Goal: Task Accomplishment & Management: Complete application form

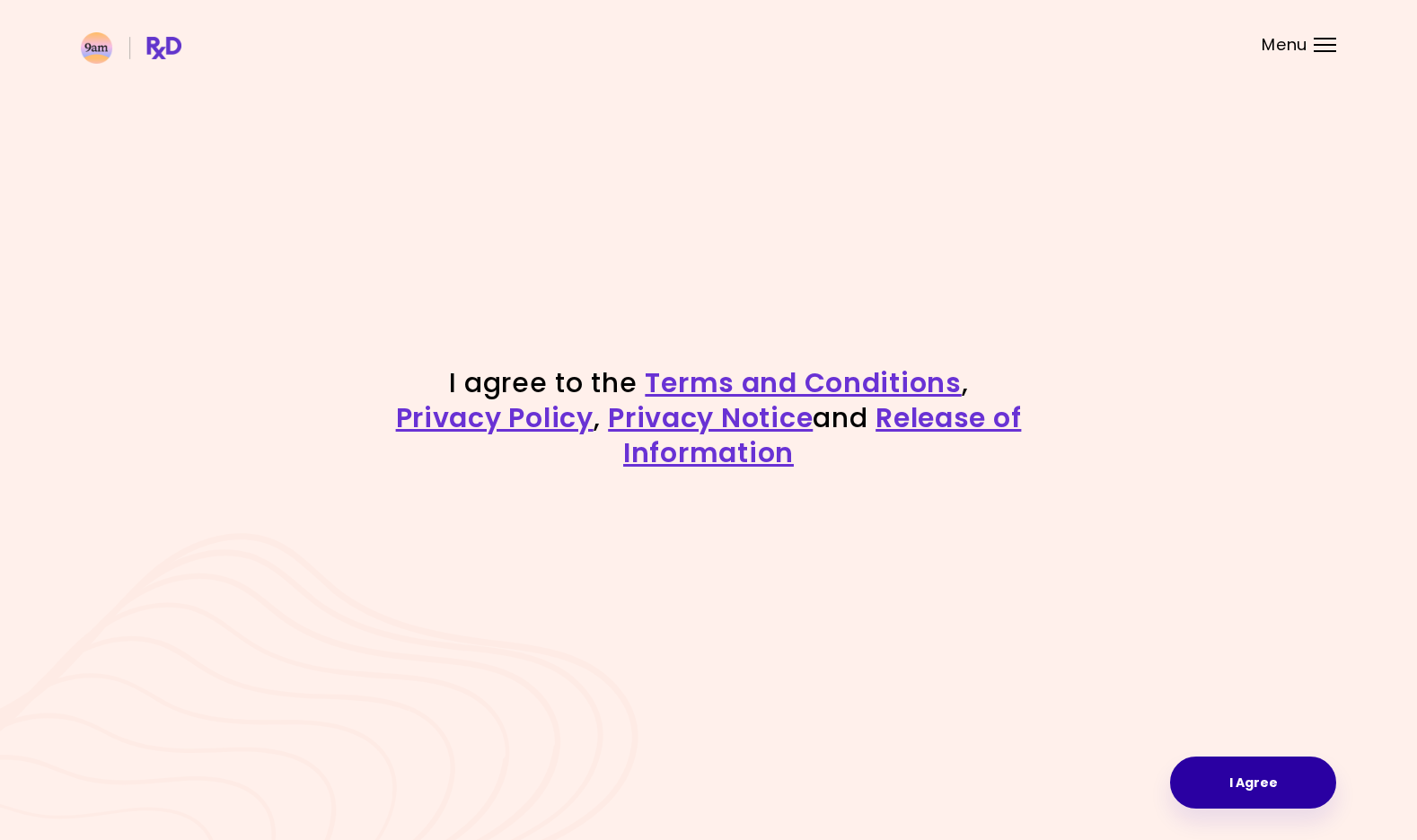
click at [1228, 788] on button "I Agree" at bounding box center [1253, 782] width 166 height 52
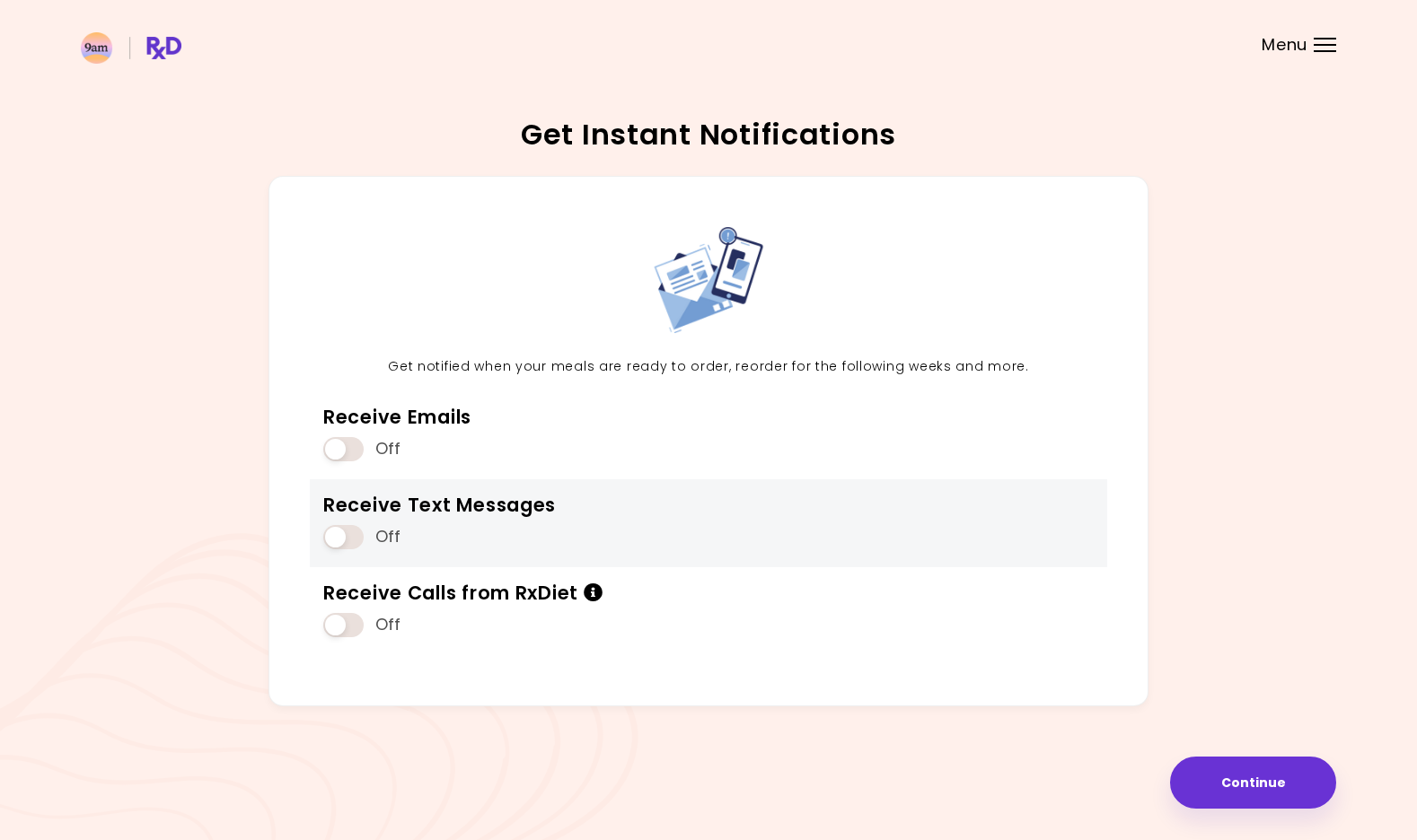
click at [357, 529] on span at bounding box center [343, 537] width 40 height 24
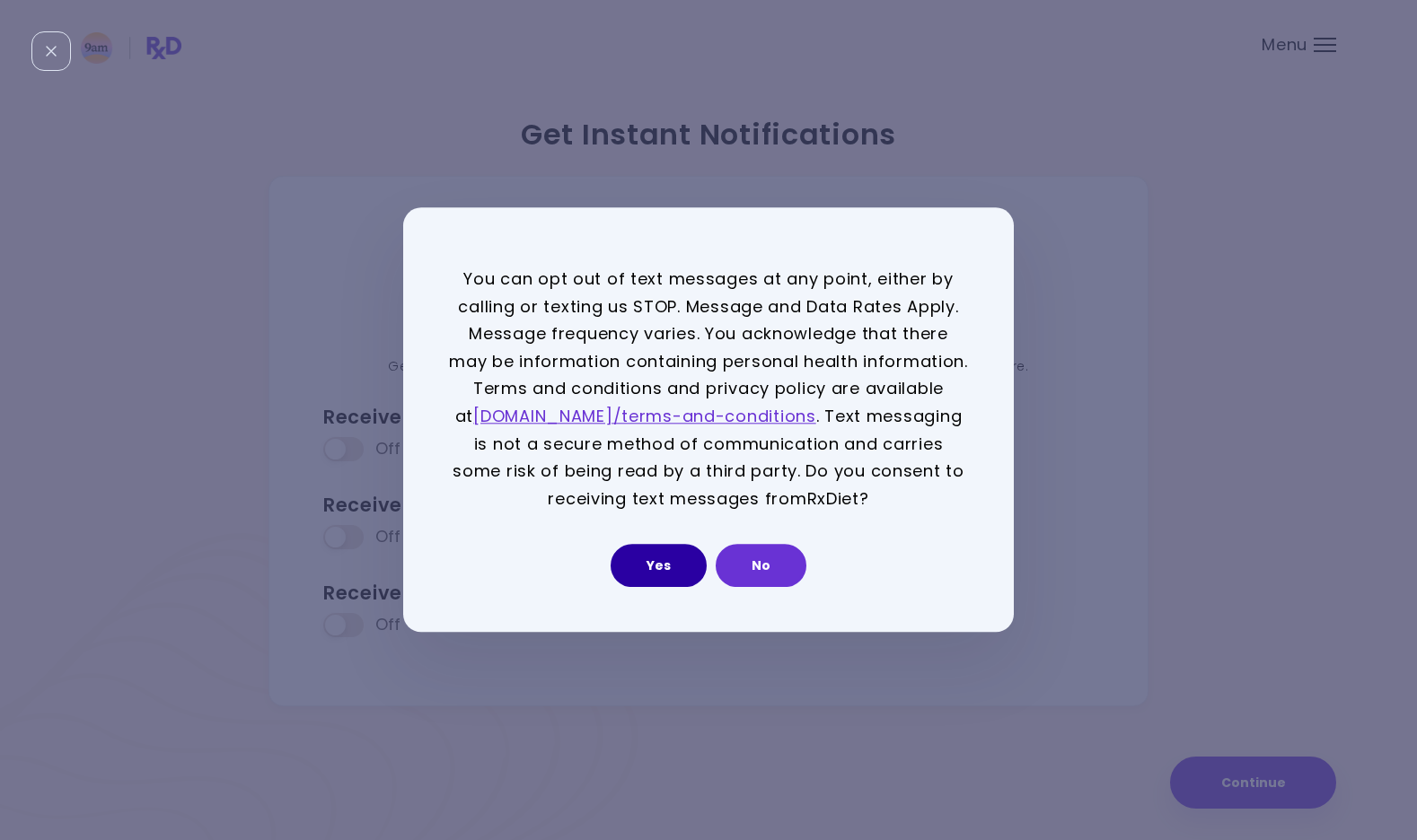
click at [655, 571] on button "Yes" at bounding box center [659, 566] width 96 height 43
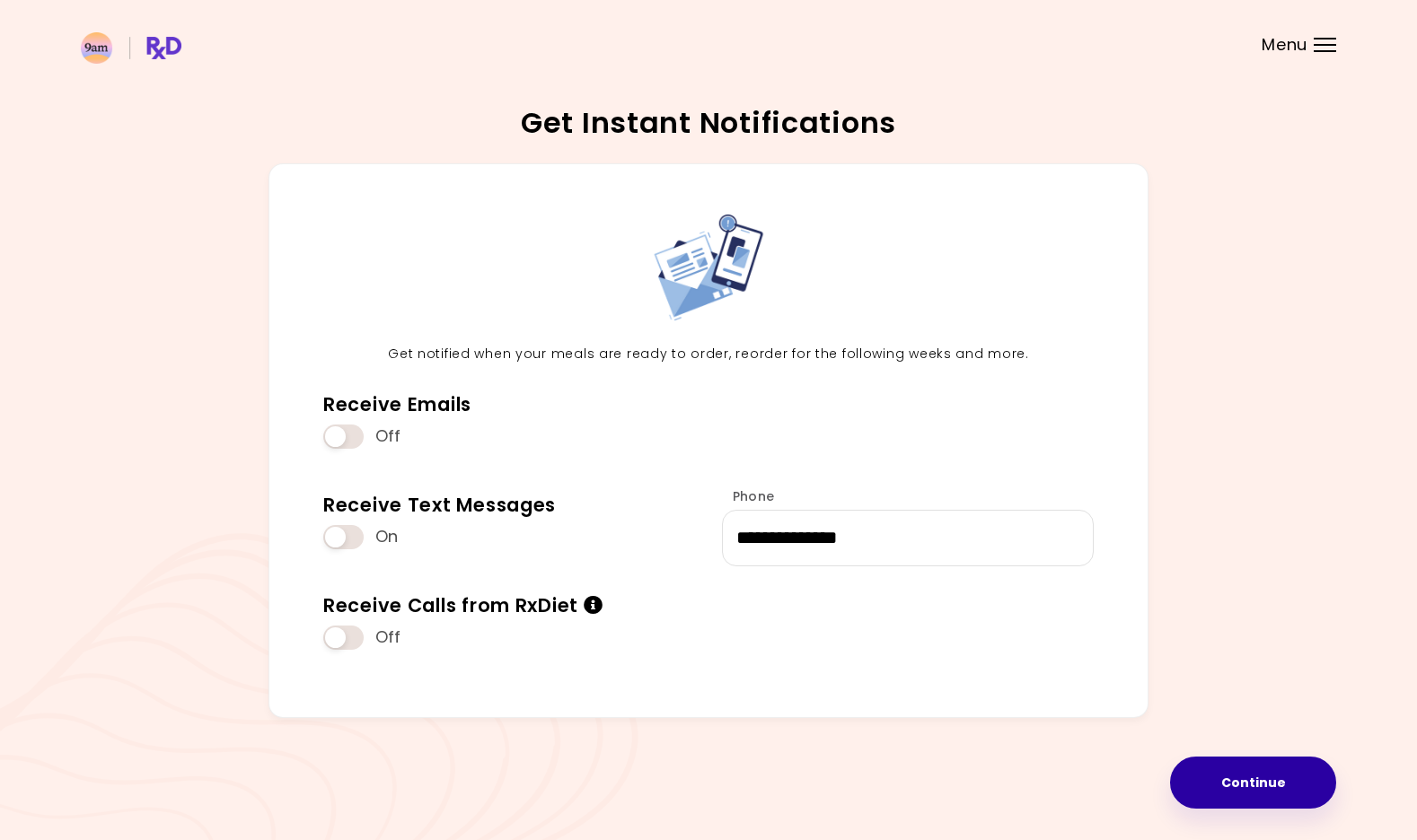
click at [1285, 787] on button "Continue" at bounding box center [1253, 782] width 166 height 52
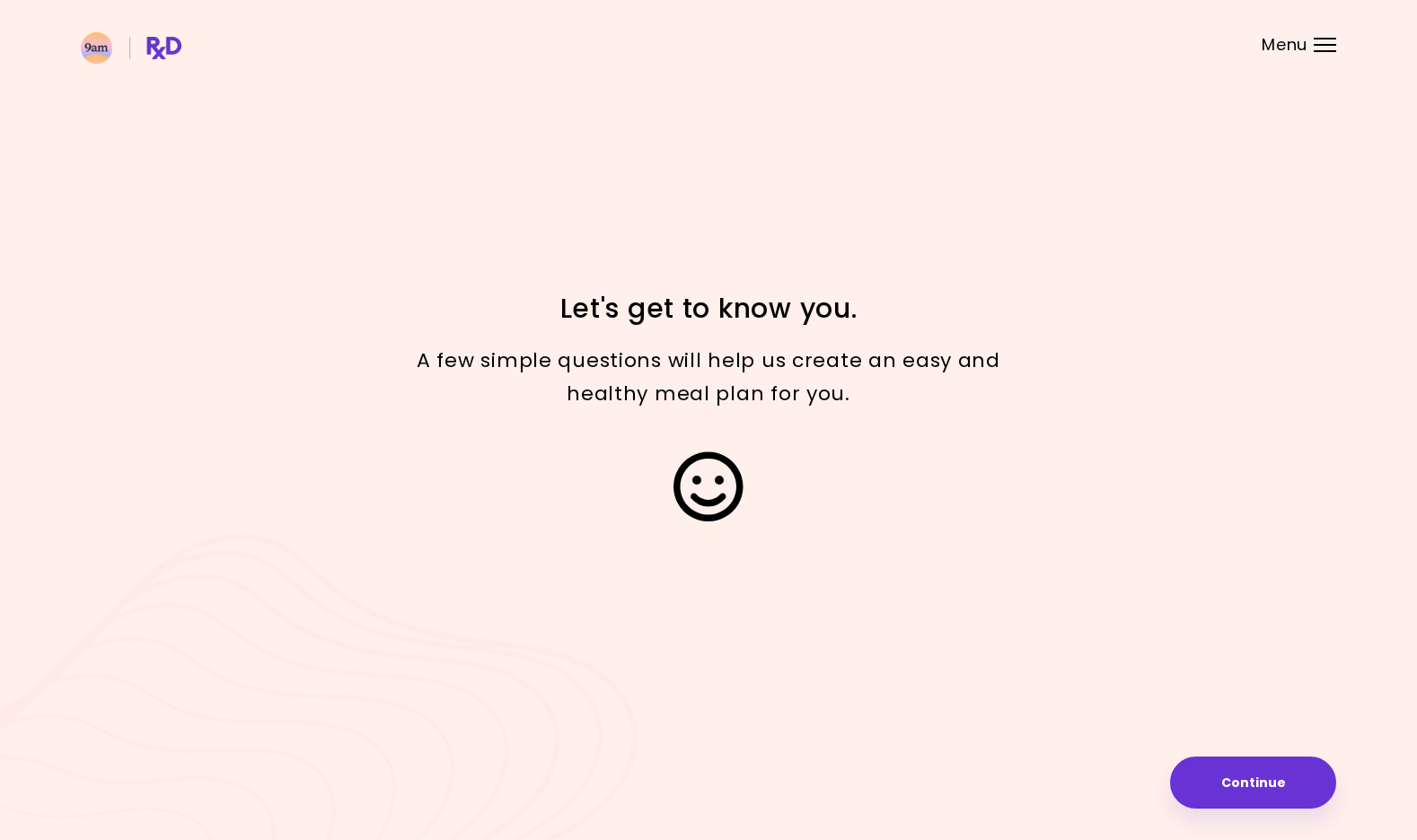
click at [1285, 787] on button "Continue" at bounding box center [1253, 782] width 166 height 52
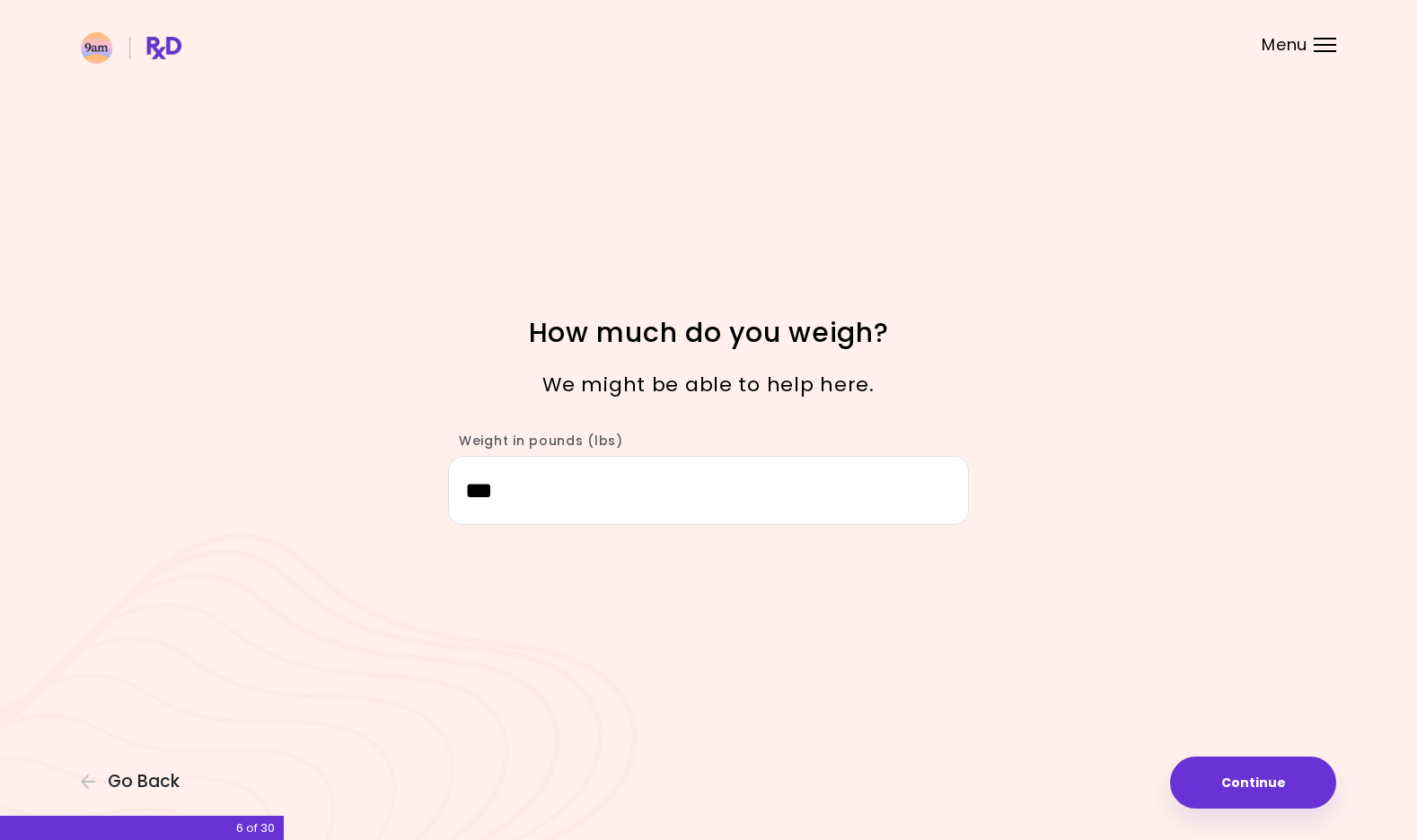
click at [1285, 787] on button "Continue" at bounding box center [1253, 782] width 166 height 52
select select "****"
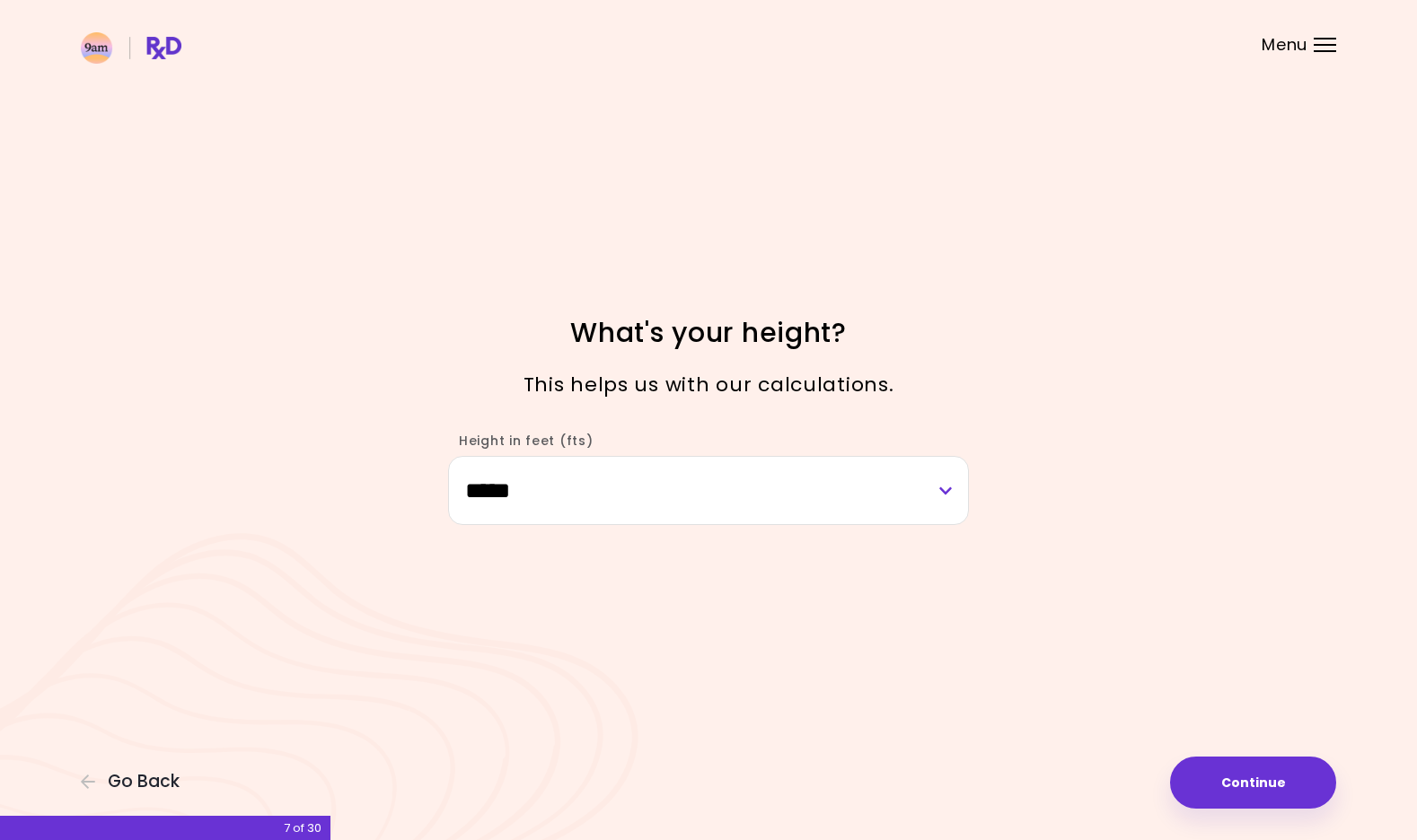
click at [1285, 787] on button "Continue" at bounding box center [1253, 782] width 166 height 52
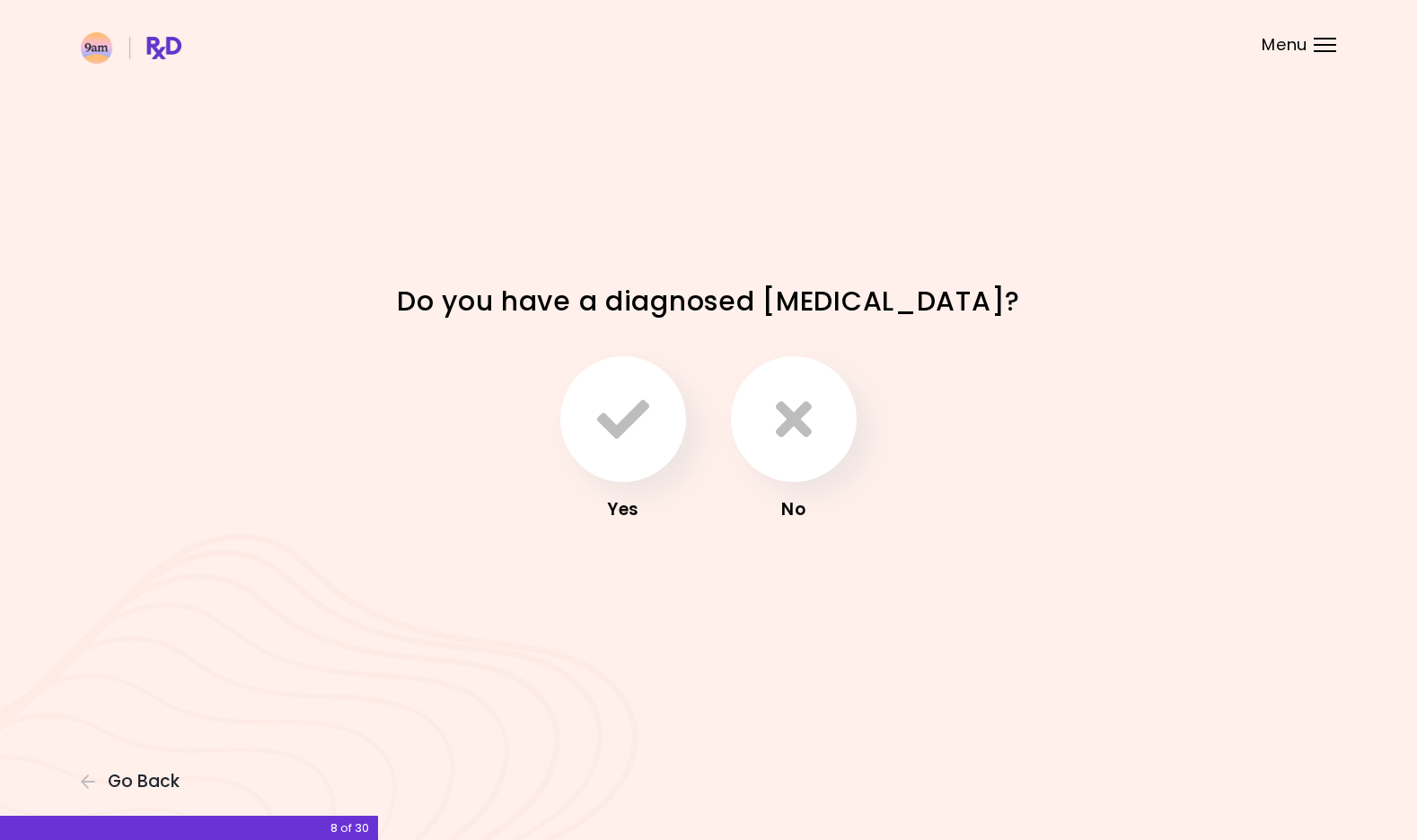
click at [856, 460] on div "No" at bounding box center [793, 440] width 144 height 168
click at [822, 442] on button "button" at bounding box center [793, 419] width 126 height 126
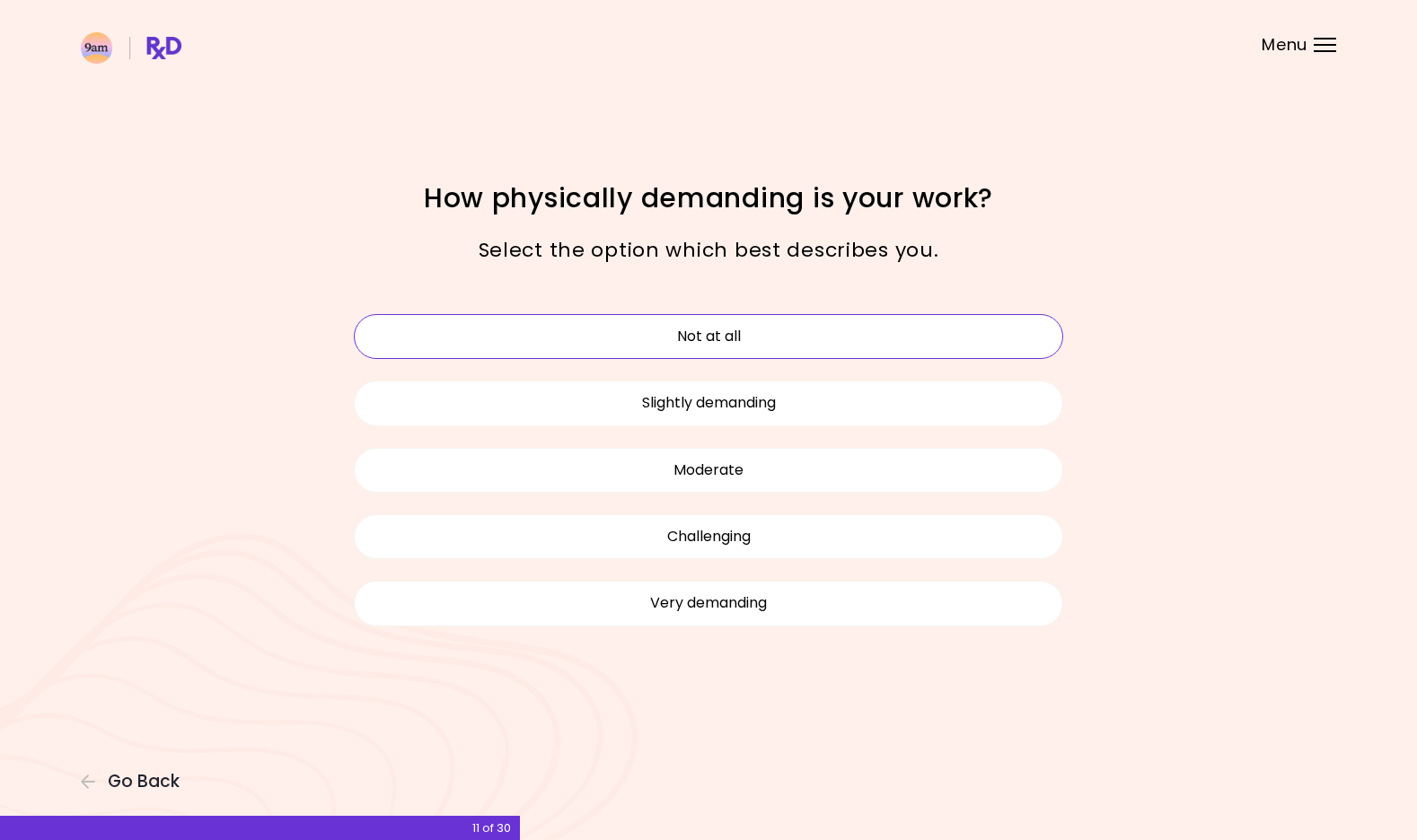
click at [788, 329] on button "Not at all" at bounding box center [709, 337] width 710 height 45
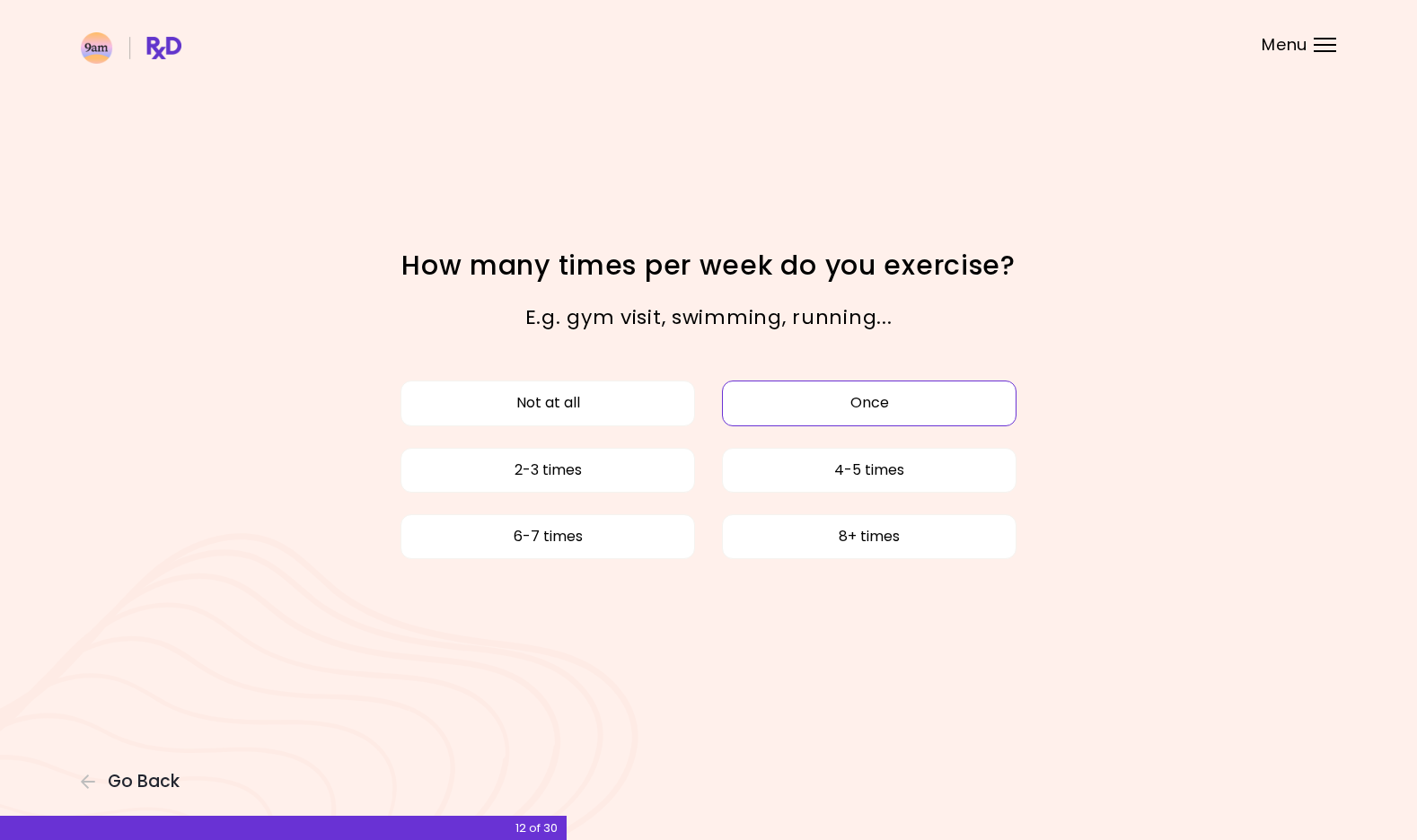
click at [904, 404] on button "Once" at bounding box center [869, 403] width 294 height 45
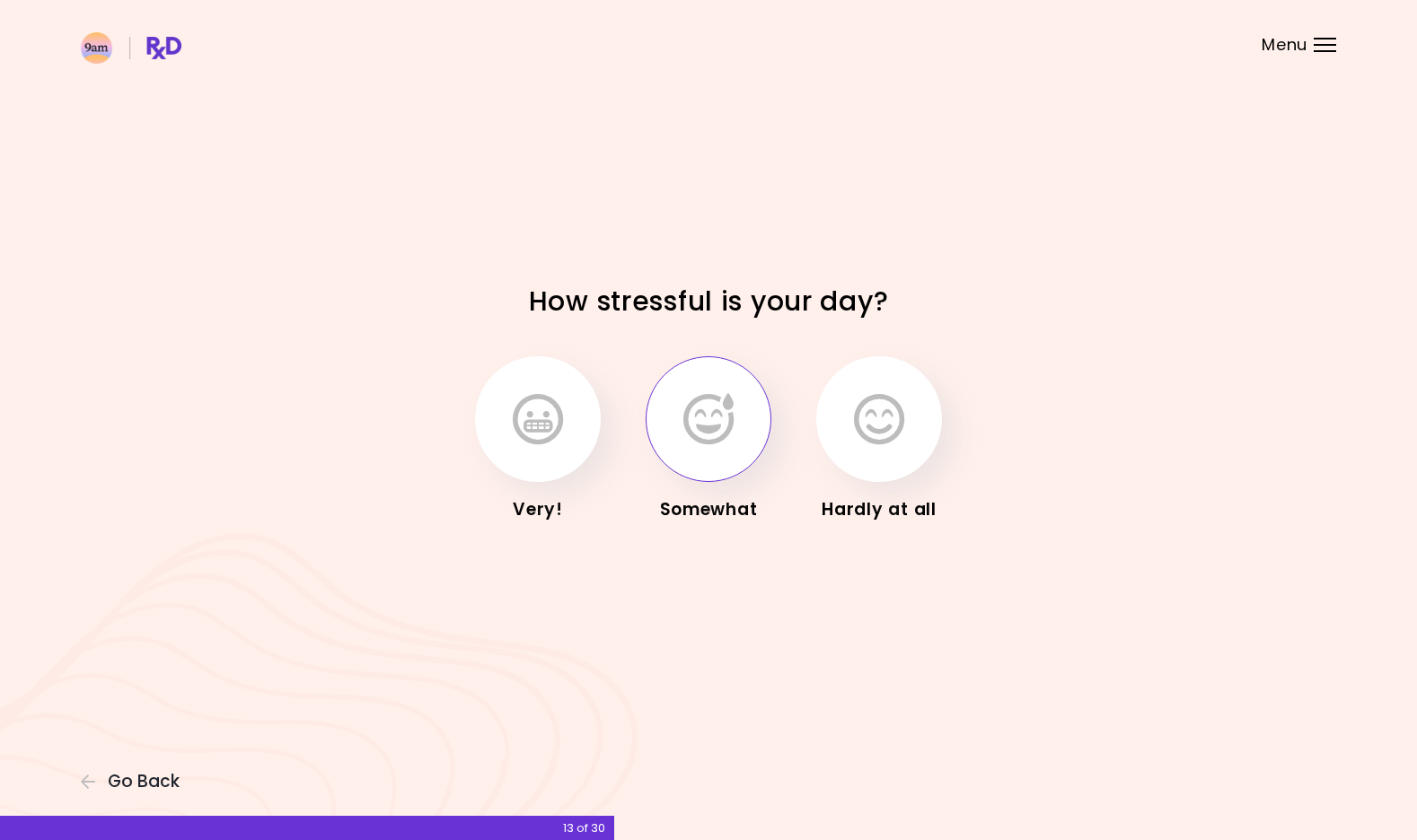
click at [719, 418] on icon "button" at bounding box center [708, 419] width 50 height 52
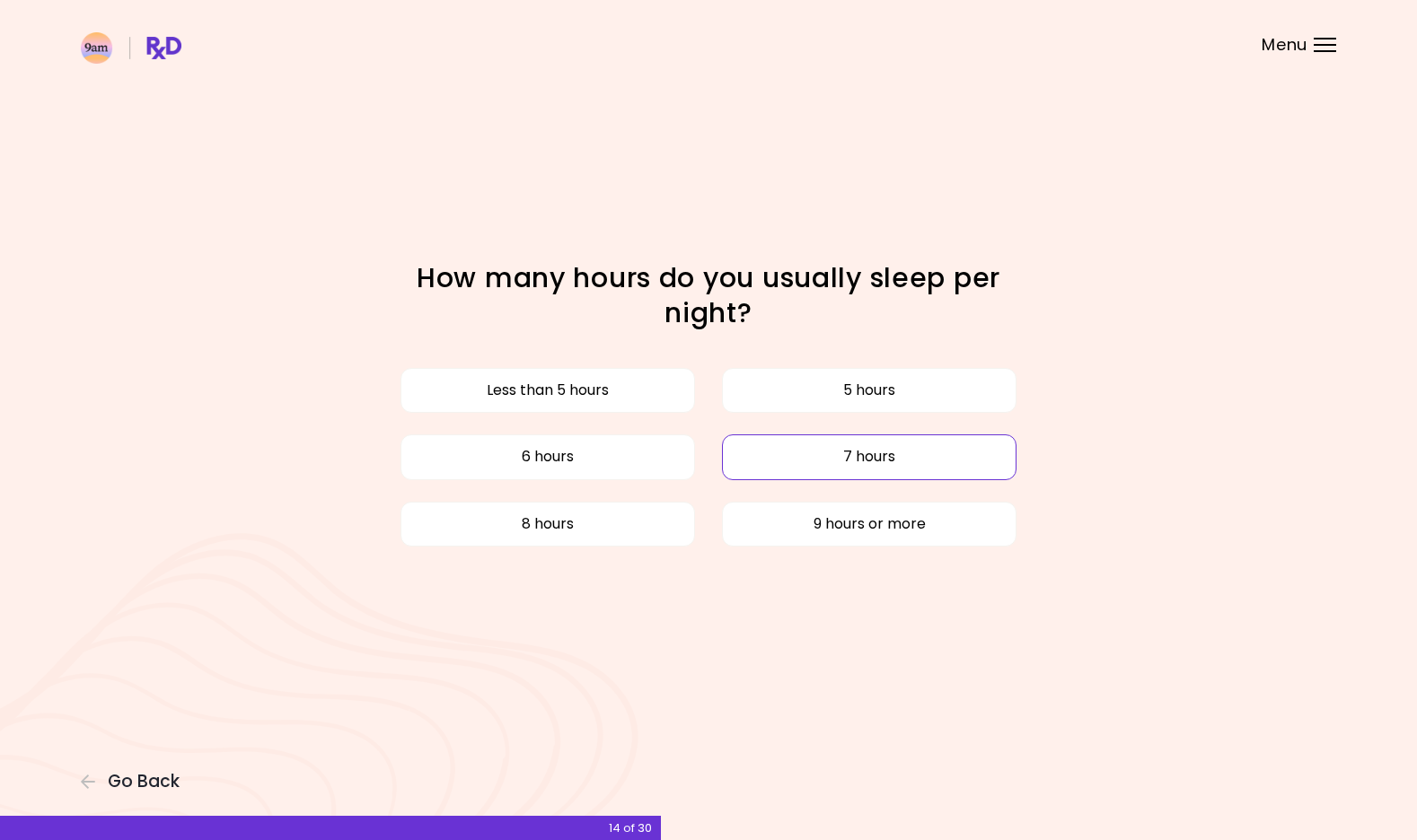
click at [734, 451] on button "7 hours" at bounding box center [869, 457] width 294 height 45
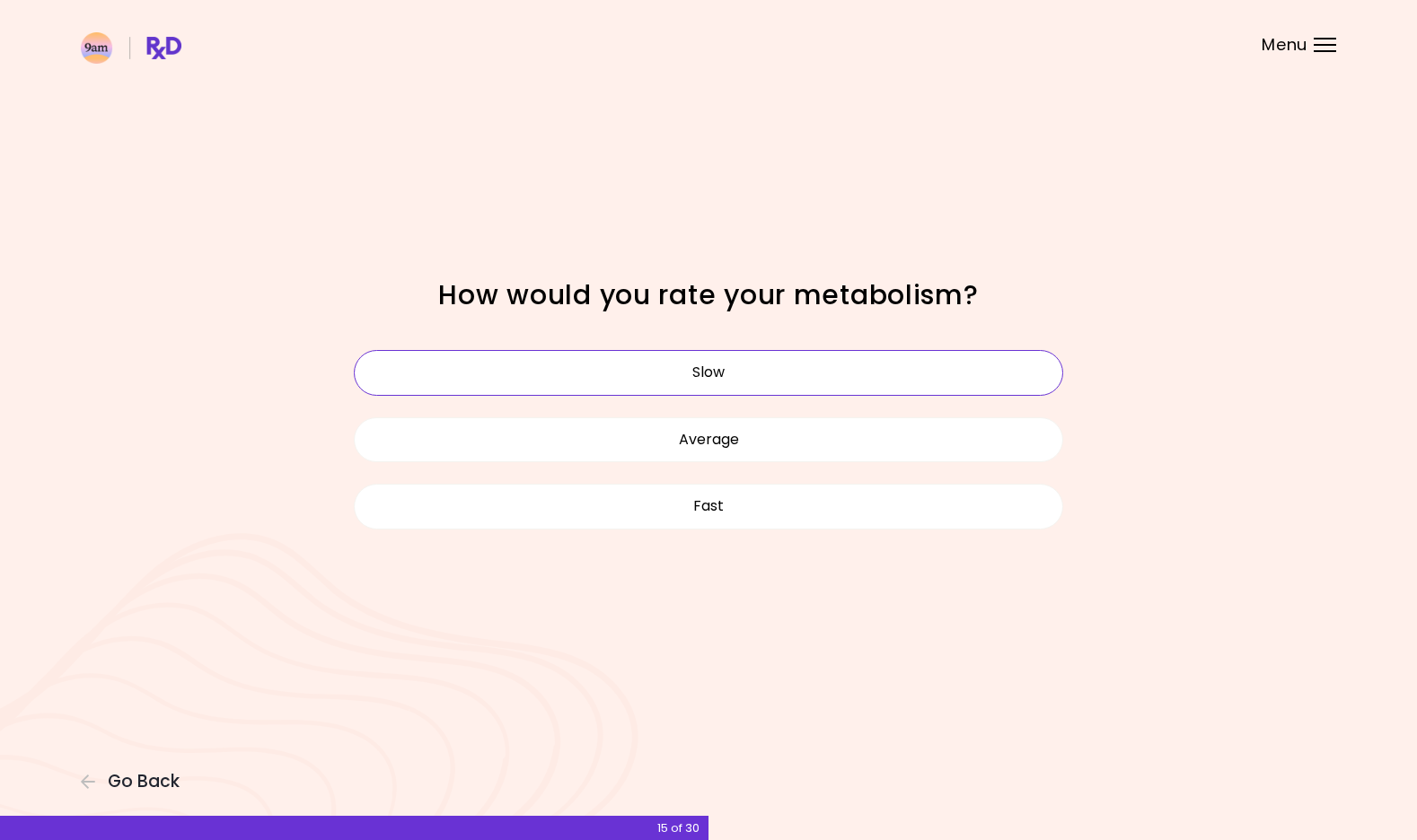
click at [724, 378] on button "Slow" at bounding box center [709, 372] width 710 height 45
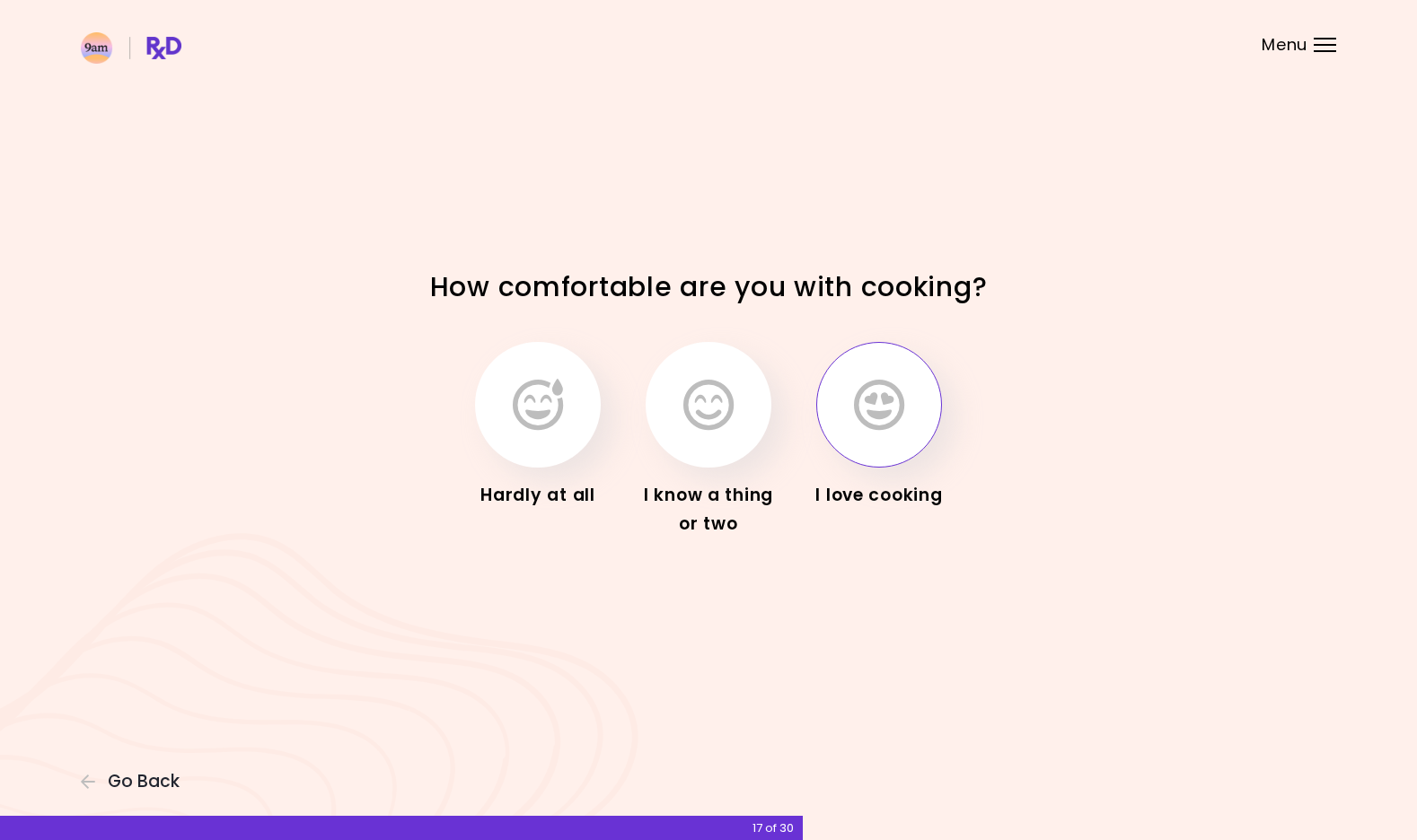
click at [854, 425] on icon "button" at bounding box center [879, 404] width 50 height 52
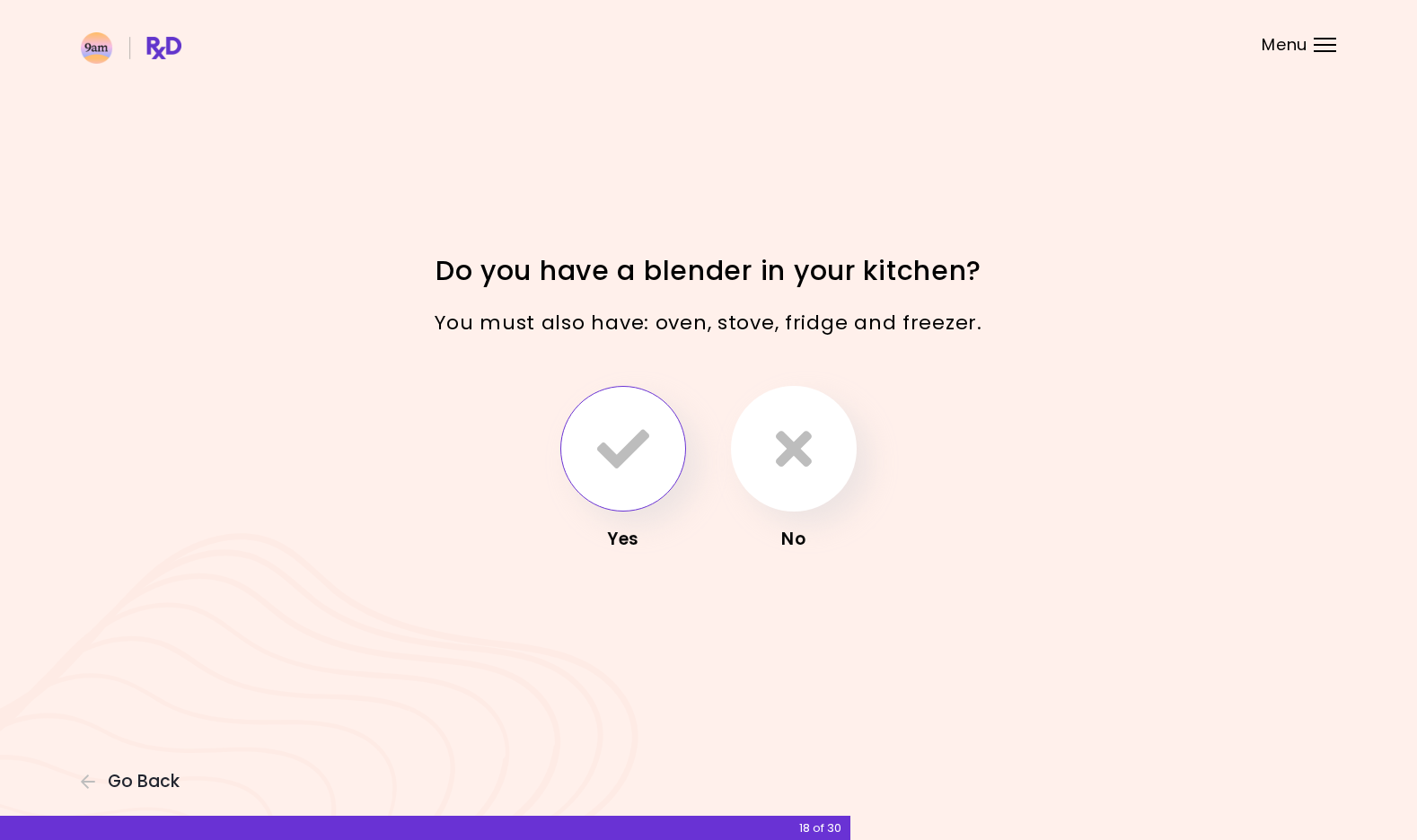
click at [654, 434] on button "button" at bounding box center [623, 448] width 126 height 126
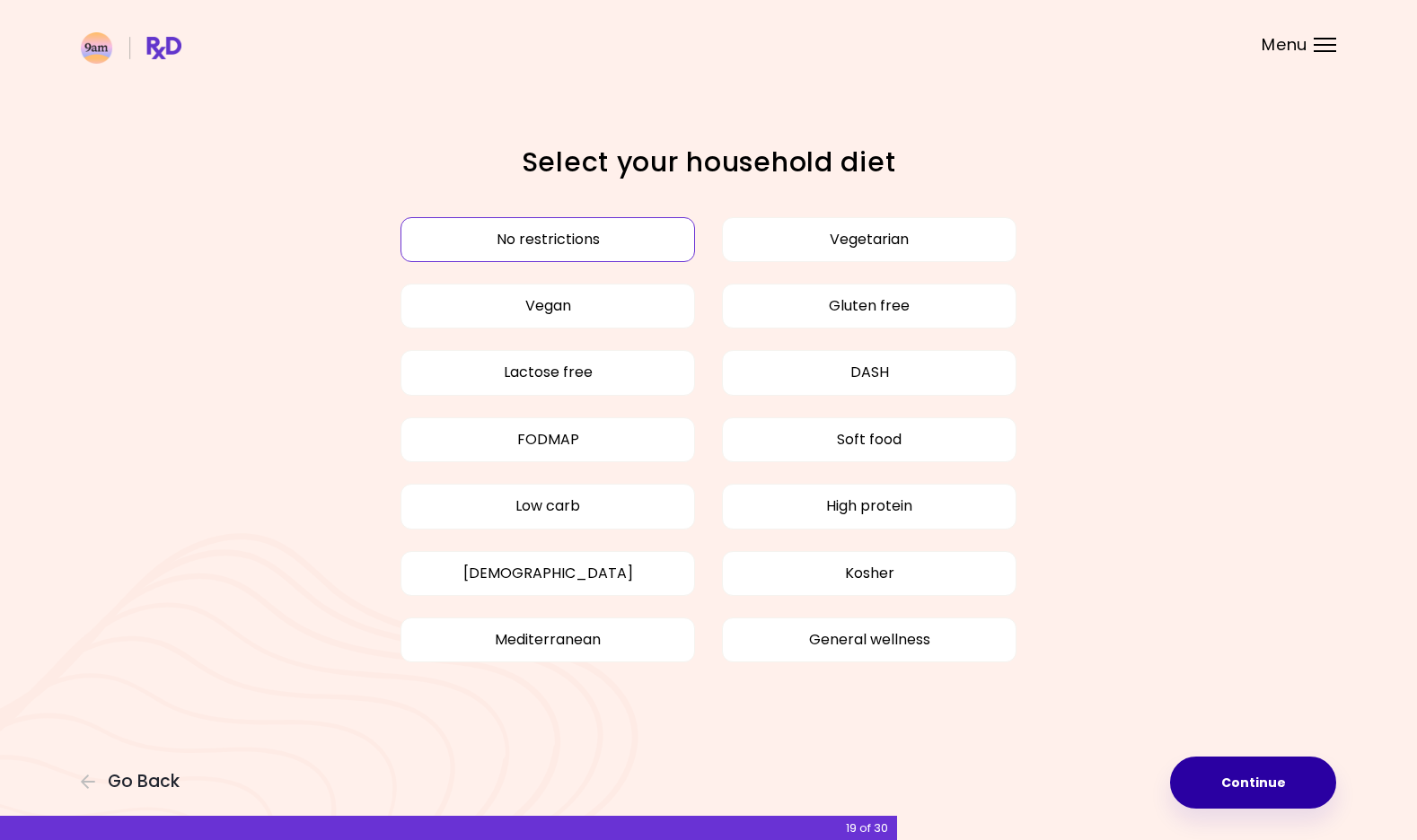
click at [1263, 762] on button "Continue" at bounding box center [1253, 782] width 166 height 52
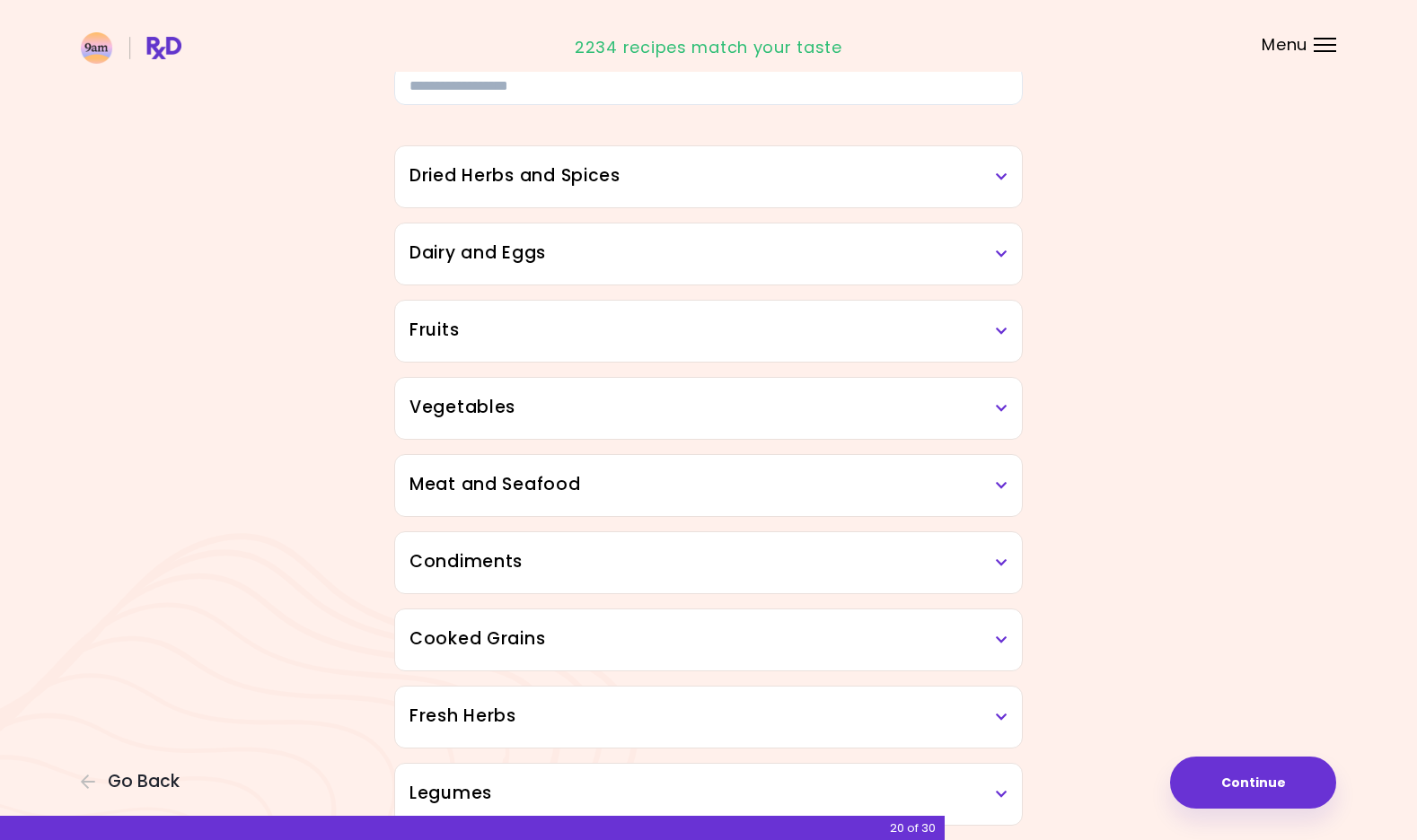
scroll to position [77, 0]
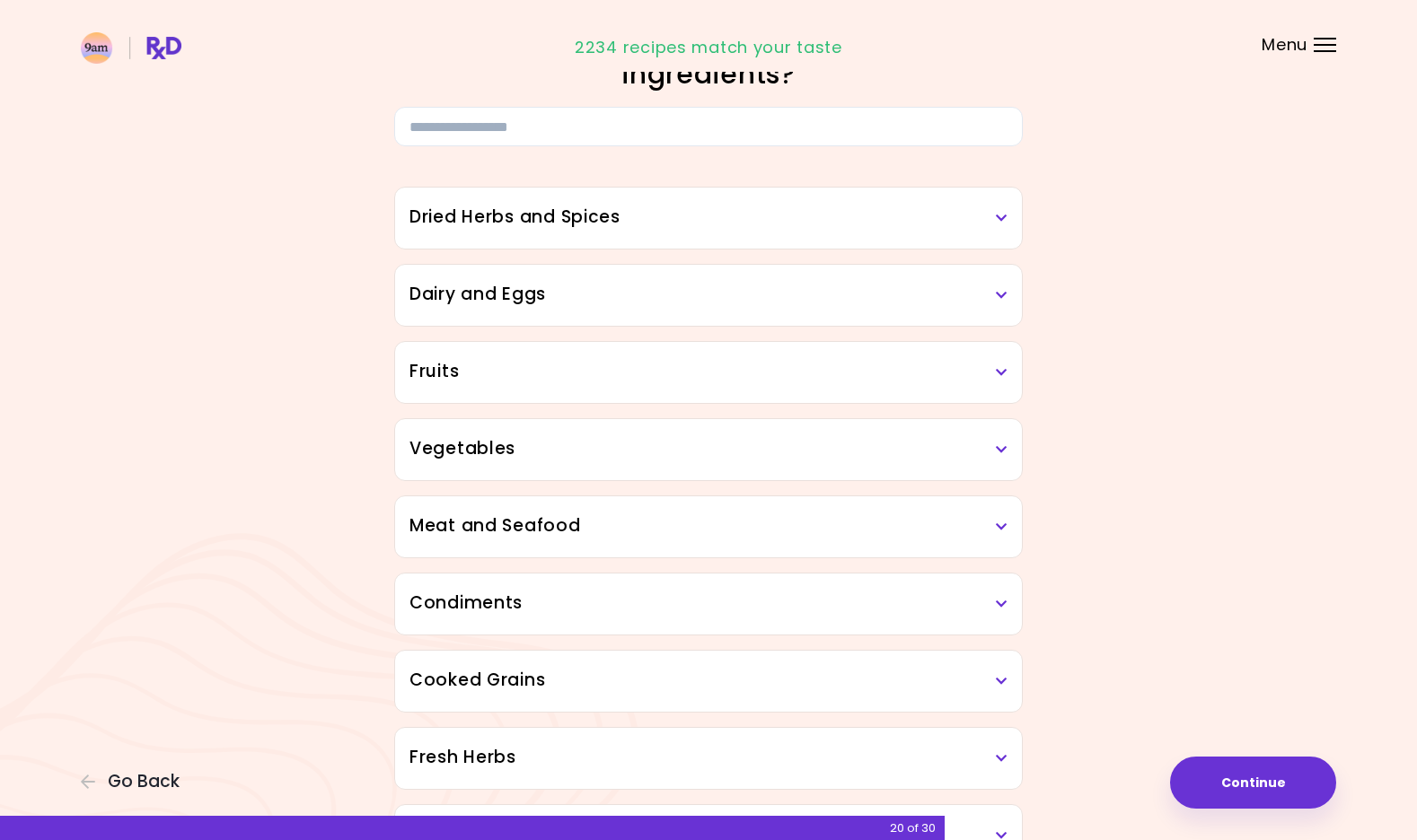
click at [999, 229] on h3 "Dried Herbs and Spices" at bounding box center [708, 217] width 598 height 26
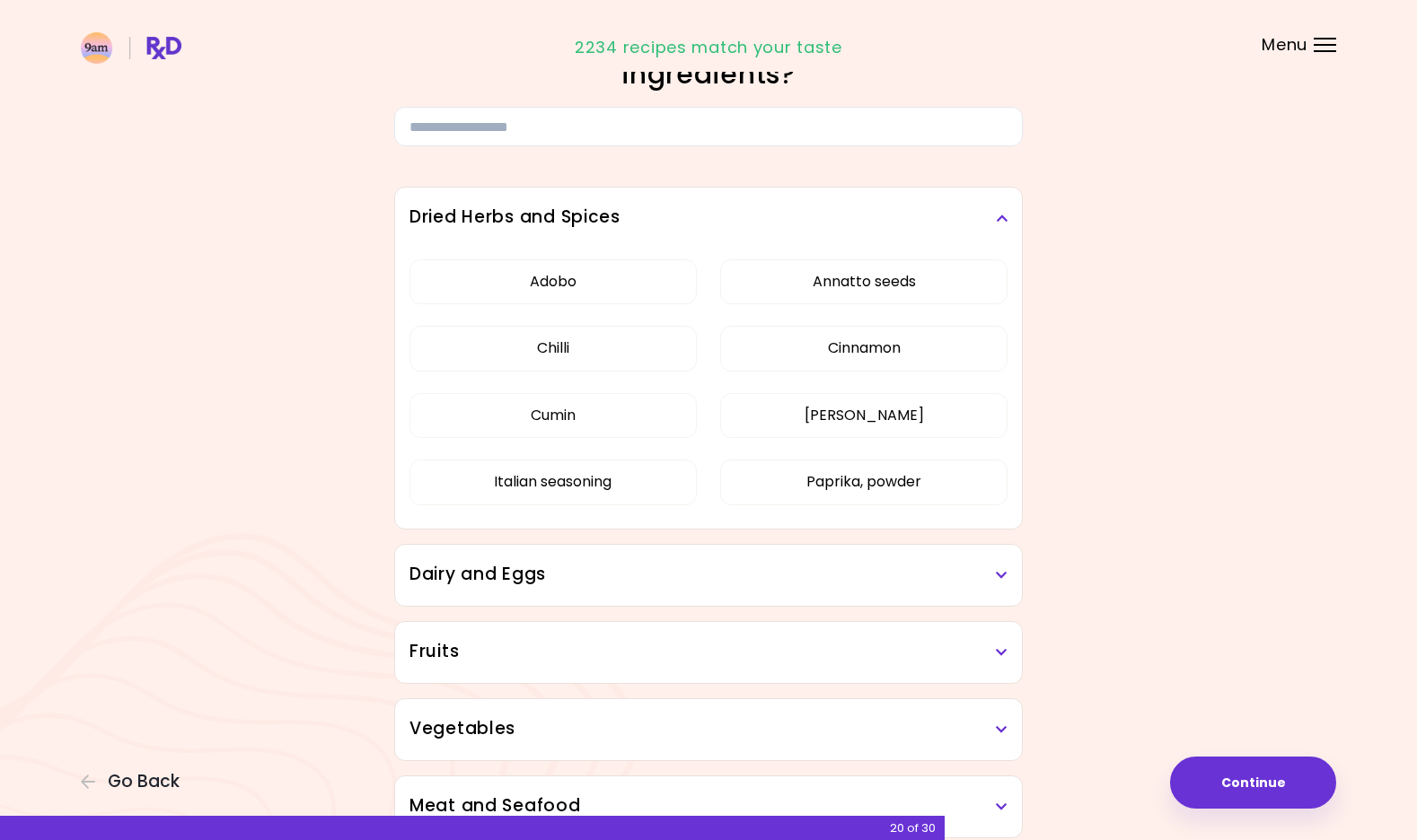
click at [999, 229] on h3 "Dried Herbs and Spices" at bounding box center [708, 217] width 598 height 26
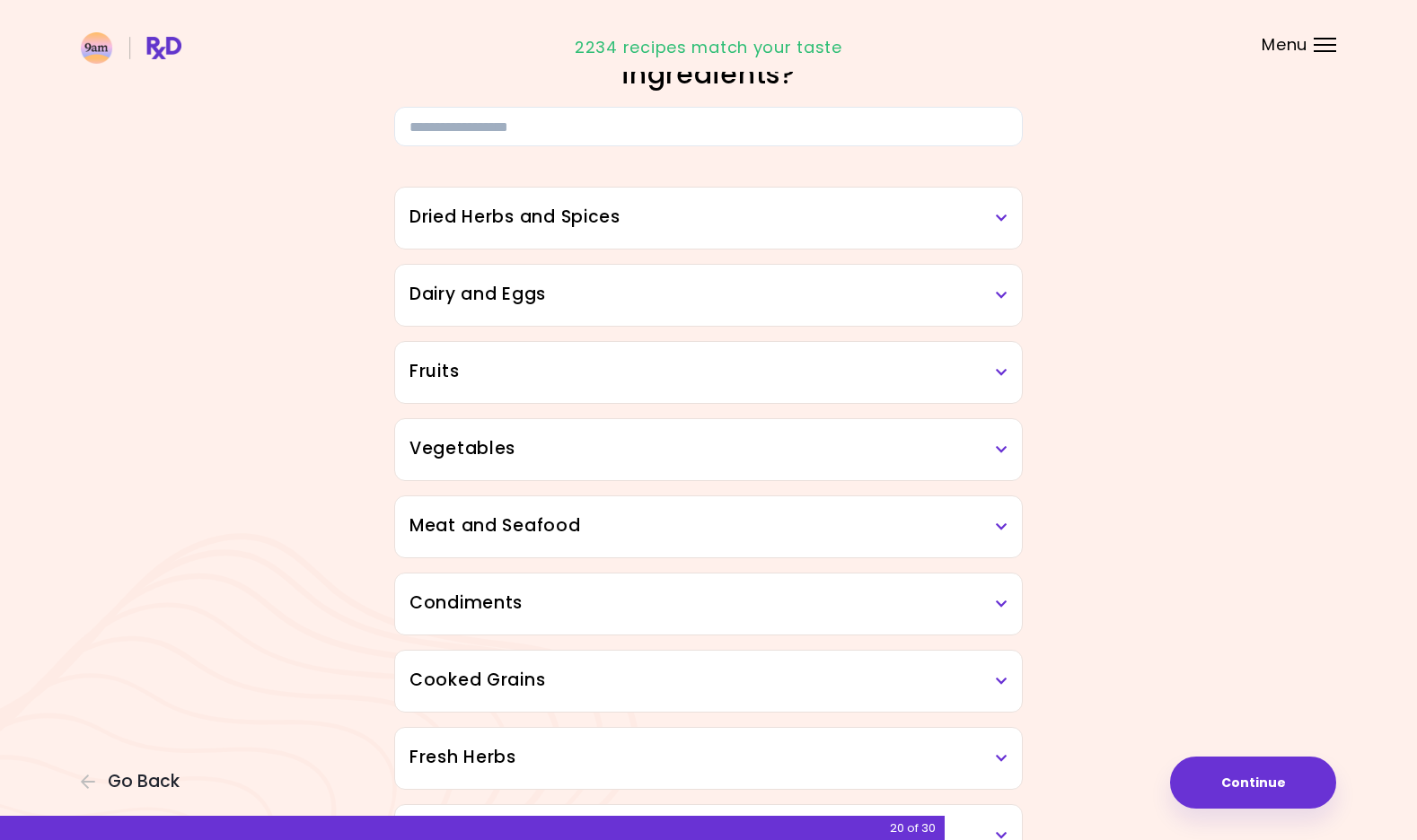
click at [1002, 293] on icon at bounding box center [1002, 295] width 12 height 13
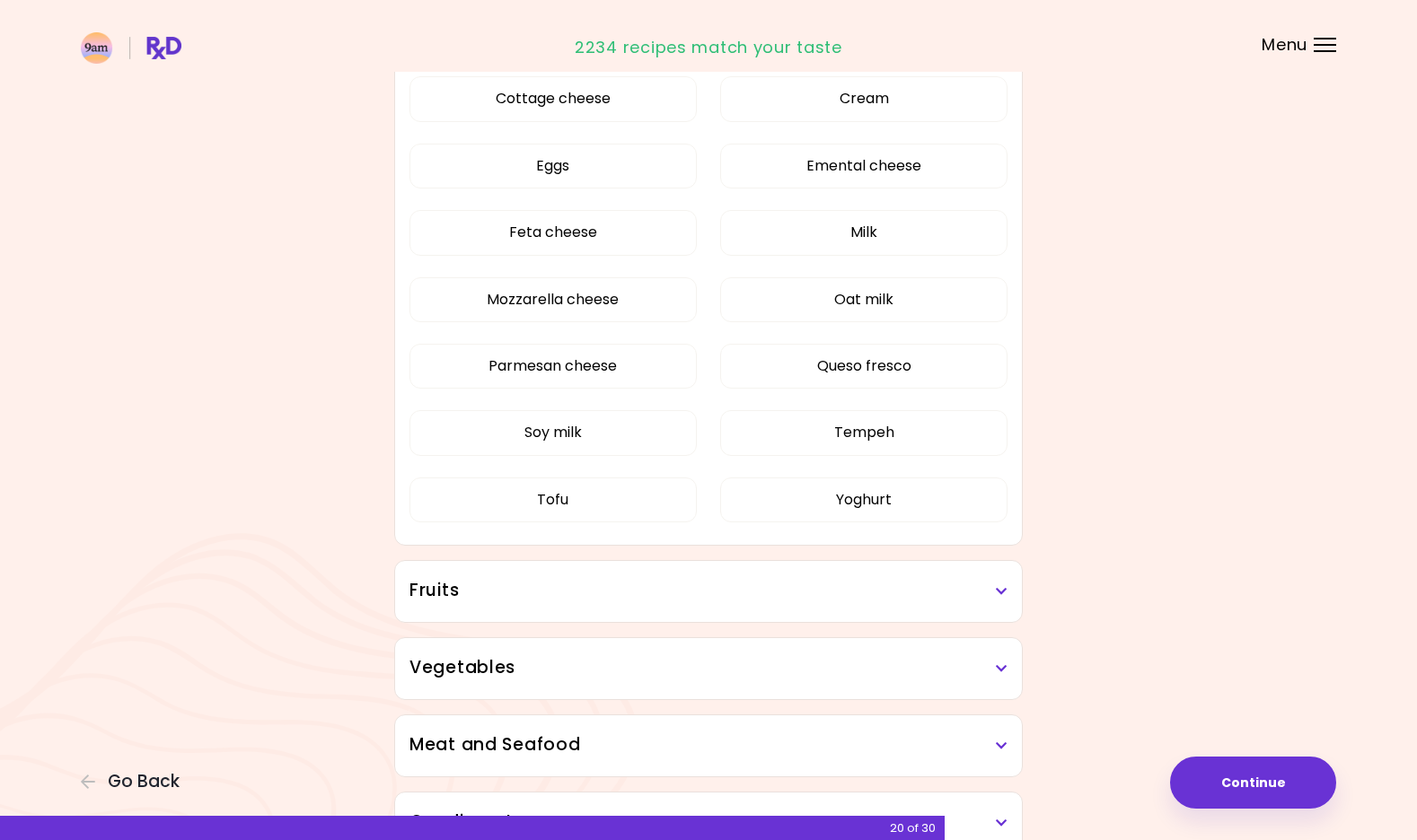
scroll to position [405, 0]
click at [942, 433] on button "Tempeh" at bounding box center [863, 431] width 287 height 45
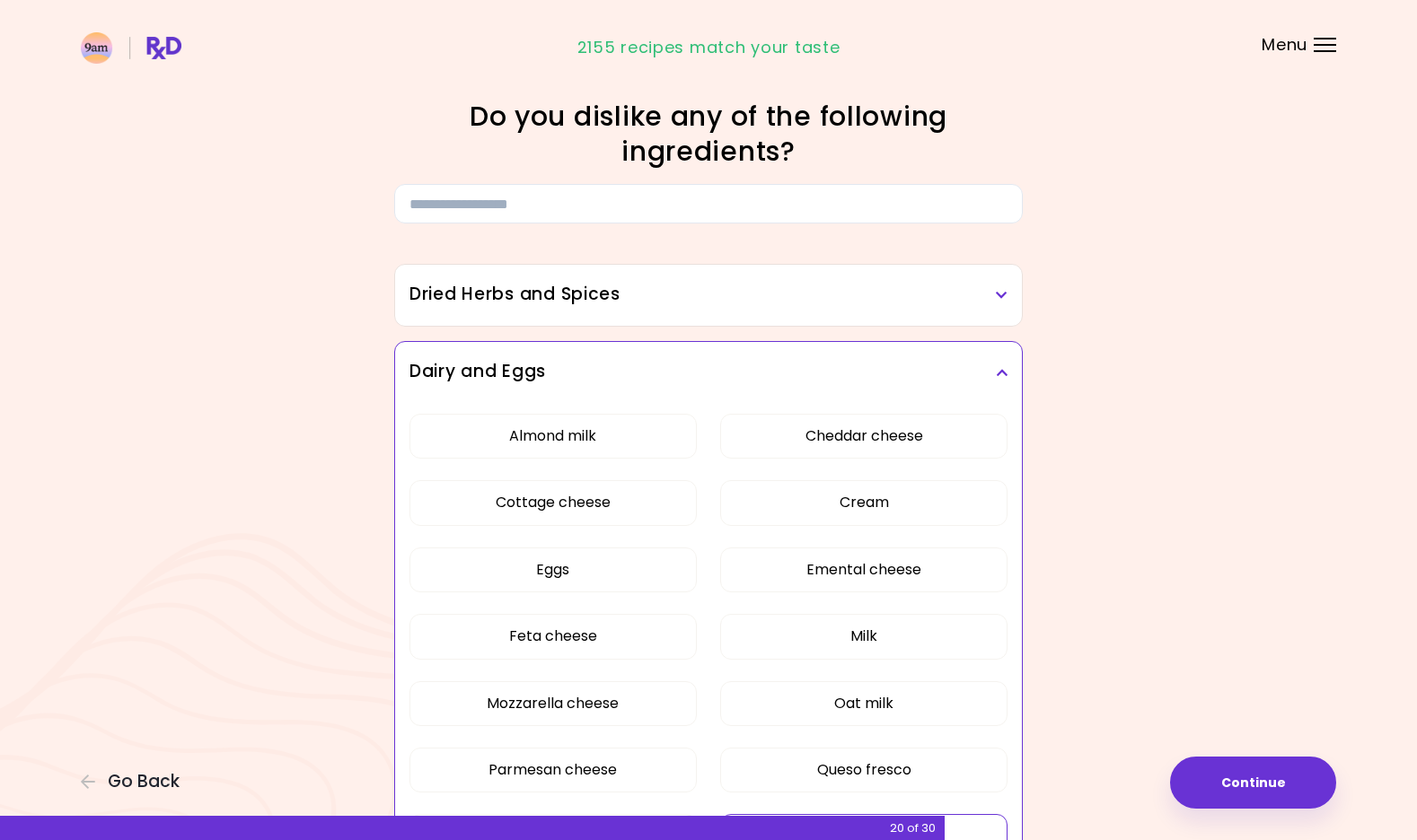
scroll to position [0, 0]
click at [1001, 297] on icon at bounding box center [1002, 295] width 12 height 13
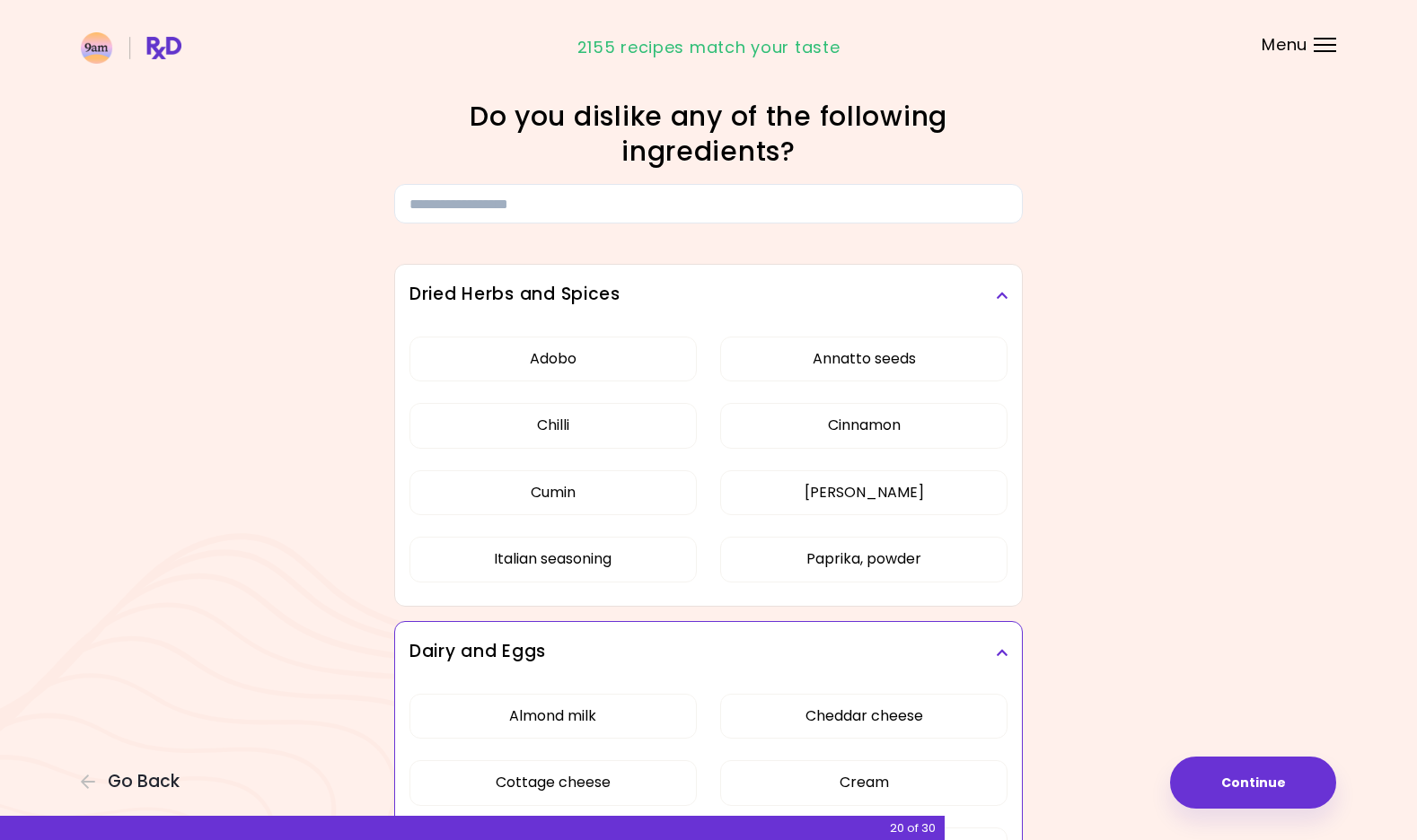
click at [1001, 297] on icon at bounding box center [1002, 295] width 12 height 13
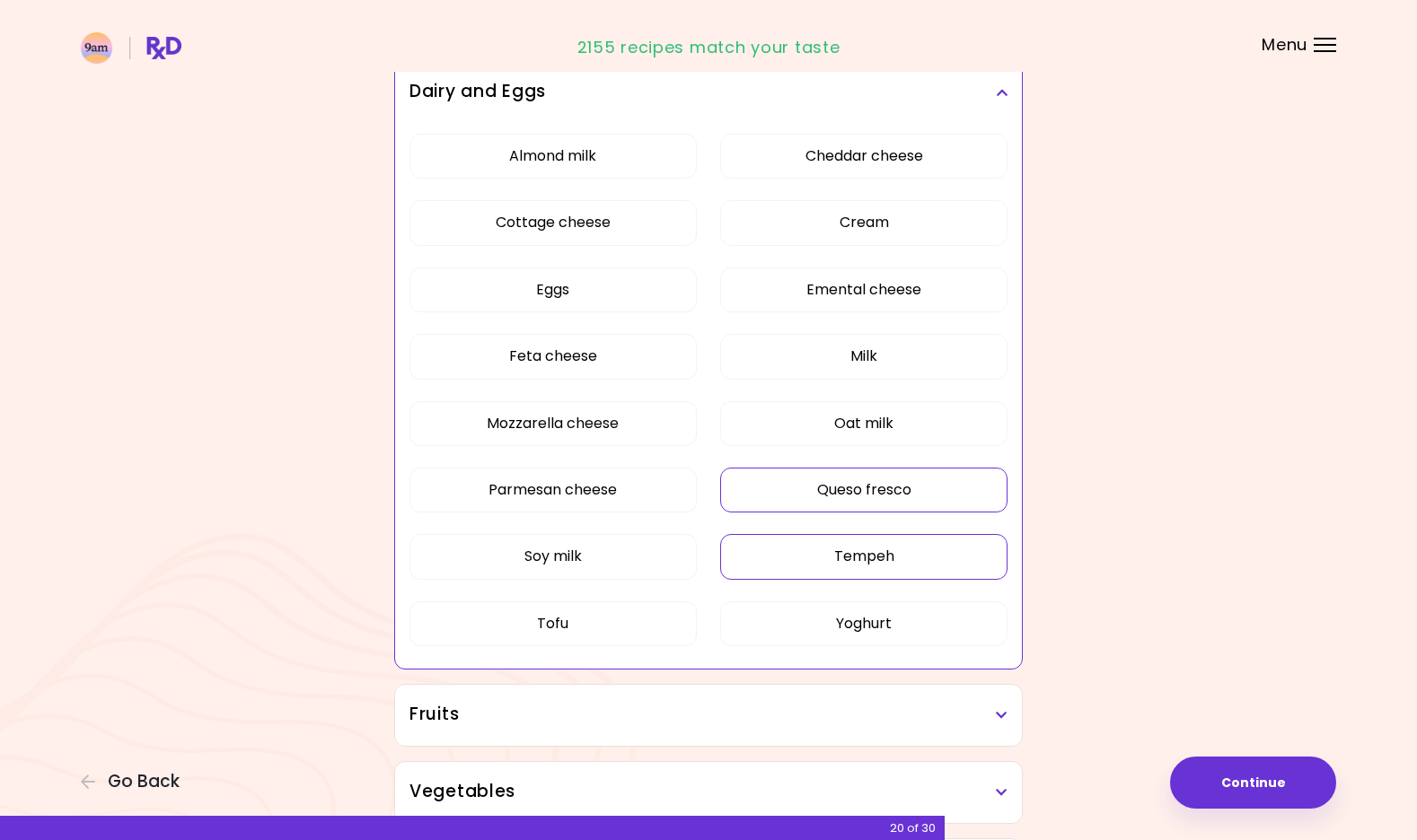
scroll to position [260, 0]
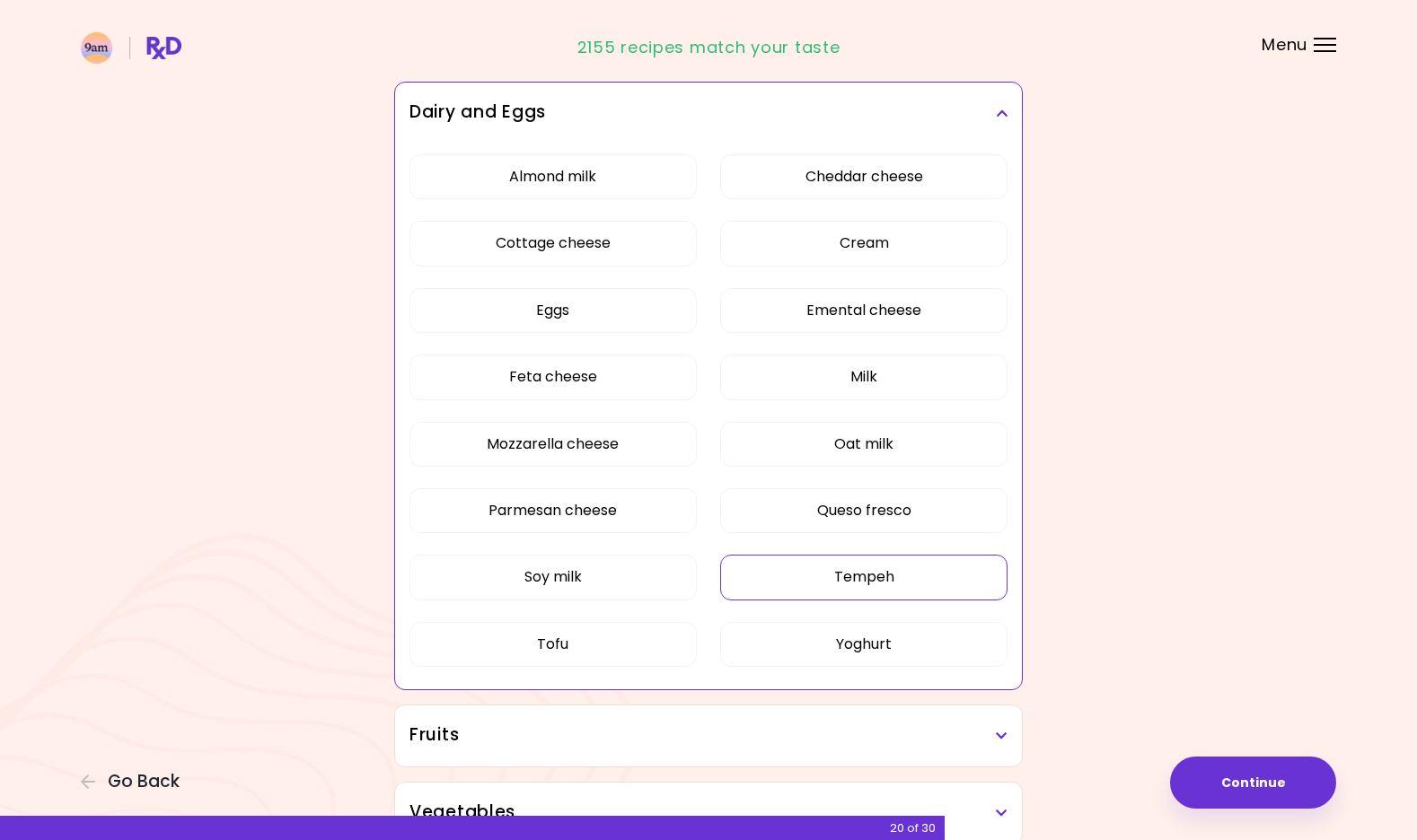
click at [1002, 122] on h3 "Dairy and Eggs" at bounding box center [708, 113] width 598 height 26
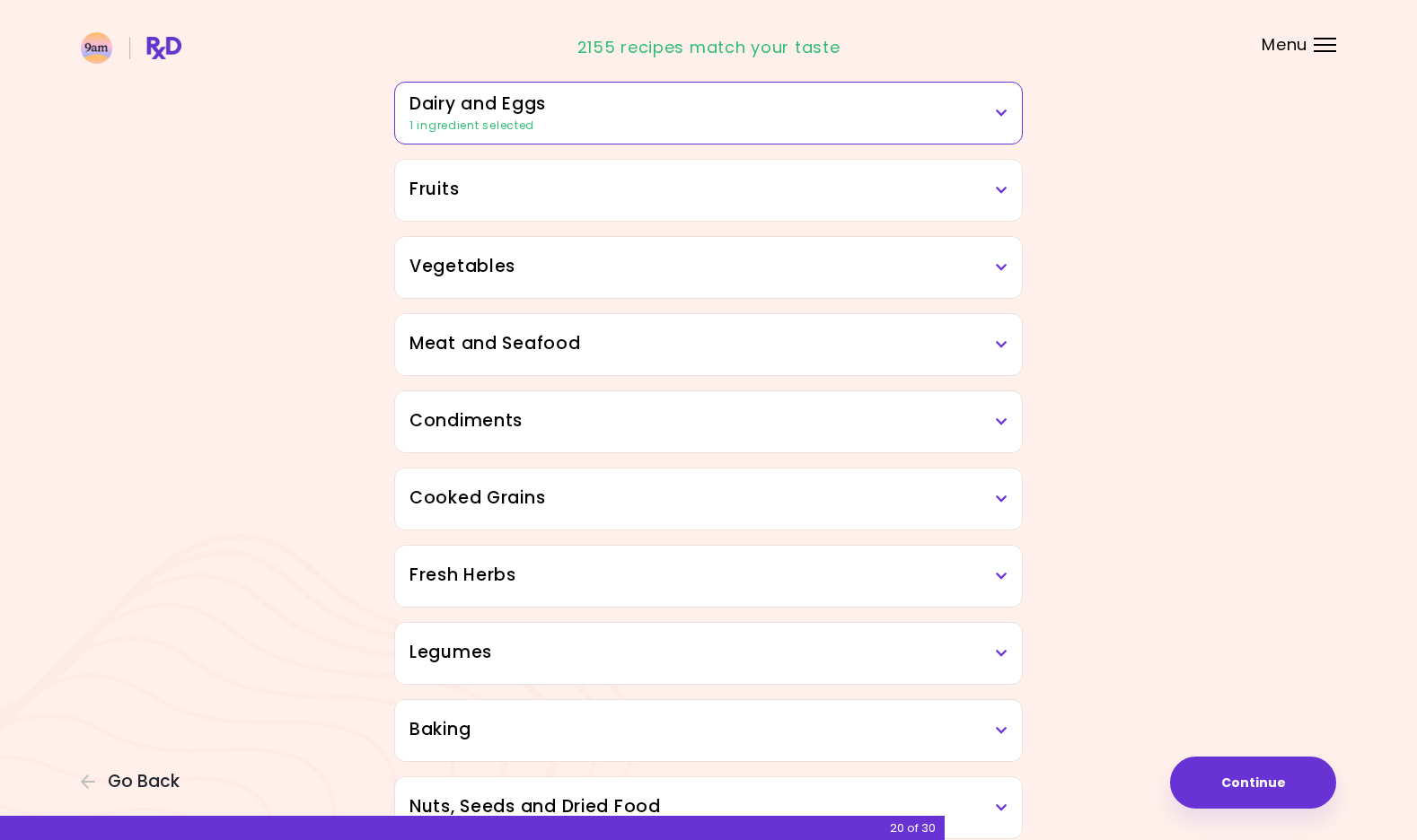
click at [989, 190] on h3 "Fruits" at bounding box center [708, 190] width 598 height 26
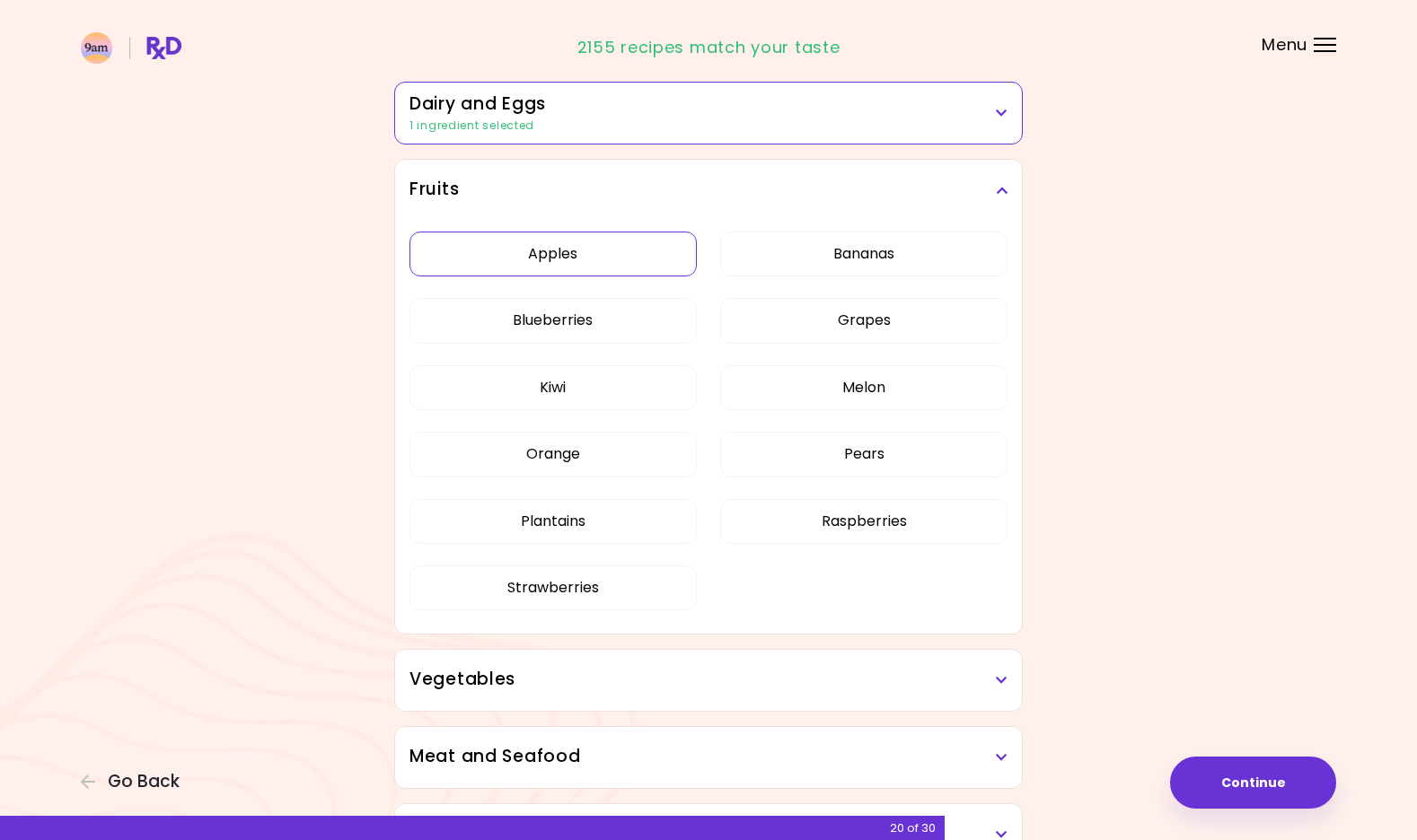
click at [652, 249] on button "Apples" at bounding box center [552, 254] width 287 height 45
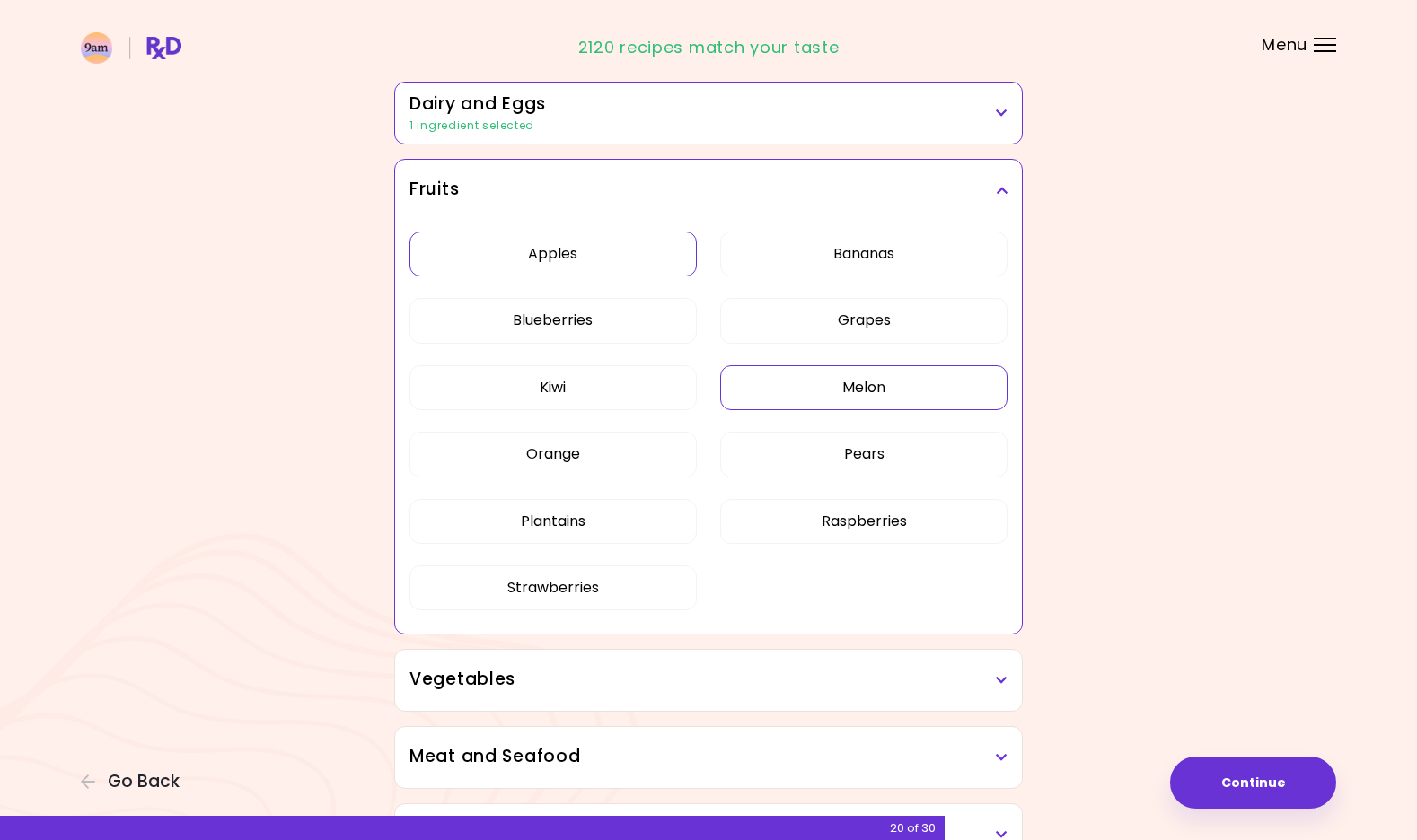
click at [935, 386] on button "Melon" at bounding box center [863, 388] width 287 height 45
click at [946, 333] on button "Grapes" at bounding box center [863, 320] width 287 height 45
click at [1005, 193] on icon at bounding box center [1002, 191] width 12 height 13
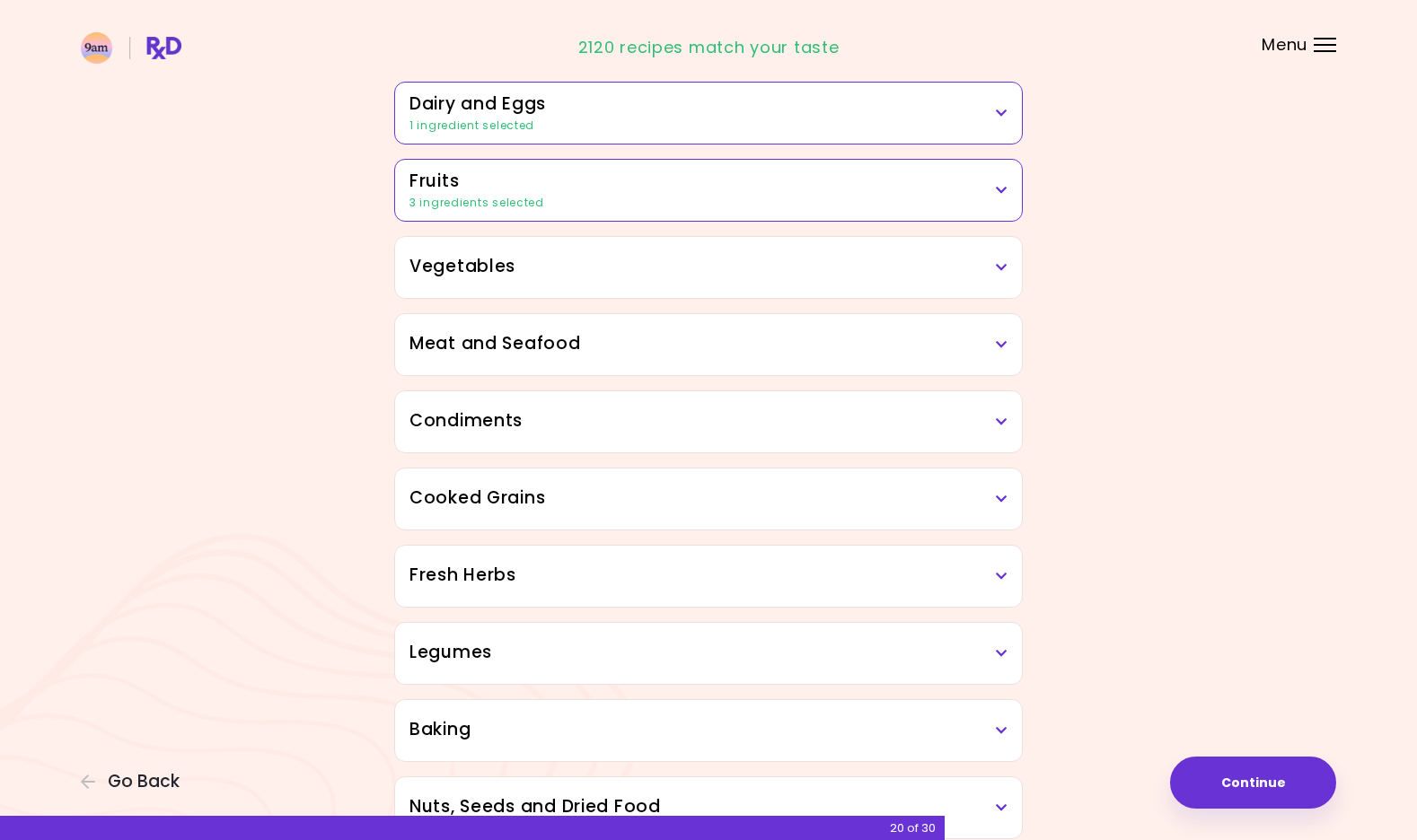
click at [1003, 277] on h3 "Vegetables" at bounding box center [708, 267] width 598 height 26
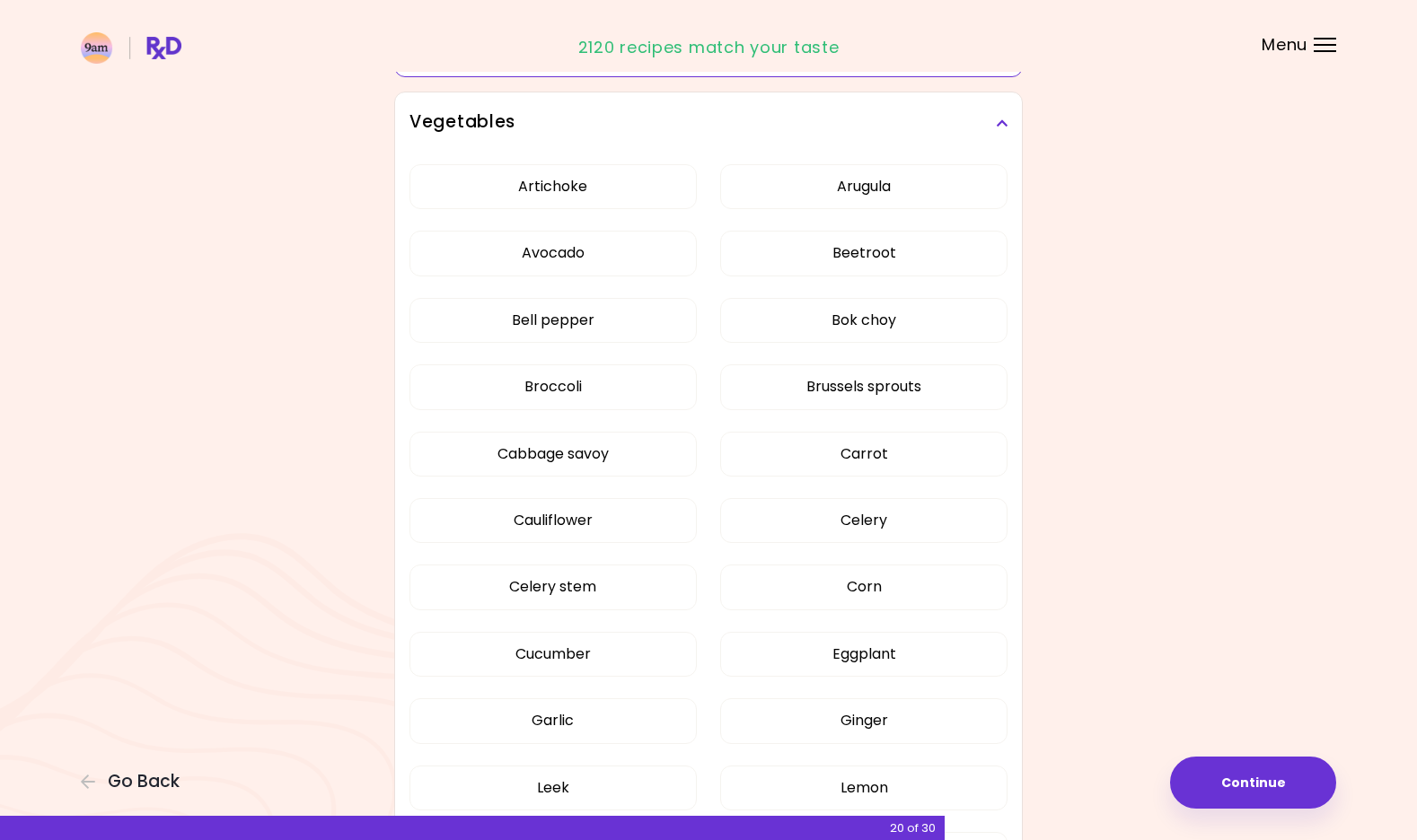
scroll to position [411, 0]
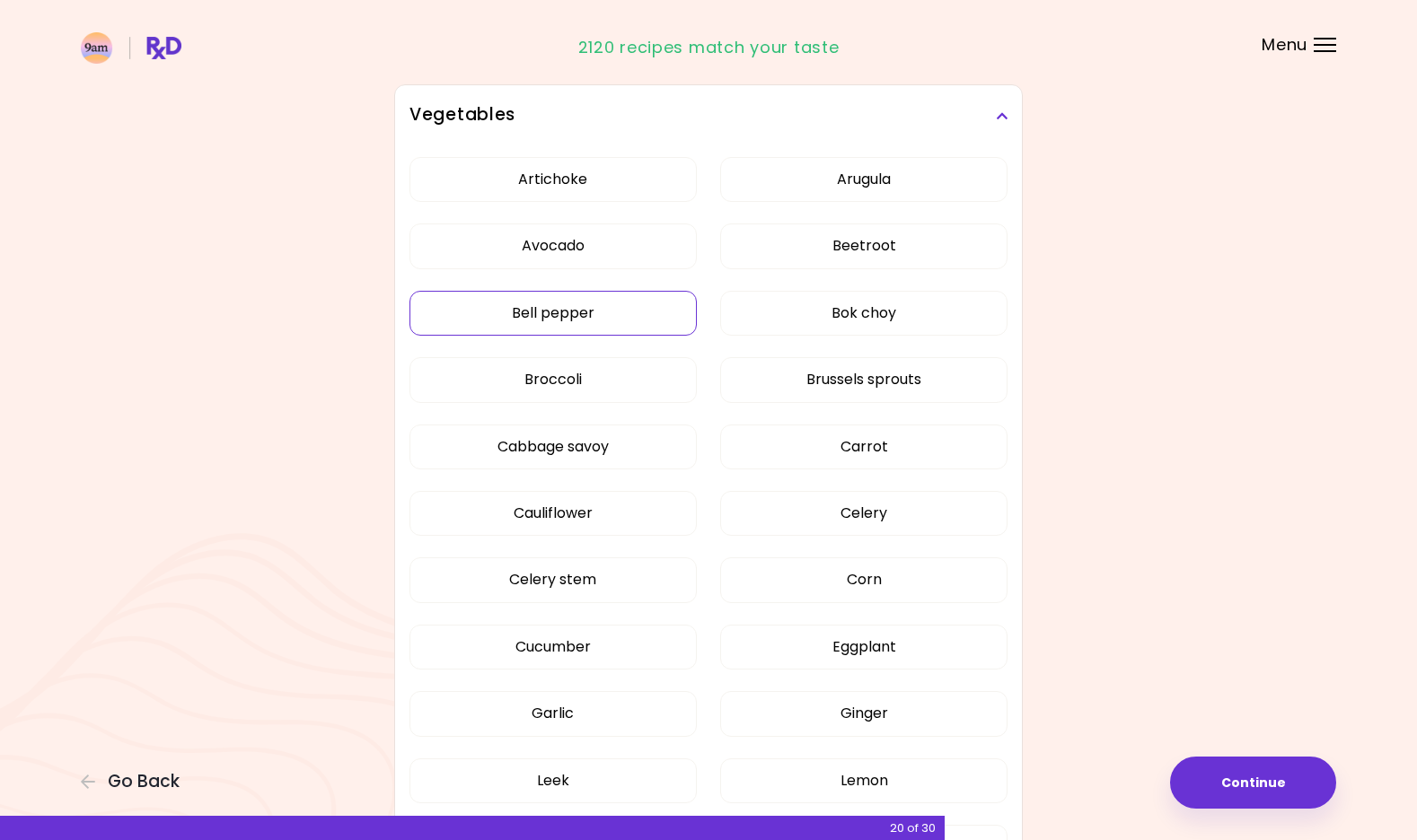
click at [648, 323] on button "Bell pepper" at bounding box center [552, 313] width 287 height 45
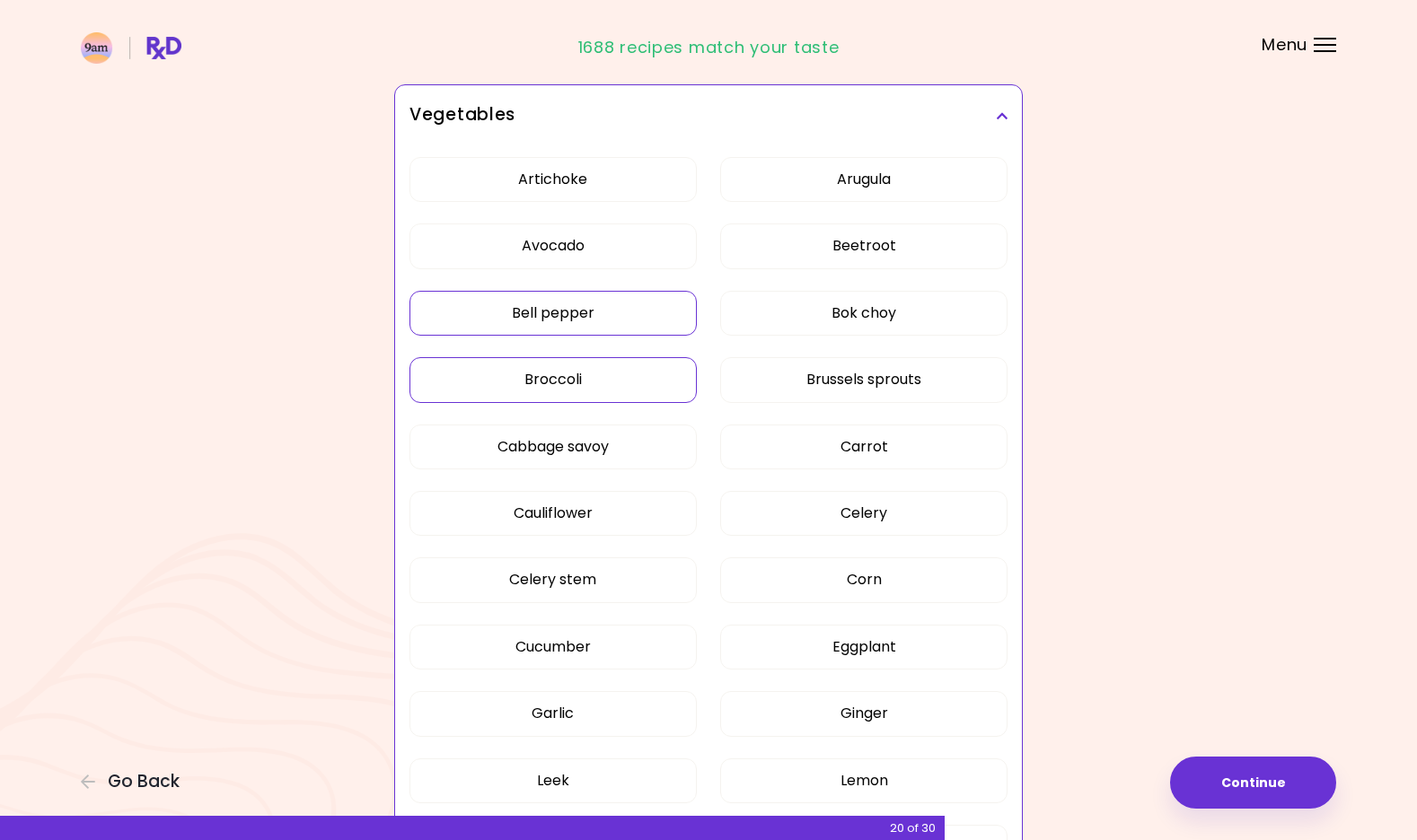
click at [645, 371] on button "Broccoli" at bounding box center [552, 380] width 287 height 45
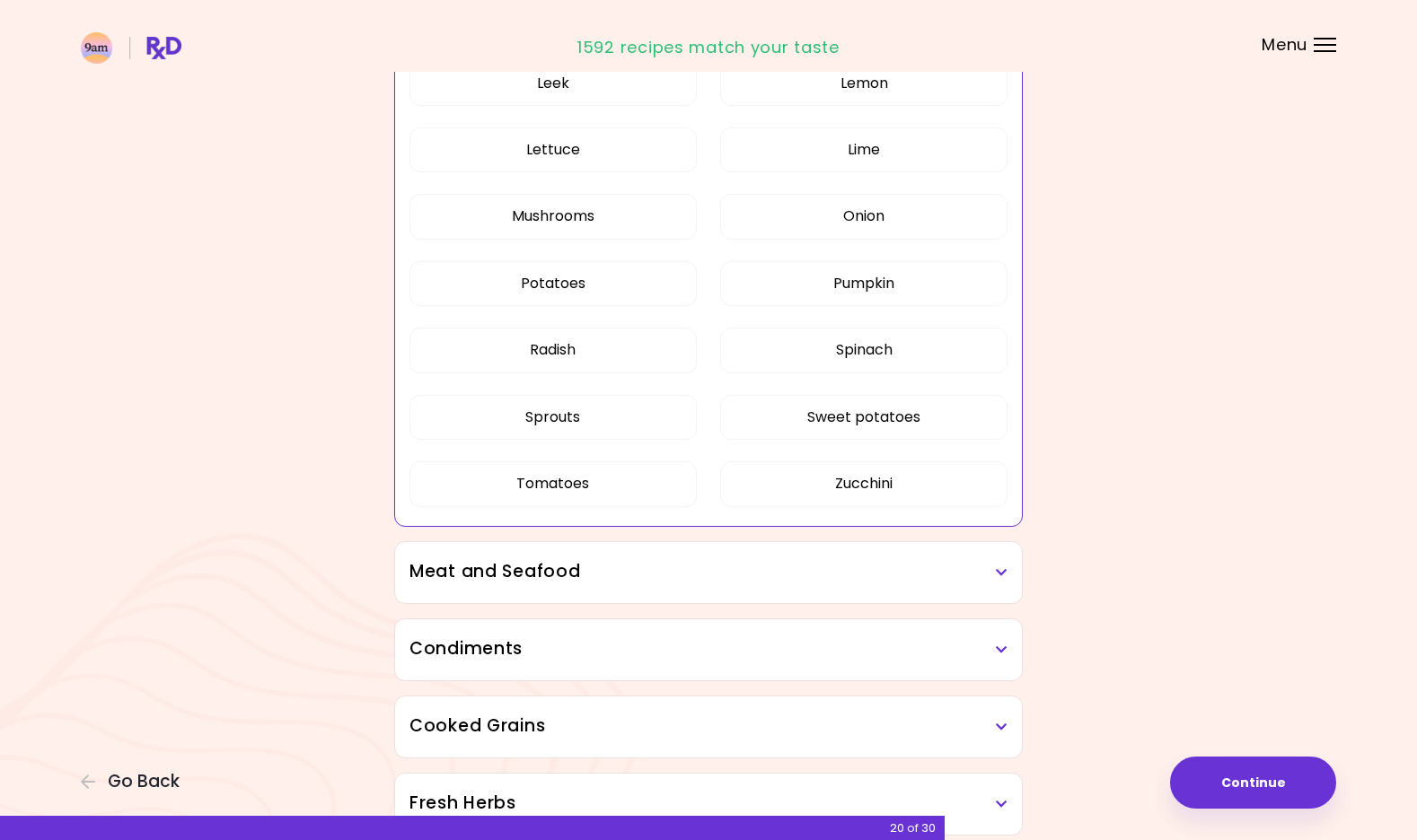
scroll to position [1111, 0]
click at [647, 285] on button "Potatoes" at bounding box center [552, 282] width 287 height 45
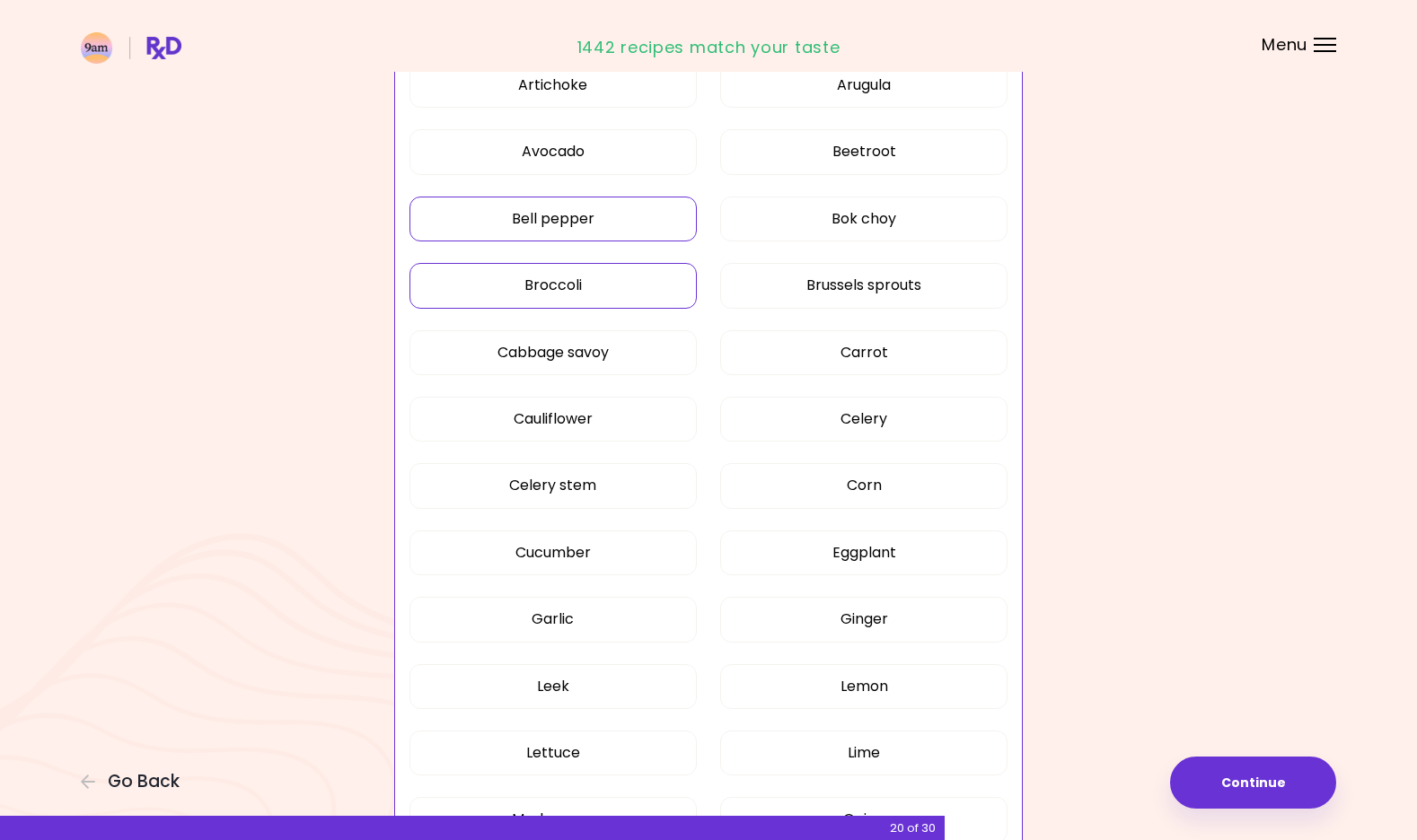
scroll to position [291, 0]
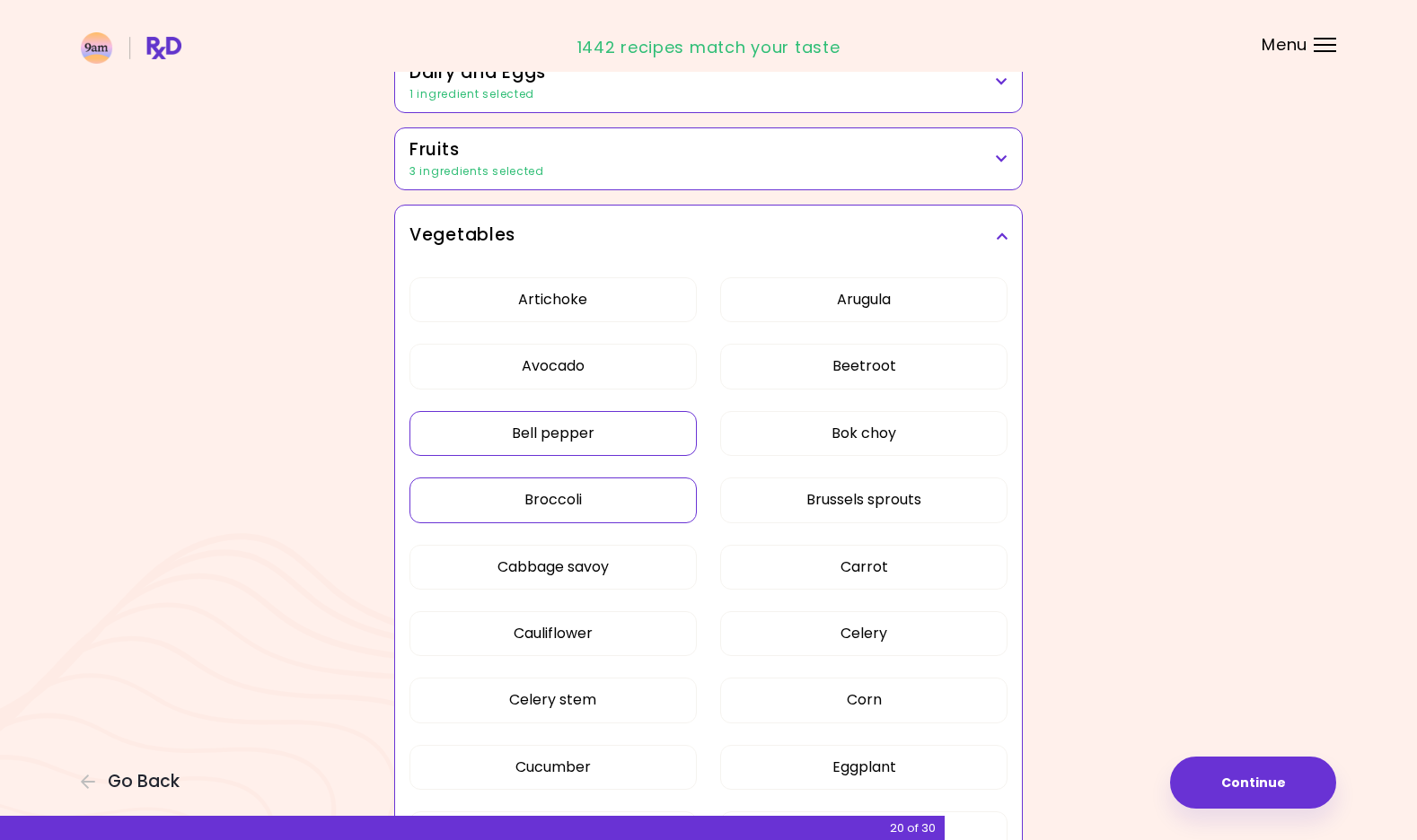
click at [989, 228] on h3 "Vegetables" at bounding box center [708, 236] width 598 height 26
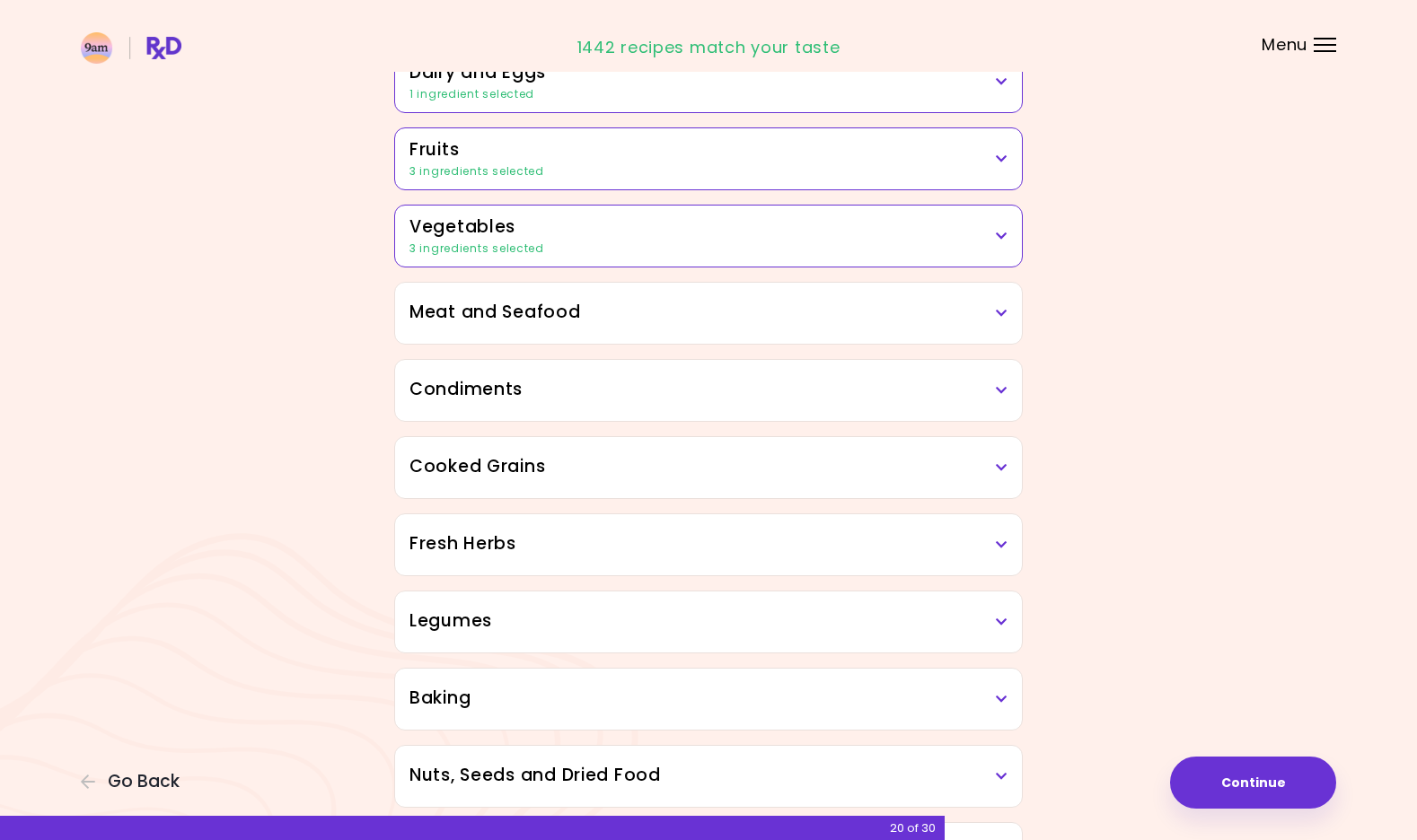
click at [991, 308] on h3 "Meat and Seafood" at bounding box center [708, 313] width 598 height 26
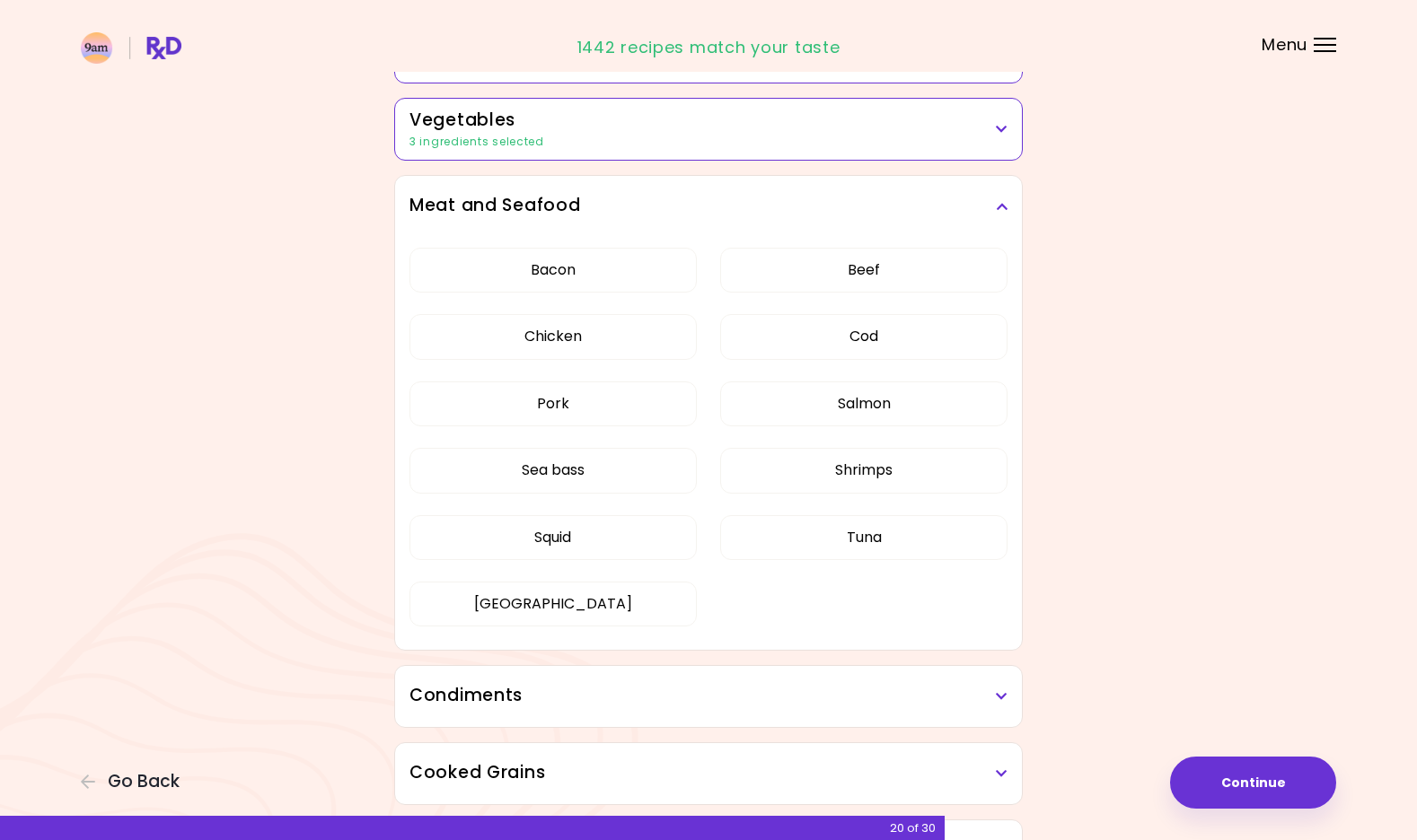
scroll to position [456, 0]
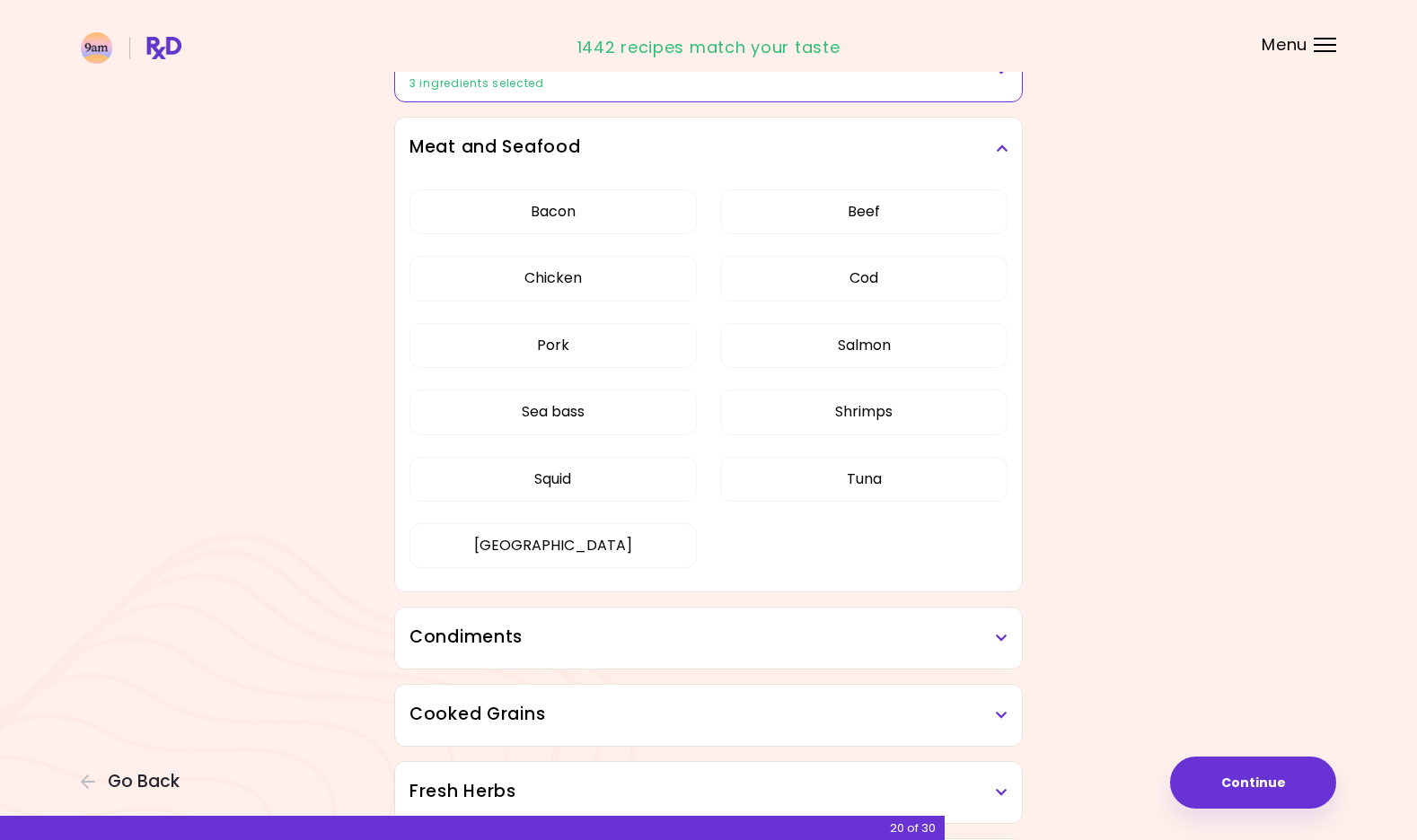
click at [1002, 151] on icon at bounding box center [1002, 149] width 12 height 13
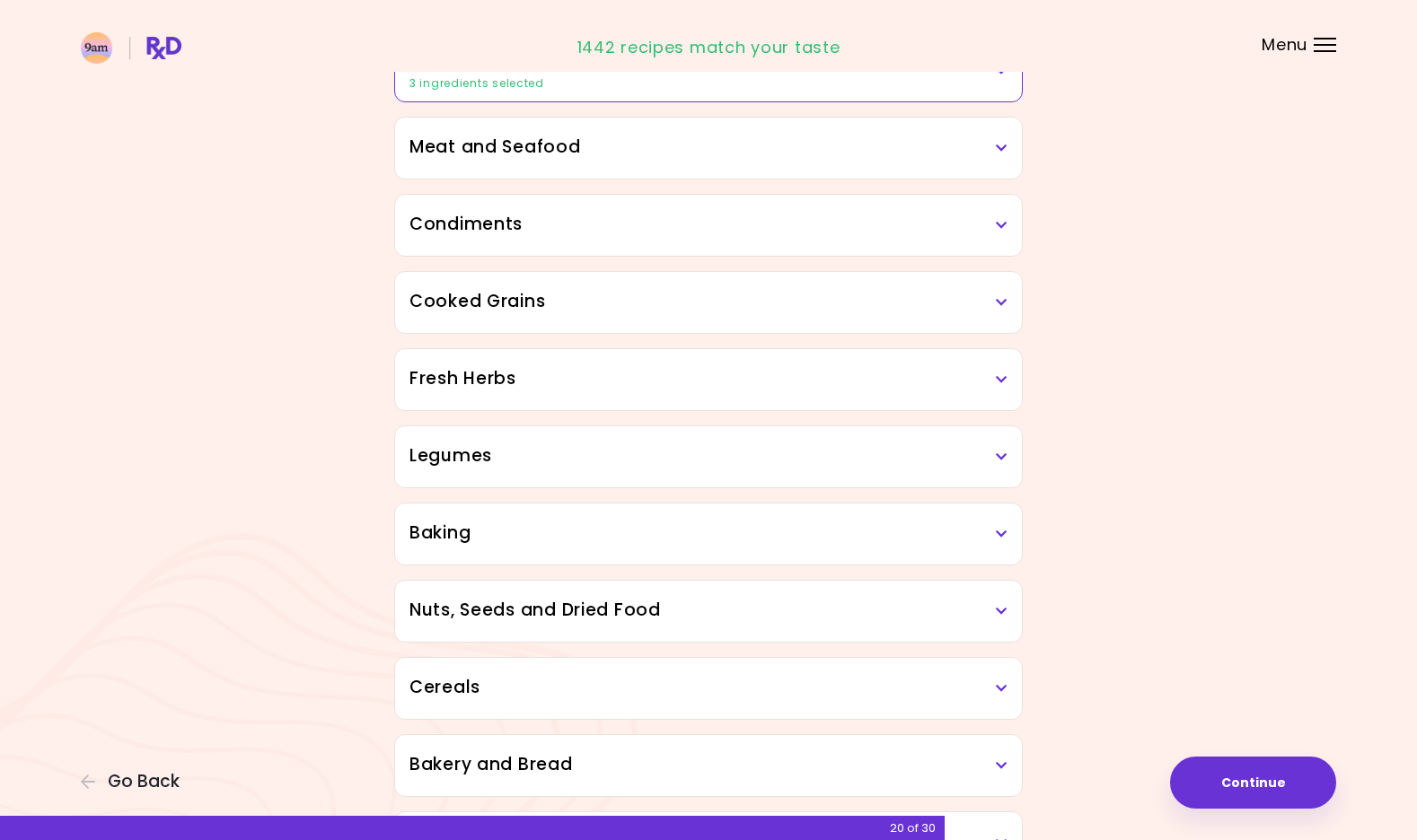
click at [1004, 226] on icon at bounding box center [1002, 226] width 12 height 13
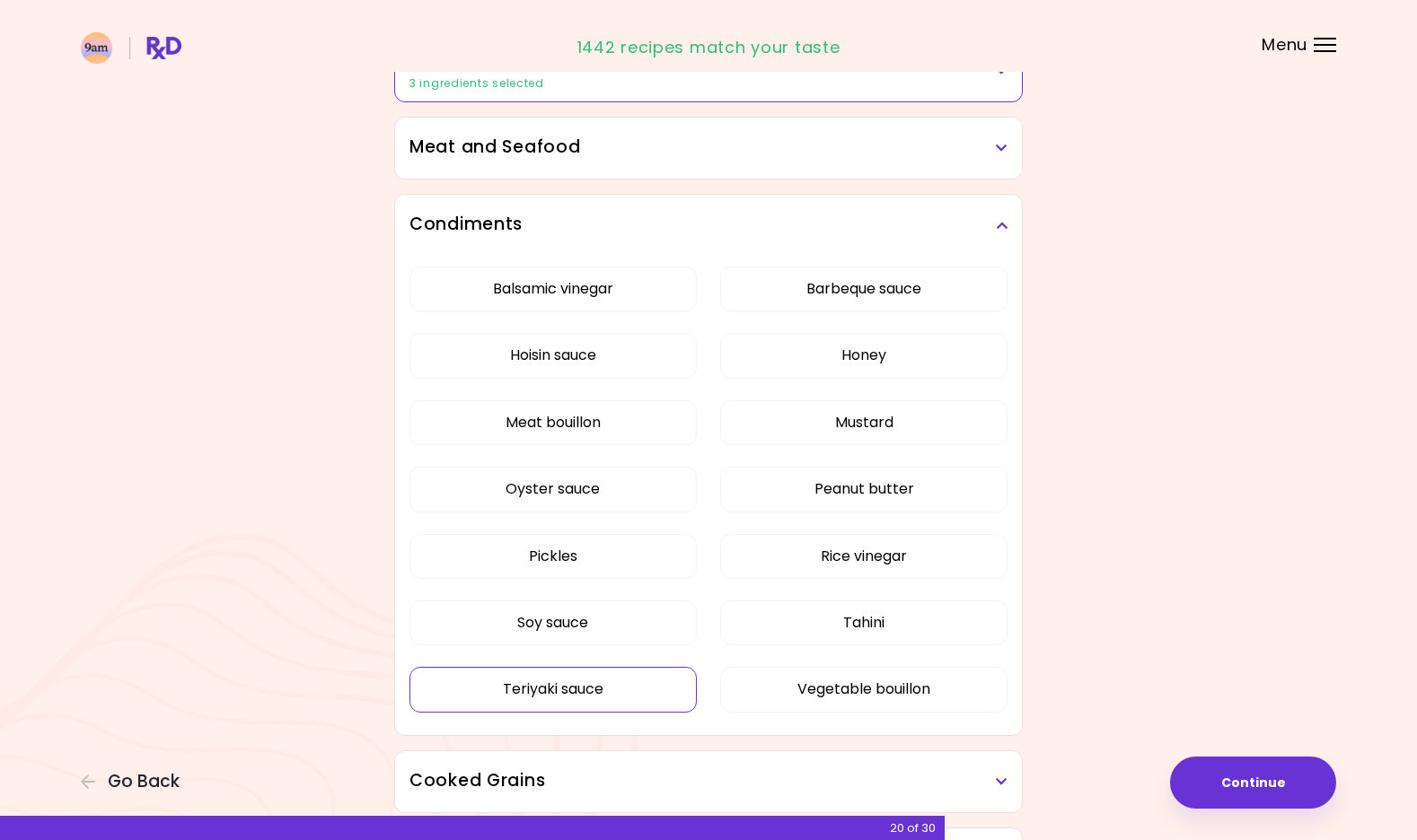
click at [630, 687] on button "Teriyaki sauce" at bounding box center [552, 689] width 287 height 45
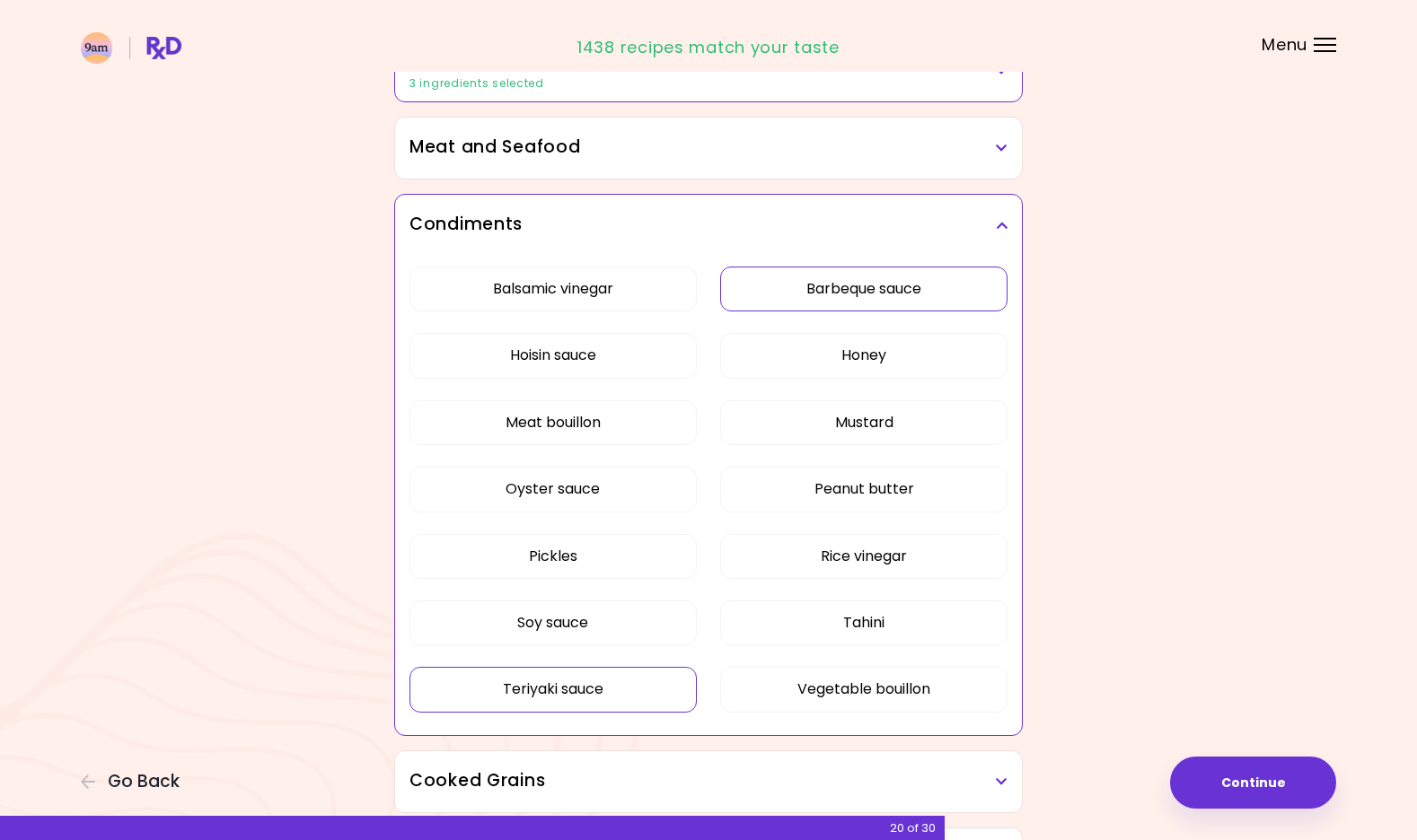
click at [907, 304] on button "Barbeque sauce" at bounding box center [863, 289] width 287 height 45
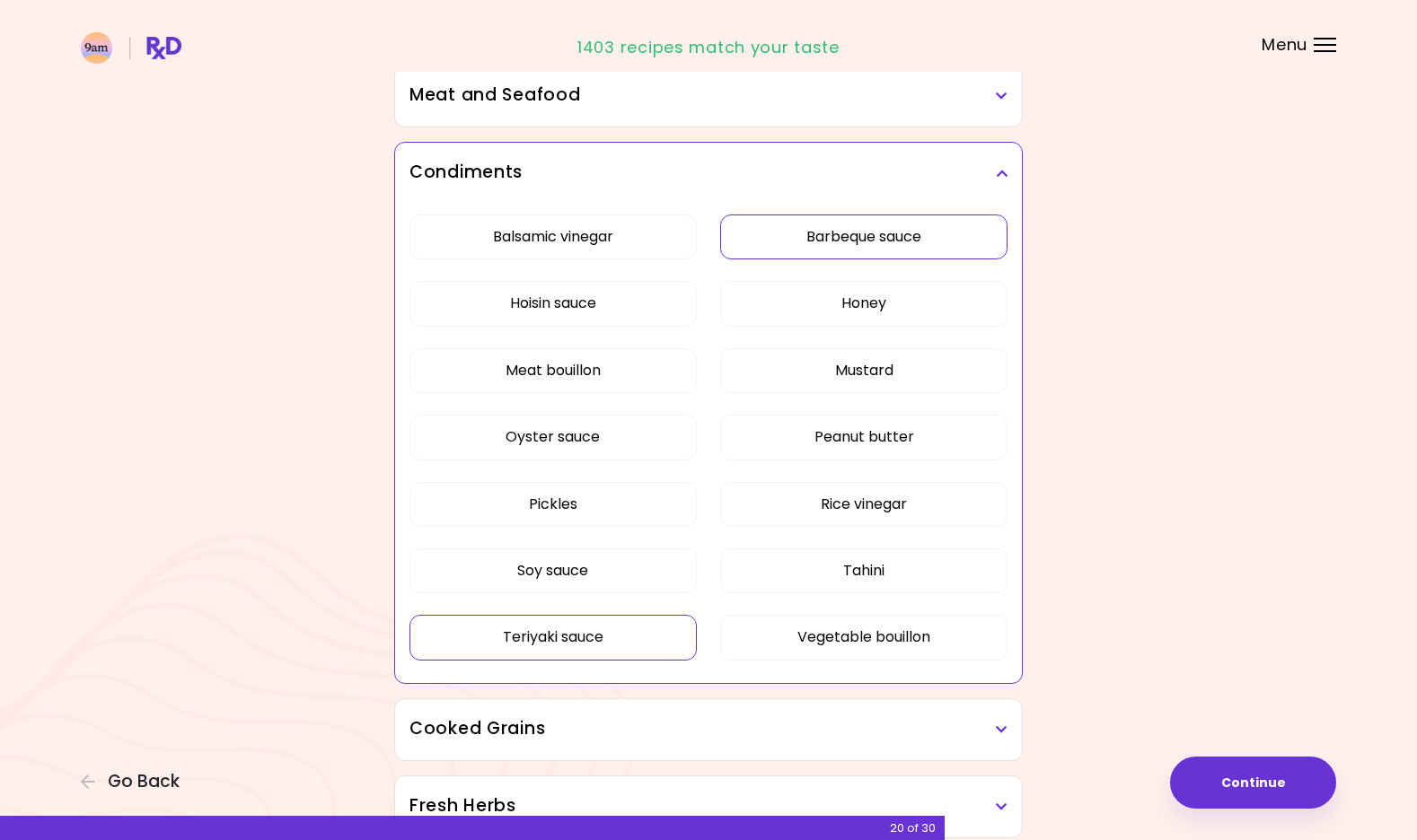
scroll to position [511, 0]
click at [1003, 174] on icon at bounding box center [1002, 171] width 12 height 13
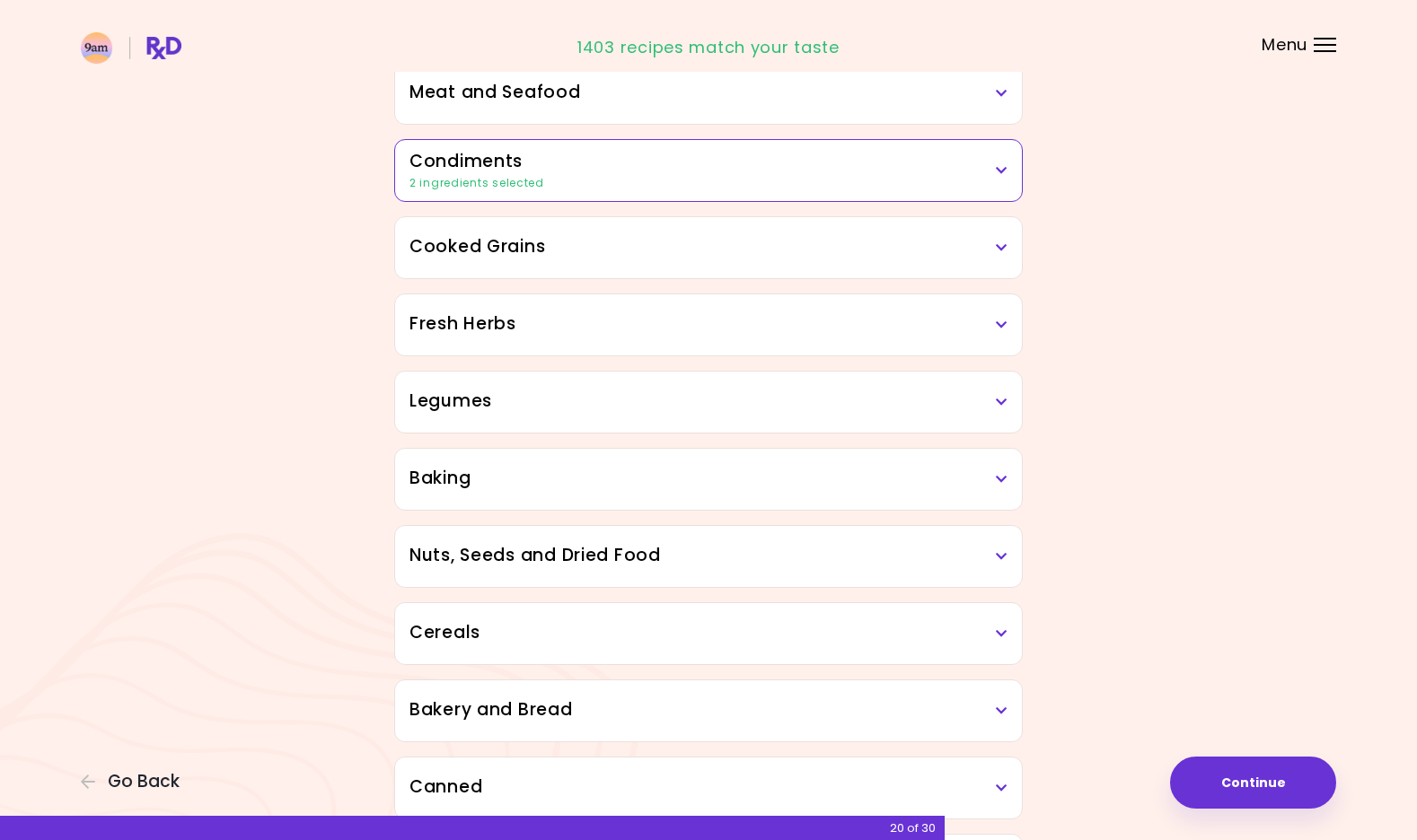
click at [1005, 237] on h3 "Cooked Grains" at bounding box center [708, 248] width 598 height 26
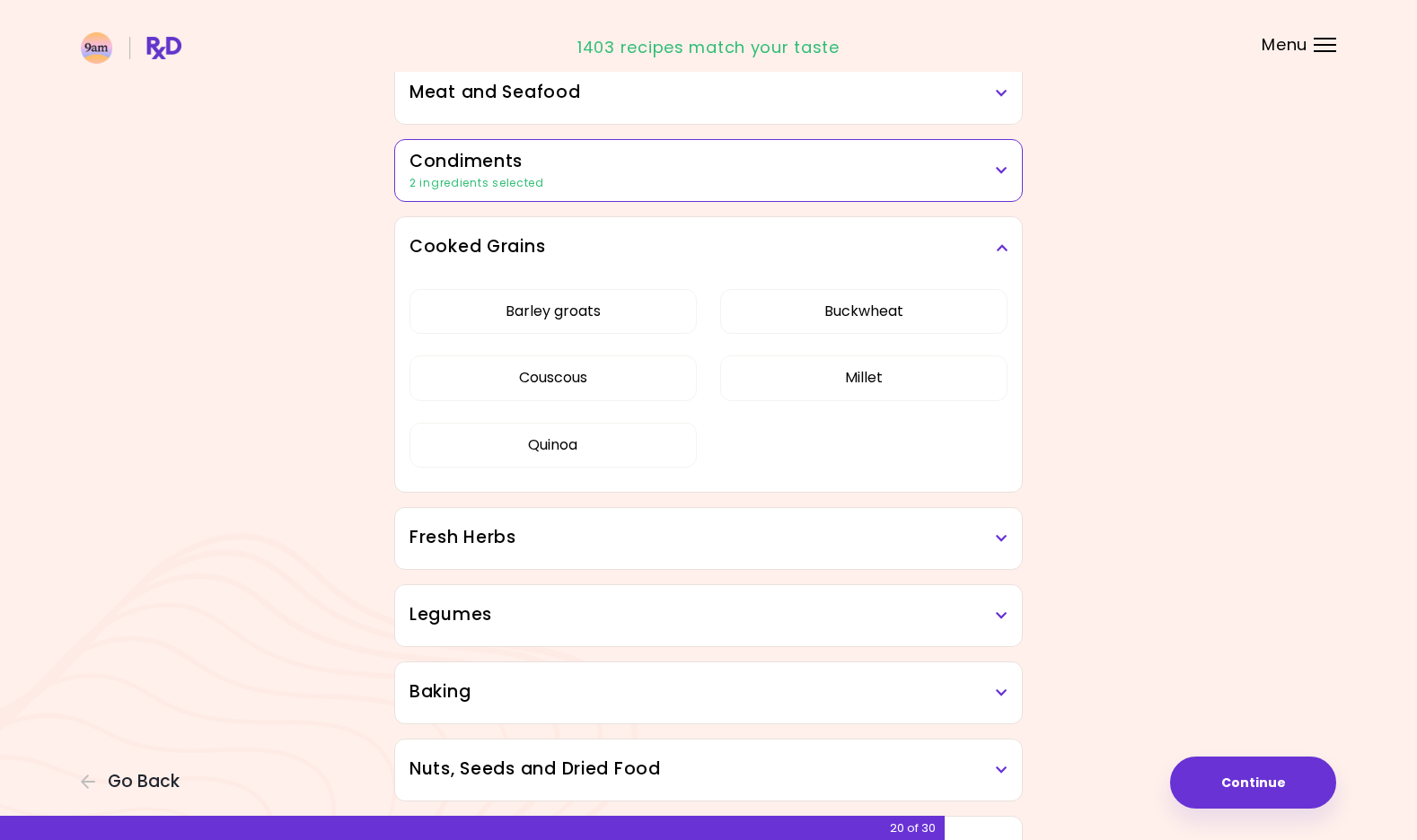
click at [1005, 237] on h3 "Cooked Grains" at bounding box center [708, 248] width 598 height 26
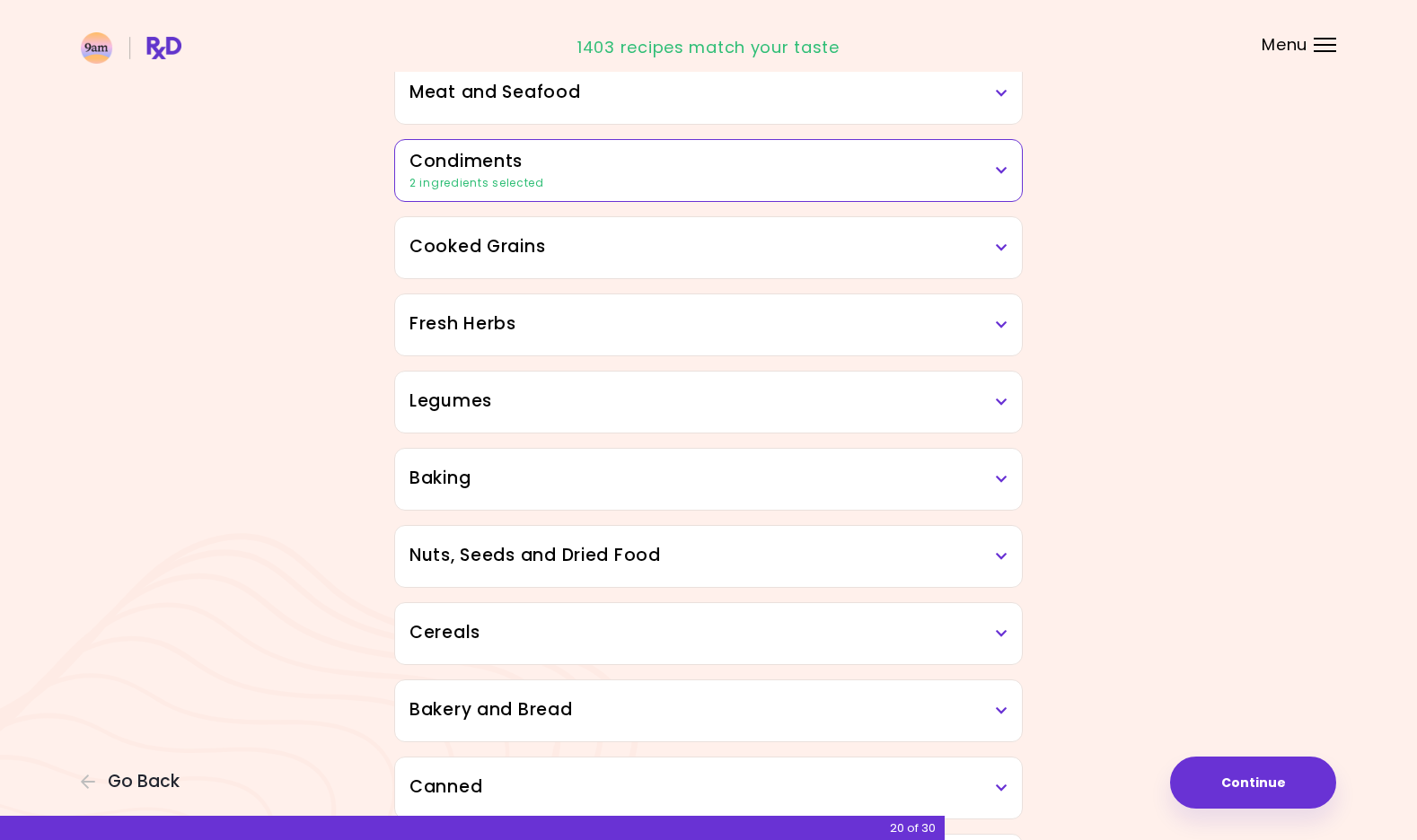
click at [1009, 346] on div "Fresh Herbs" at bounding box center [708, 325] width 626 height 61
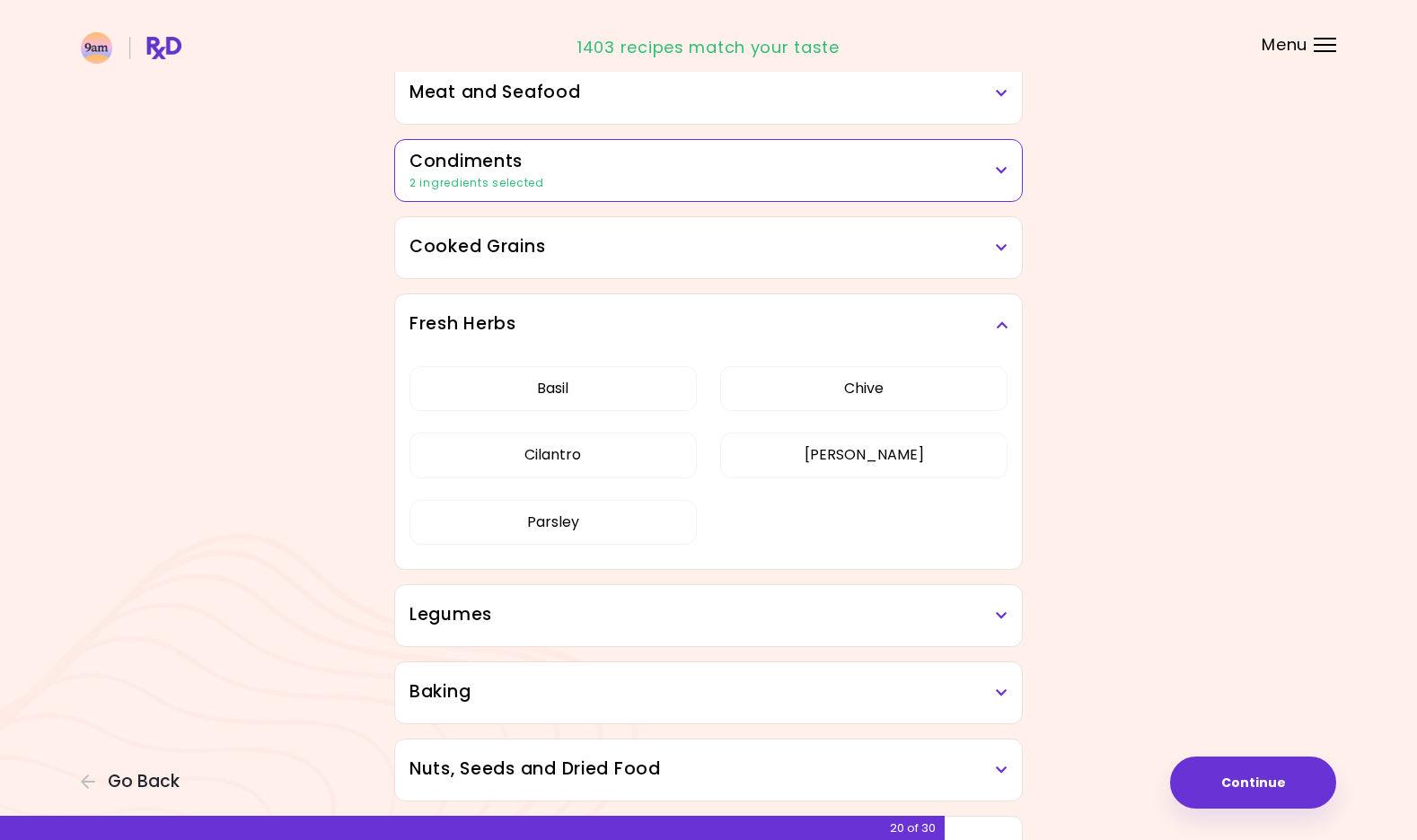
click at [1009, 346] on div "Fresh Herbs" at bounding box center [708, 325] width 626 height 61
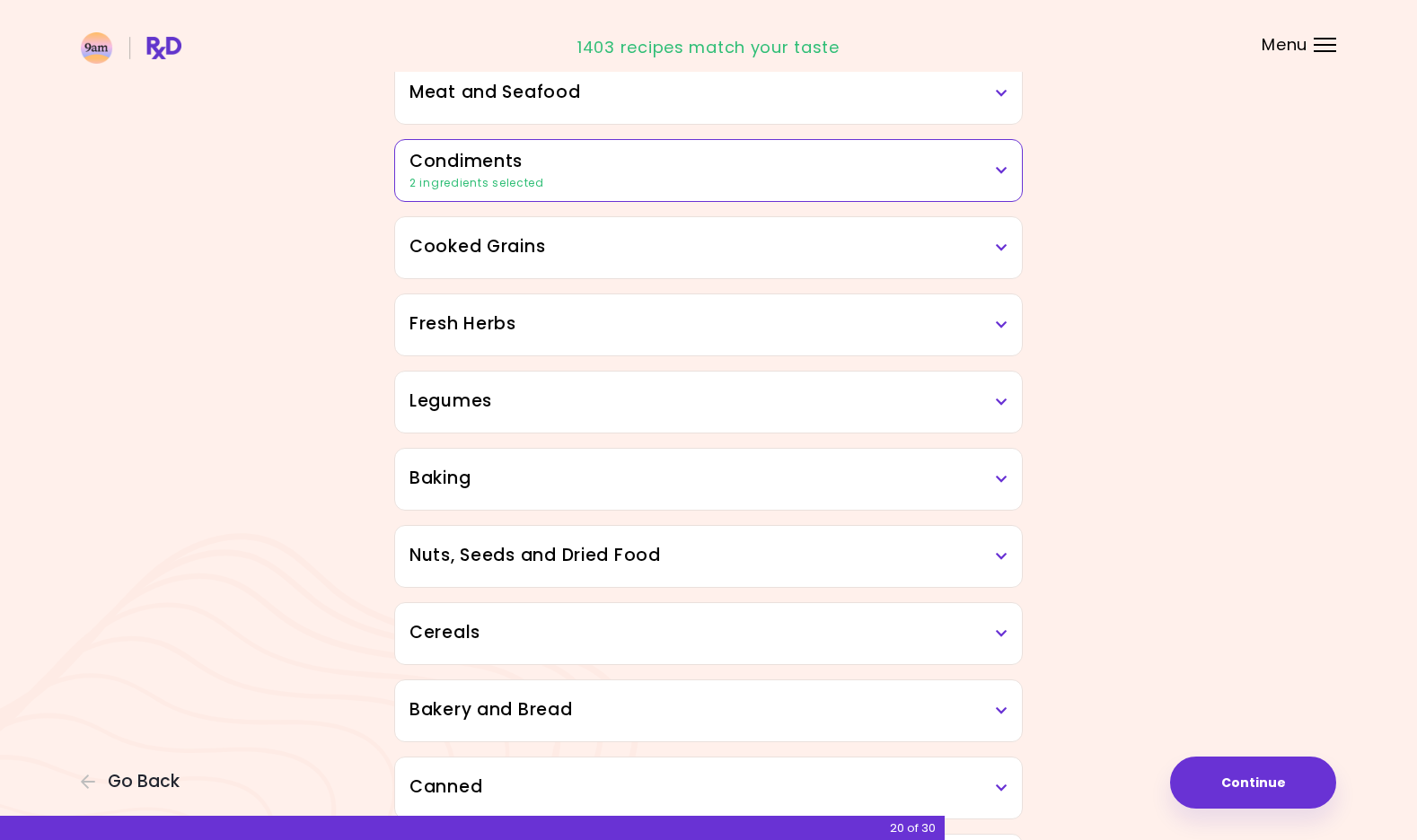
click at [1009, 428] on div "Legumes" at bounding box center [708, 402] width 626 height 61
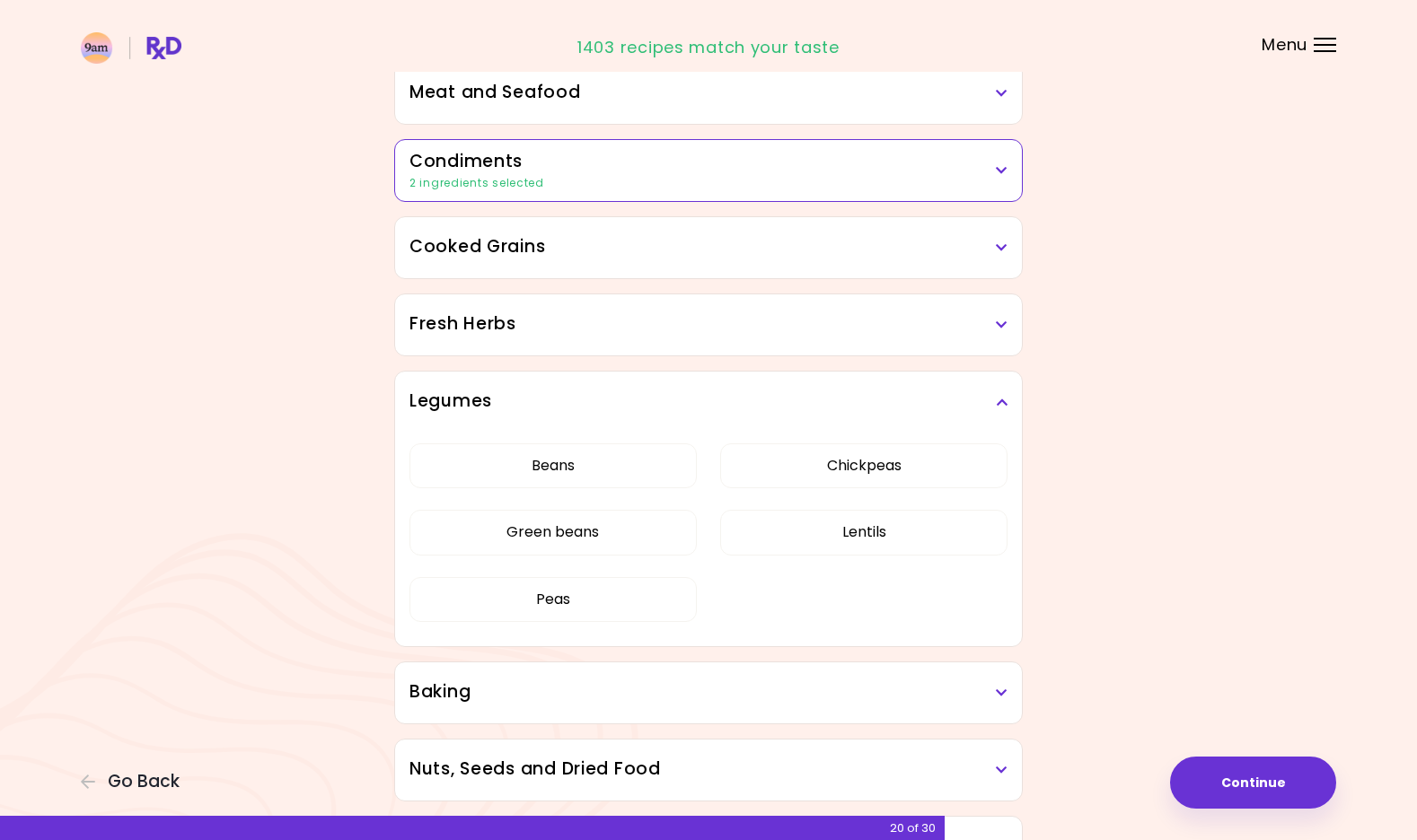
click at [1009, 428] on div "Legumes" at bounding box center [708, 402] width 626 height 61
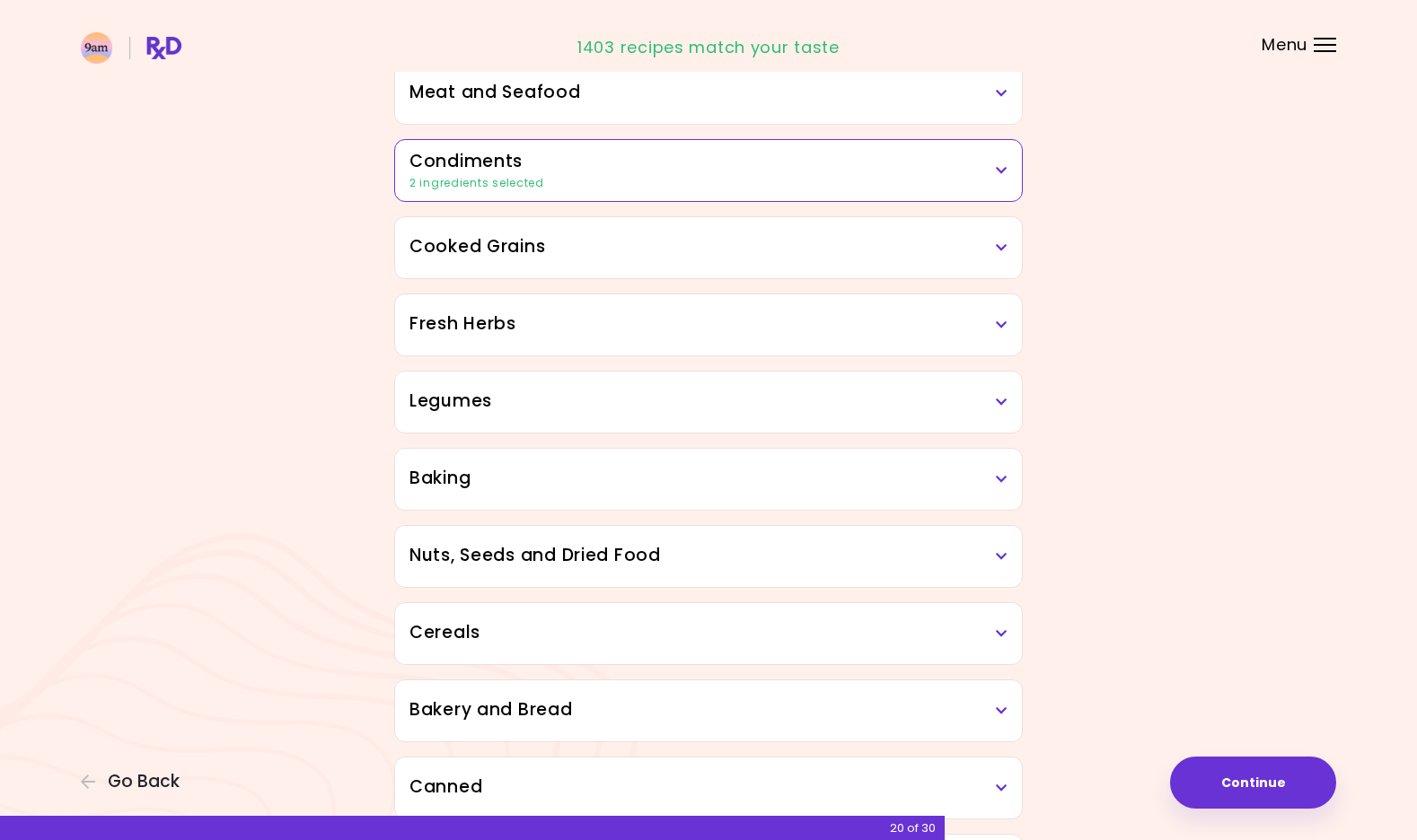
click at [996, 472] on h3 "Baking" at bounding box center [708, 479] width 598 height 26
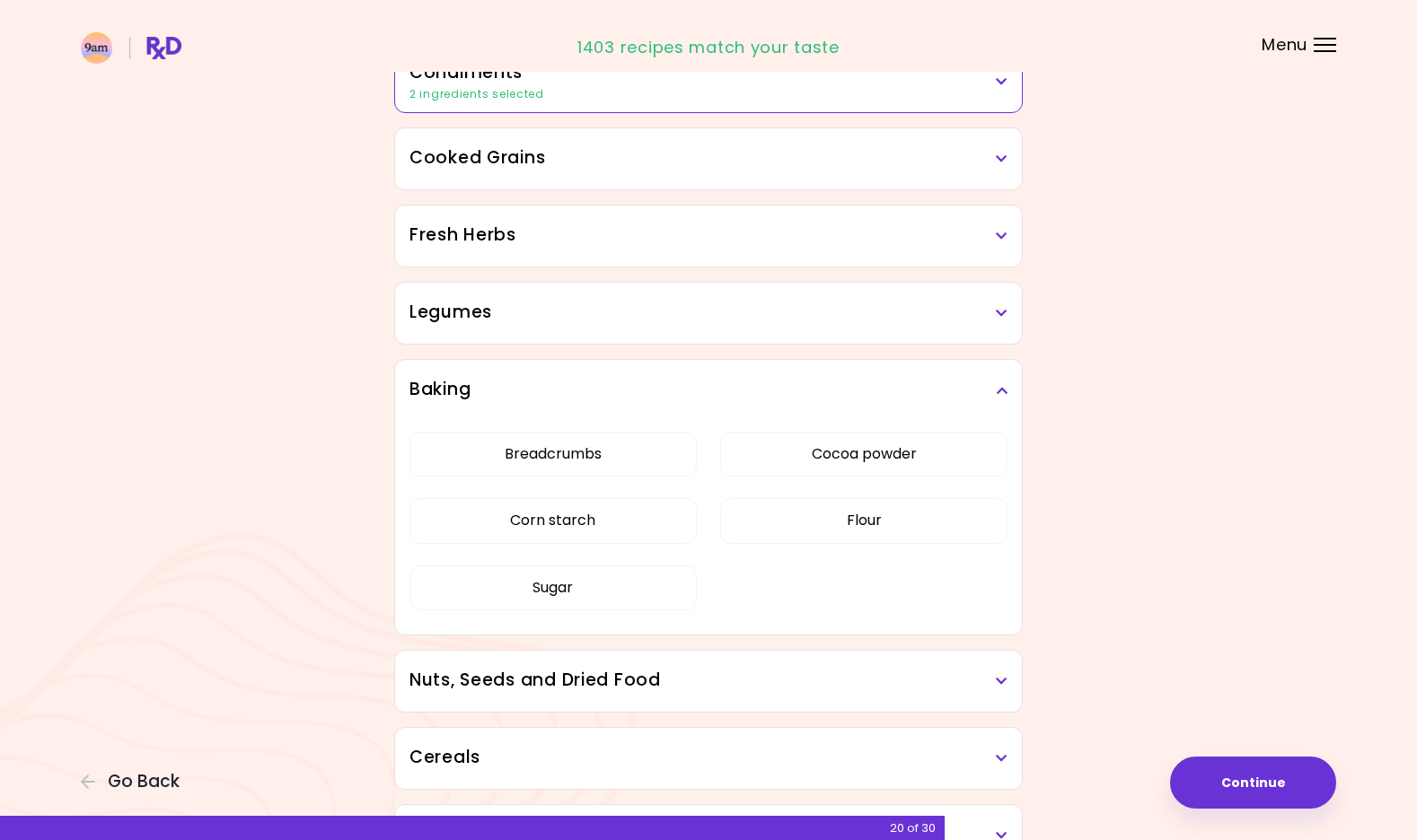
scroll to position [622, 0]
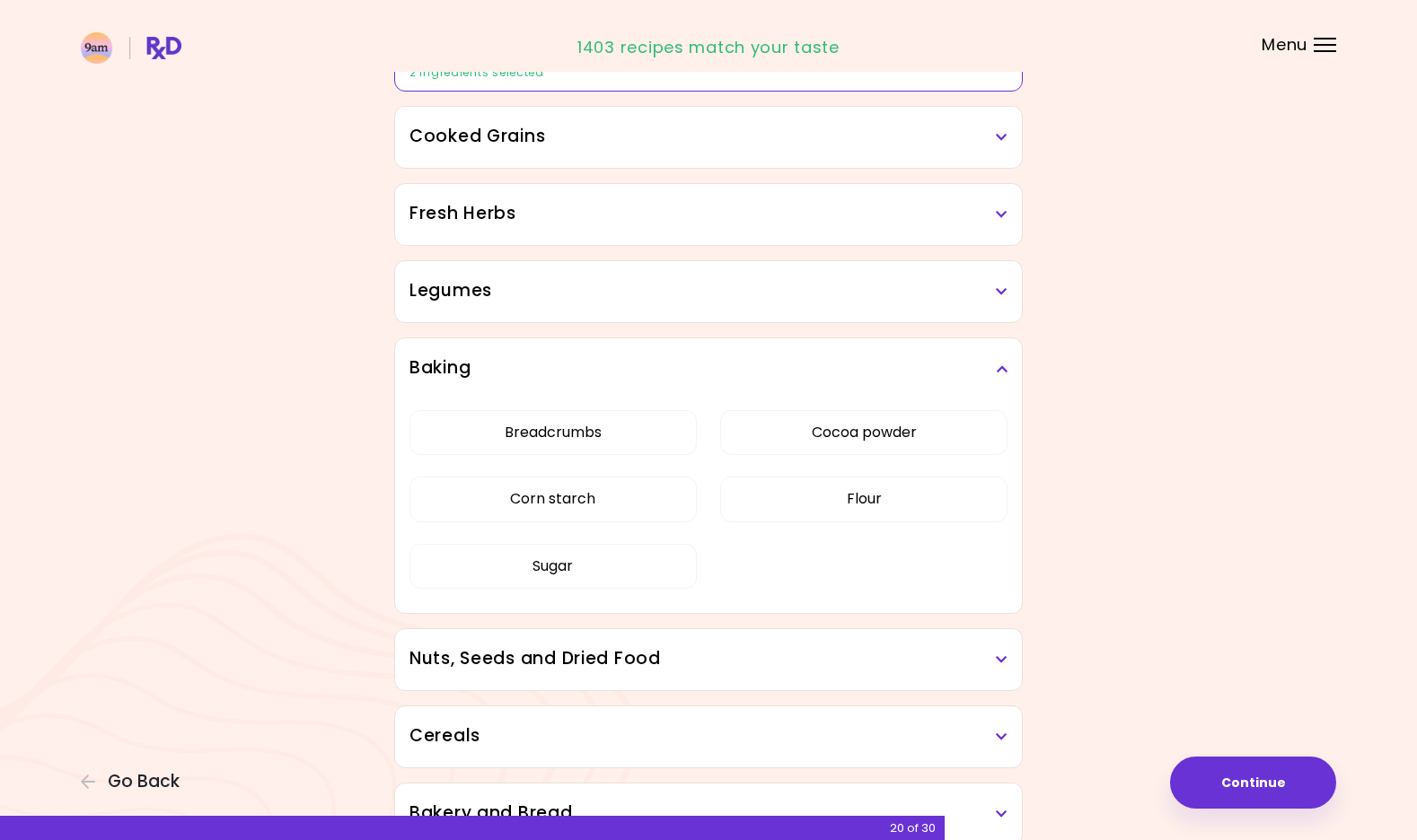
click at [997, 370] on icon at bounding box center [1002, 370] width 12 height 13
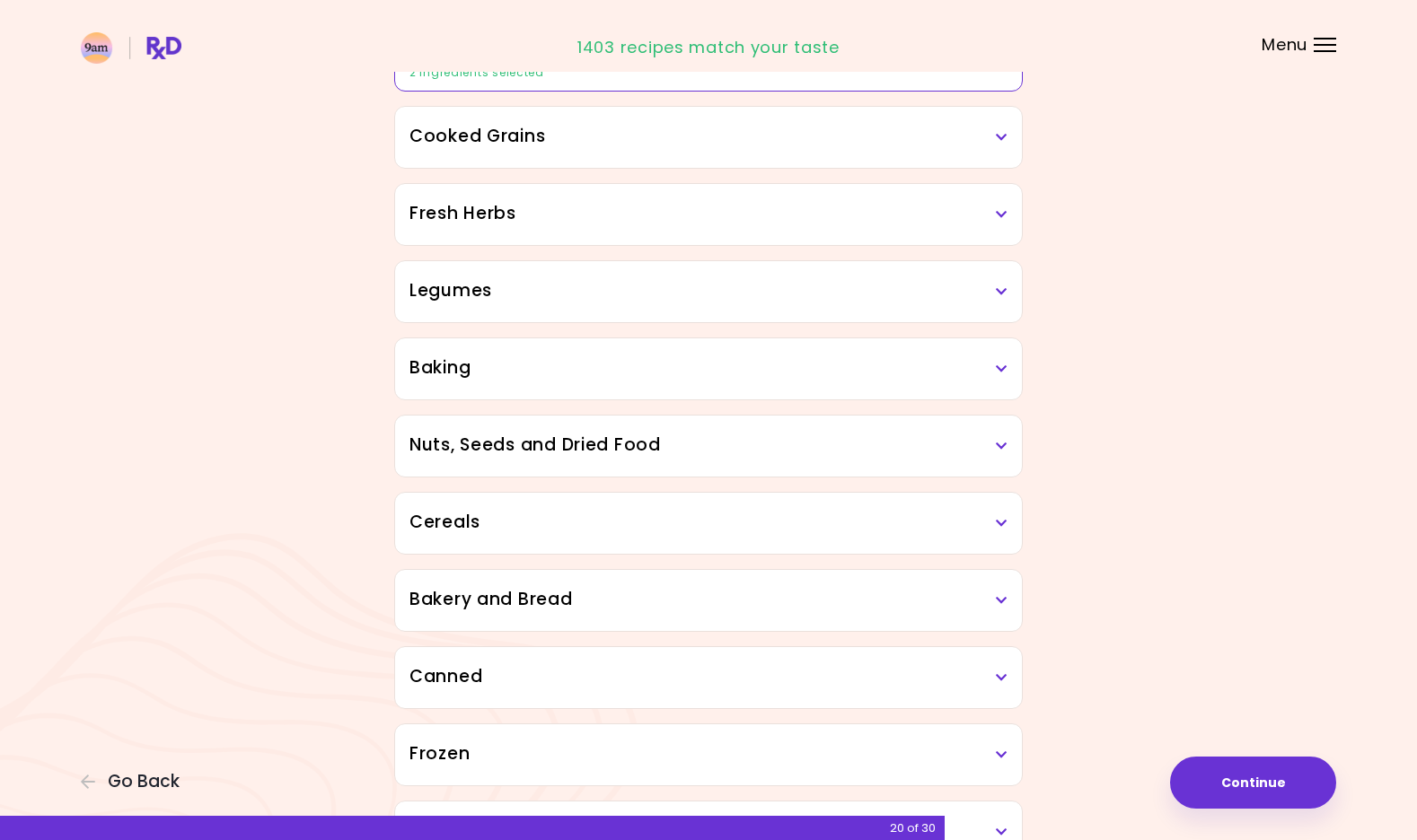
click at [1008, 463] on div "Nuts, Seeds and Dried Food" at bounding box center [708, 446] width 626 height 61
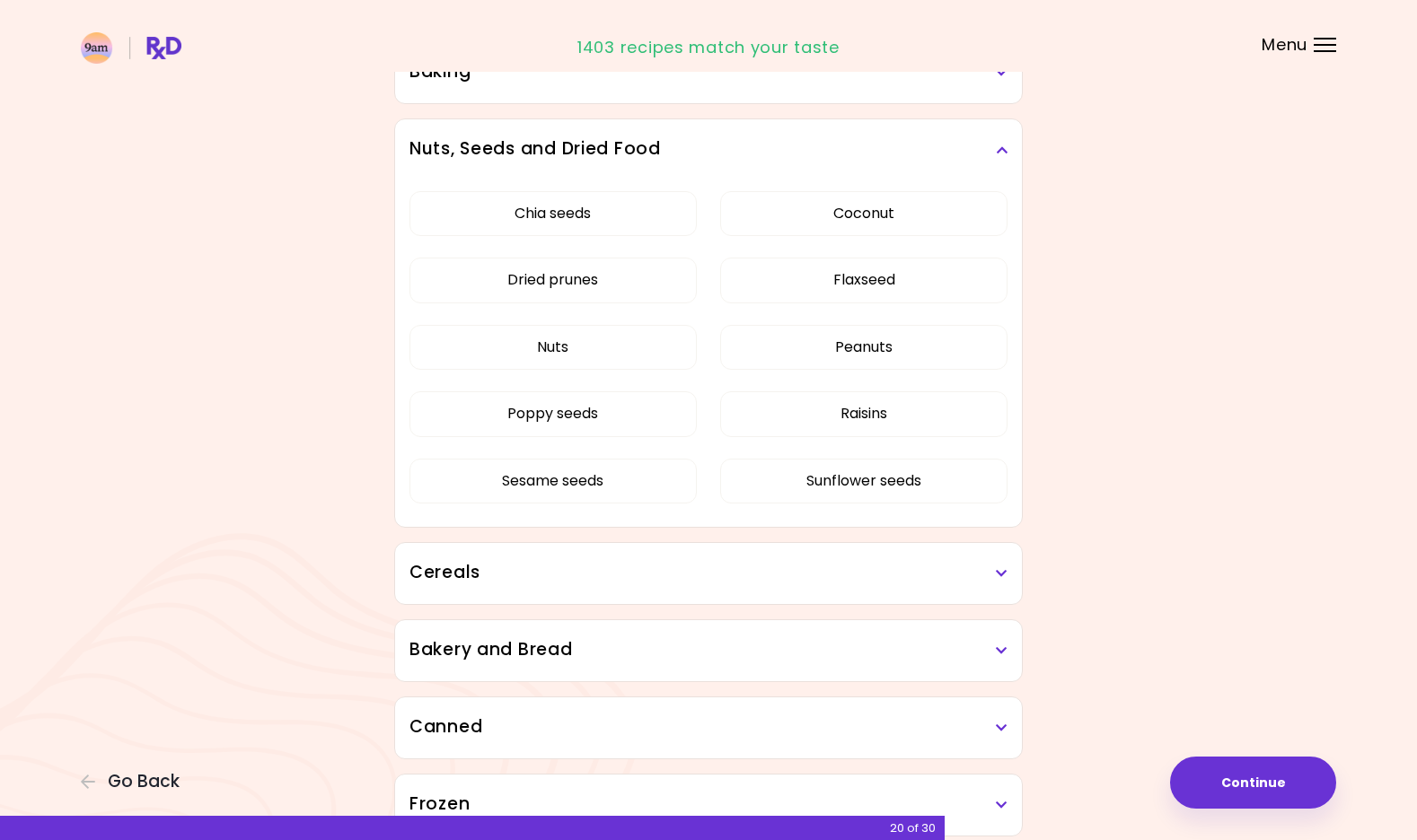
scroll to position [908, 0]
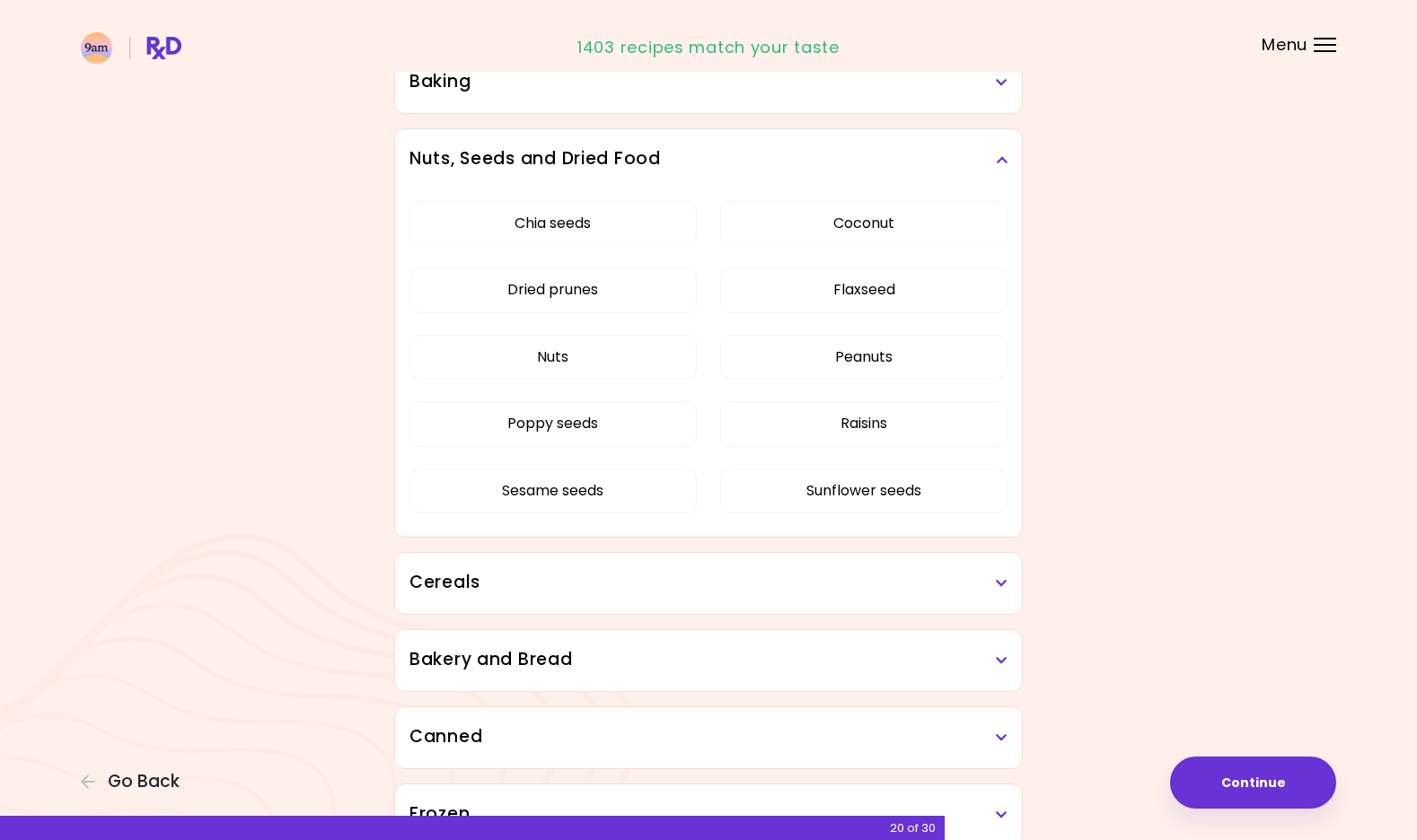
click at [999, 163] on icon at bounding box center [1002, 160] width 12 height 13
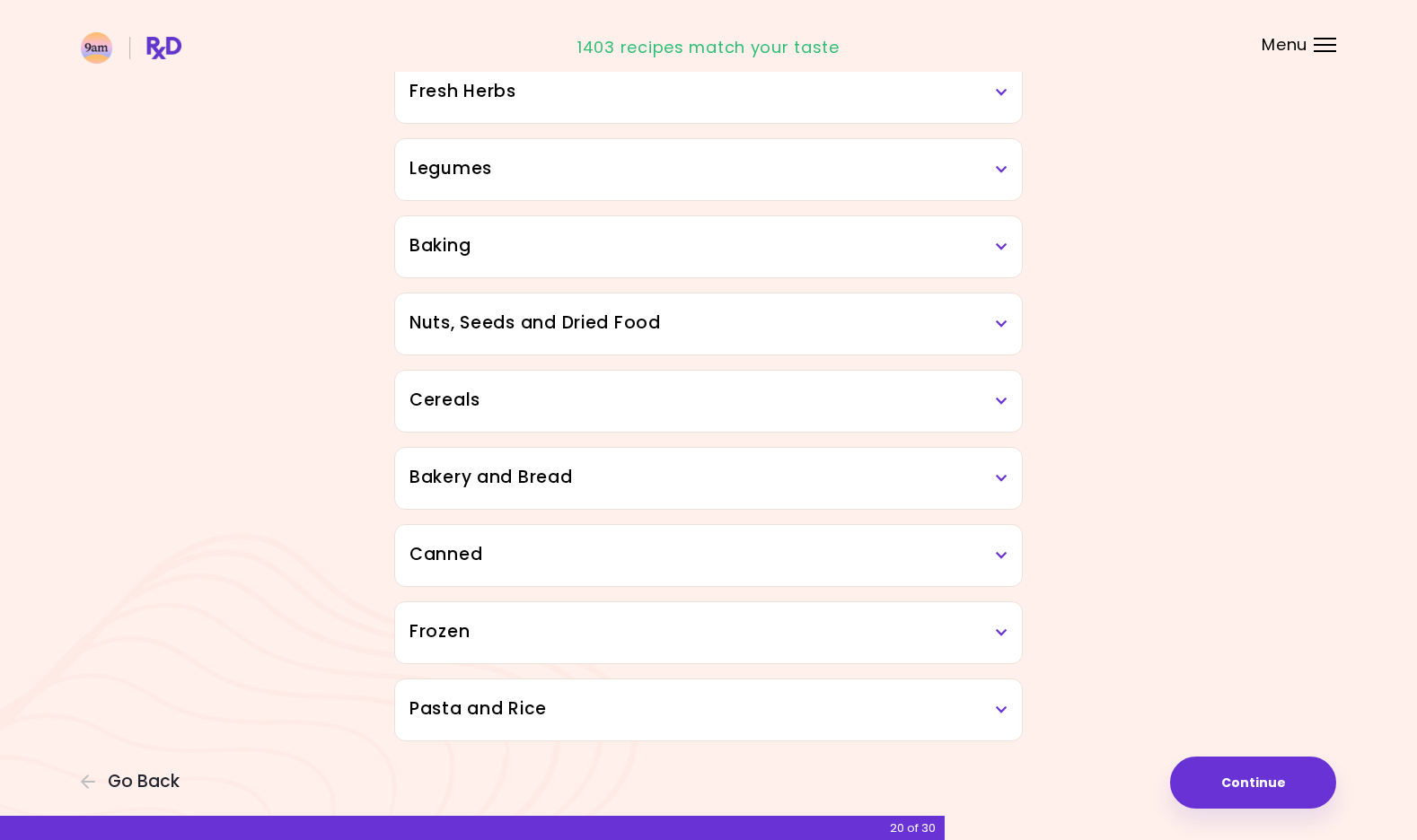
scroll to position [744, 0]
click at [999, 408] on h3 "Cereals" at bounding box center [708, 401] width 598 height 26
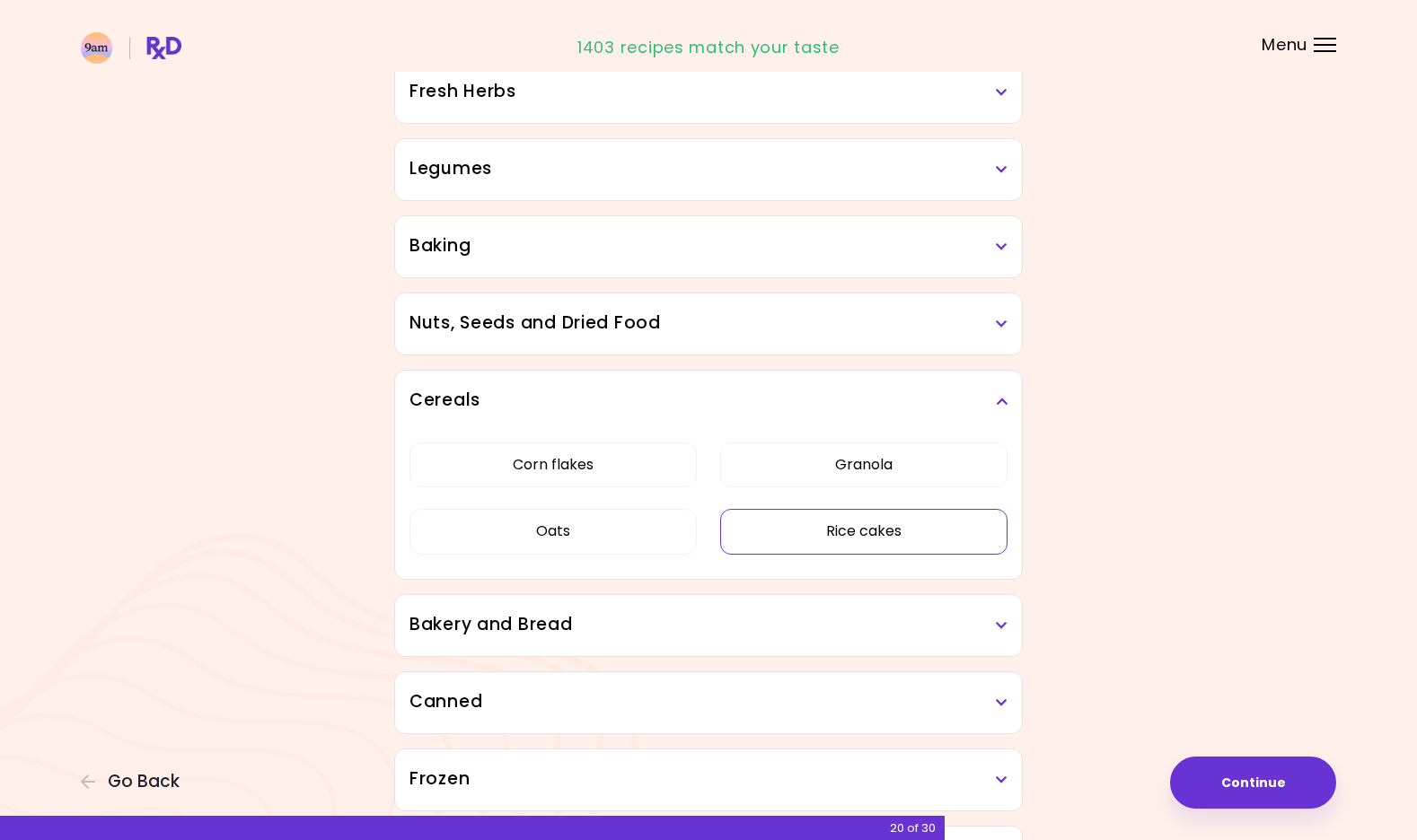
click at [943, 518] on button "Rice cakes" at bounding box center [863, 531] width 287 height 45
click at [1002, 398] on icon at bounding box center [1002, 402] width 12 height 13
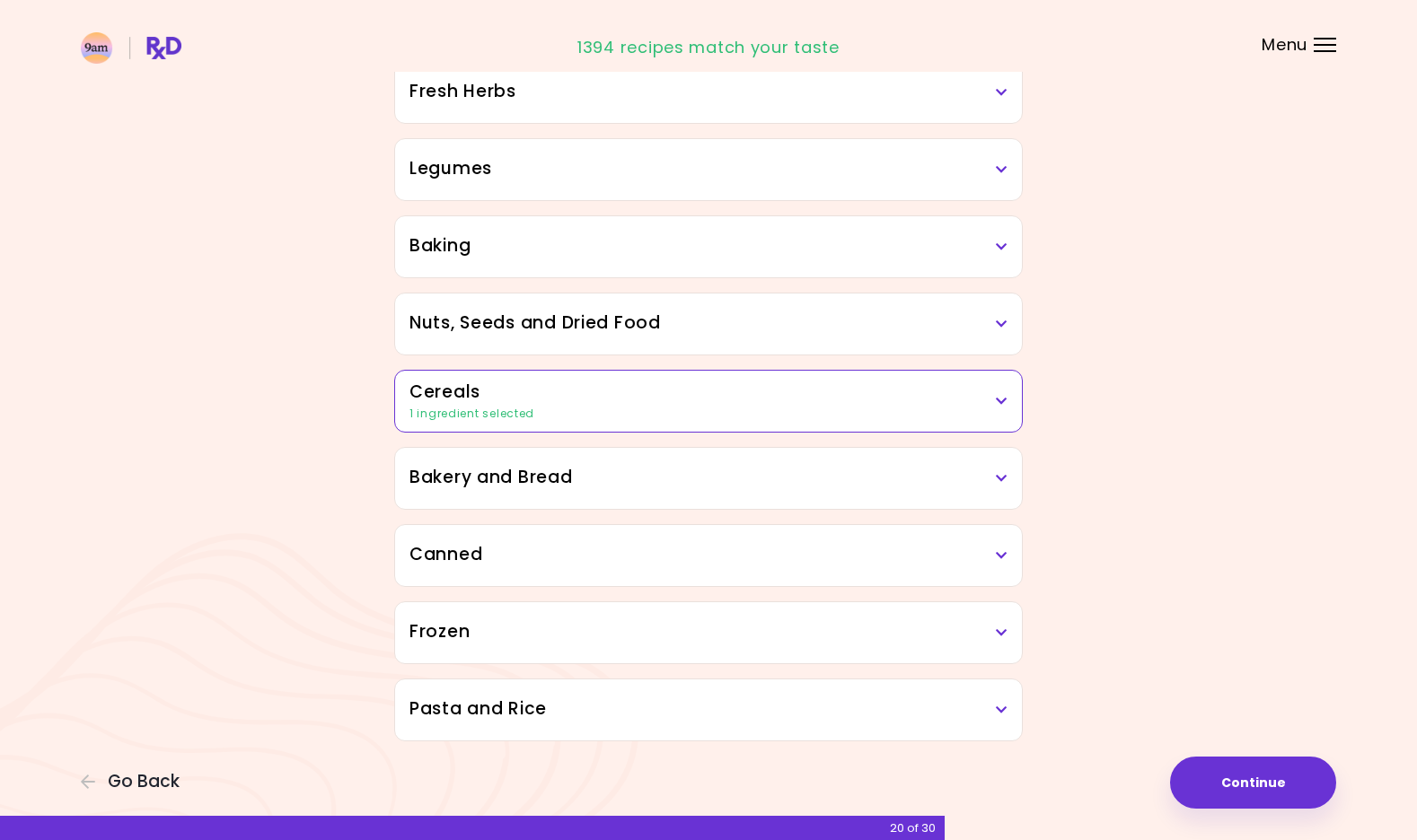
click at [989, 480] on h3 "Bakery and Bread" at bounding box center [708, 478] width 598 height 26
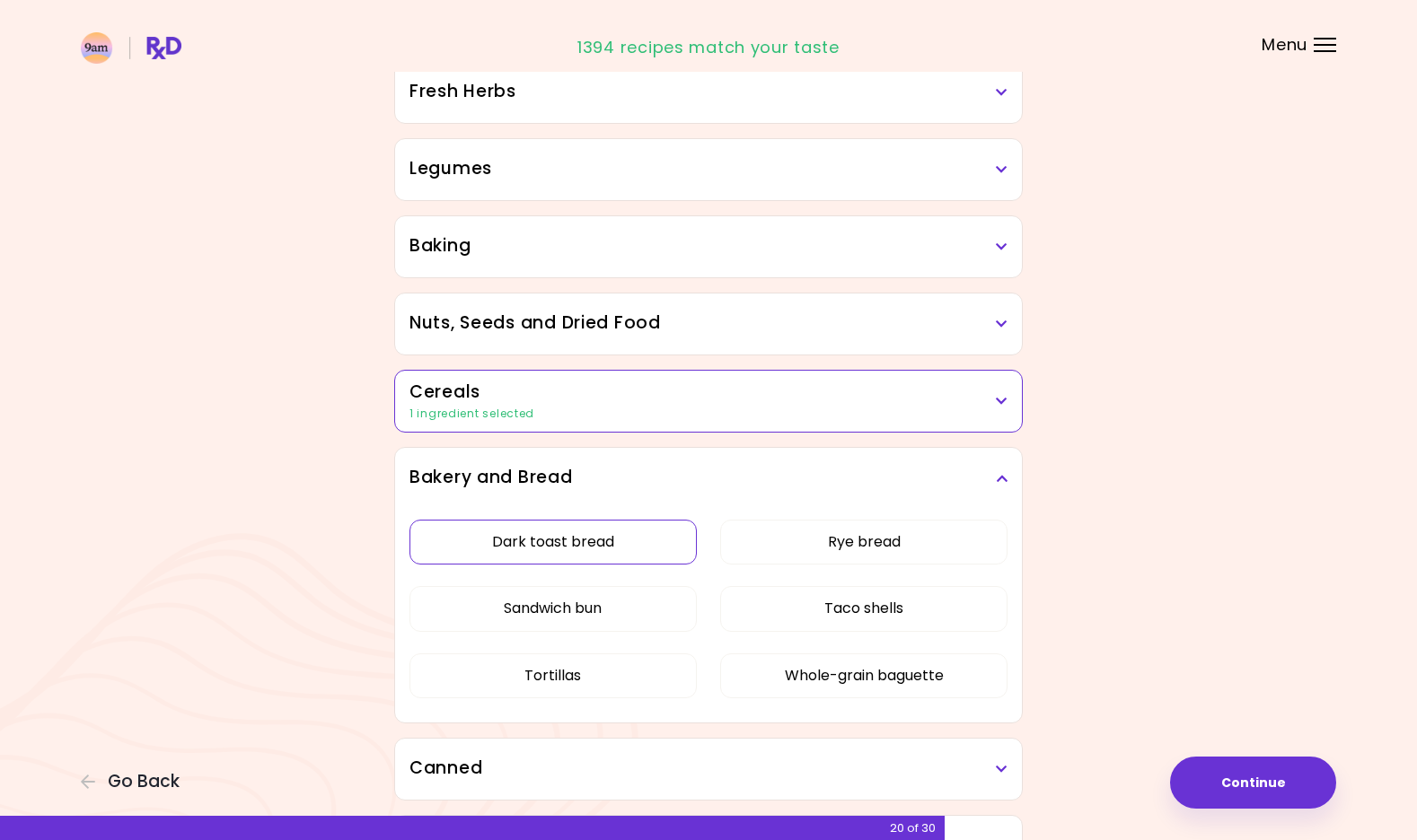
click at [598, 532] on button "Dark toast bread" at bounding box center [552, 542] width 287 height 45
click at [1003, 480] on icon at bounding box center [1002, 479] width 12 height 13
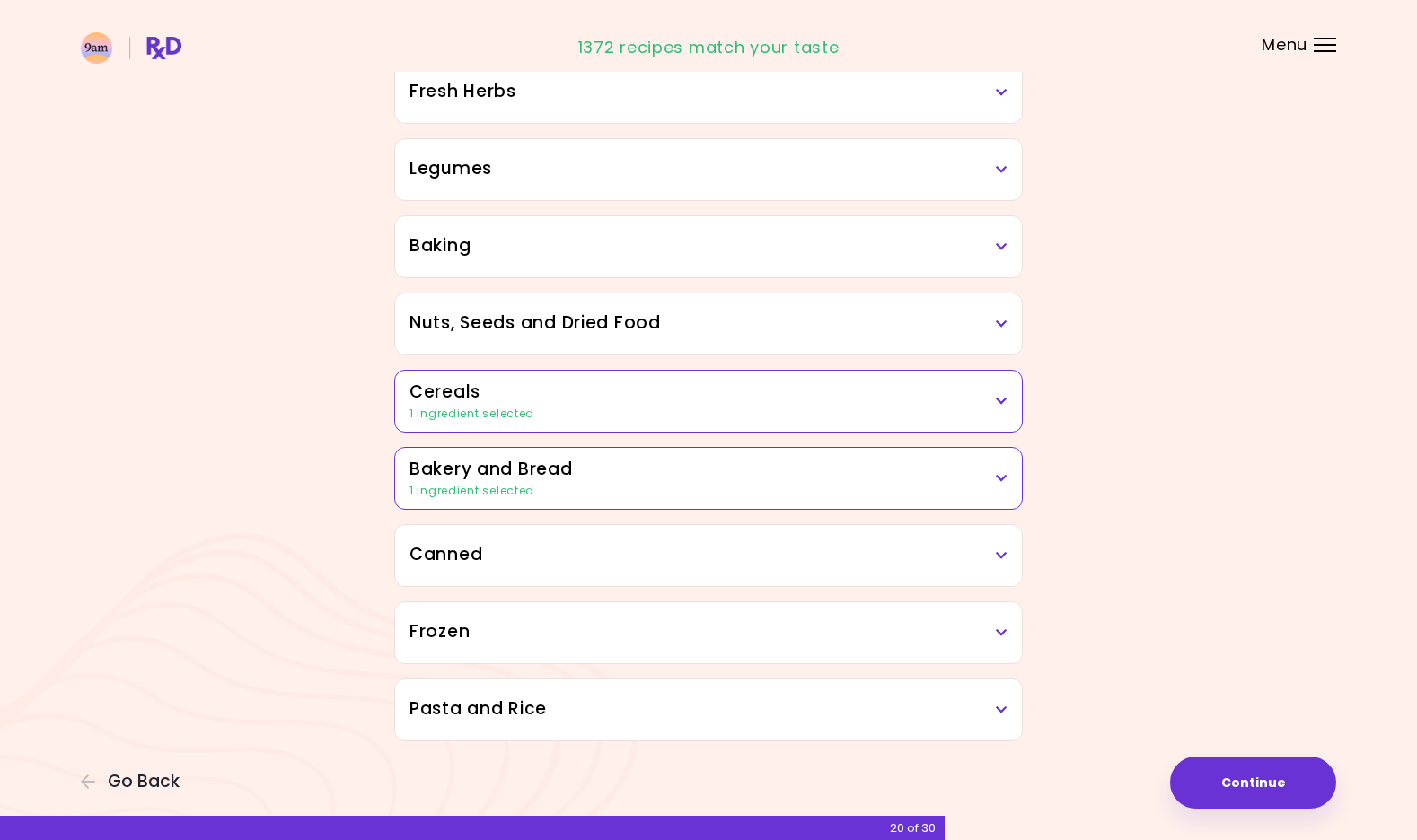
click at [997, 558] on icon at bounding box center [1002, 556] width 12 height 13
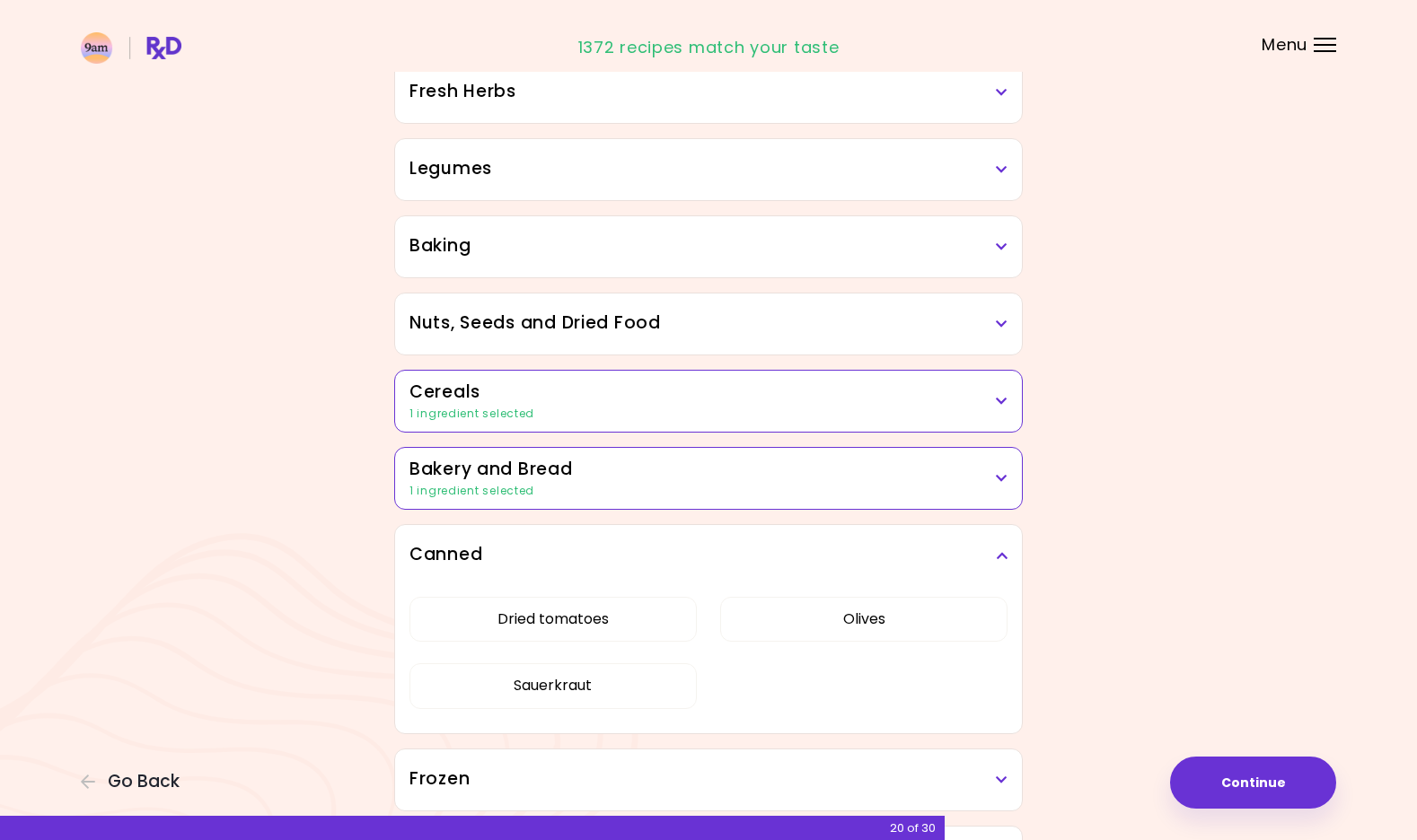
click at [997, 558] on icon at bounding box center [1002, 556] width 12 height 13
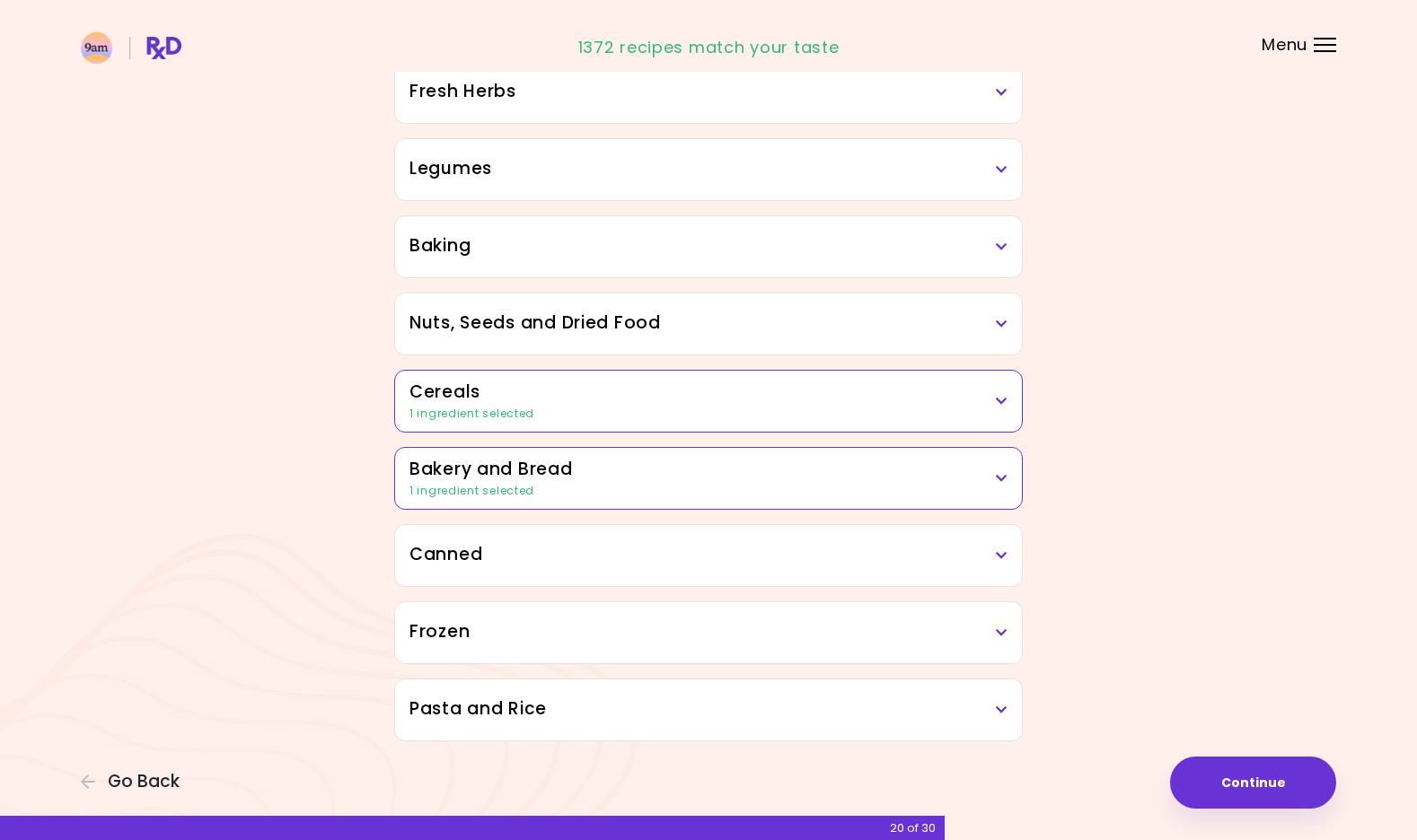
click at [1004, 621] on h3 "Frozen" at bounding box center [708, 633] width 598 height 26
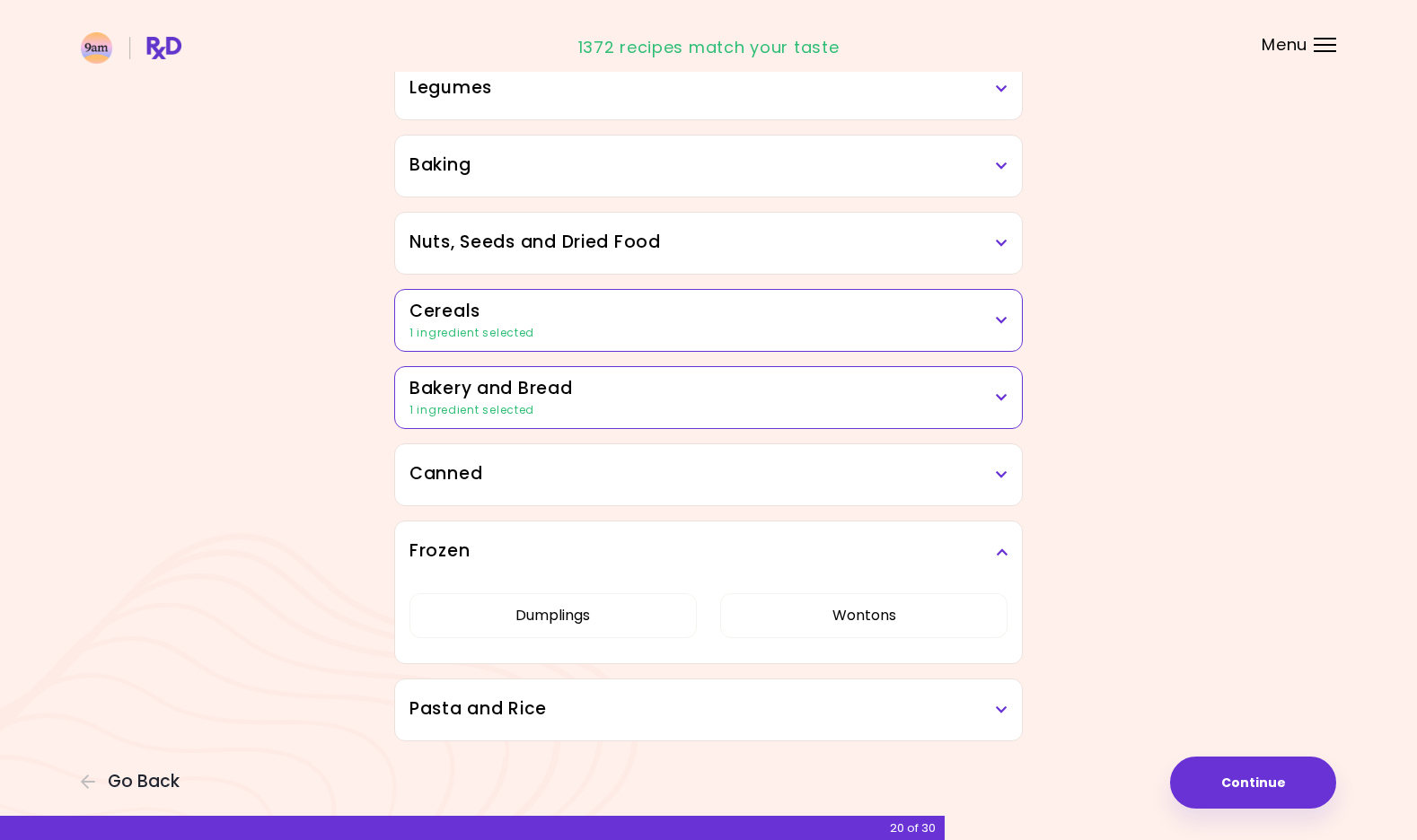
click at [1002, 558] on h3 "Frozen" at bounding box center [708, 551] width 598 height 26
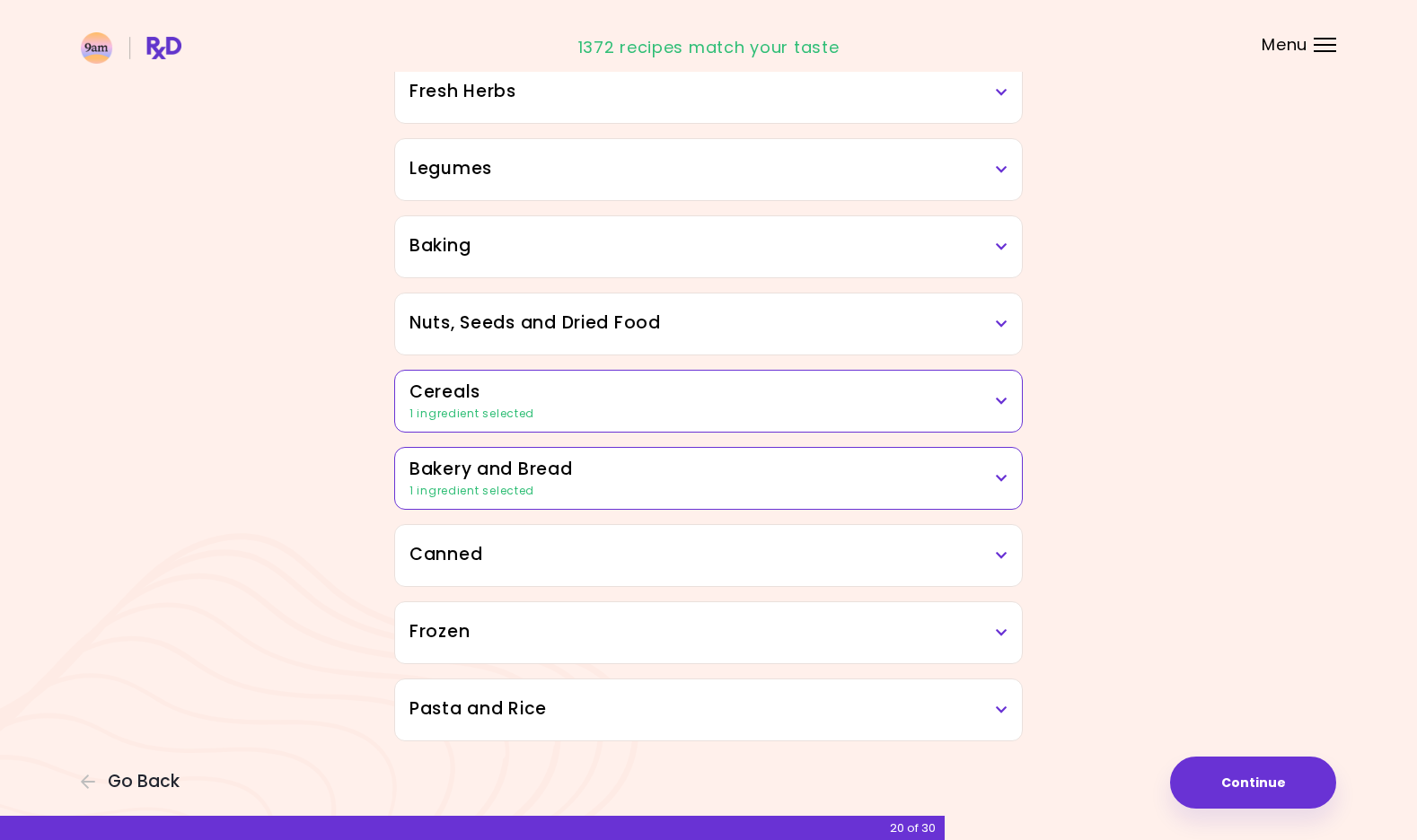
click at [999, 707] on icon at bounding box center [1002, 711] width 12 height 13
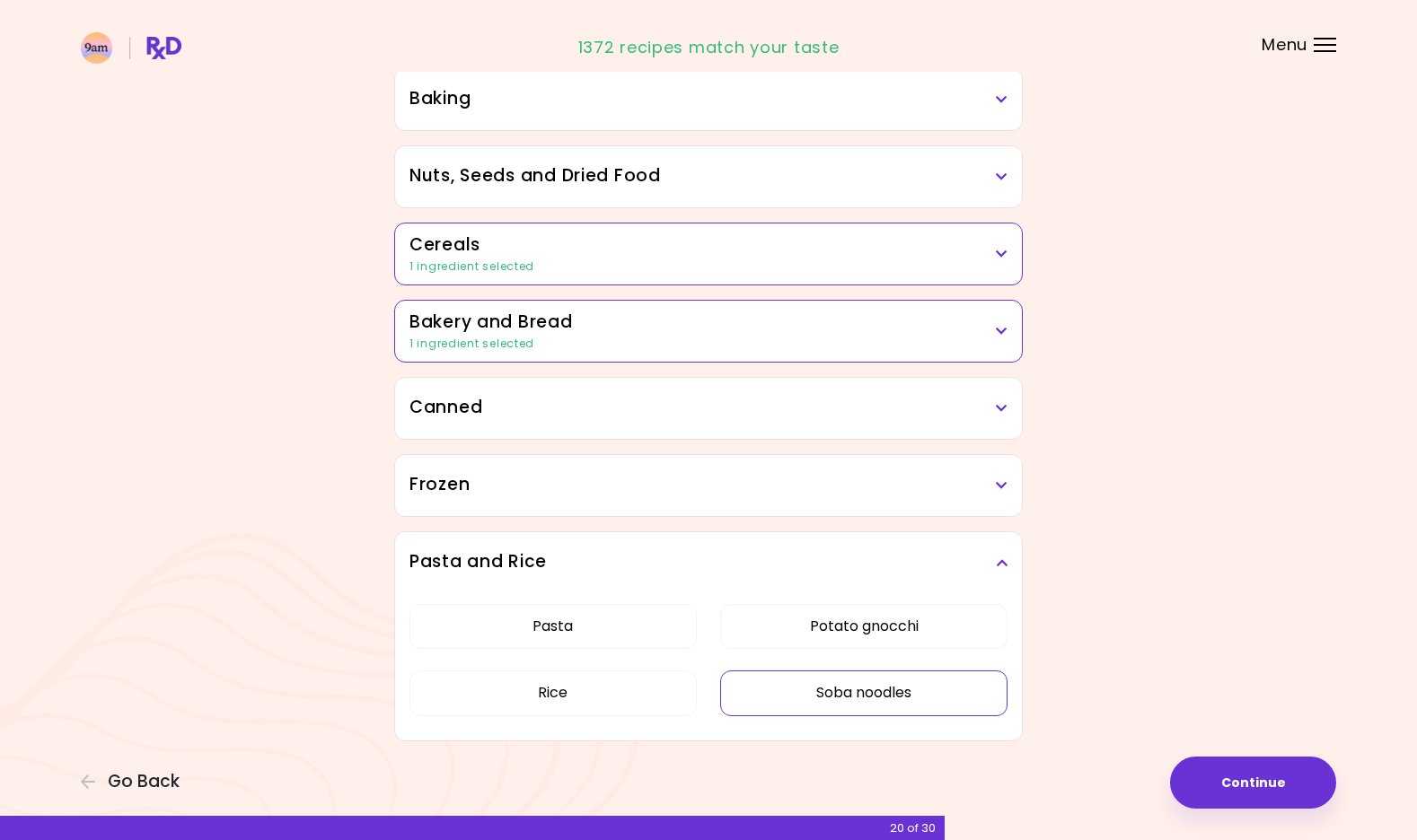
scroll to position [890, 0]
click at [1000, 566] on icon at bounding box center [1002, 563] width 12 height 13
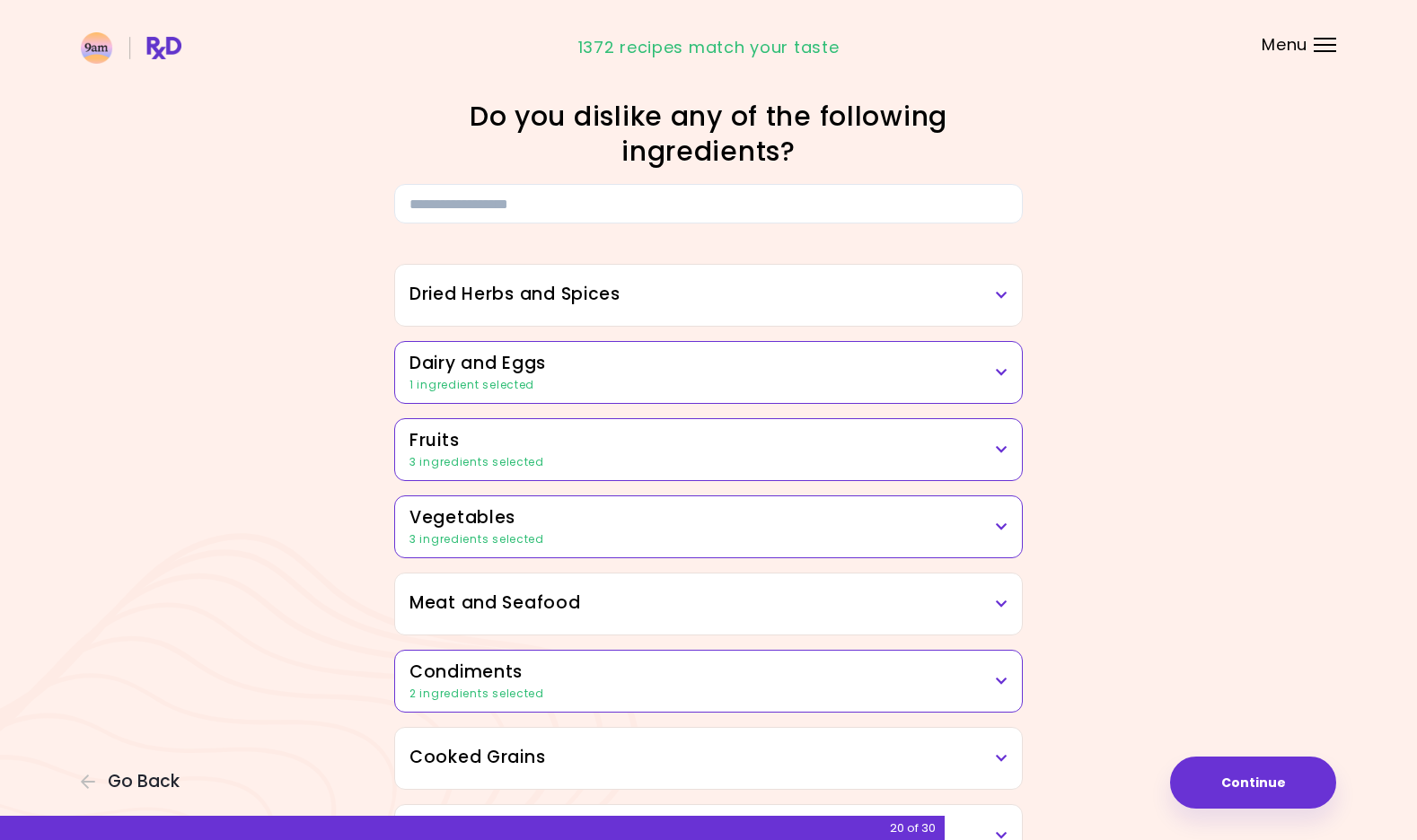
scroll to position [0, 0]
click at [1236, 786] on button "Continue" at bounding box center [1253, 782] width 166 height 52
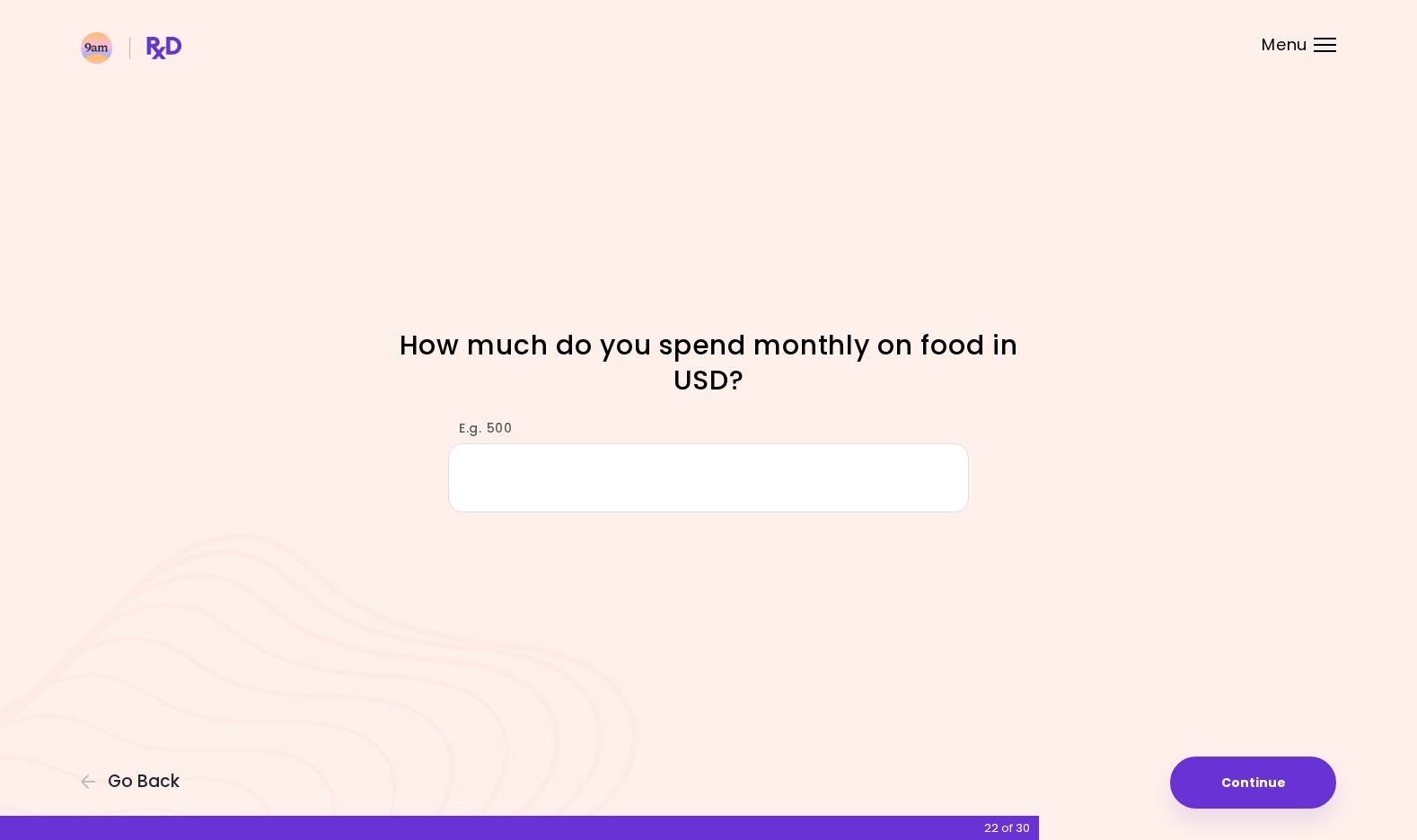
type input "*"
type input "***"
click at [1227, 768] on button "Continue" at bounding box center [1253, 782] width 166 height 52
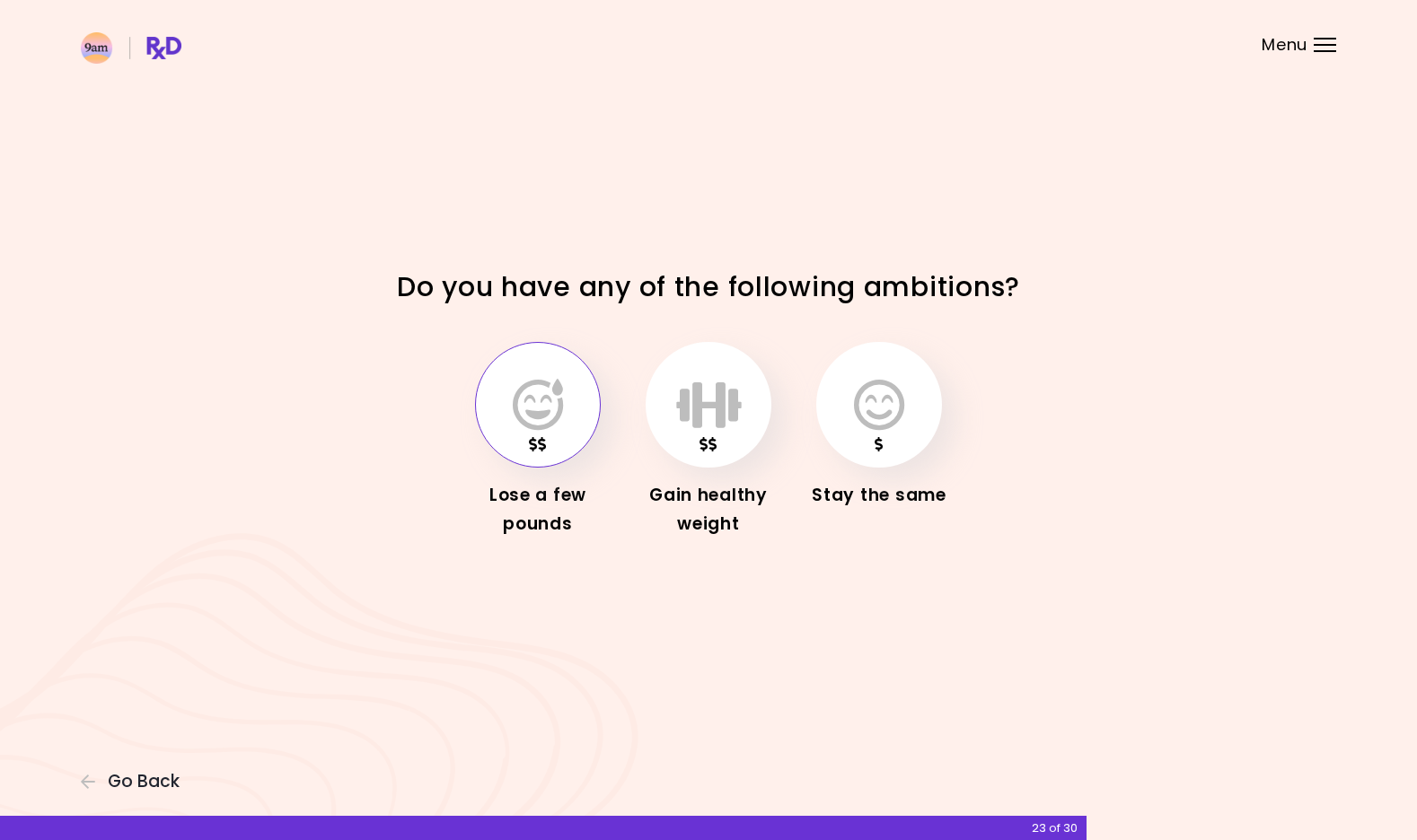
click at [572, 449] on button "button" at bounding box center [537, 404] width 126 height 126
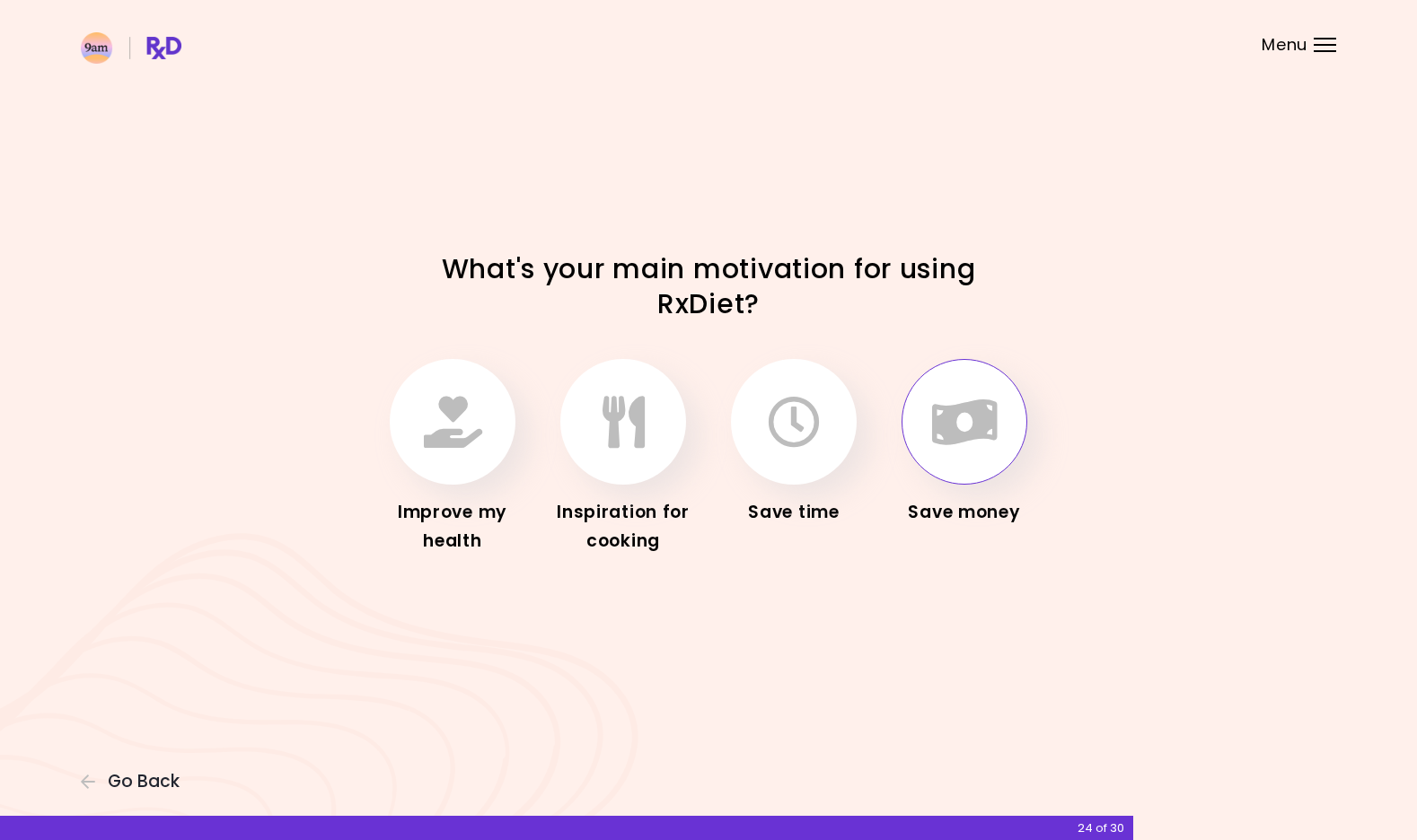
click at [930, 412] on button "button" at bounding box center [964, 422] width 126 height 126
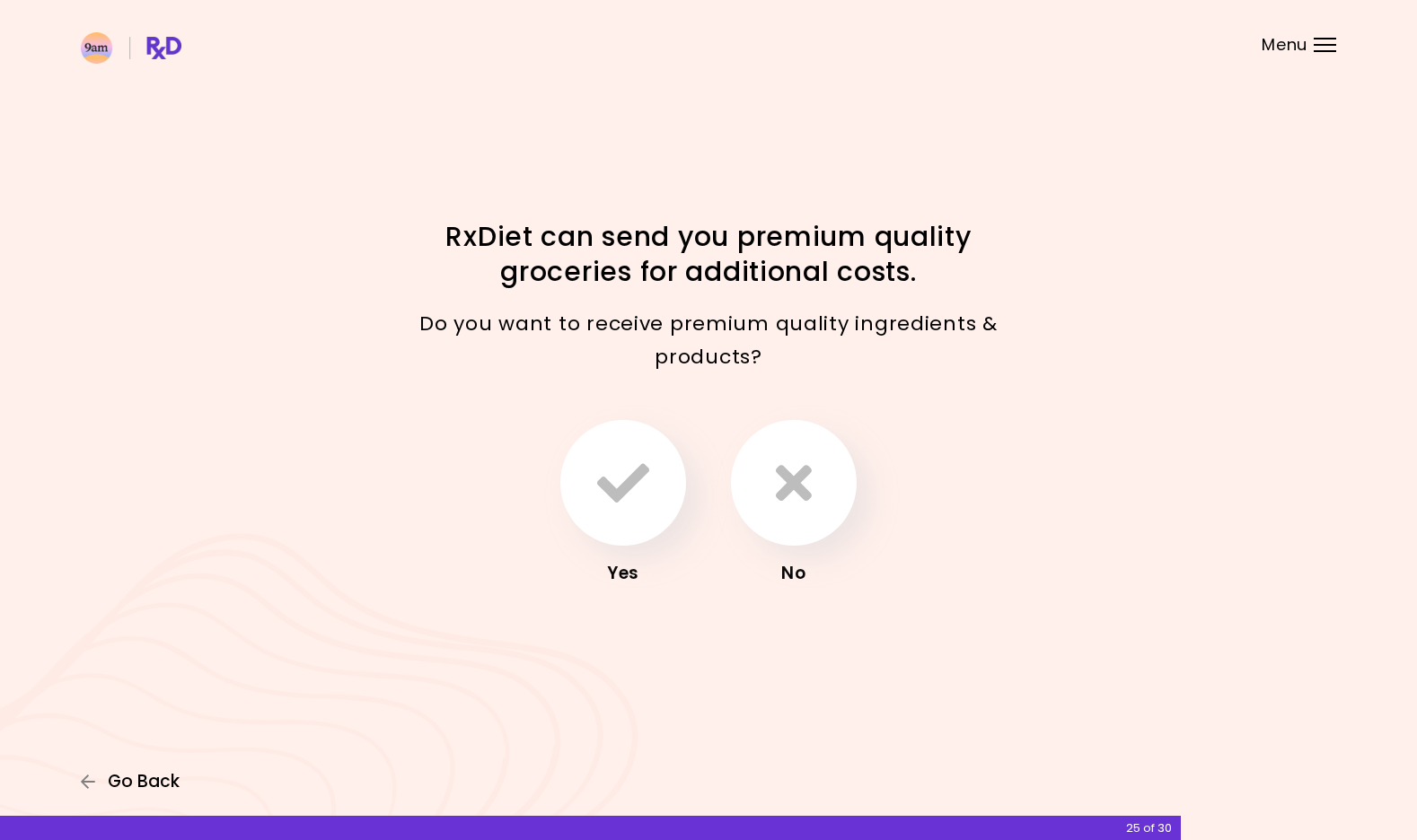
click at [154, 772] on span "Go Back" at bounding box center [143, 782] width 72 height 20
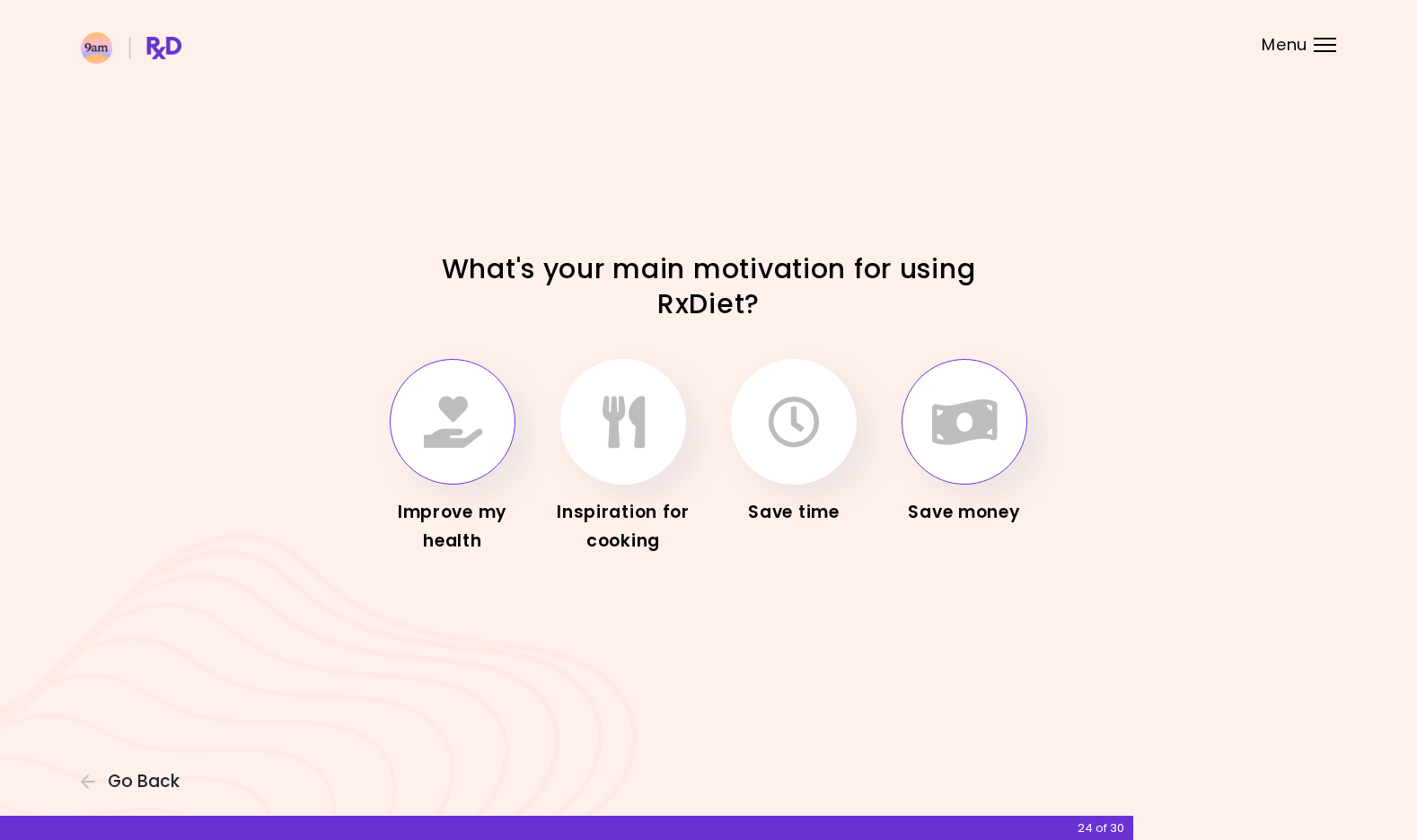
click at [410, 454] on button "button" at bounding box center [452, 422] width 126 height 126
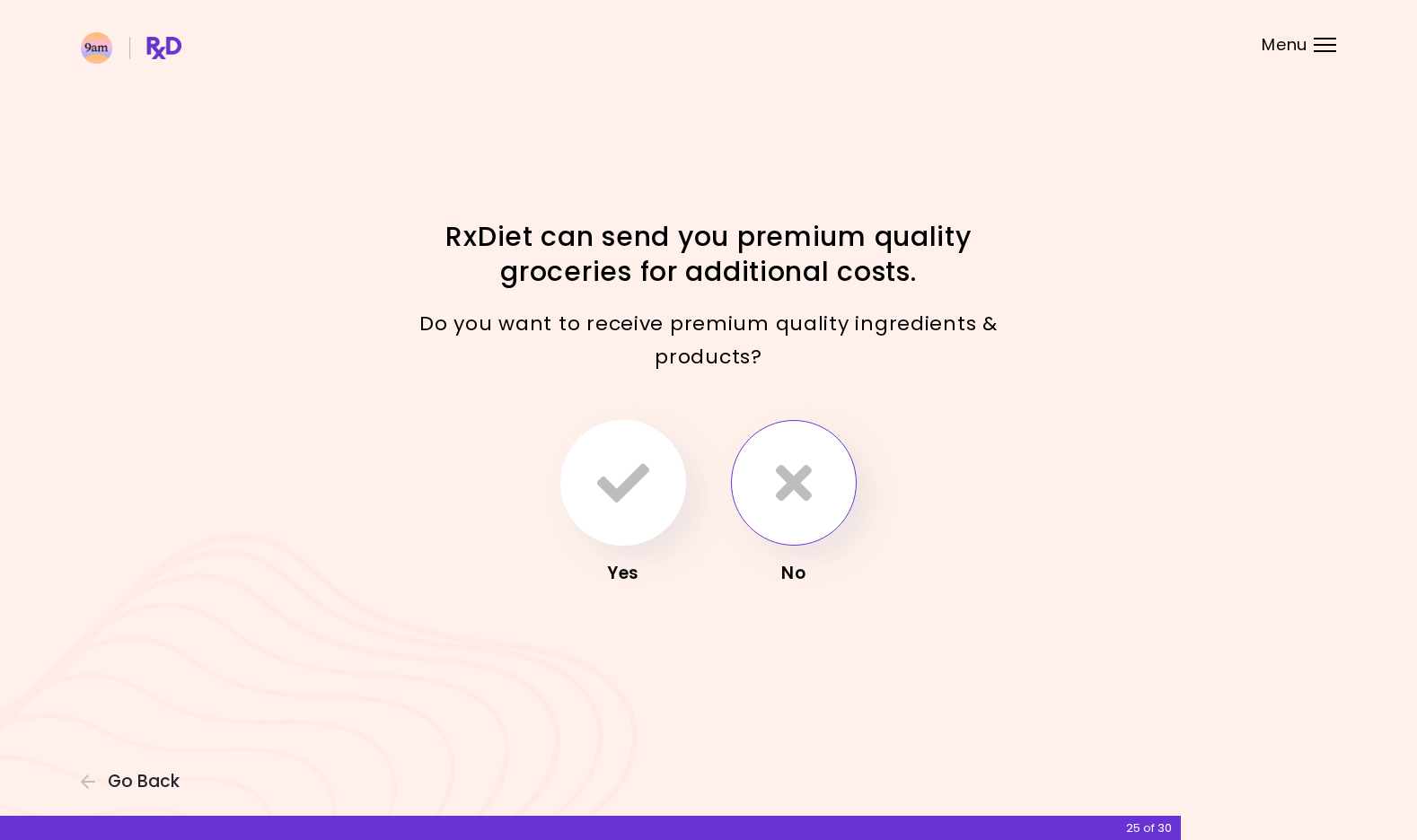
click at [821, 507] on button "button" at bounding box center [793, 482] width 126 height 126
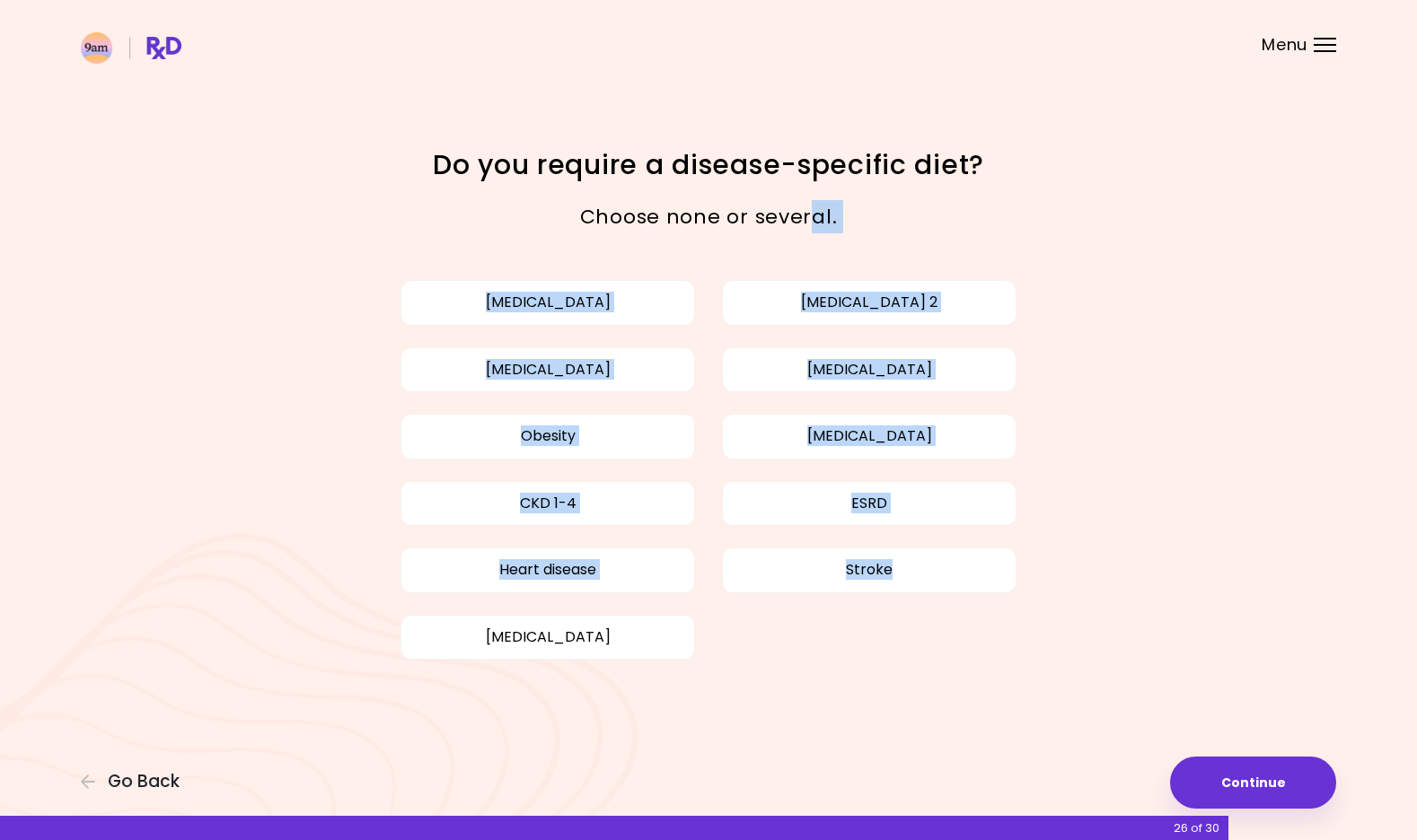
drag, startPoint x: 880, startPoint y: 698, endPoint x: 814, endPoint y: 223, distance: 479.6
click at [814, 223] on div "Focusable invisible element Do you require a disease-specific diet? Choose none…" at bounding box center [708, 420] width 1417 height 840
click at [814, 223] on p "Choose none or several." at bounding box center [708, 216] width 628 height 33
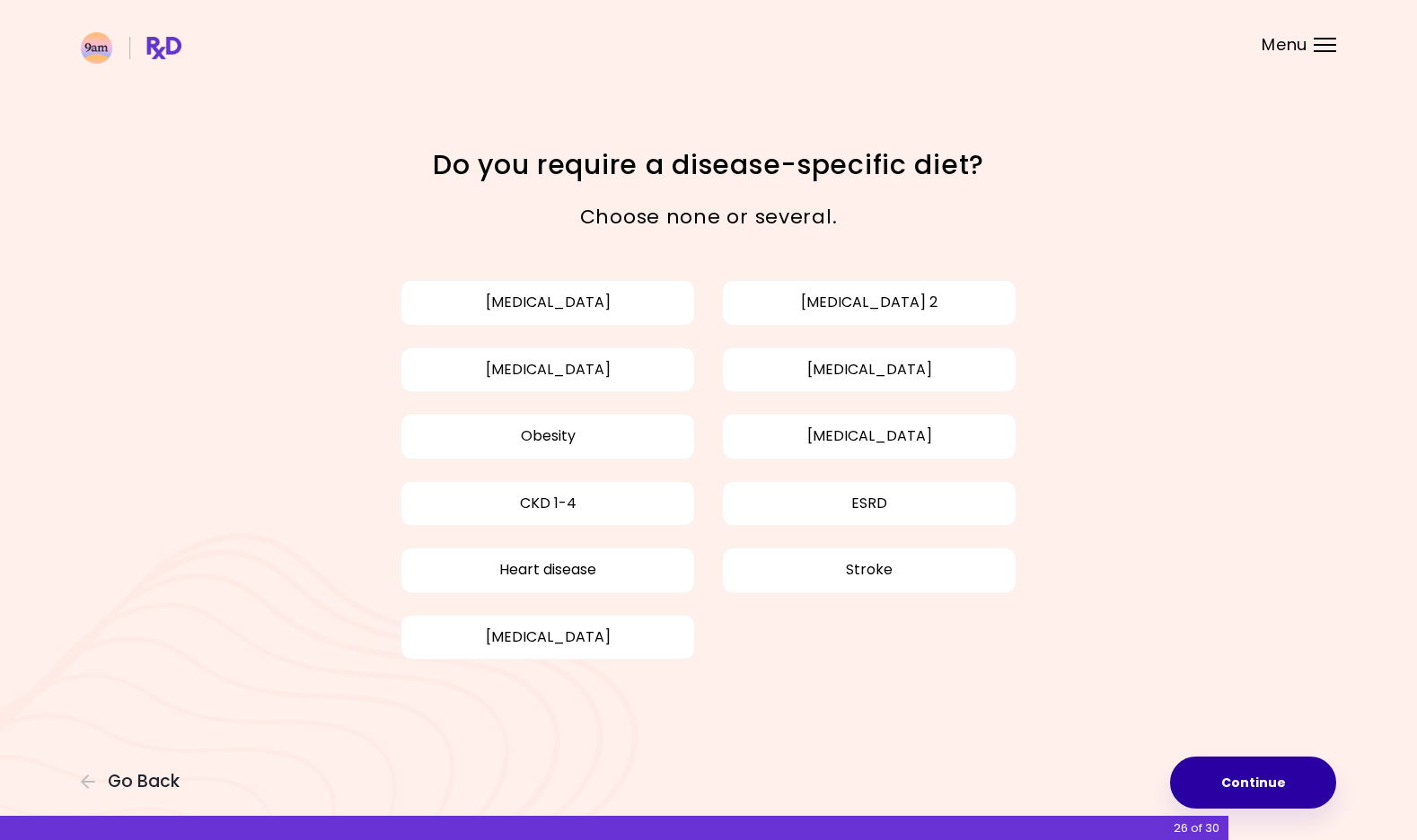
click at [1235, 788] on button "Continue" at bounding box center [1253, 782] width 166 height 52
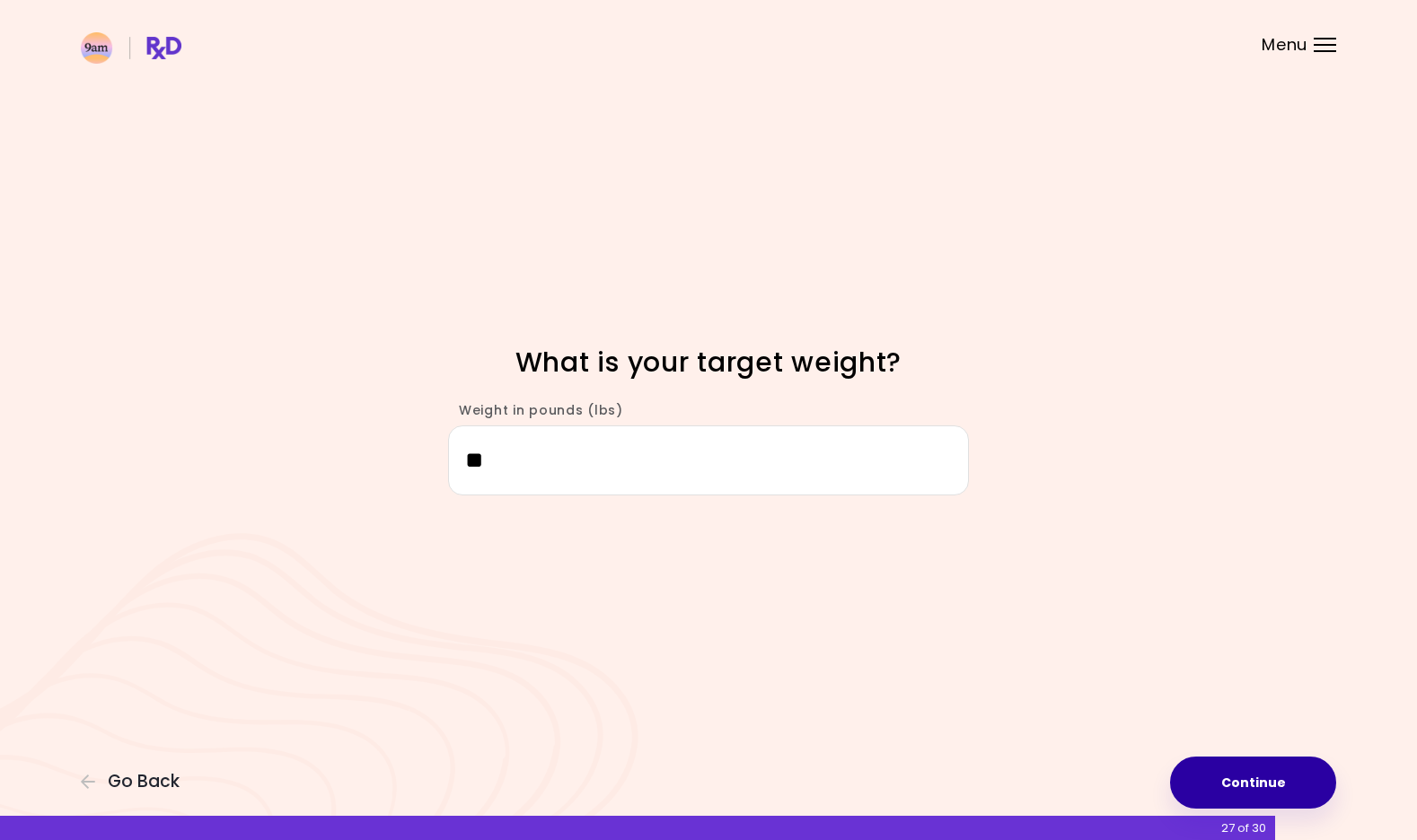
type input "***"
click at [1263, 770] on button "Continue" at bounding box center [1253, 782] width 166 height 52
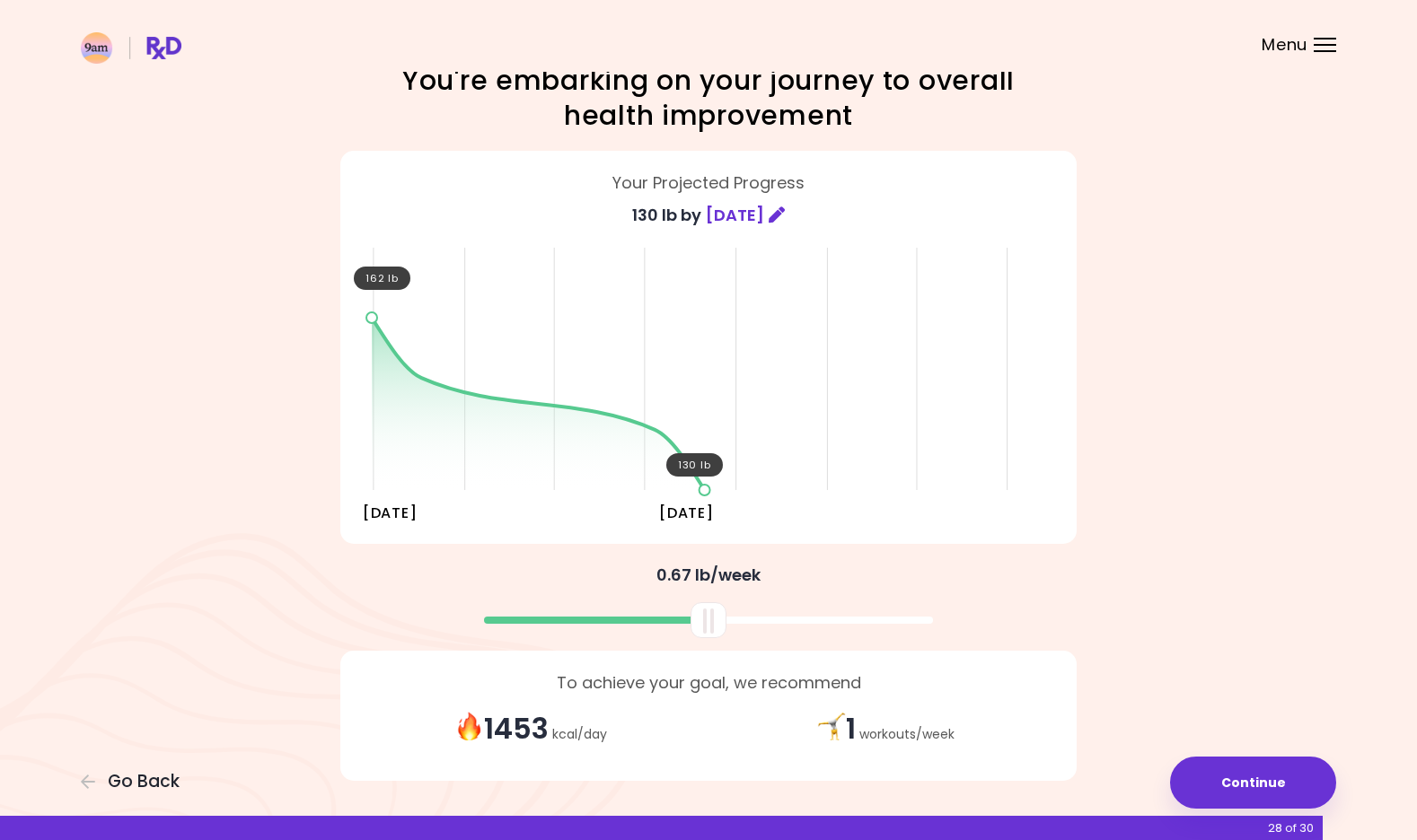
scroll to position [40, 0]
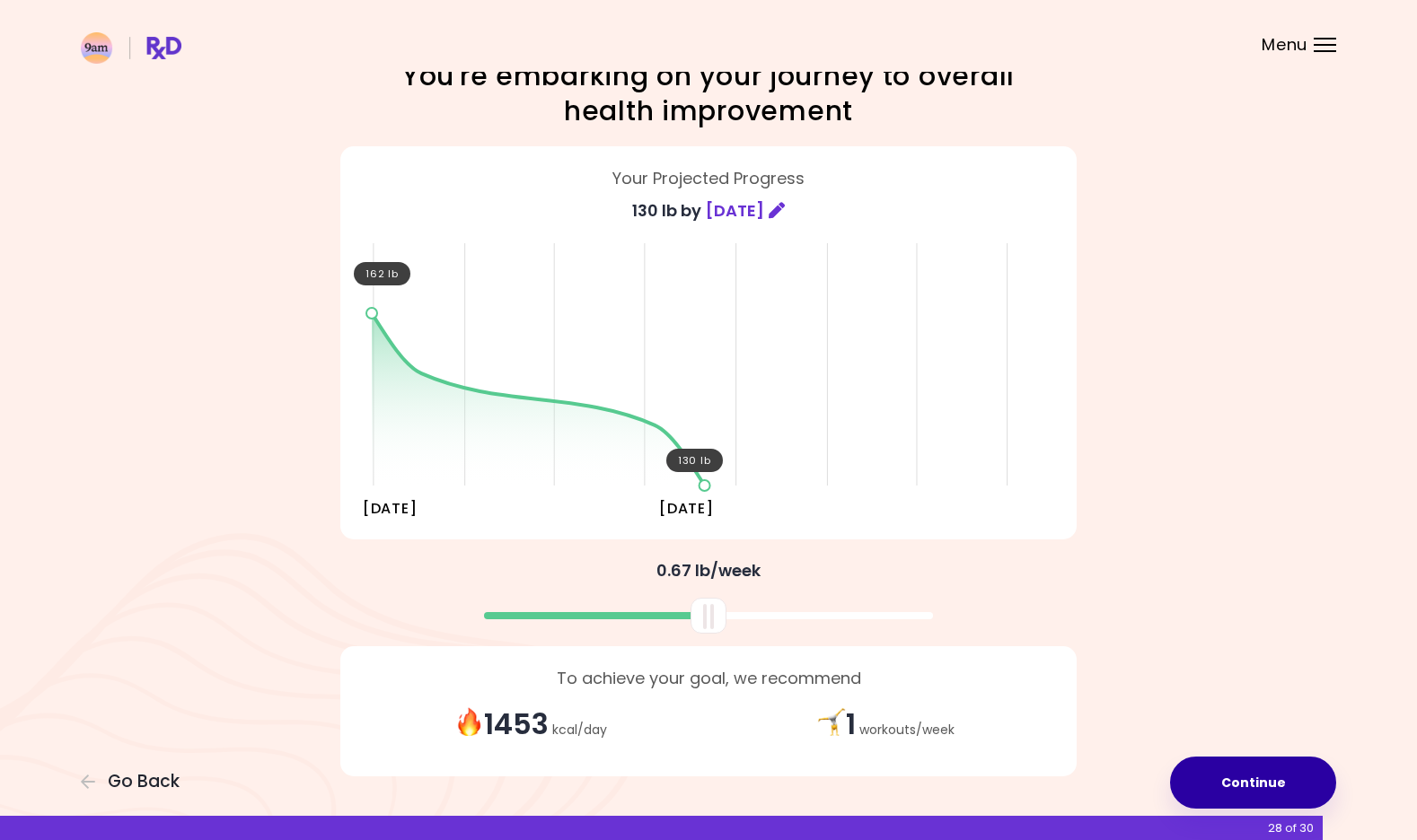
click at [1253, 801] on button "Continue" at bounding box center [1253, 782] width 166 height 52
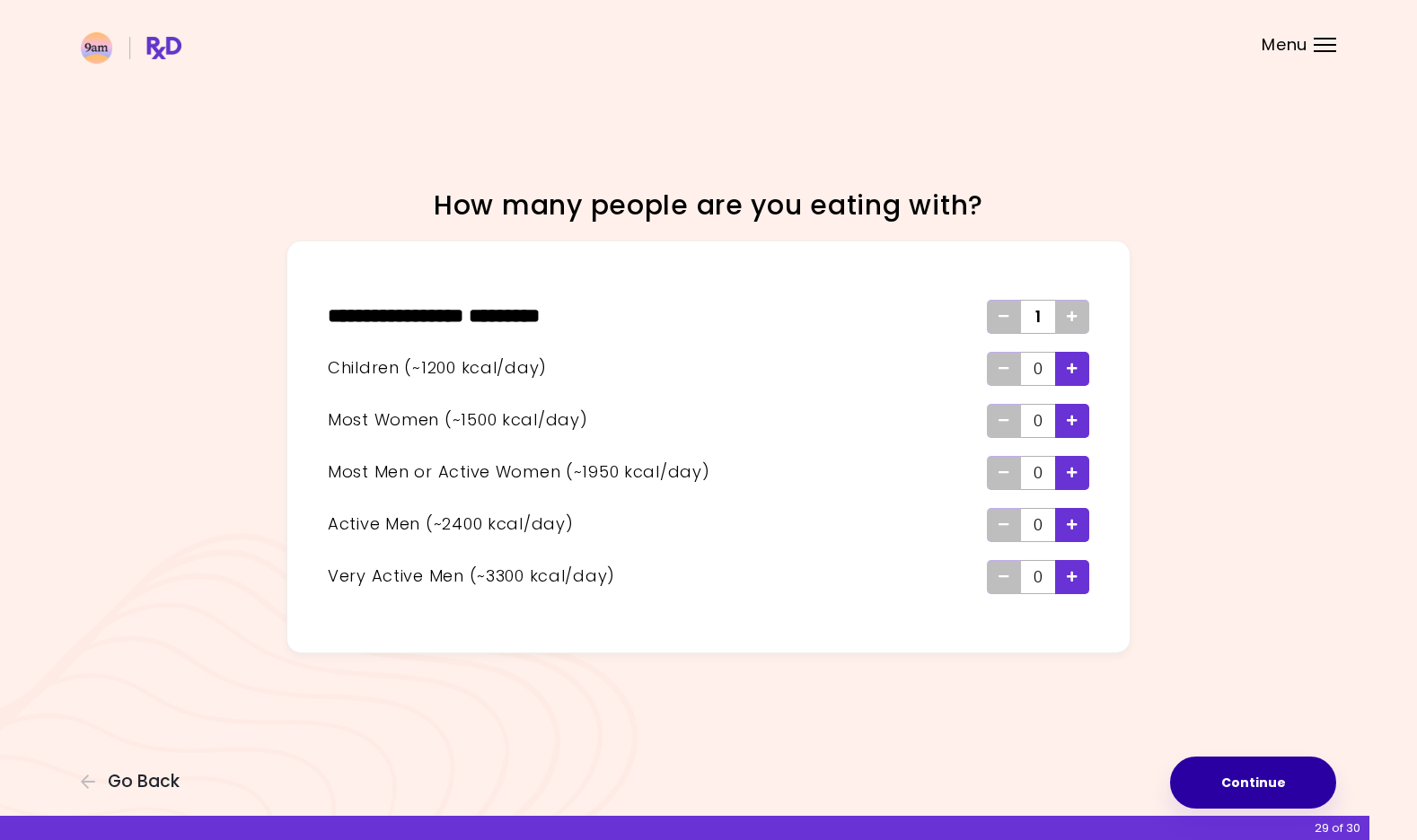
click at [1267, 798] on button "Continue" at bounding box center [1253, 782] width 166 height 52
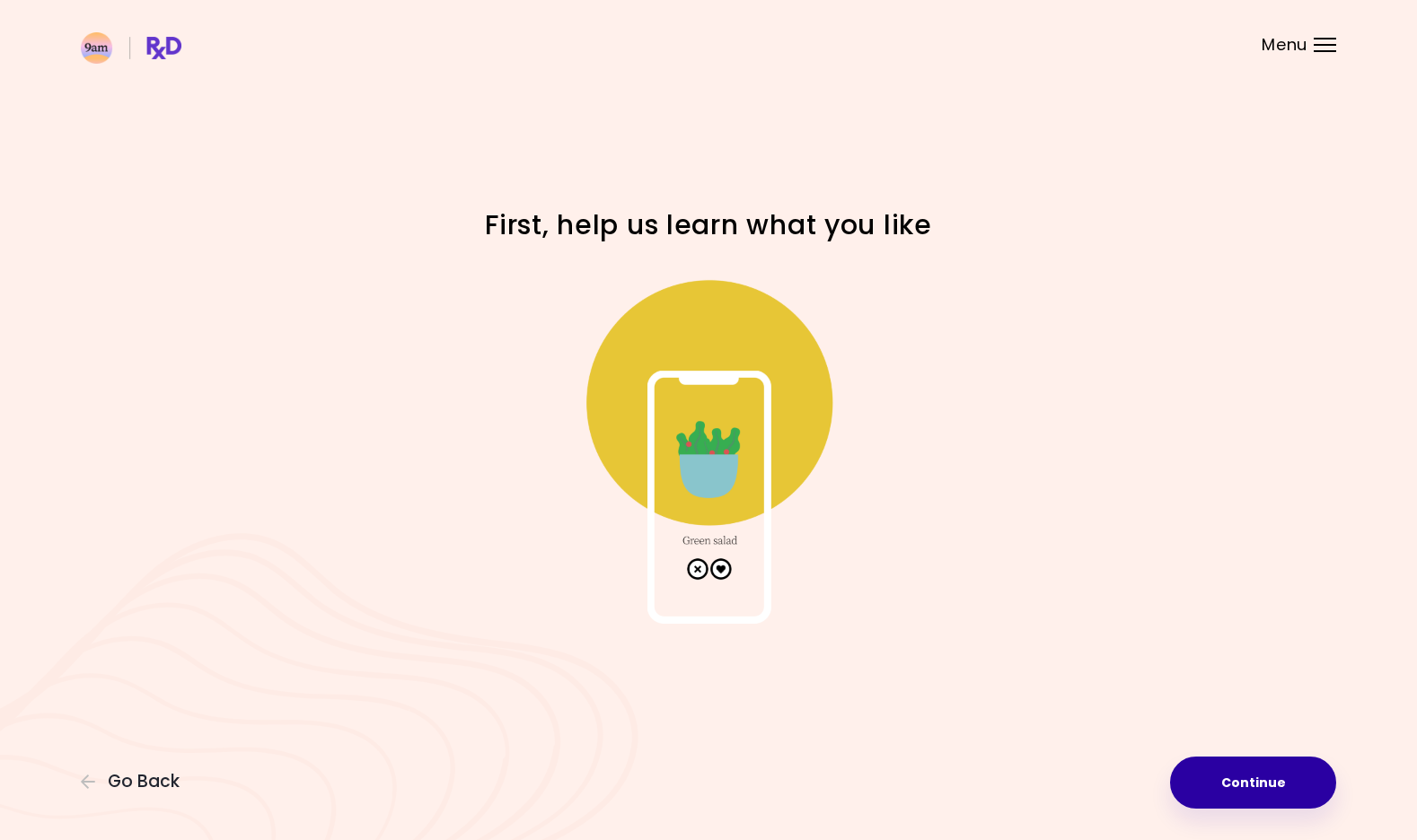
click at [1243, 778] on button "Continue" at bounding box center [1253, 782] width 166 height 52
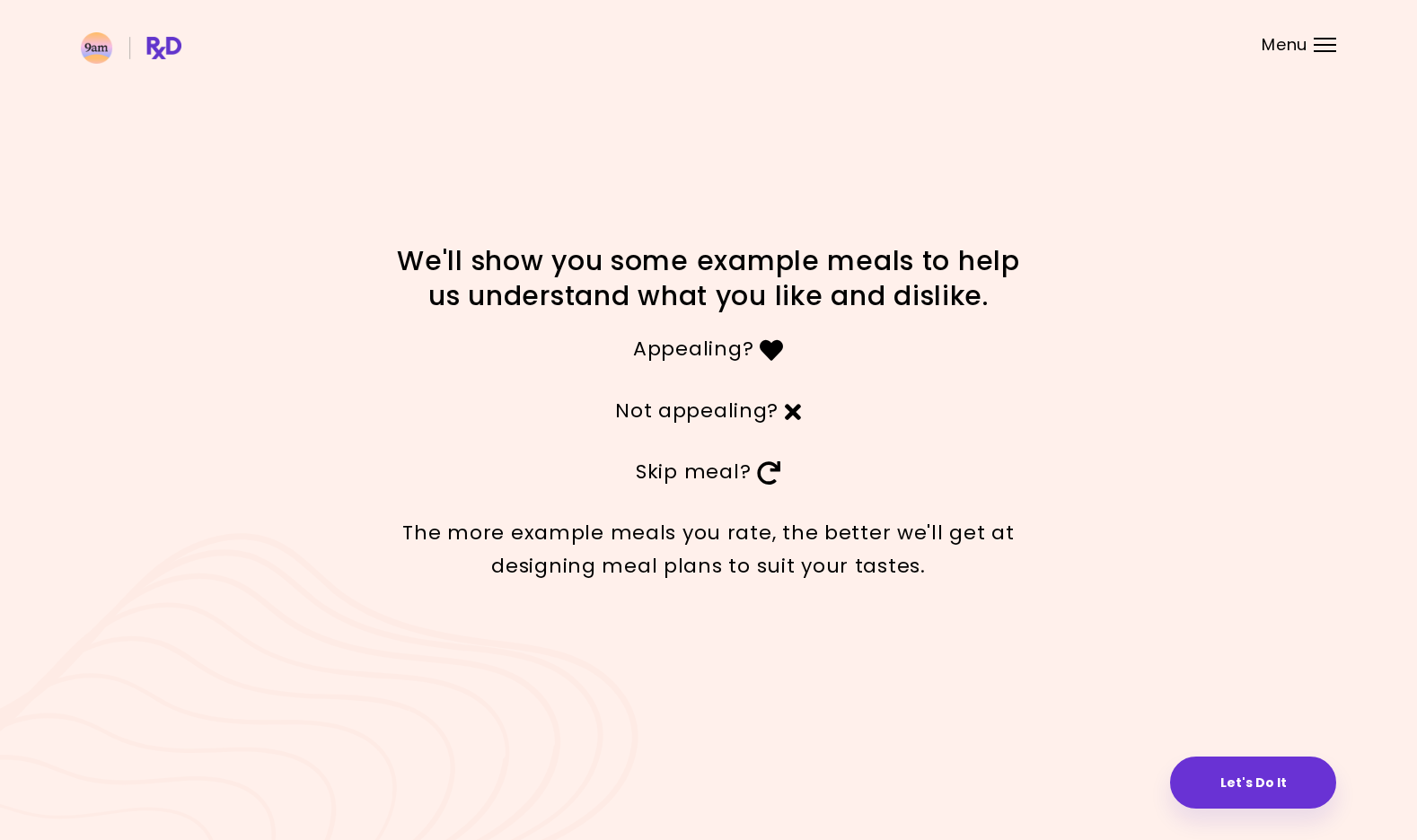
click at [1243, 778] on button "Let's Do It" at bounding box center [1253, 782] width 166 height 52
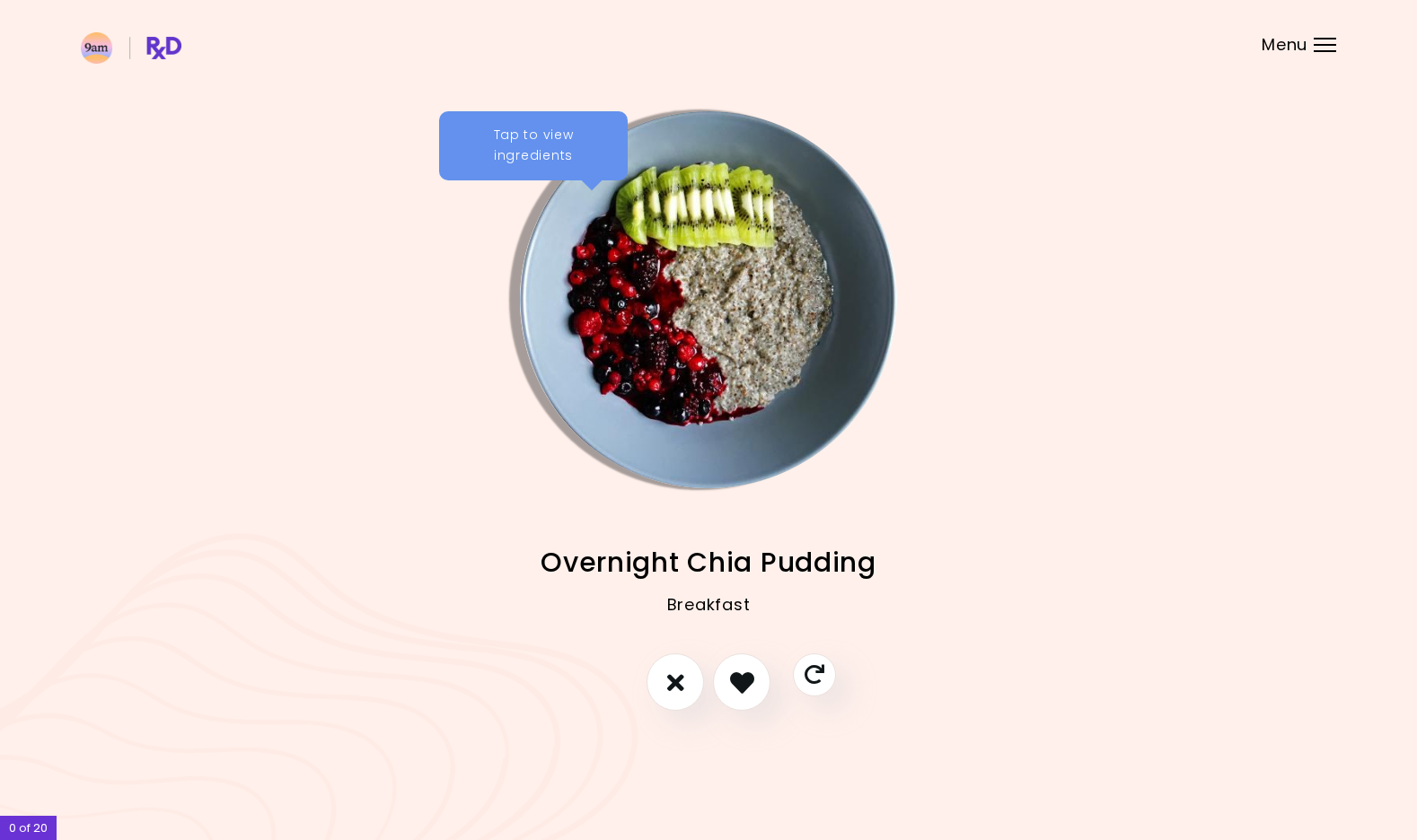
click at [574, 132] on div "Tap to view ingredients" at bounding box center [534, 146] width 189 height 70
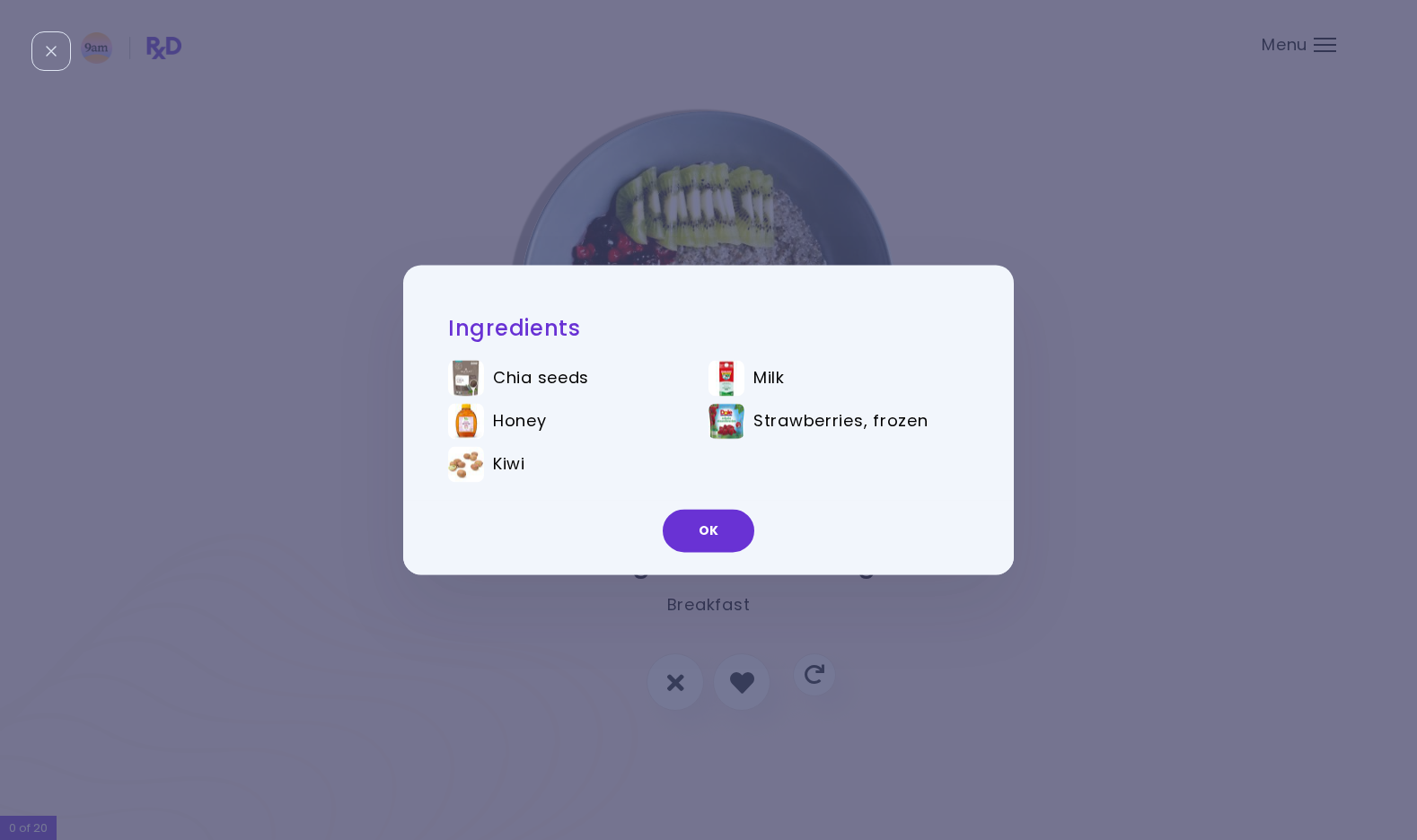
click at [594, 195] on div "Ingredients Chia seeds Milk Honey Strawberries, frozen Kiwi OK" at bounding box center [708, 420] width 1417 height 840
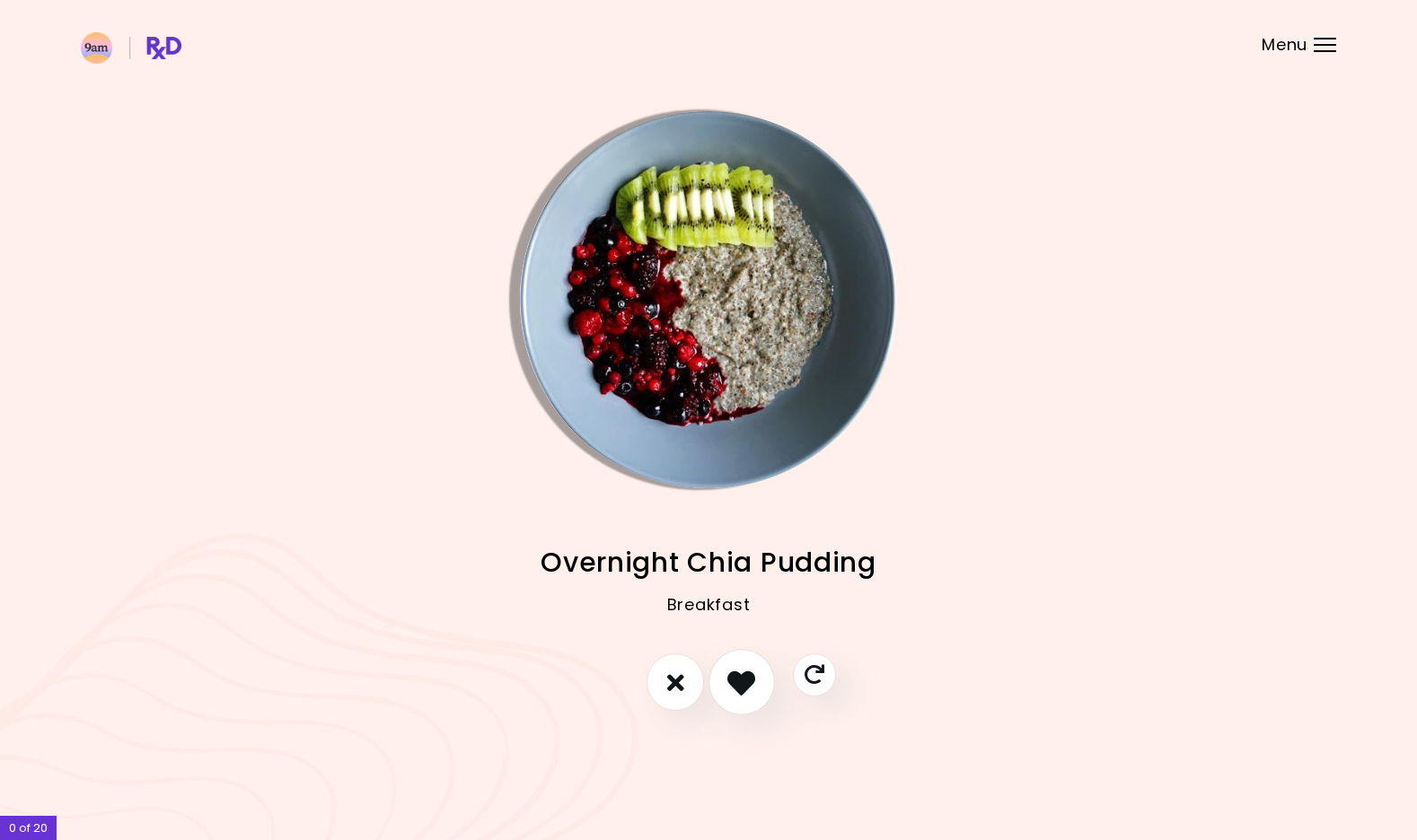
click at [744, 665] on button "I like this recipe" at bounding box center [742, 683] width 66 height 66
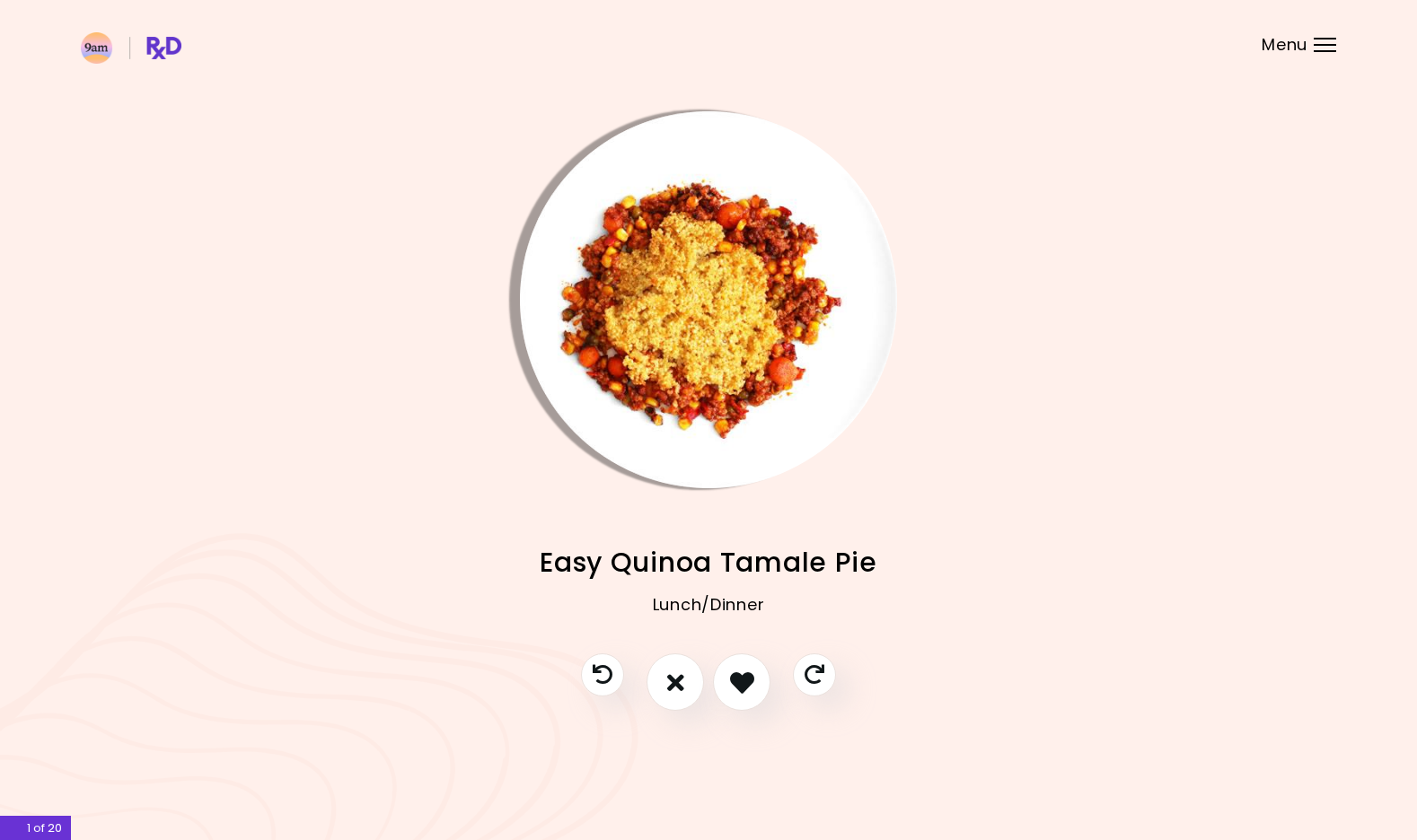
click at [732, 459] on img "Info - Easy Quinoa Tamale Pie" at bounding box center [708, 299] width 377 height 377
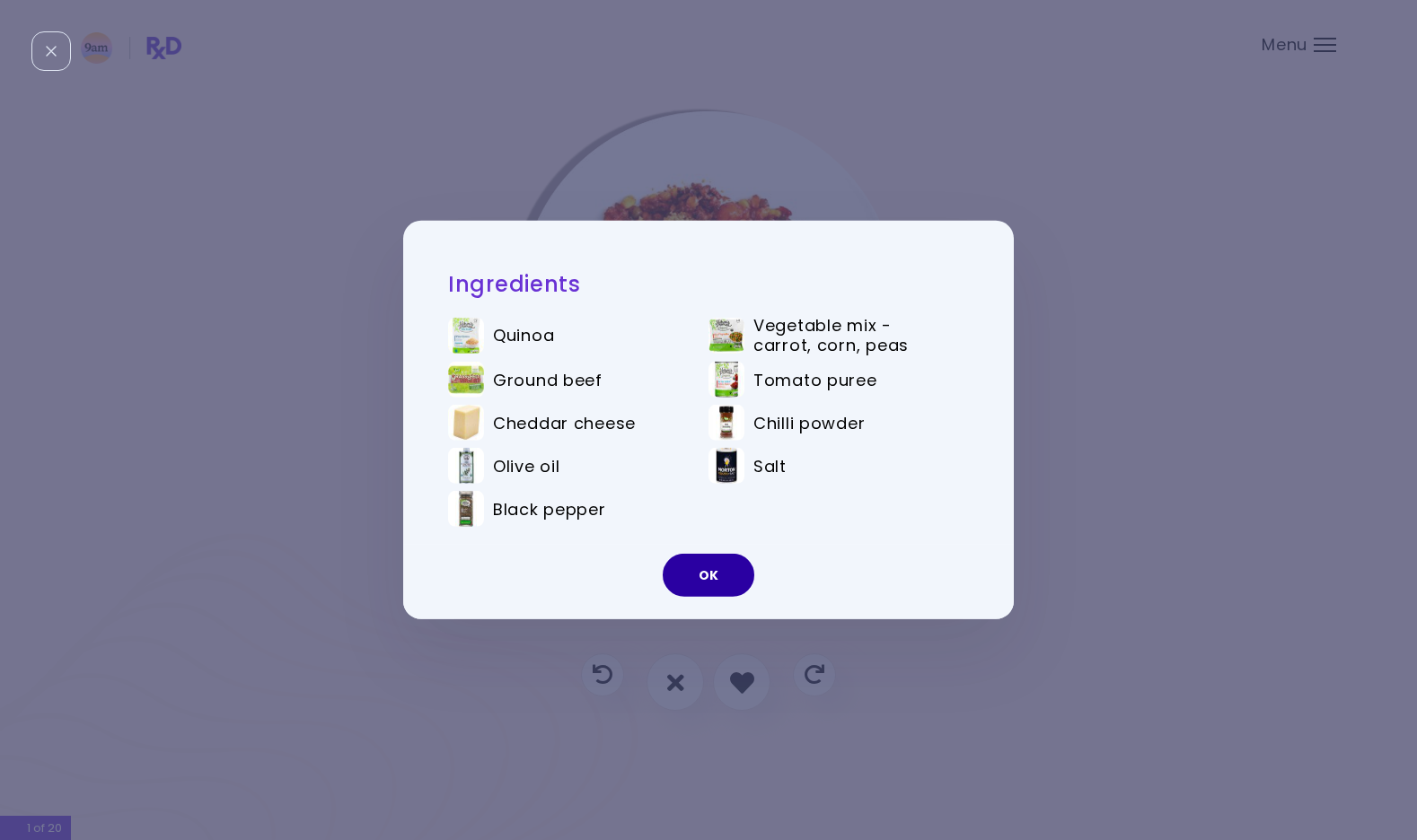
click at [716, 579] on button "OK" at bounding box center [709, 575] width 92 height 43
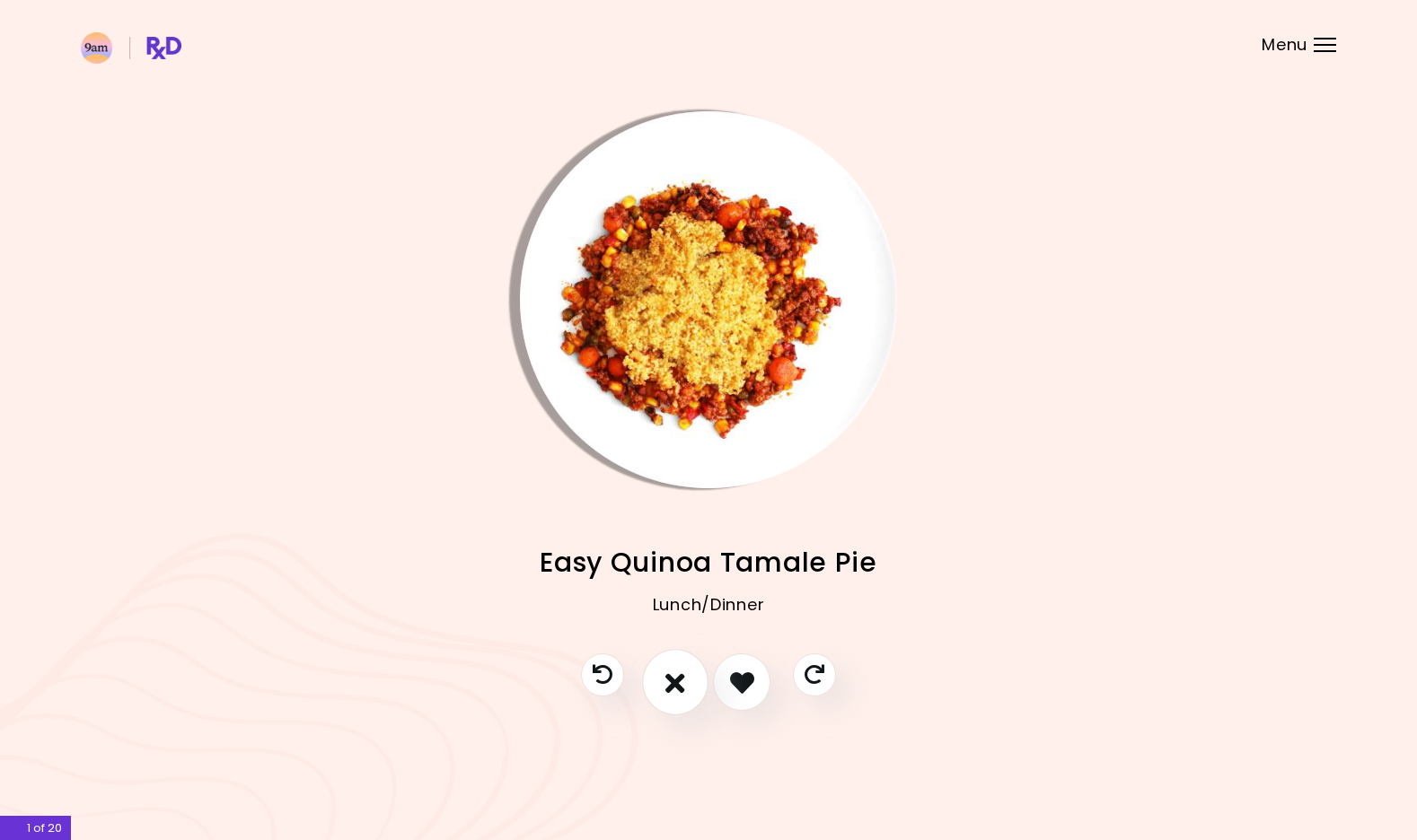
click at [686, 680] on button "I don't like this recipe" at bounding box center [675, 683] width 66 height 66
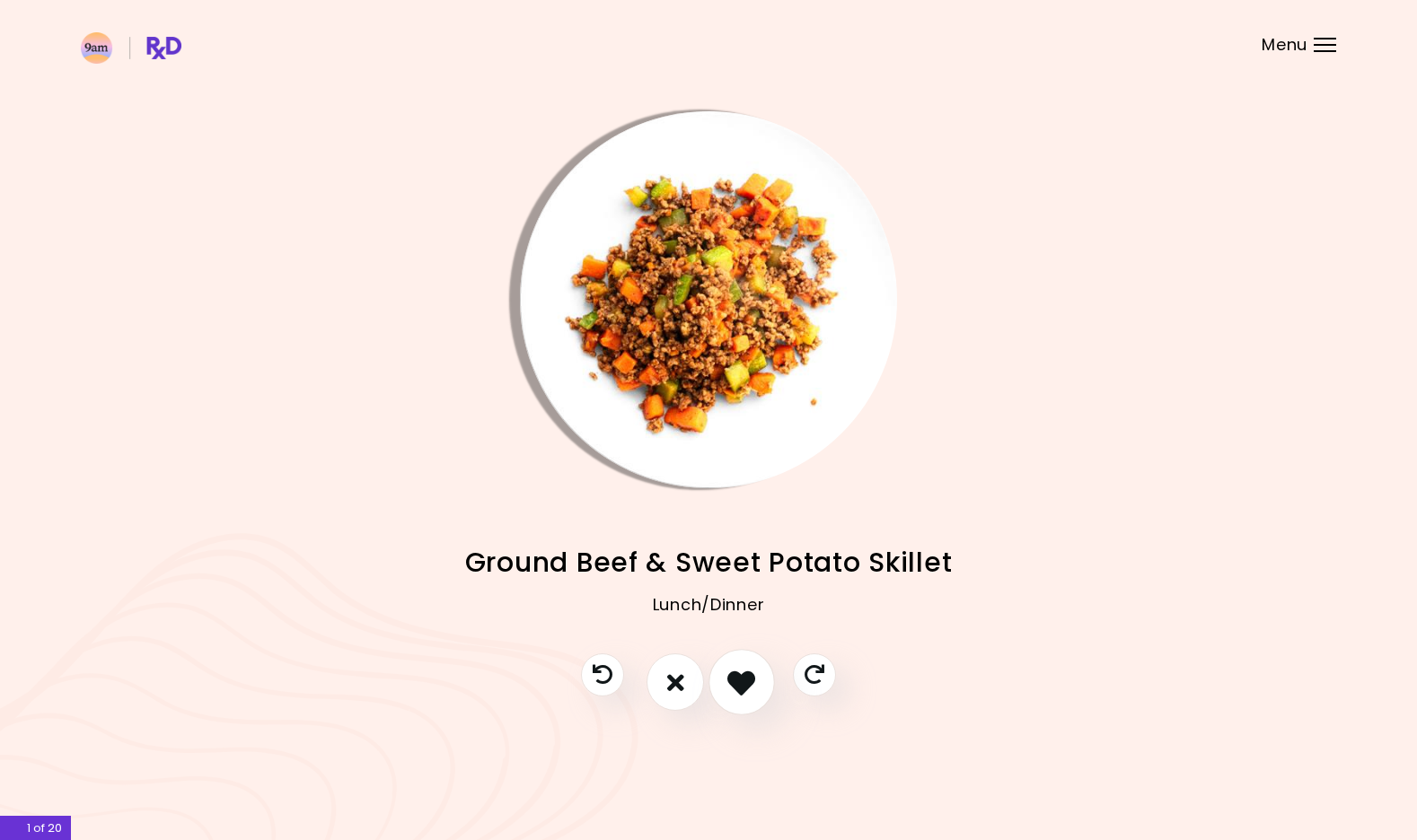
click at [737, 688] on icon "I like this recipe" at bounding box center [741, 682] width 28 height 28
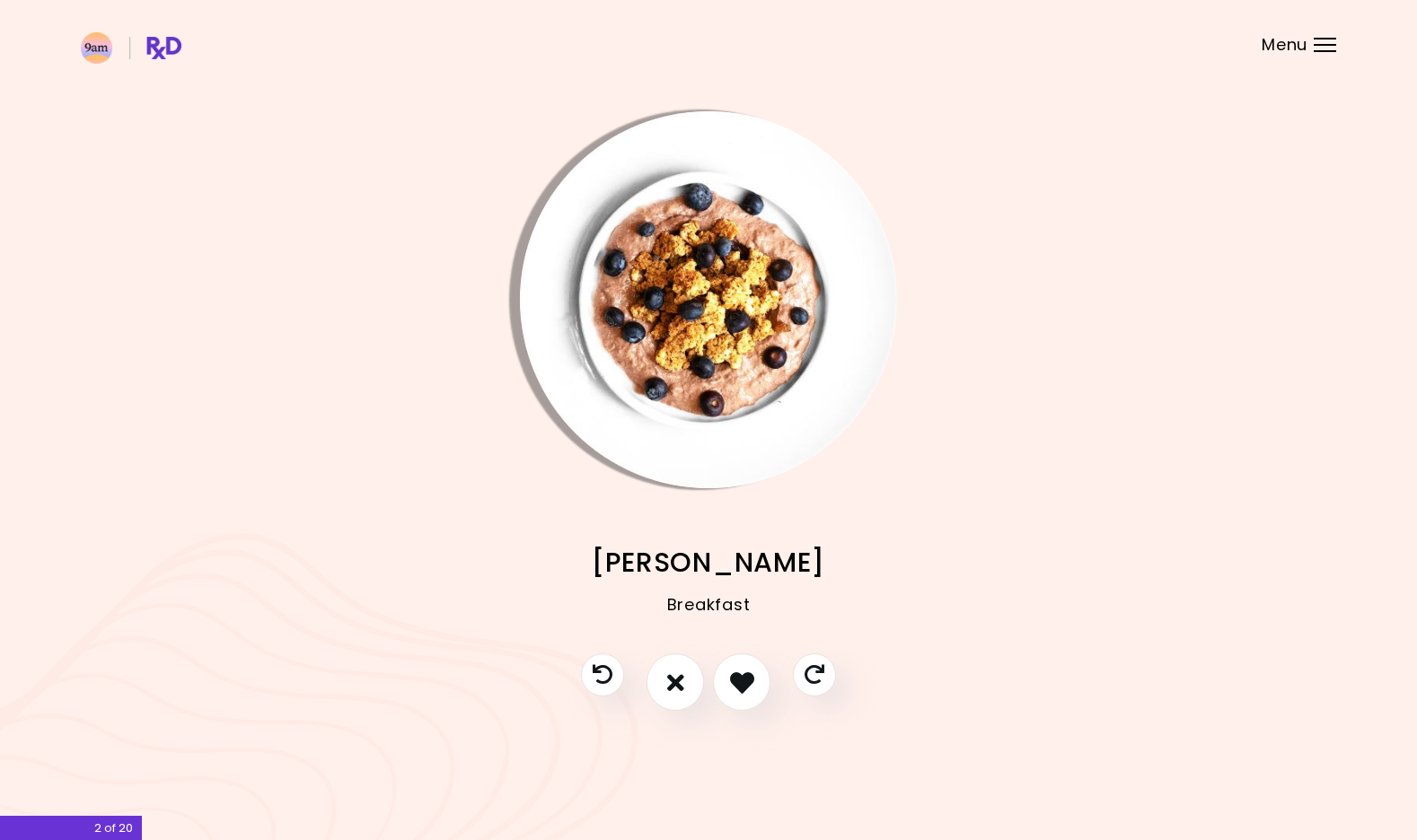
click at [792, 407] on img "Info - Choco Berry Muesli" at bounding box center [708, 299] width 377 height 377
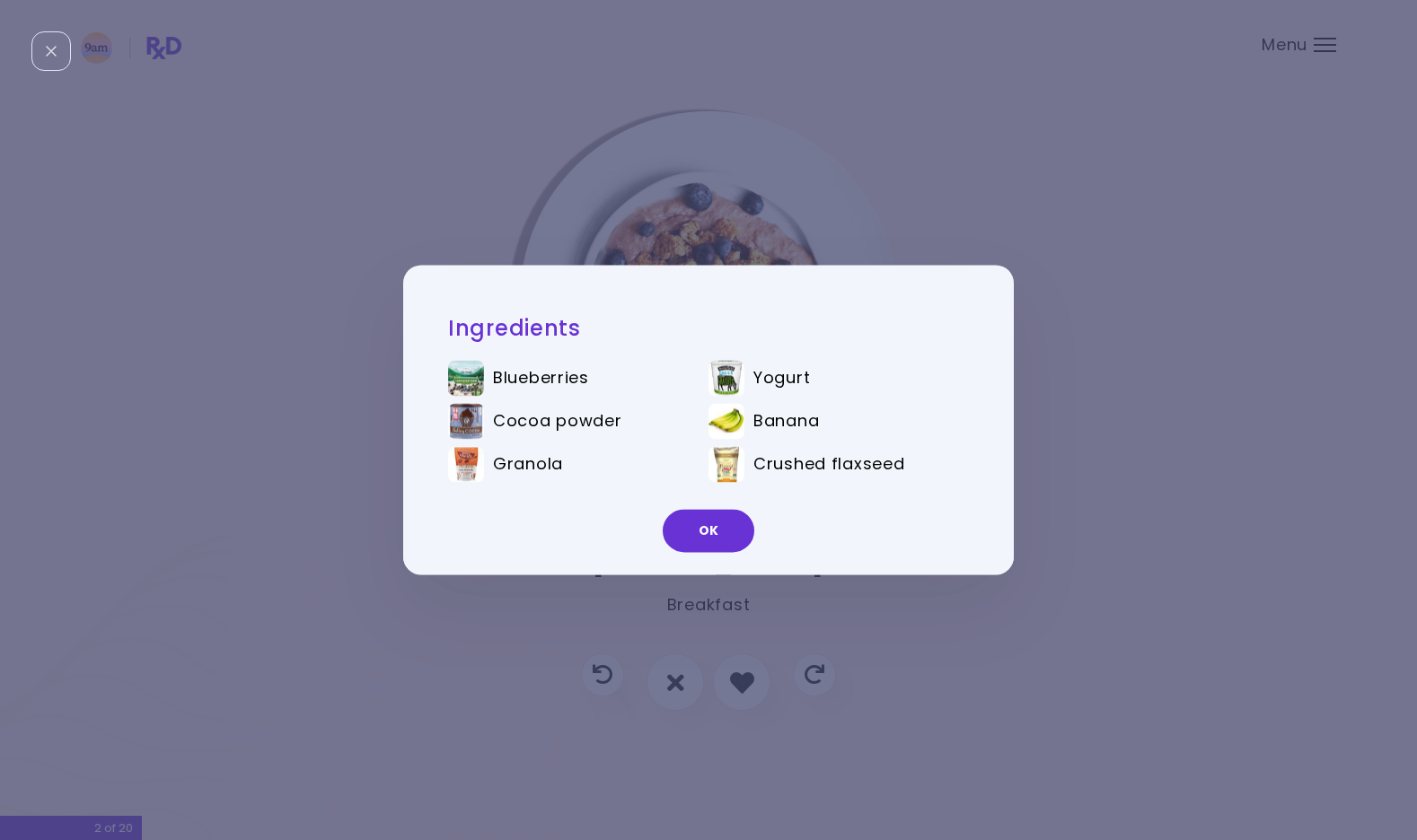
click at [946, 612] on div "Ingredients Blueberries Yogurt Cocoa powder Banana Granola Crushed flaxseed OK" at bounding box center [708, 420] width 1417 height 840
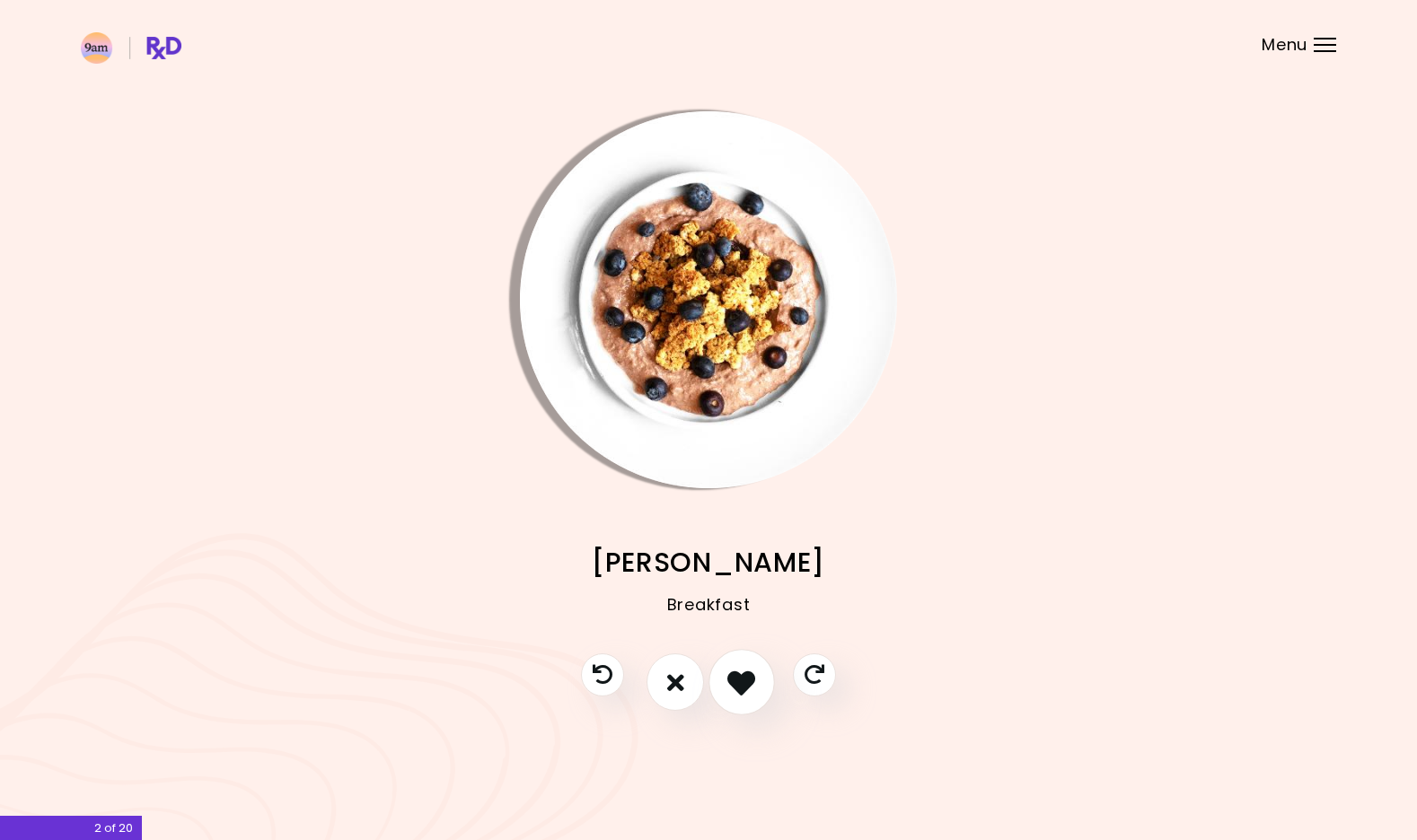
click at [765, 680] on button "I like this recipe" at bounding box center [742, 683] width 66 height 66
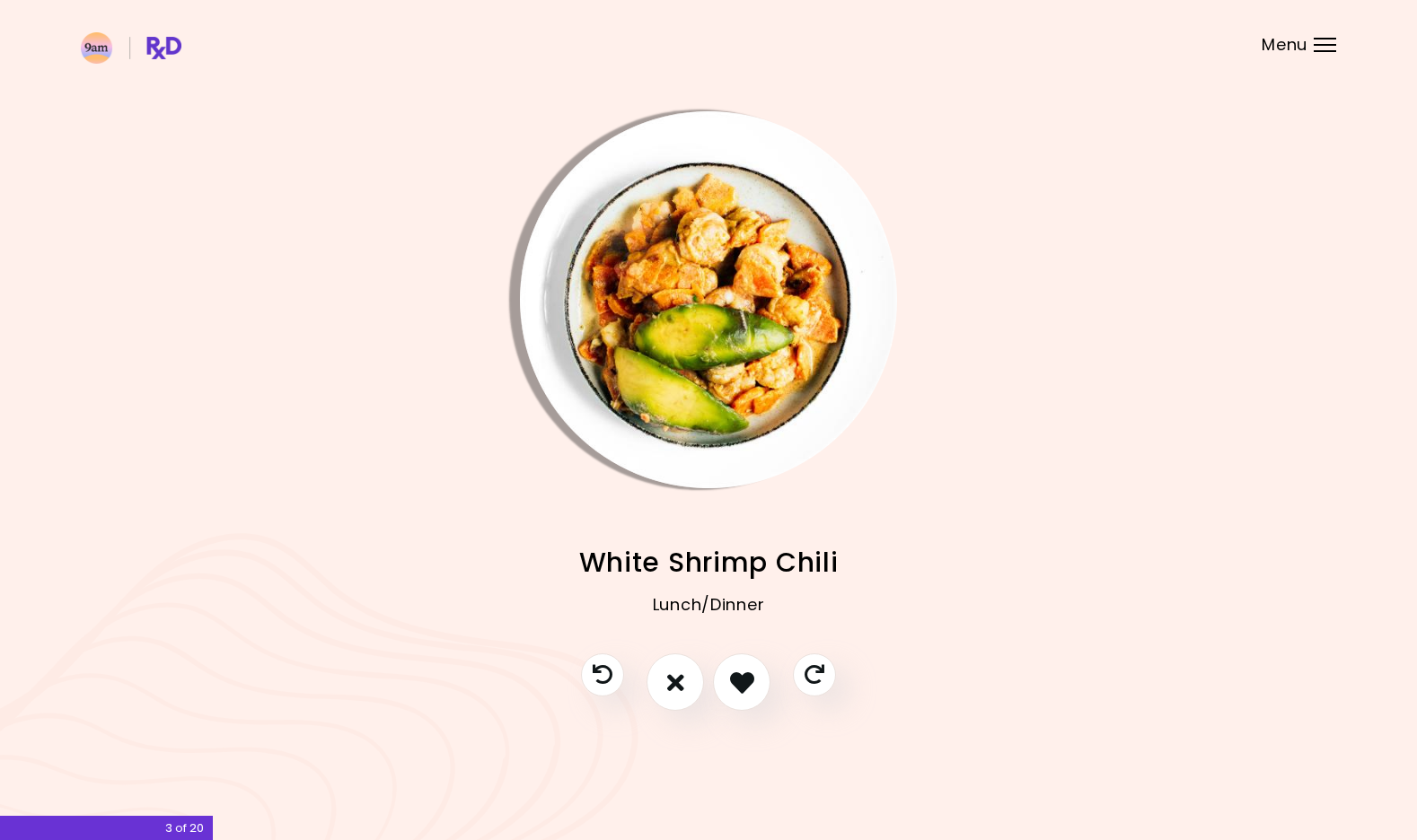
click at [741, 407] on img "Info - White Shrimp Chili" at bounding box center [708, 299] width 377 height 377
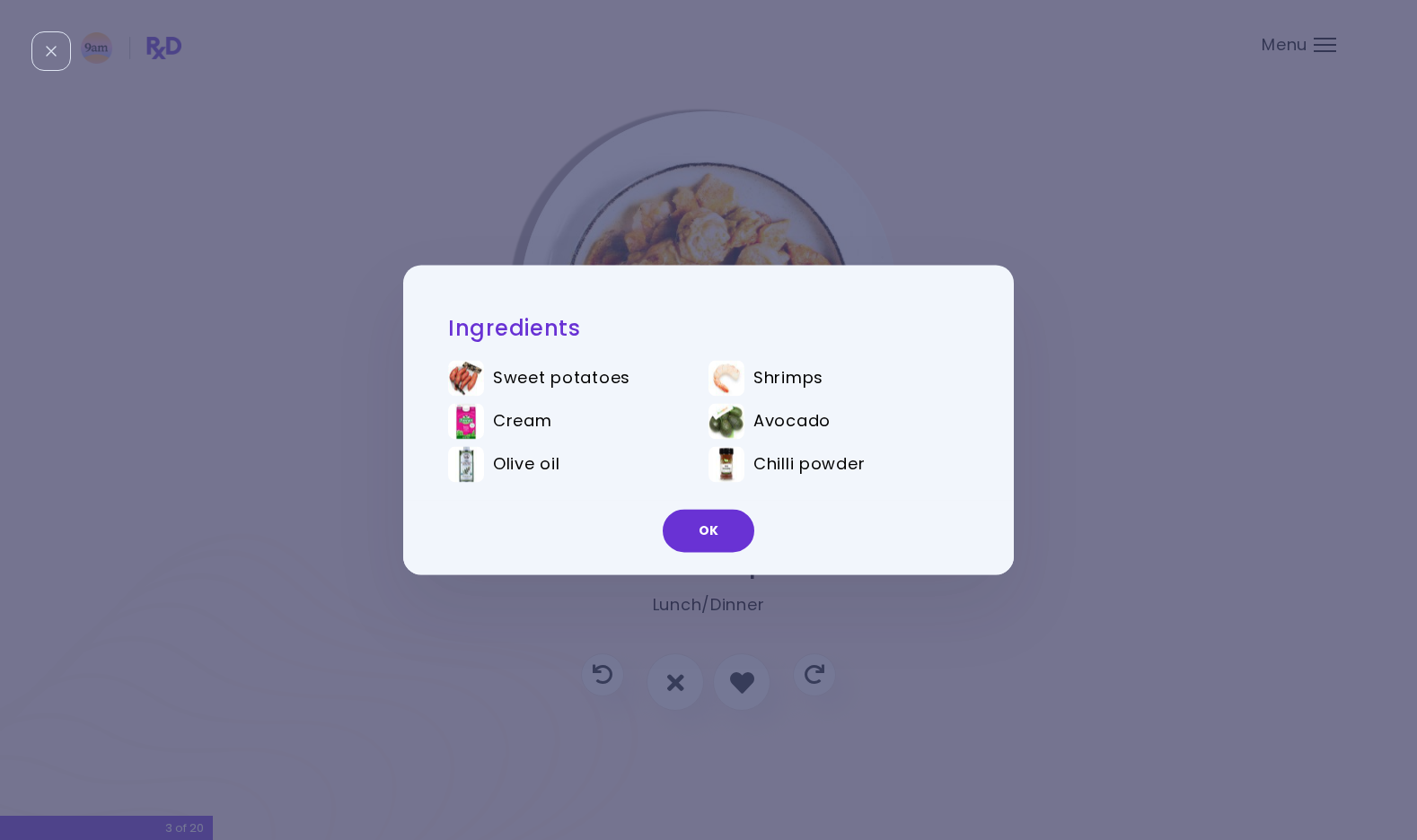
click at [875, 612] on div "Ingredients Sweet potatoes Shrimps Cream Avocado Olive oil Chilli powder OK" at bounding box center [708, 420] width 1417 height 840
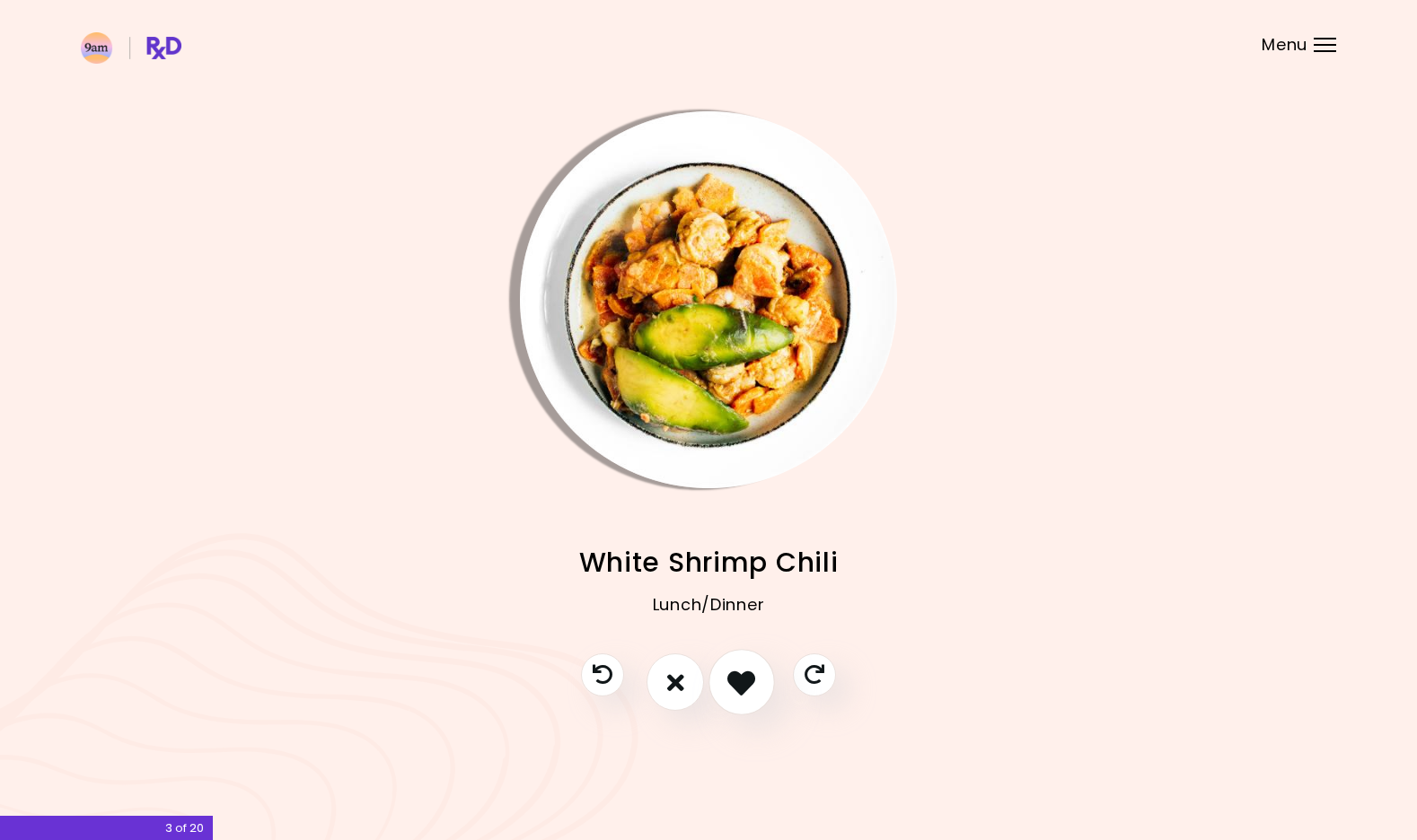
click at [748, 680] on icon "I like this recipe" at bounding box center [741, 682] width 28 height 28
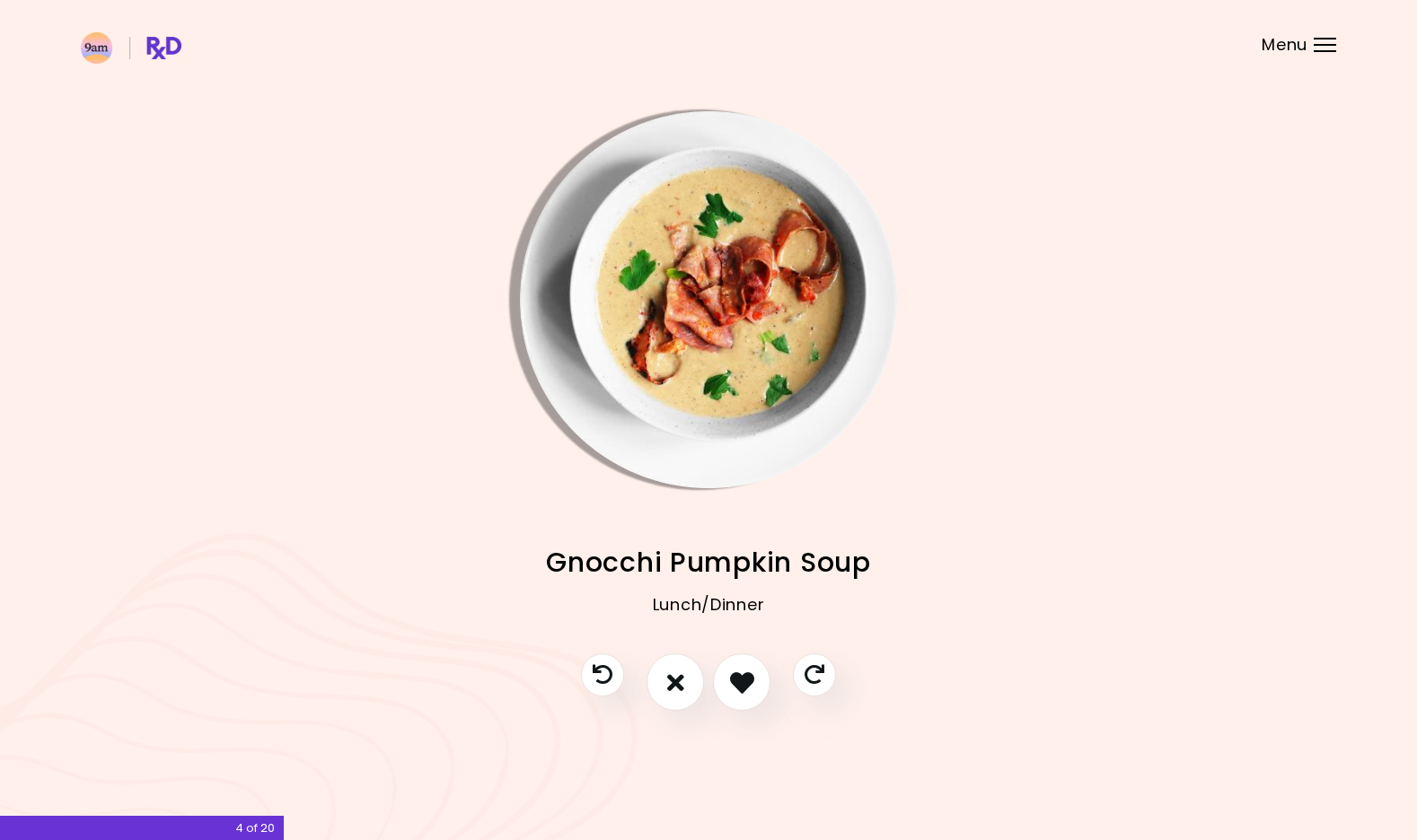
click at [740, 445] on img "Info - Gnocchi Pumpkin Soup" at bounding box center [708, 299] width 377 height 377
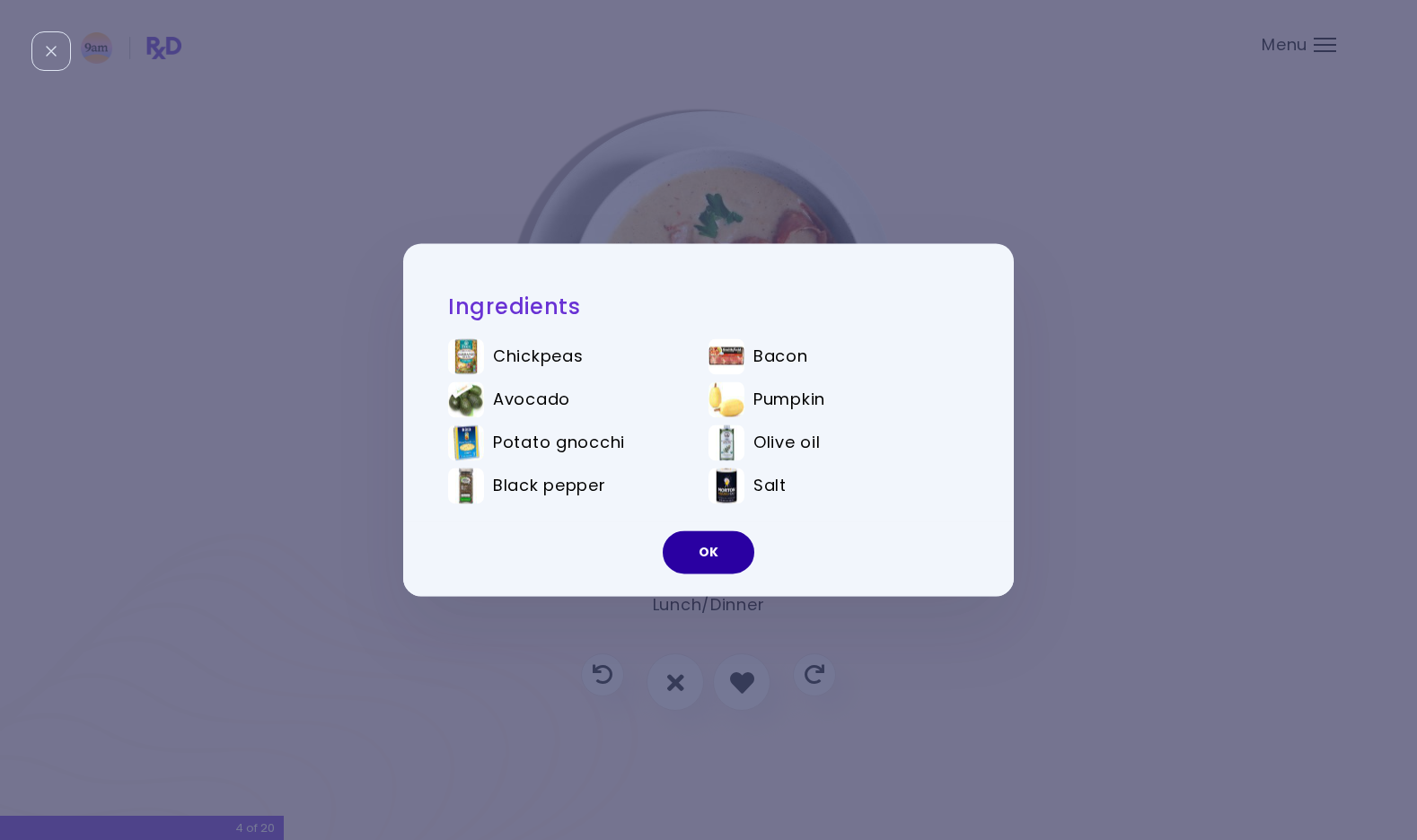
click at [717, 542] on button "OK" at bounding box center [709, 553] width 92 height 43
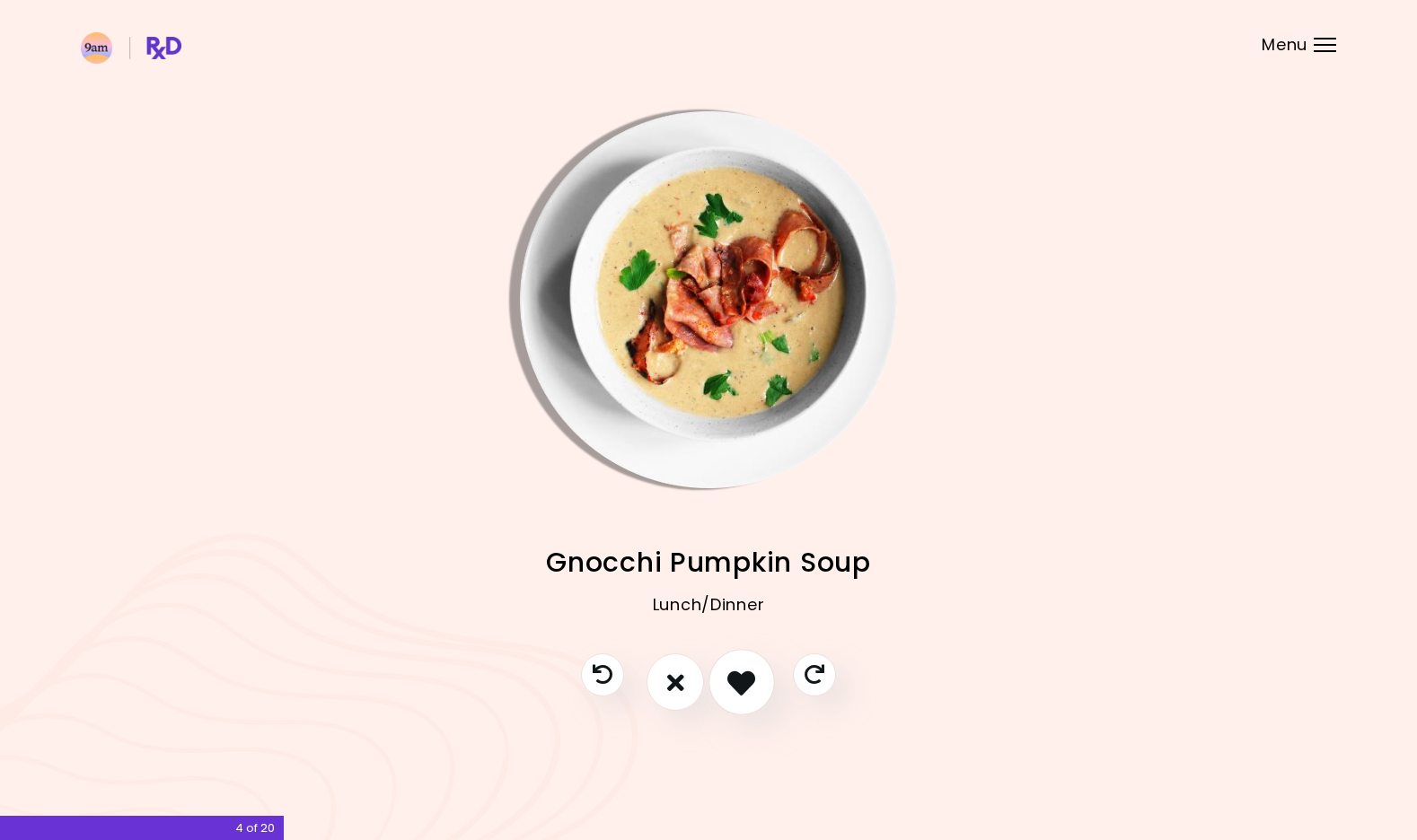
click at [747, 672] on icon "I like this recipe" at bounding box center [741, 682] width 28 height 28
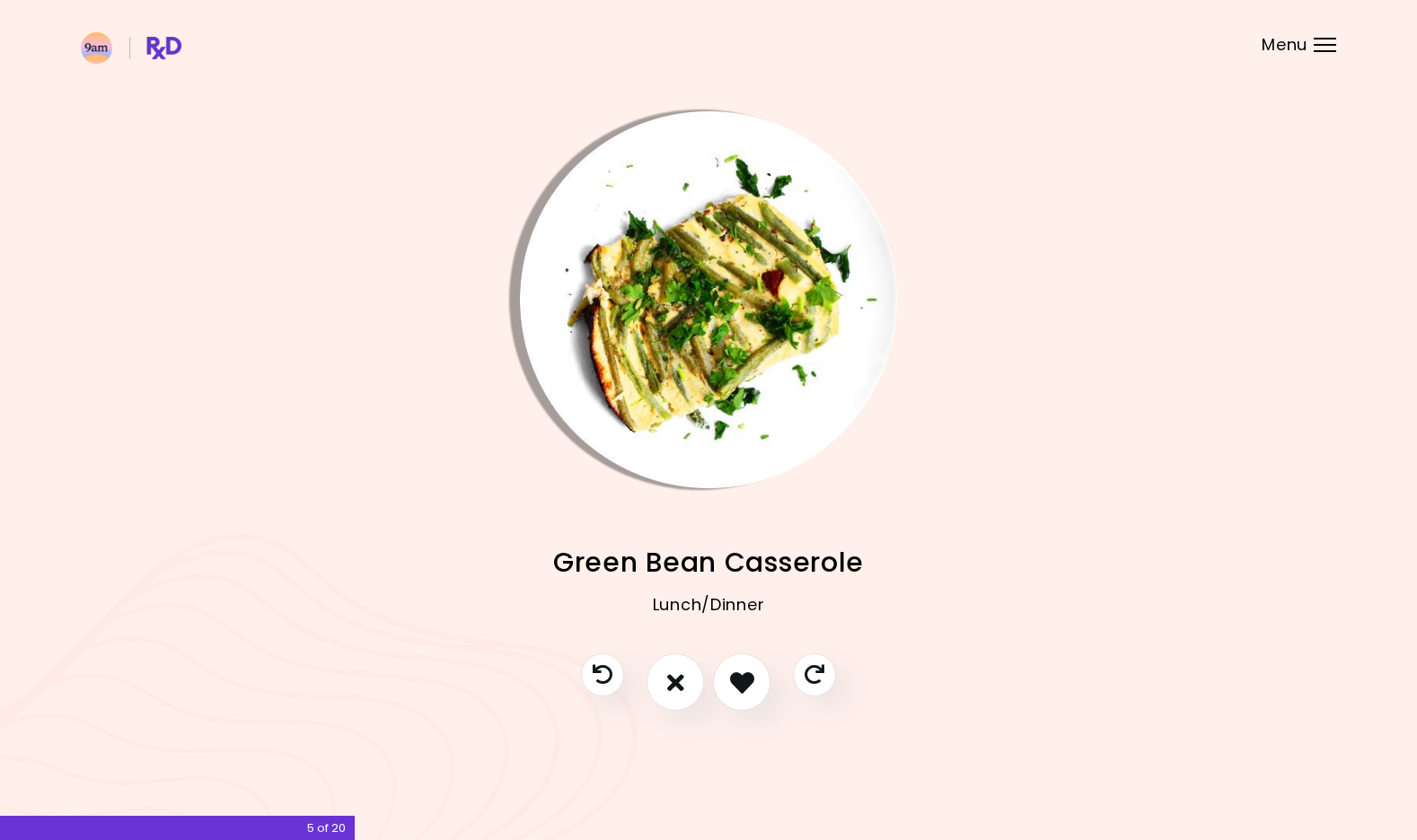
click at [750, 481] on img "Info - Green Bean Casserole" at bounding box center [708, 299] width 377 height 377
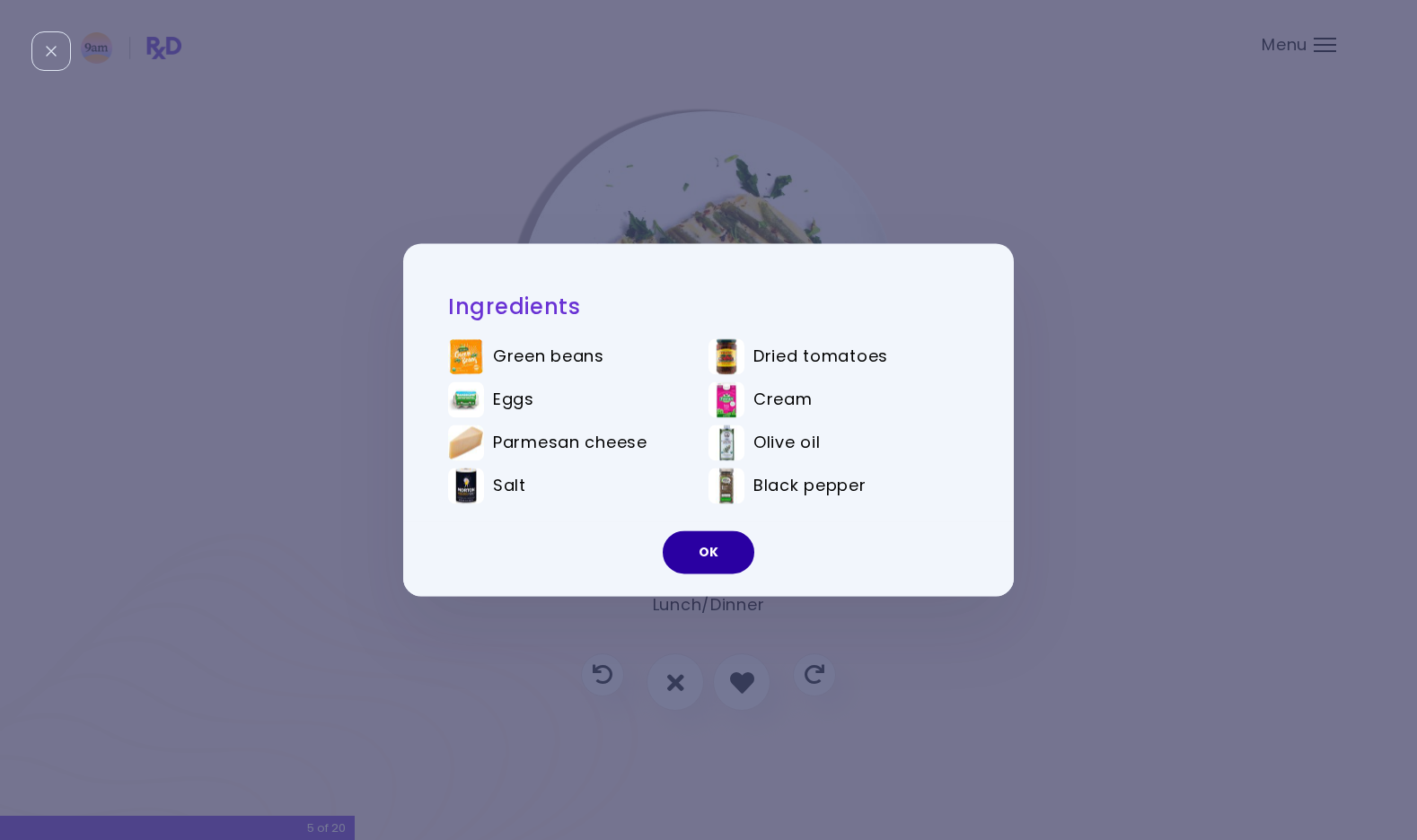
click at [737, 538] on button "OK" at bounding box center [709, 553] width 92 height 43
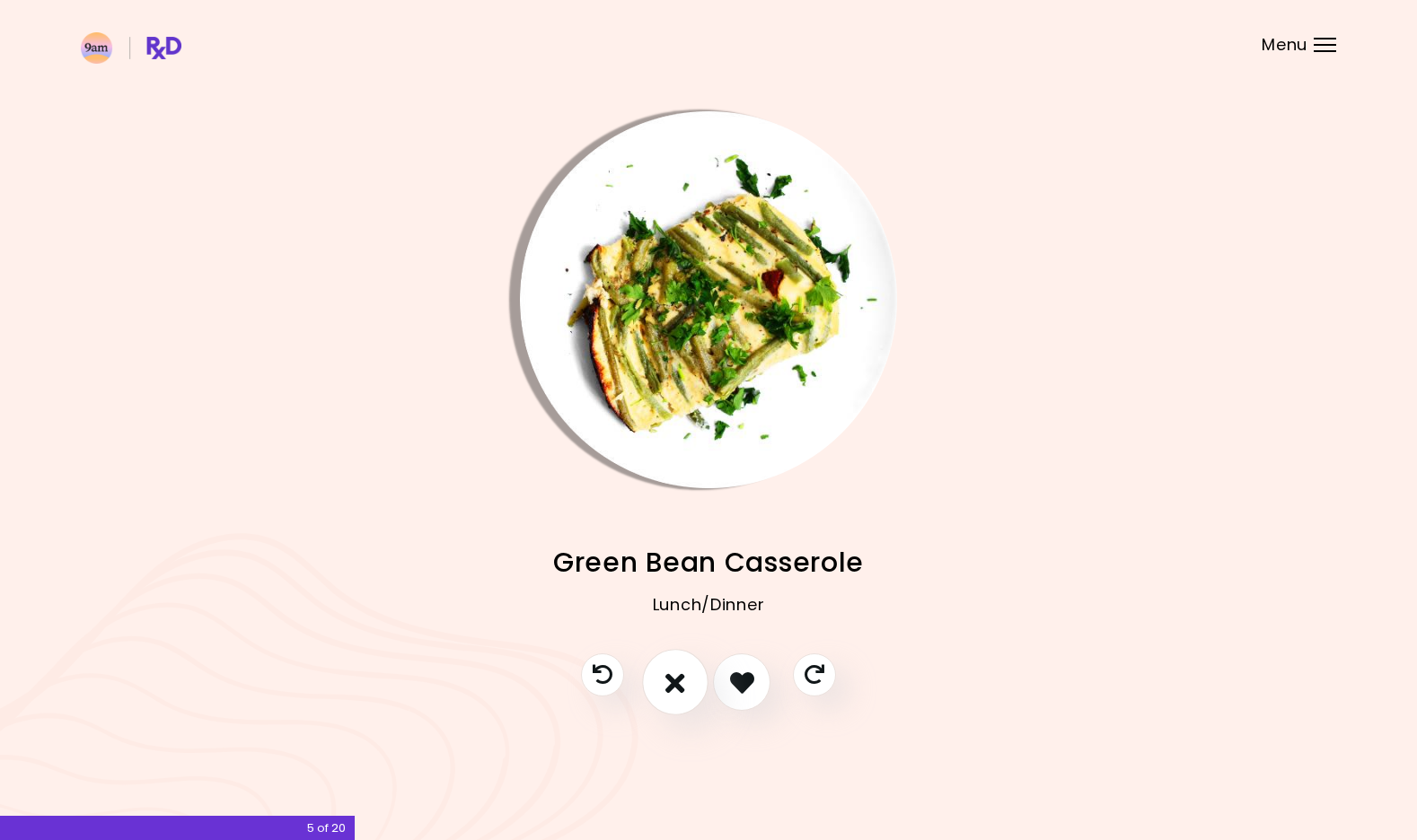
click at [685, 676] on icon "I don't like this recipe" at bounding box center [676, 682] width 20 height 28
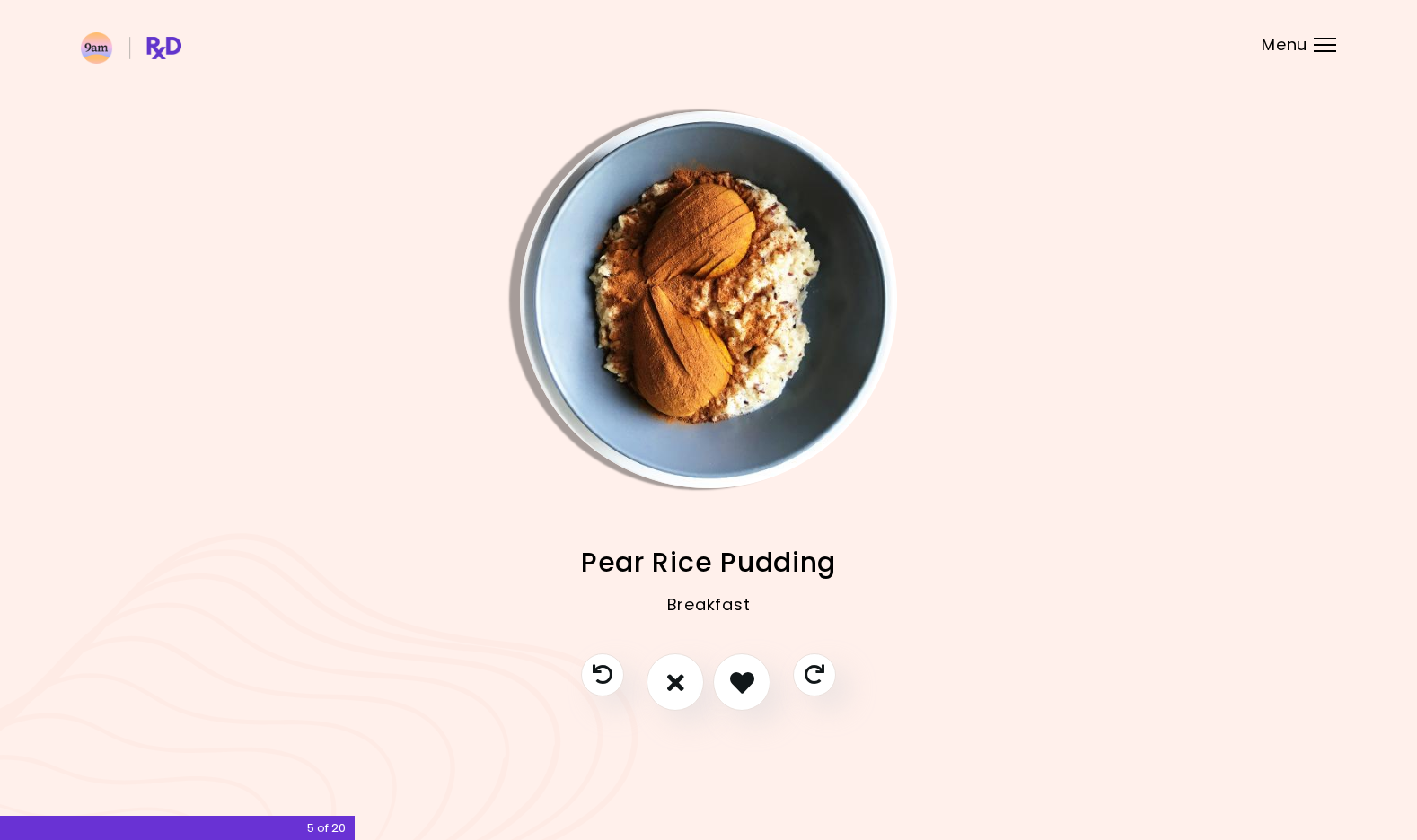
click at [744, 443] on img "Info - Pear Rice Pudding" at bounding box center [708, 299] width 377 height 377
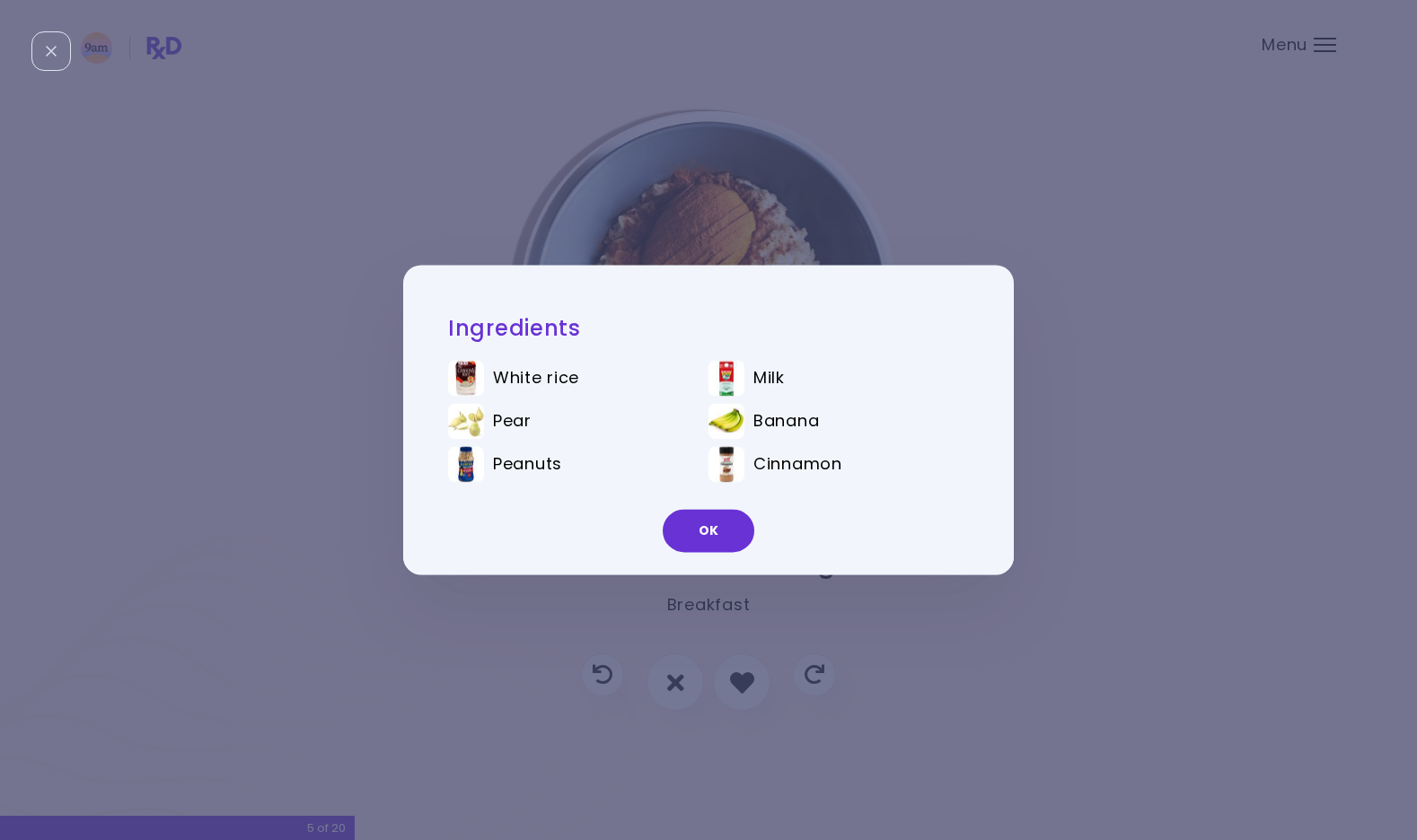
click at [763, 624] on div "Ingredients White rice Milk Pear Banana Peanuts Cinnamon OK" at bounding box center [708, 420] width 1417 height 840
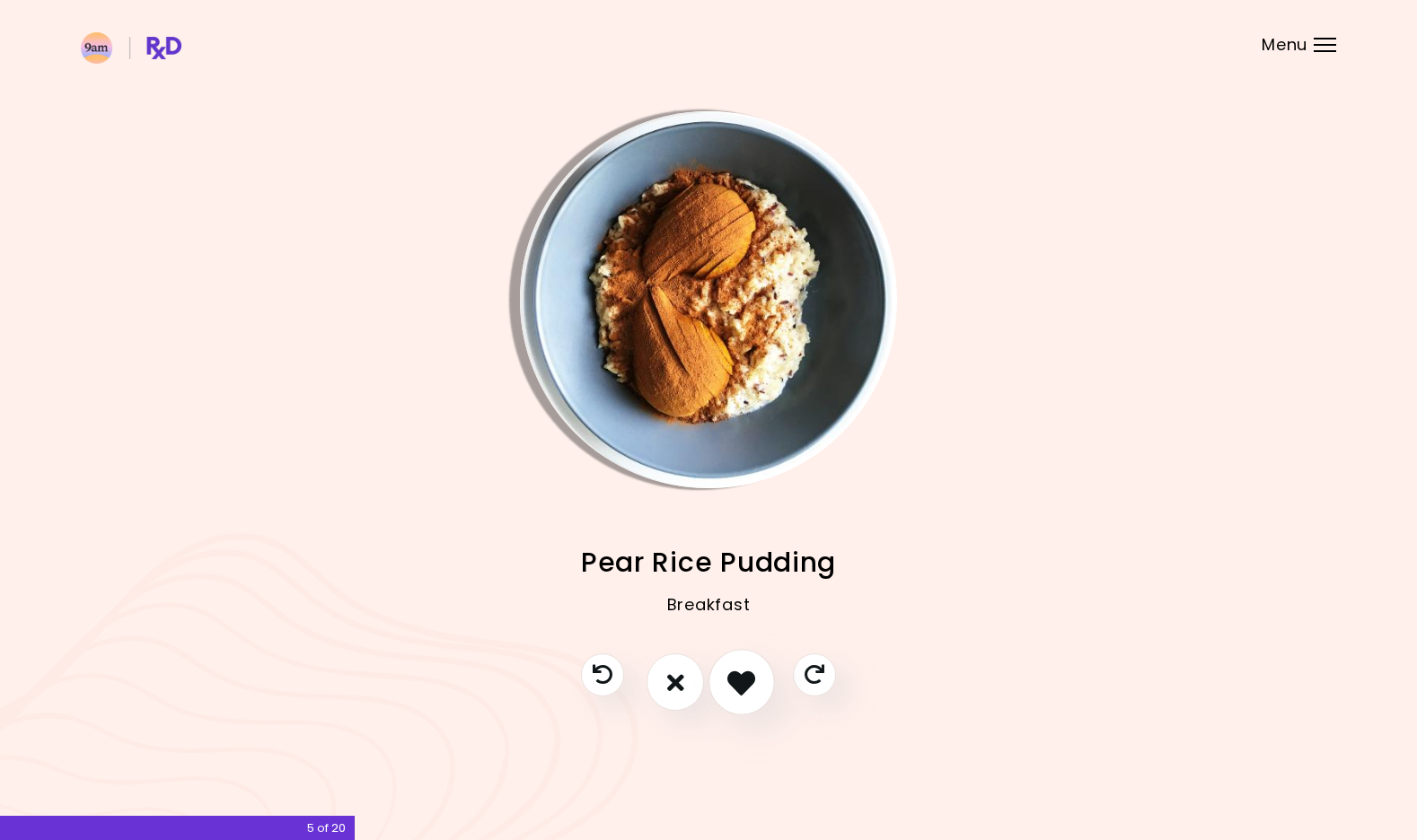
click at [740, 665] on button "I like this recipe" at bounding box center [742, 683] width 66 height 66
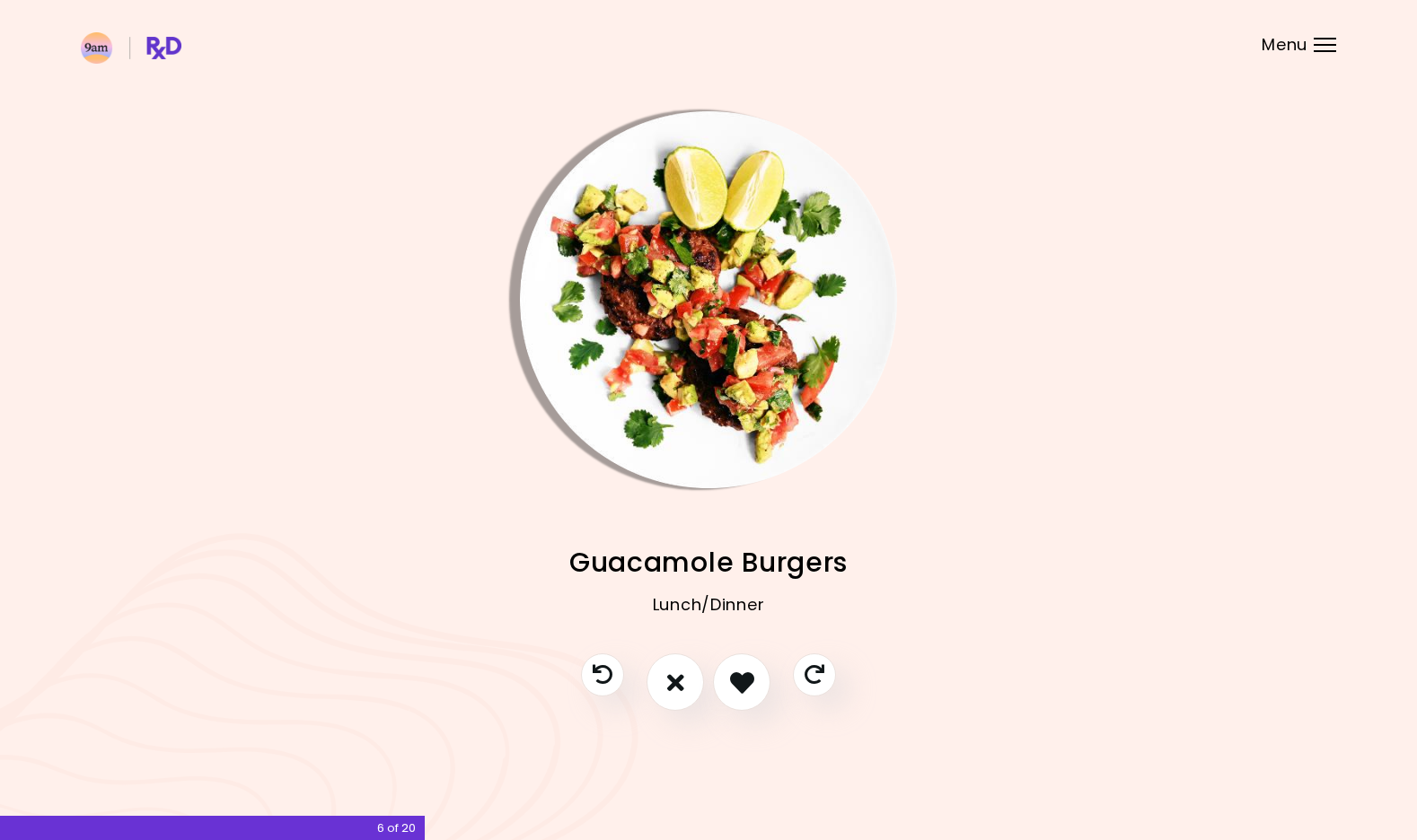
click at [740, 452] on img "Info - Guacamole Burgers" at bounding box center [708, 299] width 377 height 377
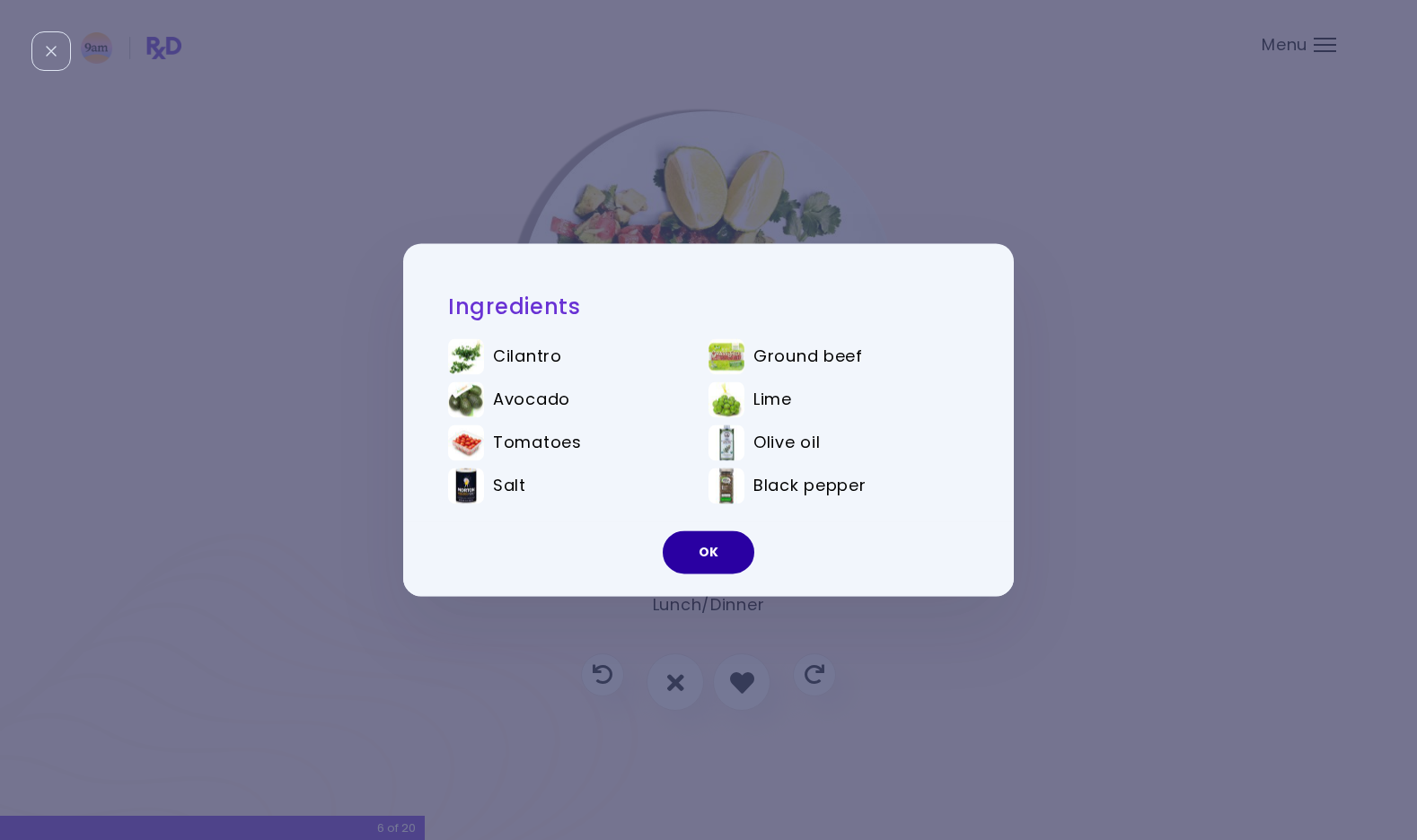
click at [730, 539] on button "OK" at bounding box center [709, 553] width 92 height 43
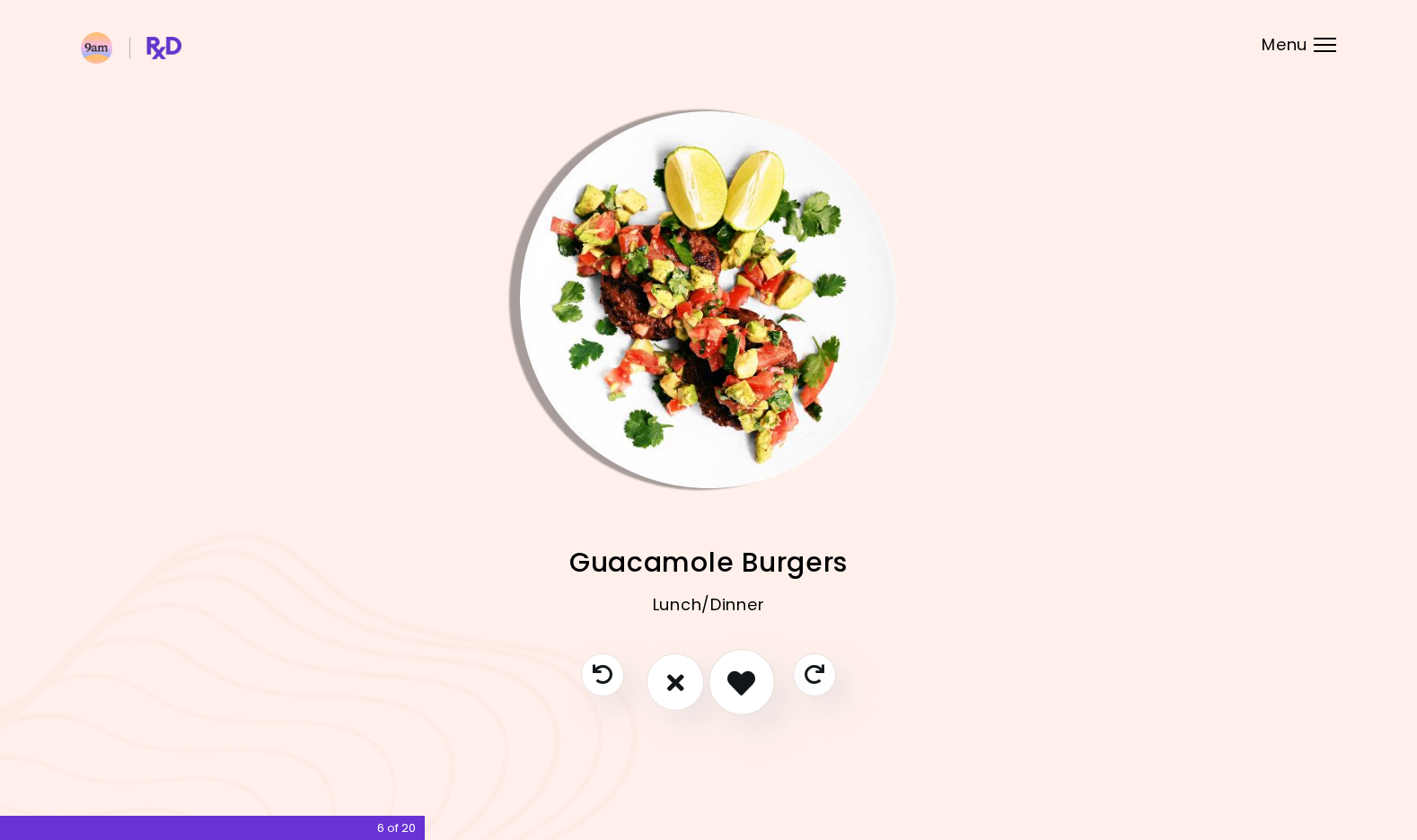
click at [744, 670] on icon "I like this recipe" at bounding box center [741, 682] width 28 height 28
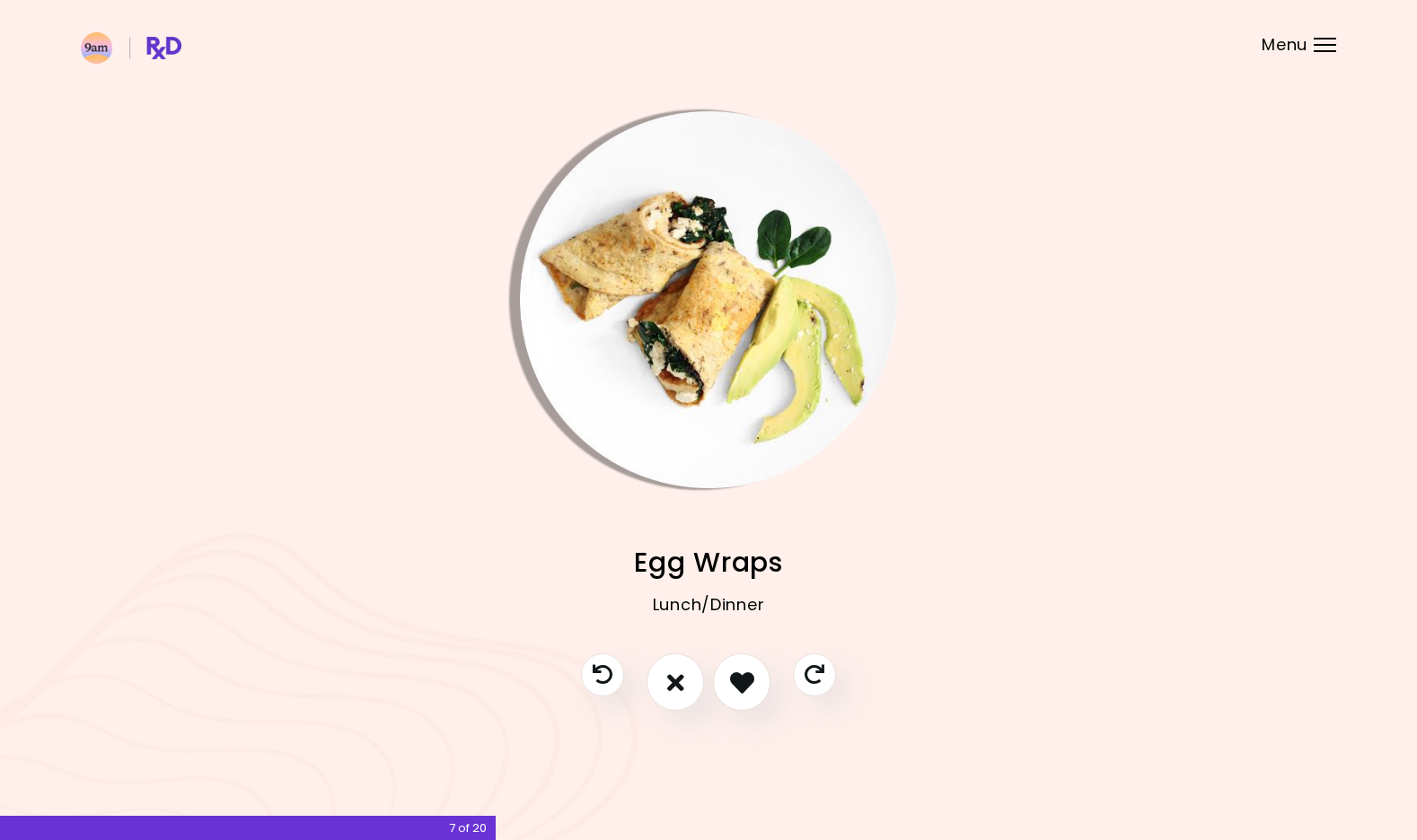
click at [730, 467] on img "Info - Egg Wraps" at bounding box center [708, 299] width 377 height 377
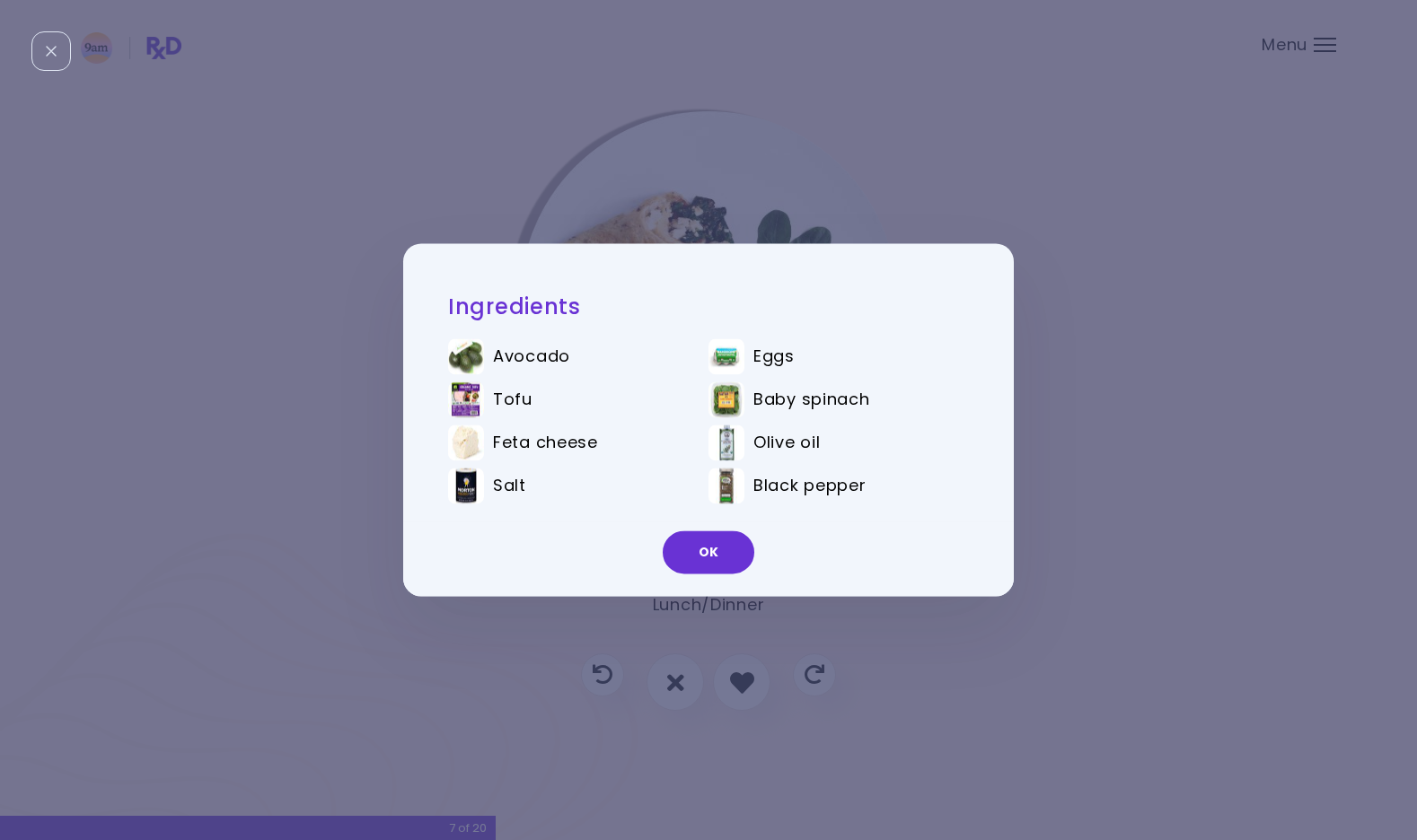
click at [711, 624] on div "Ingredients Avocado Eggs Tofu Baby spinach Feta cheese Olive oil Salt Black pep…" at bounding box center [708, 420] width 1417 height 840
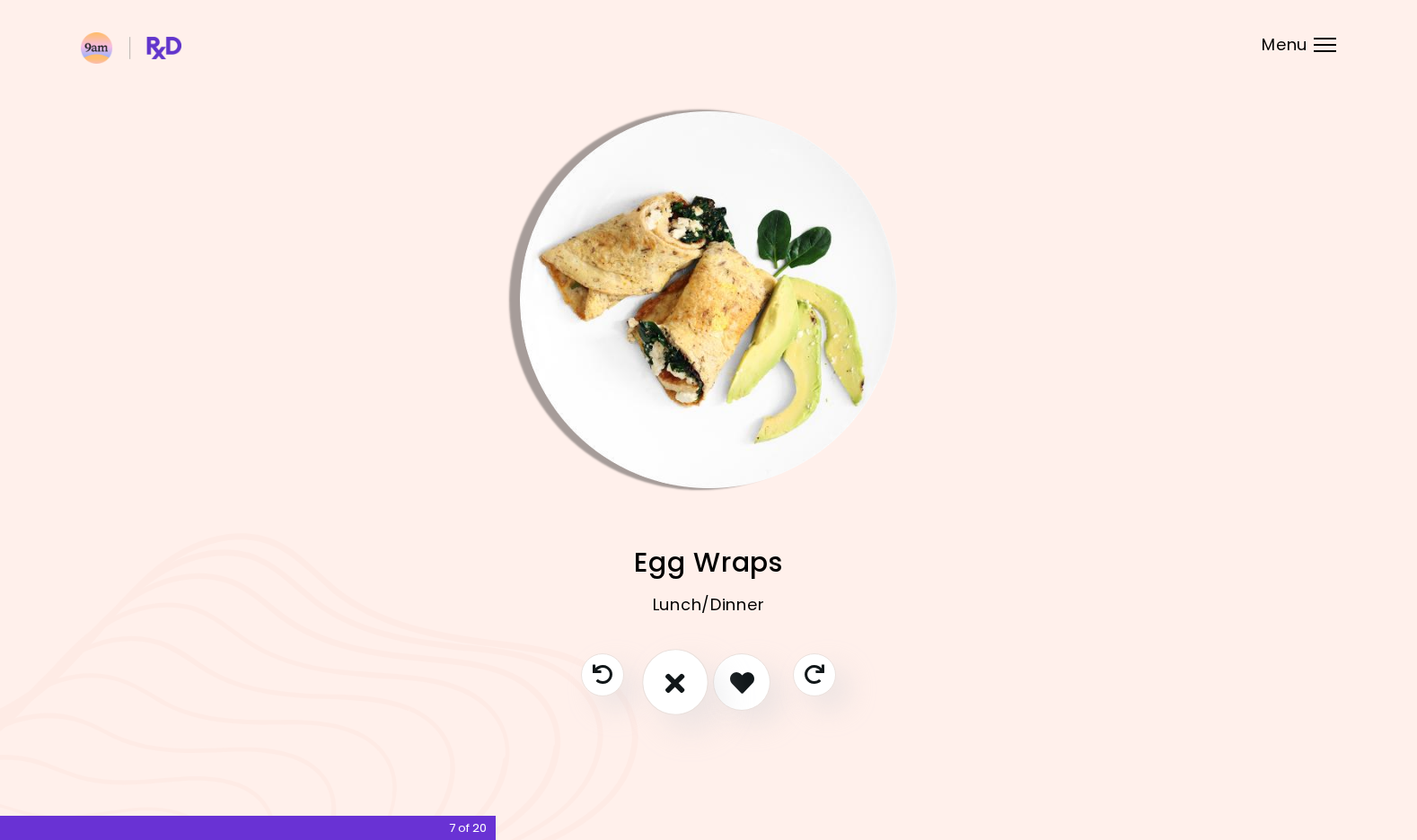
click at [683, 677] on icon "I don't like this recipe" at bounding box center [676, 682] width 20 height 28
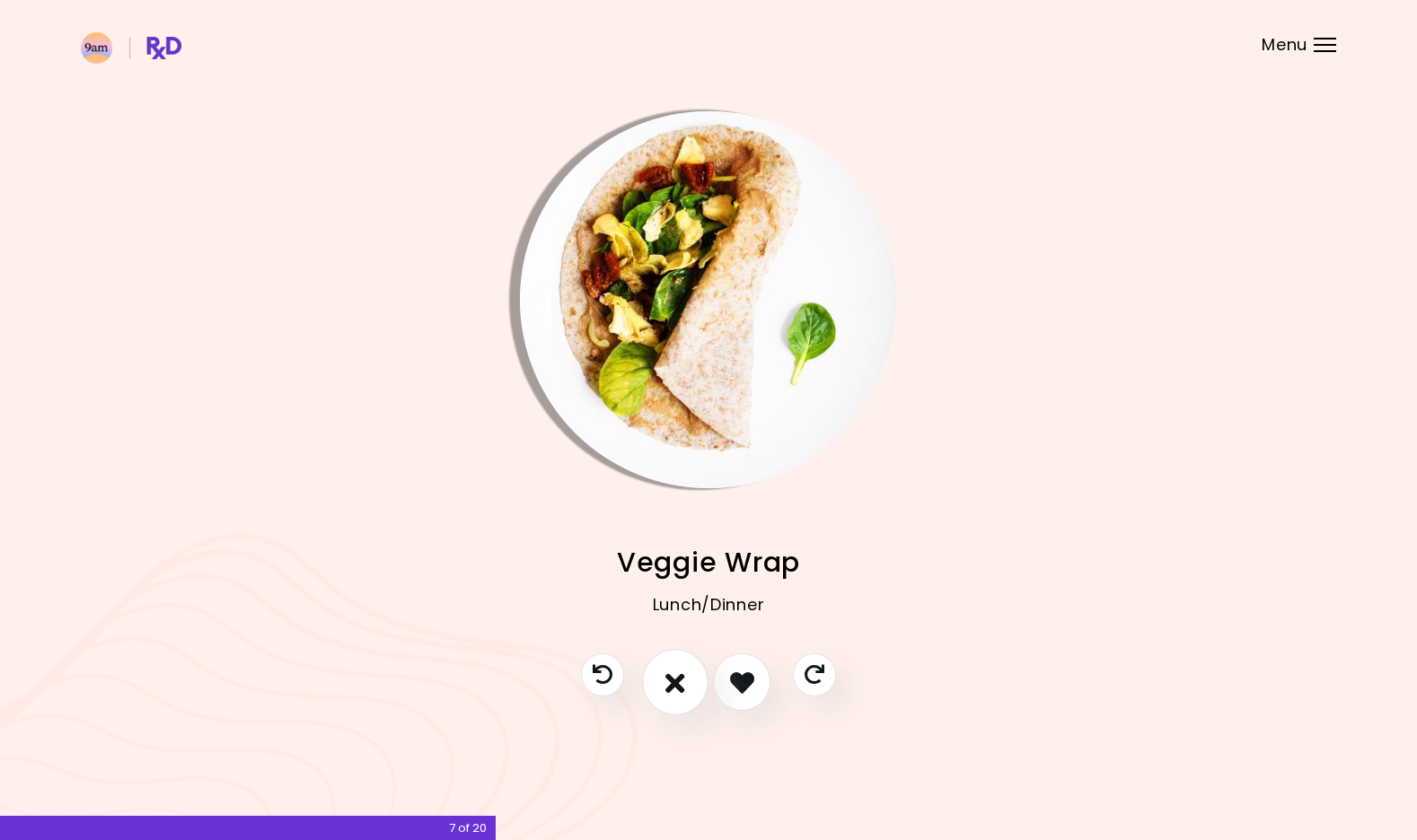
click at [683, 677] on icon "I don't like this recipe" at bounding box center [676, 682] width 20 height 28
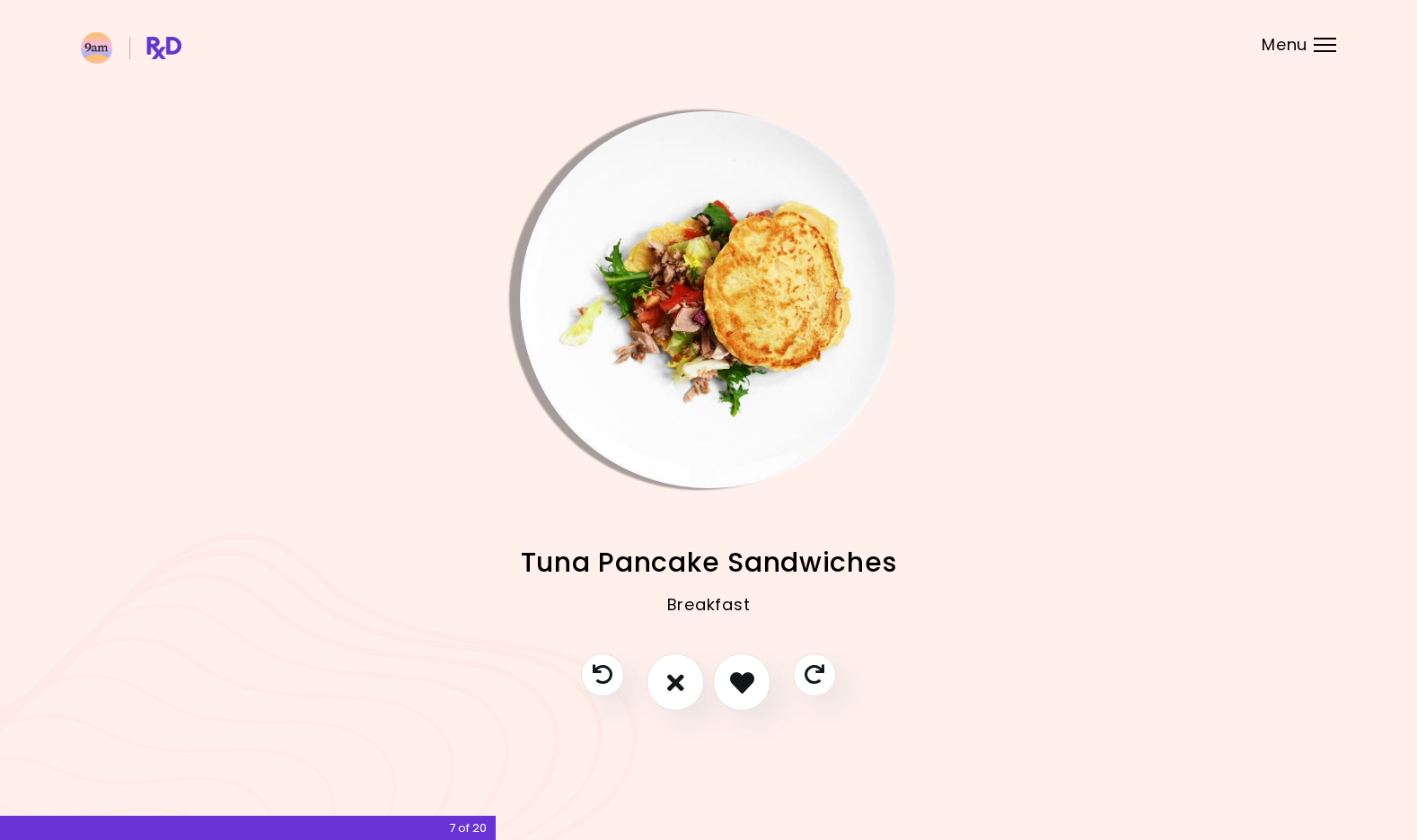
click at [725, 452] on img "Info - Tuna Pancake Sandwiches" at bounding box center [708, 299] width 377 height 377
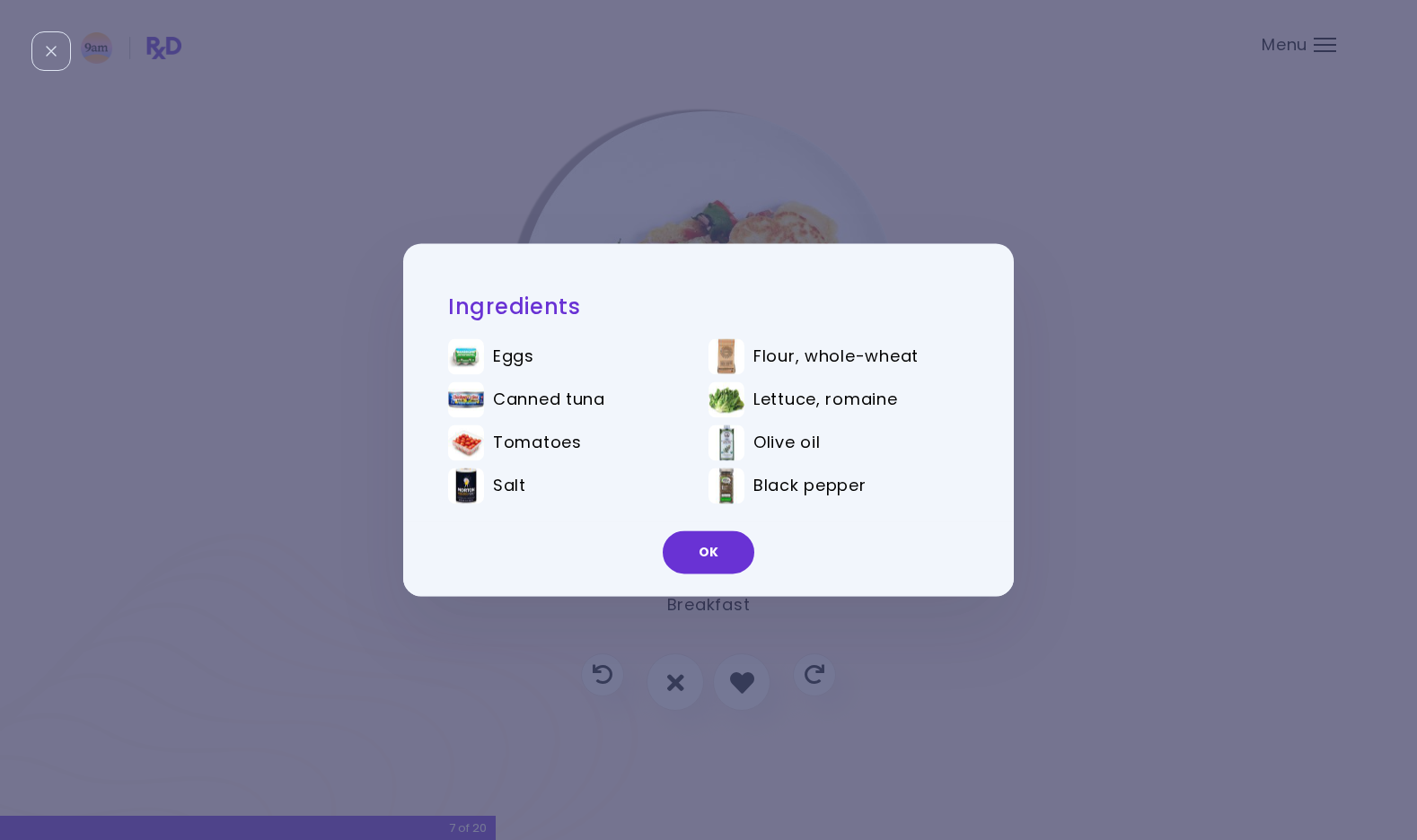
click at [1117, 492] on div "Ingredients Eggs Flour, whole-wheat Canned tuna Lettuce, romaine Tomatoes Olive…" at bounding box center [708, 420] width 1417 height 840
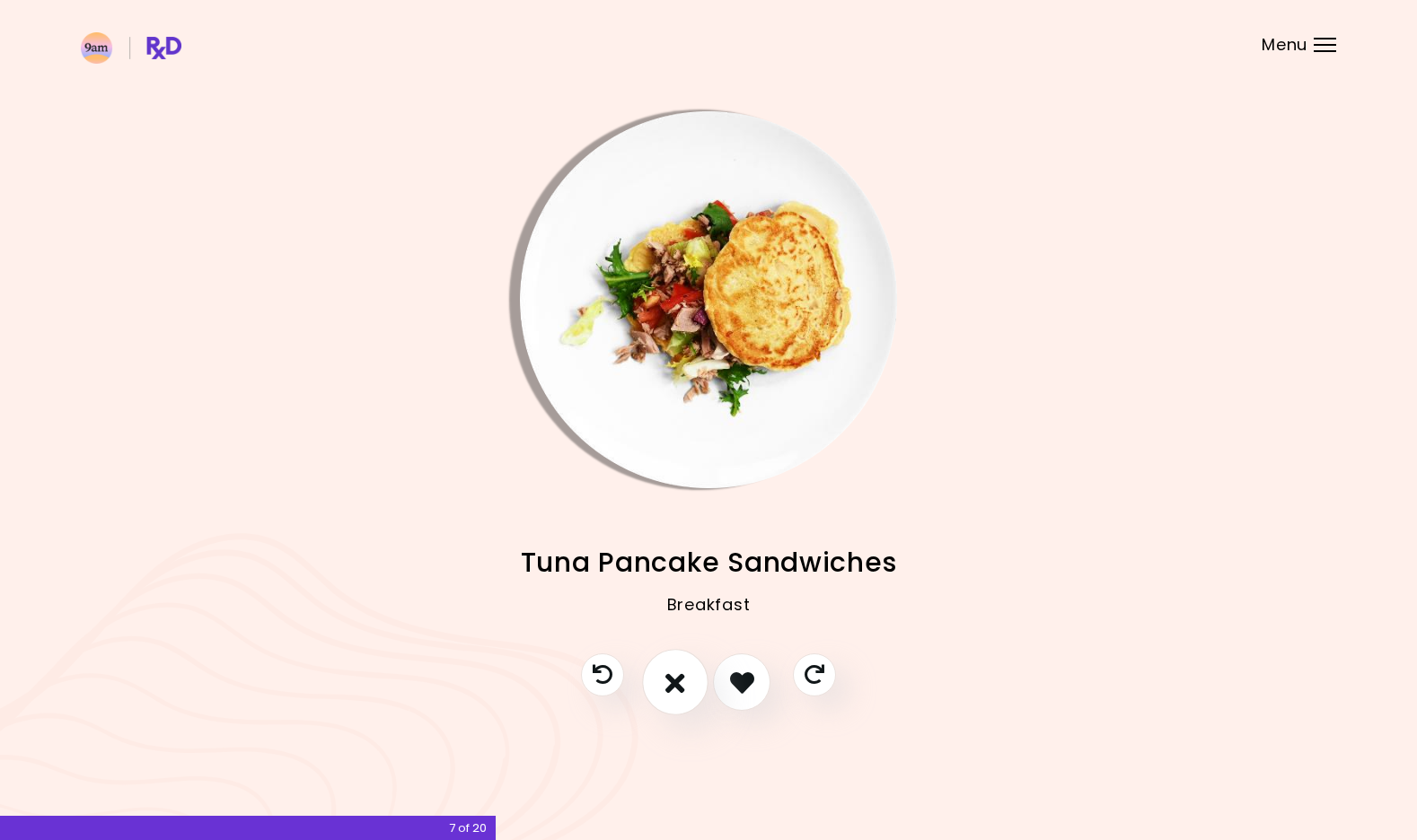
click at [694, 675] on button "I don't like this recipe" at bounding box center [675, 683] width 66 height 66
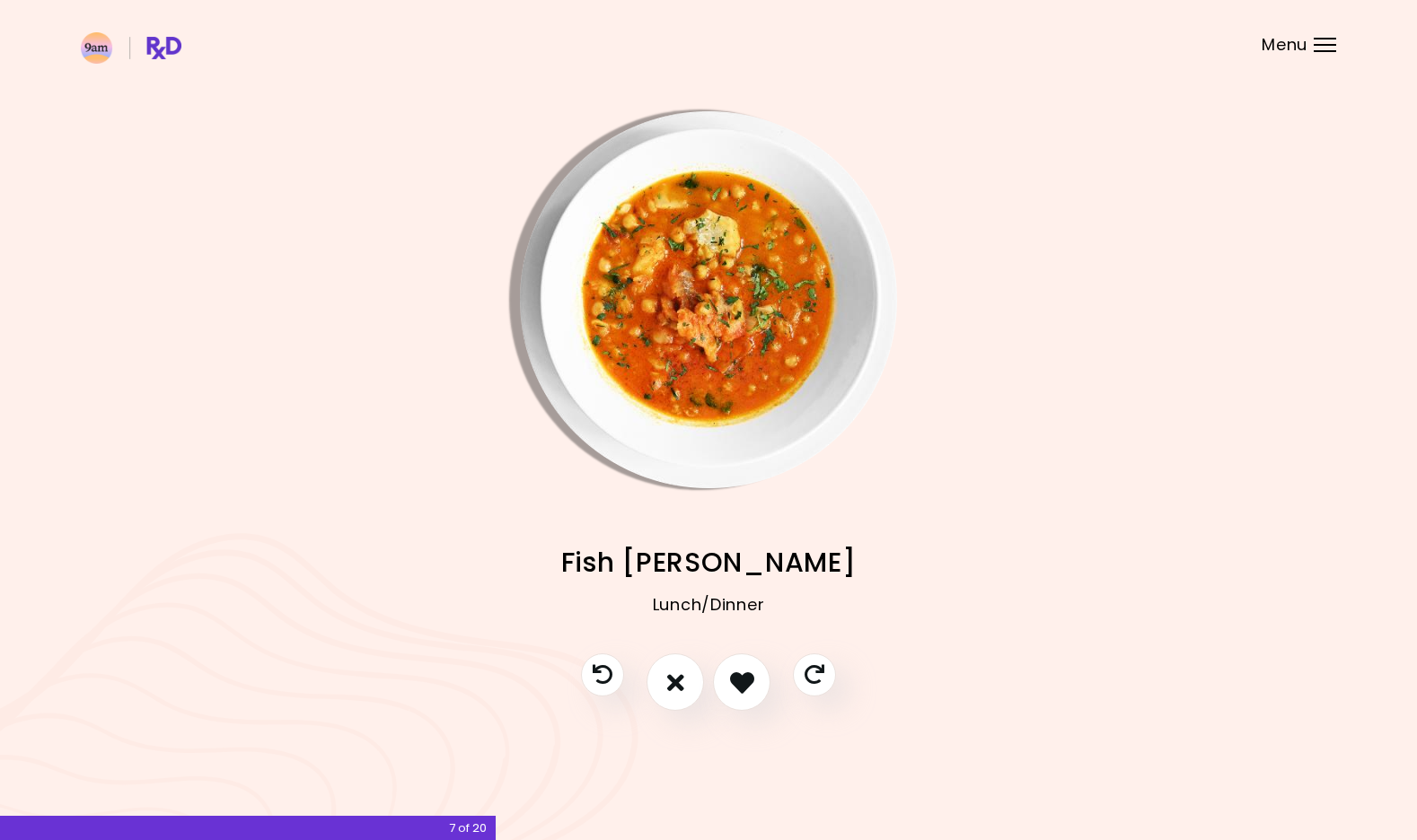
click at [736, 437] on img "Info - Fish Curry" at bounding box center [708, 299] width 377 height 377
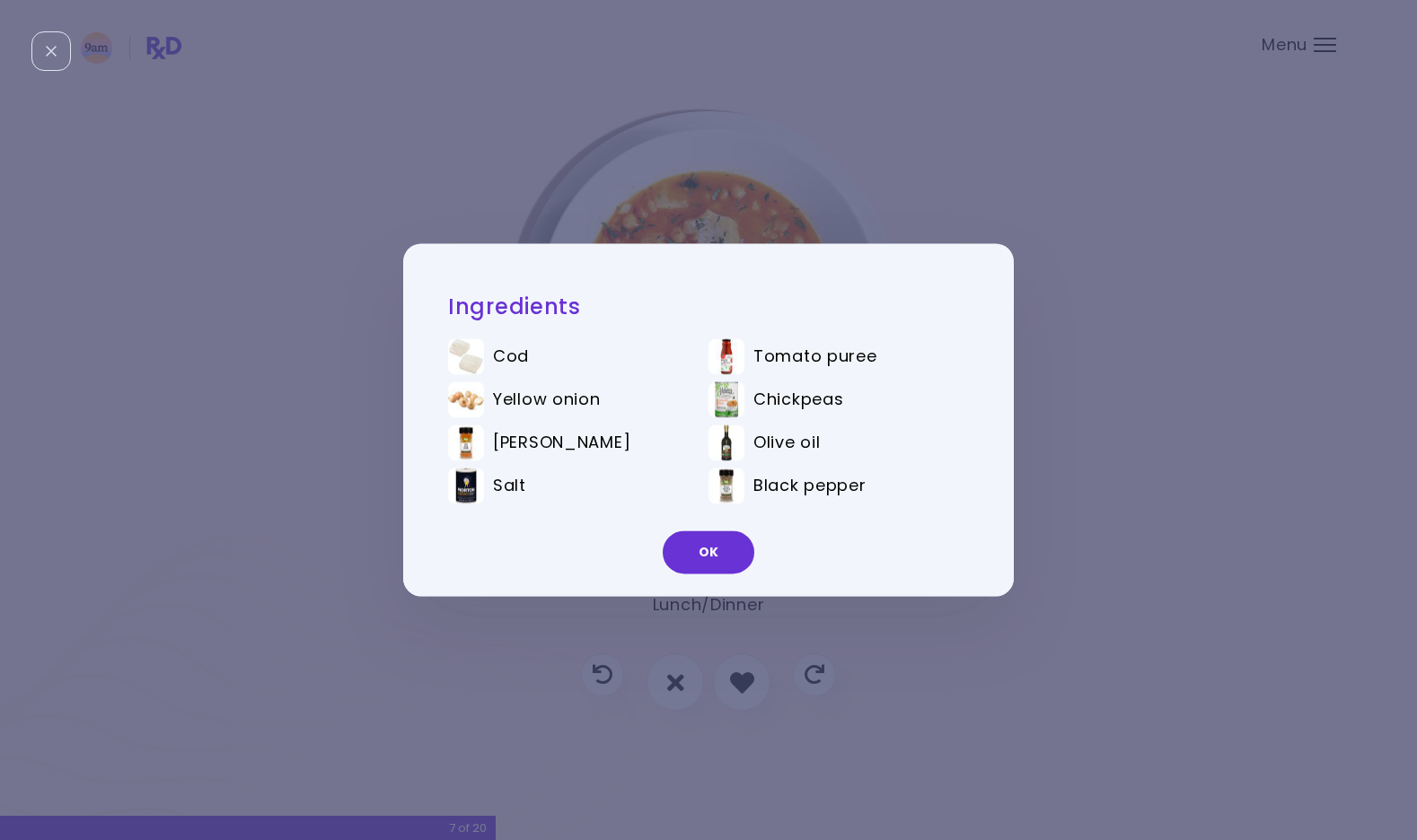
click at [937, 625] on div "Ingredients Cod Tomato puree Yellow onion Chickpeas [PERSON_NAME] oil Salt Blac…" at bounding box center [708, 420] width 1417 height 840
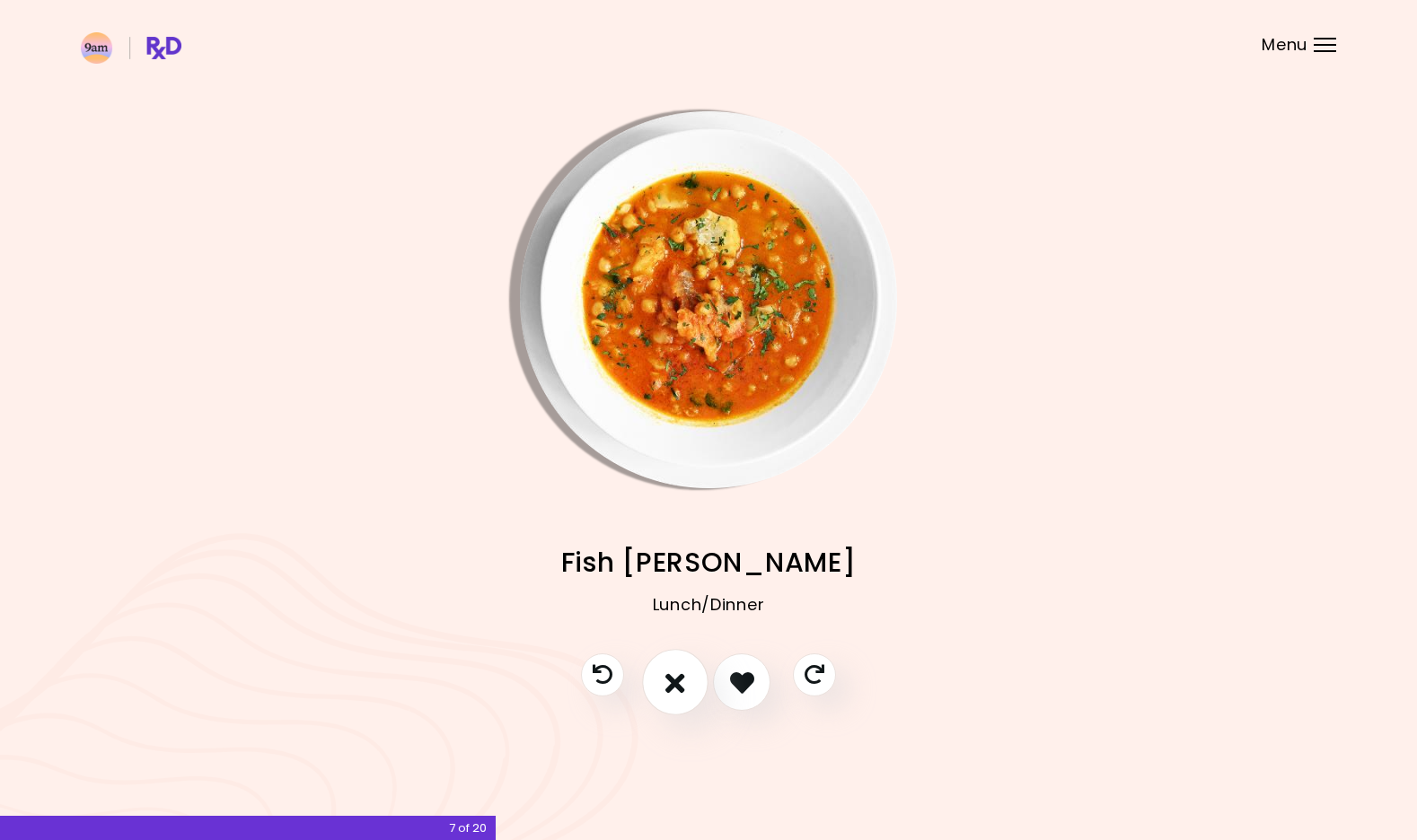
click at [679, 682] on icon "I don't like this recipe" at bounding box center [676, 682] width 20 height 28
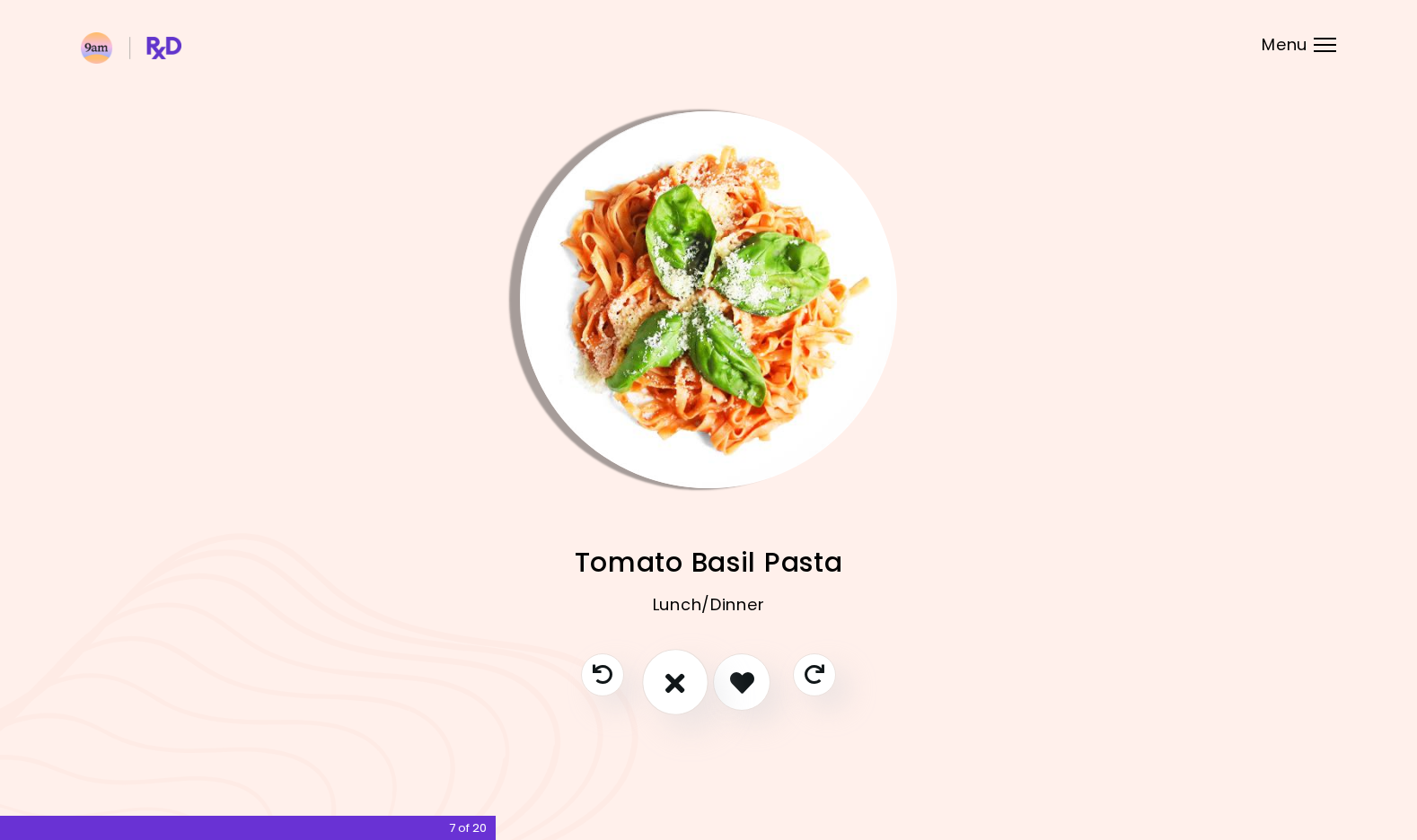
click at [679, 682] on icon "I don't like this recipe" at bounding box center [676, 682] width 20 height 28
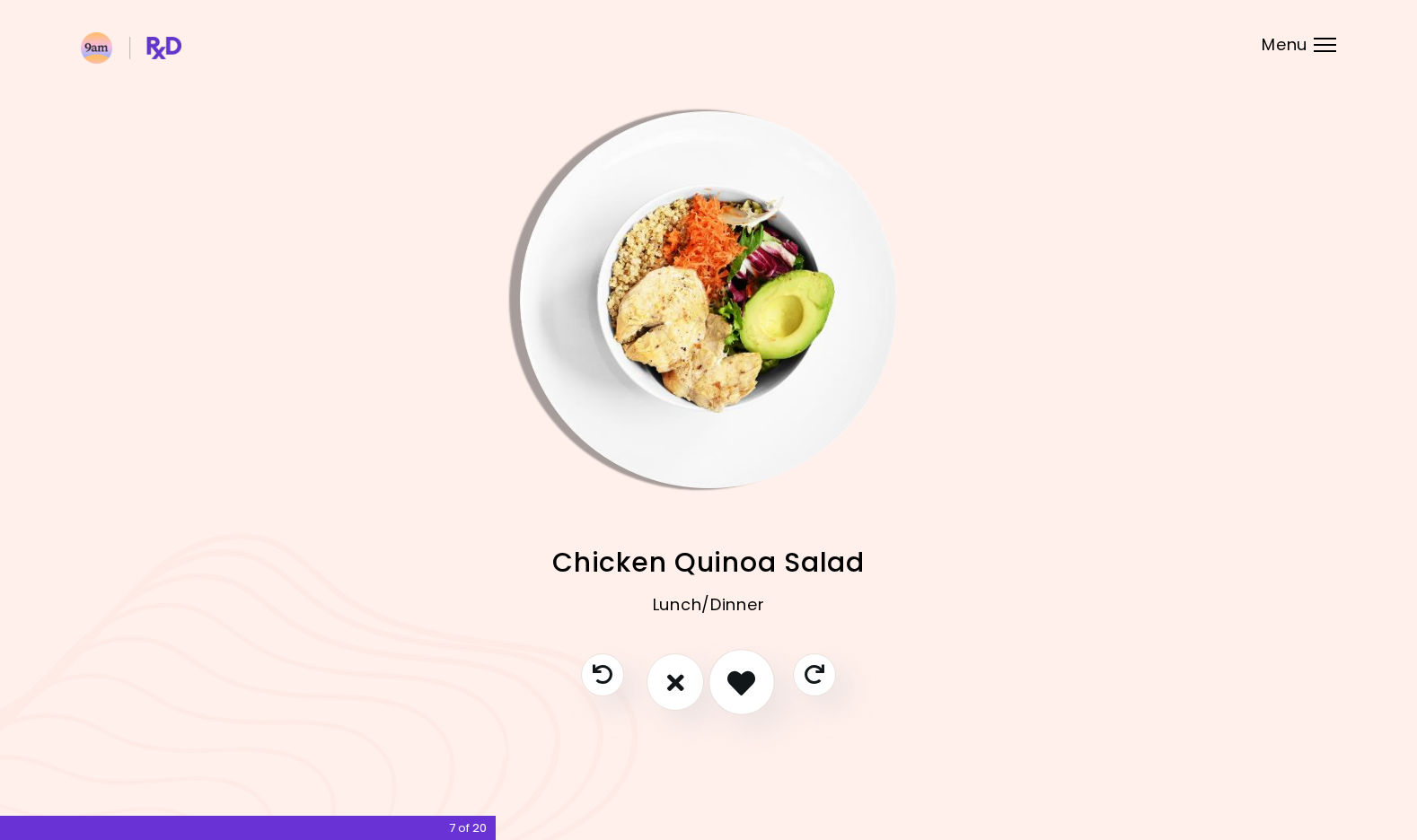
click at [736, 688] on icon "I like this recipe" at bounding box center [741, 682] width 28 height 28
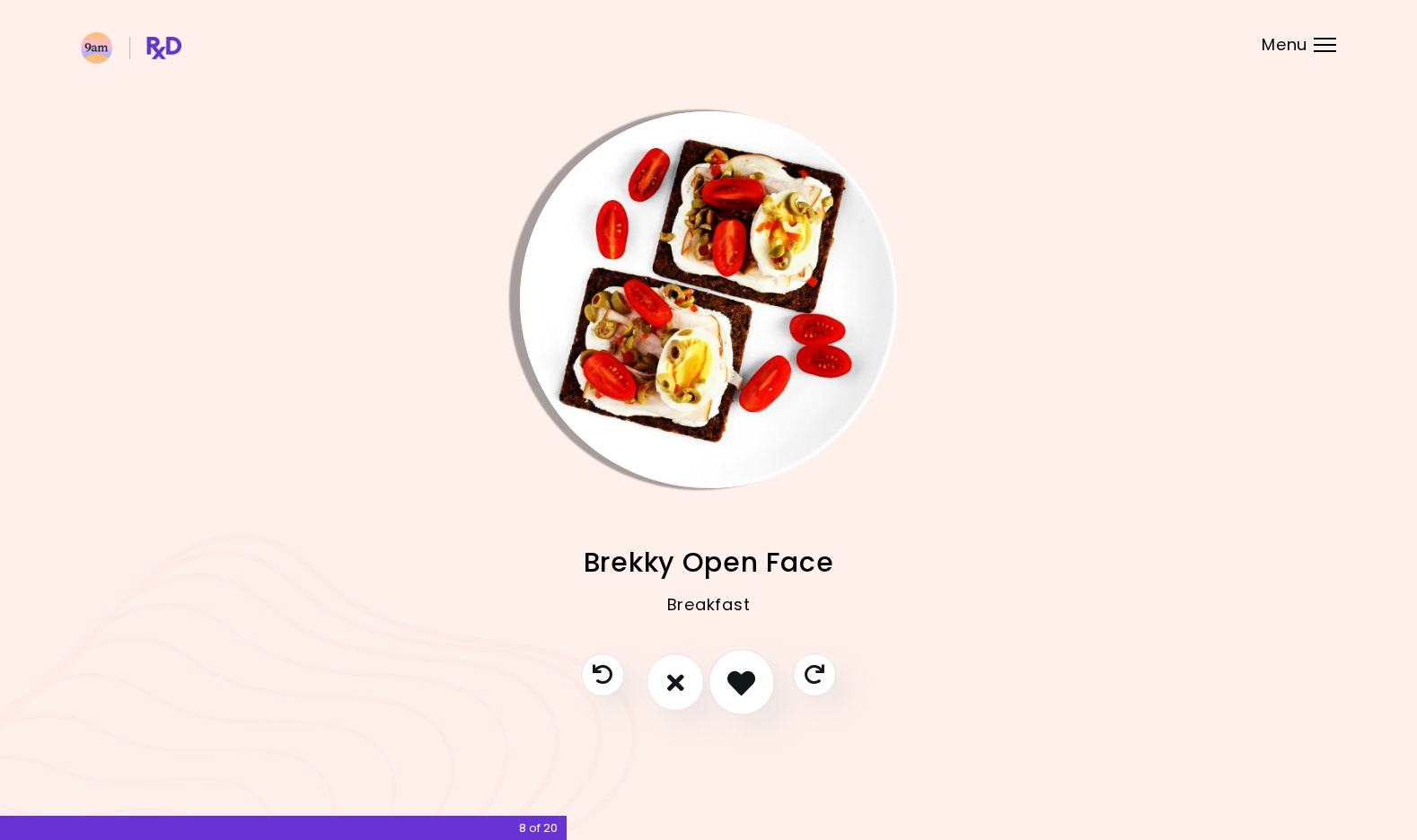
click at [736, 688] on icon "I like this recipe" at bounding box center [741, 682] width 28 height 28
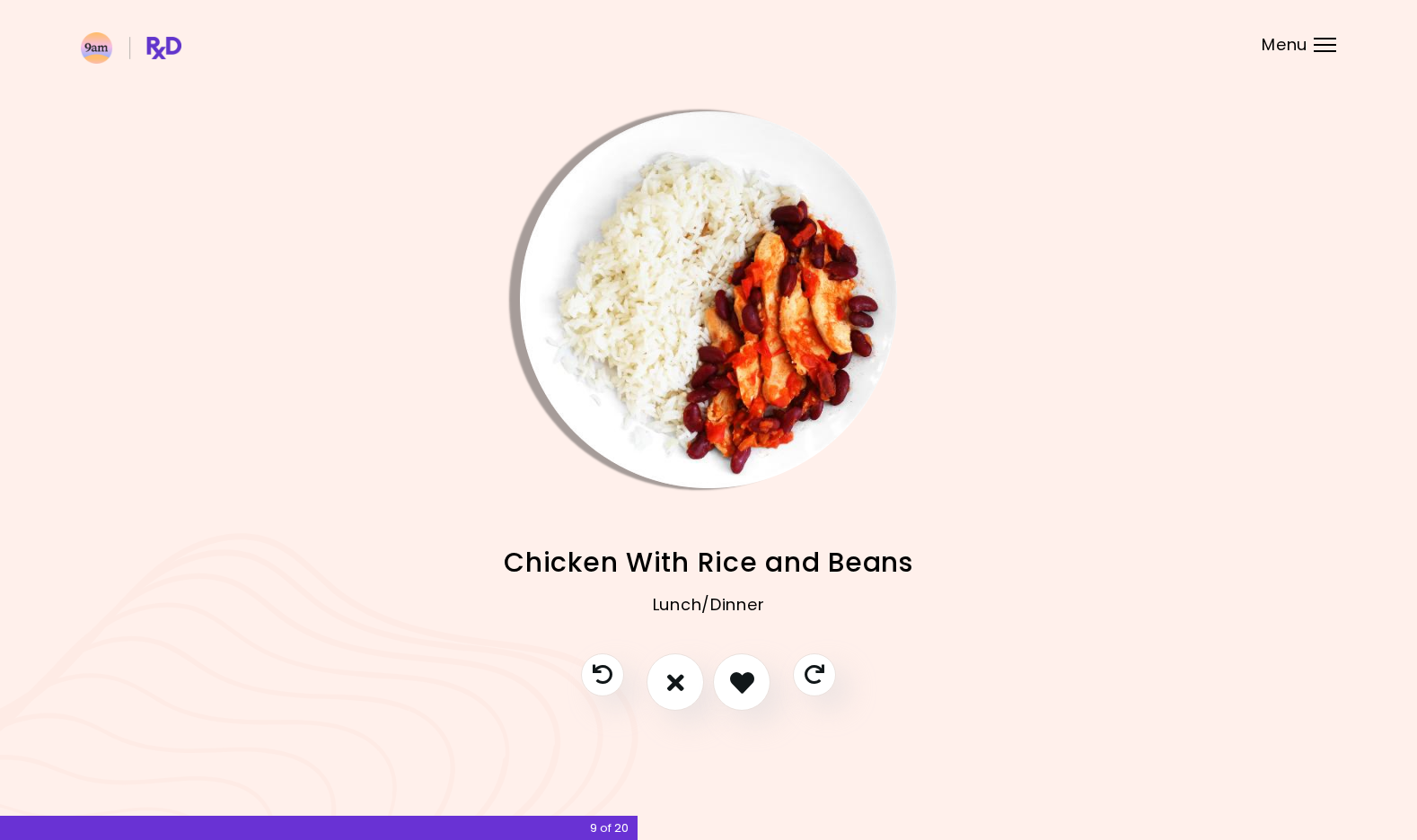
click at [735, 469] on img "Info - Chicken With Rice and Beans" at bounding box center [708, 299] width 377 height 377
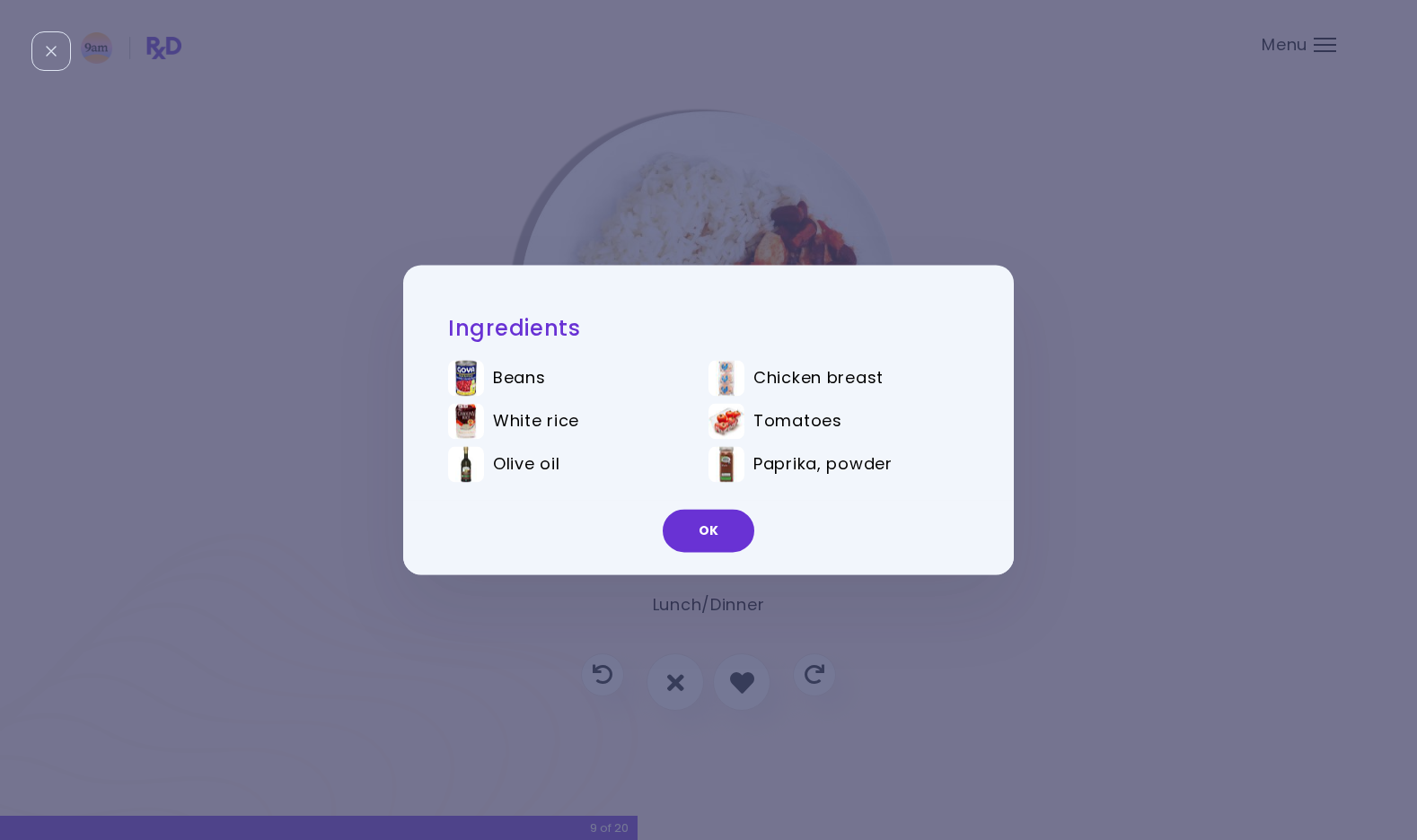
click at [788, 573] on div "OK" at bounding box center [709, 537] width 611 height 74
click at [689, 647] on div "Ingredients Beans Chicken breast White rice Tomatoes Olive oil Paprika, powder …" at bounding box center [708, 420] width 1417 height 840
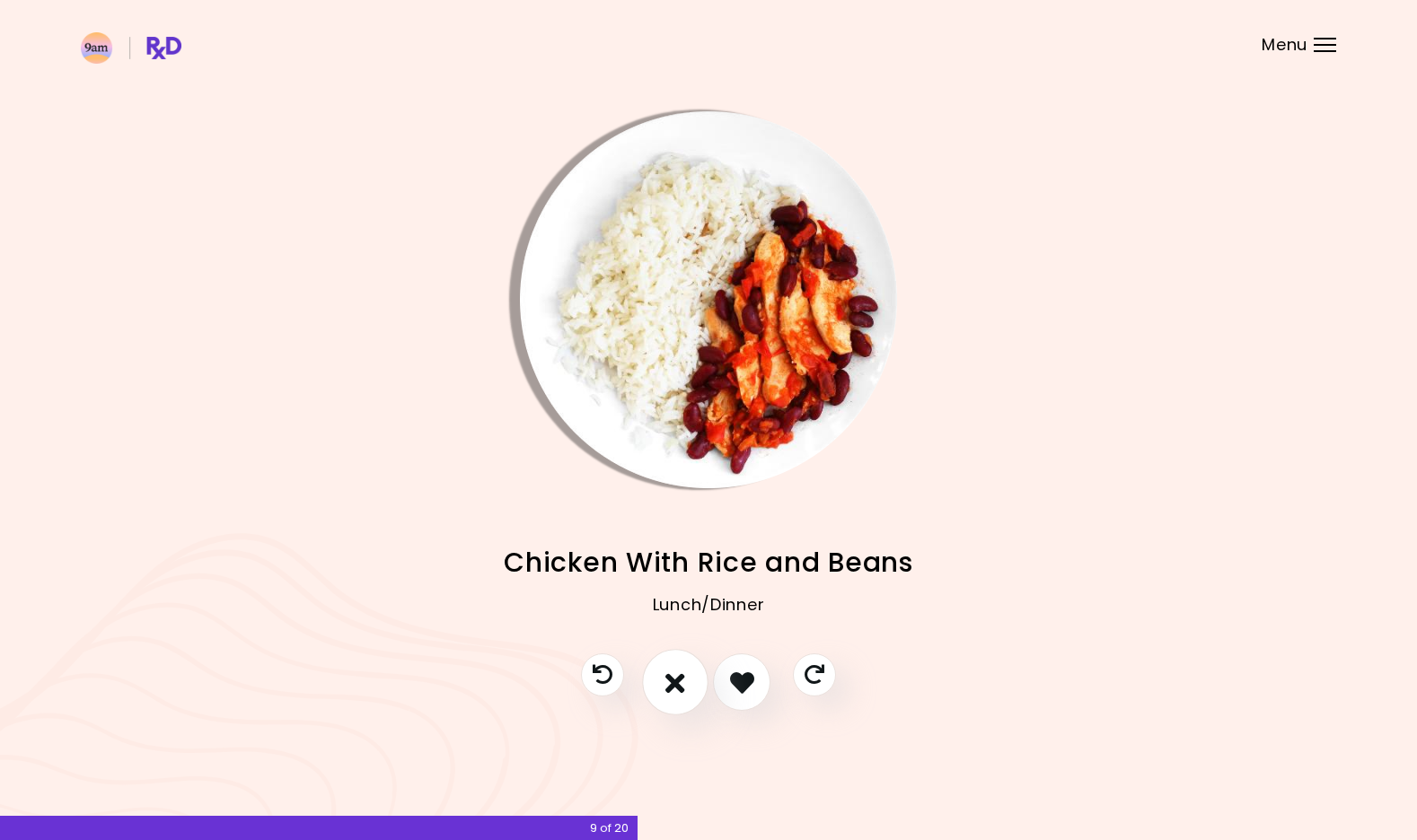
click at [673, 685] on icon "I don't like this recipe" at bounding box center [676, 682] width 20 height 28
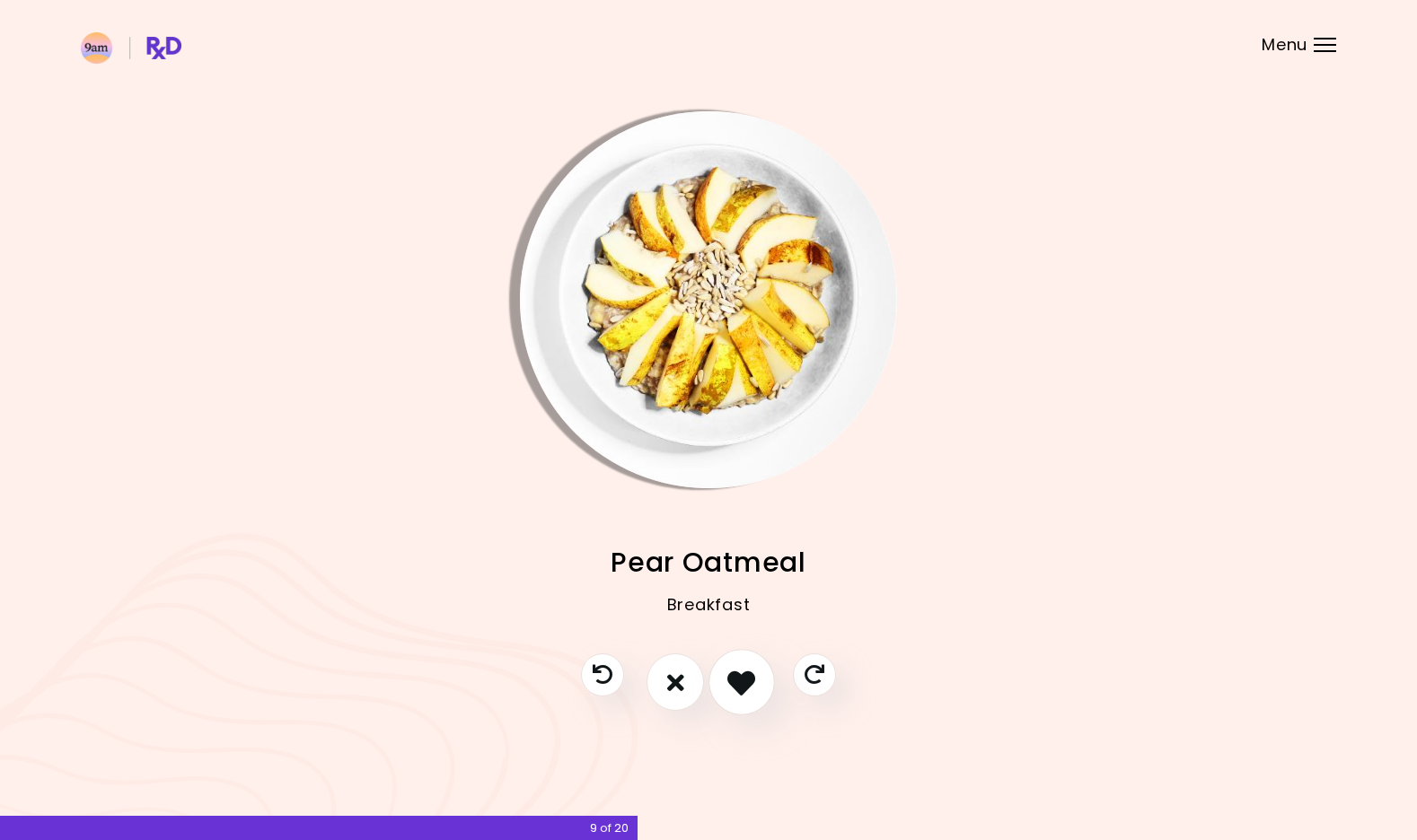
click at [738, 690] on icon "I like this recipe" at bounding box center [741, 682] width 28 height 28
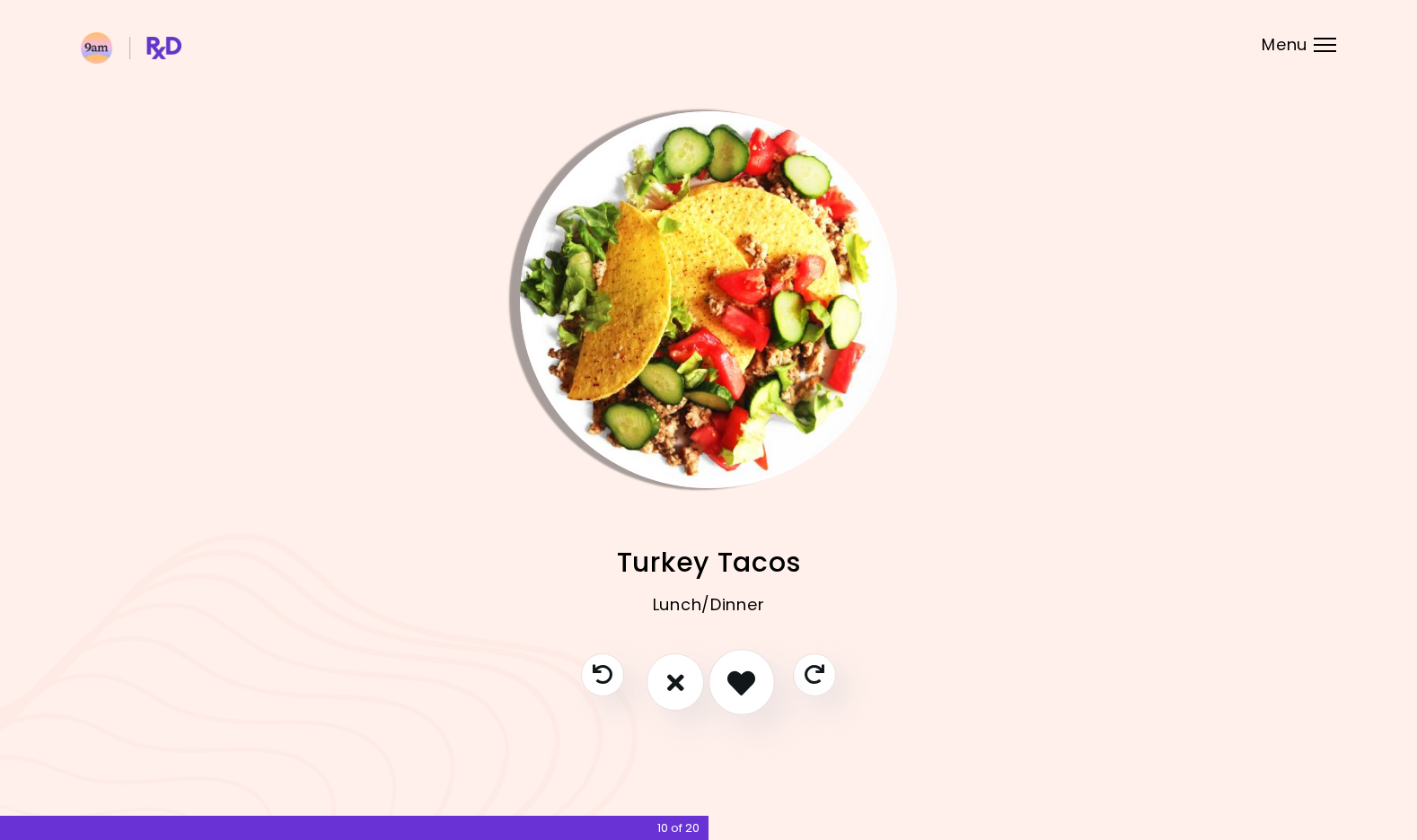
click at [738, 690] on icon "I like this recipe" at bounding box center [741, 682] width 28 height 28
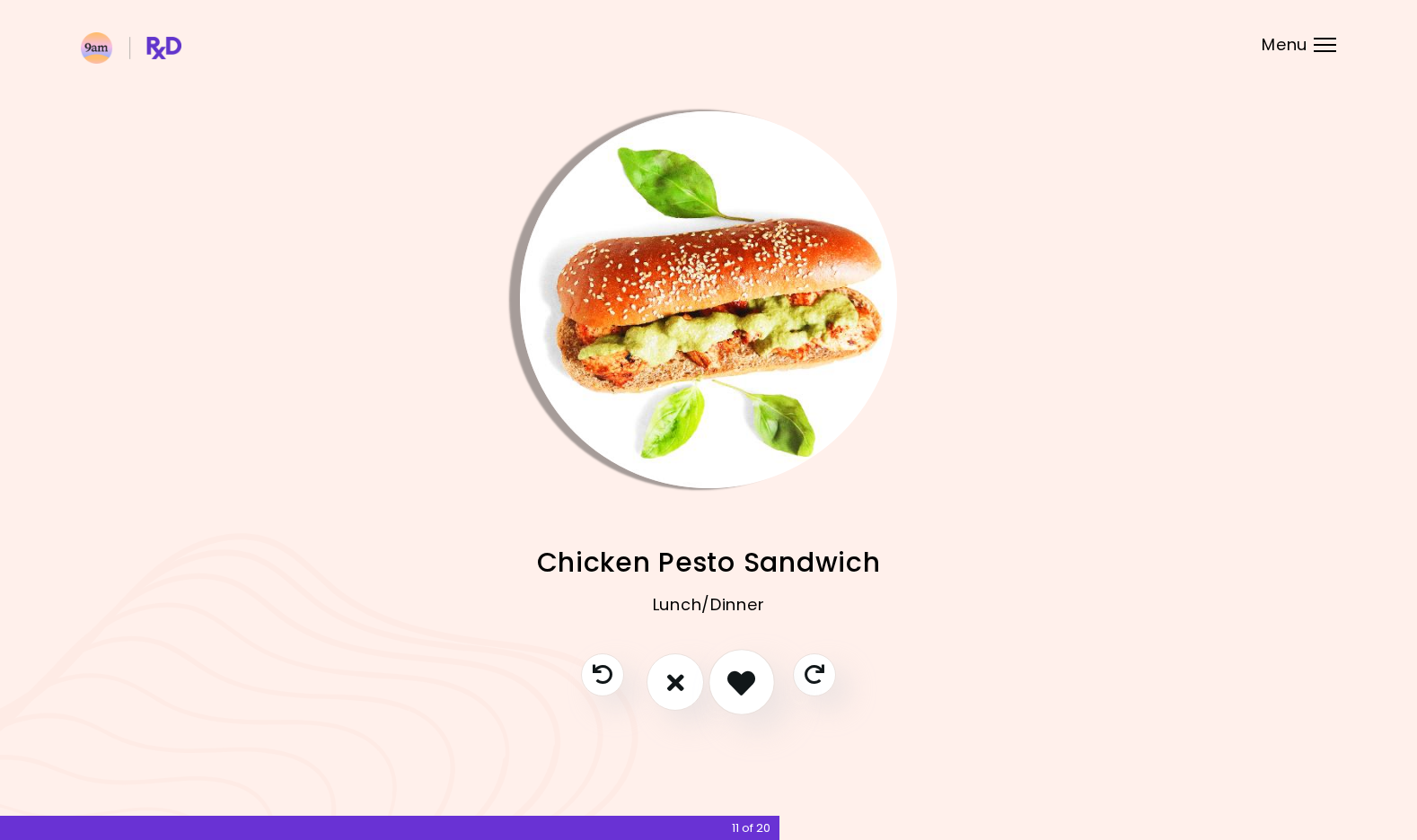
click at [738, 690] on icon "I like this recipe" at bounding box center [741, 682] width 28 height 28
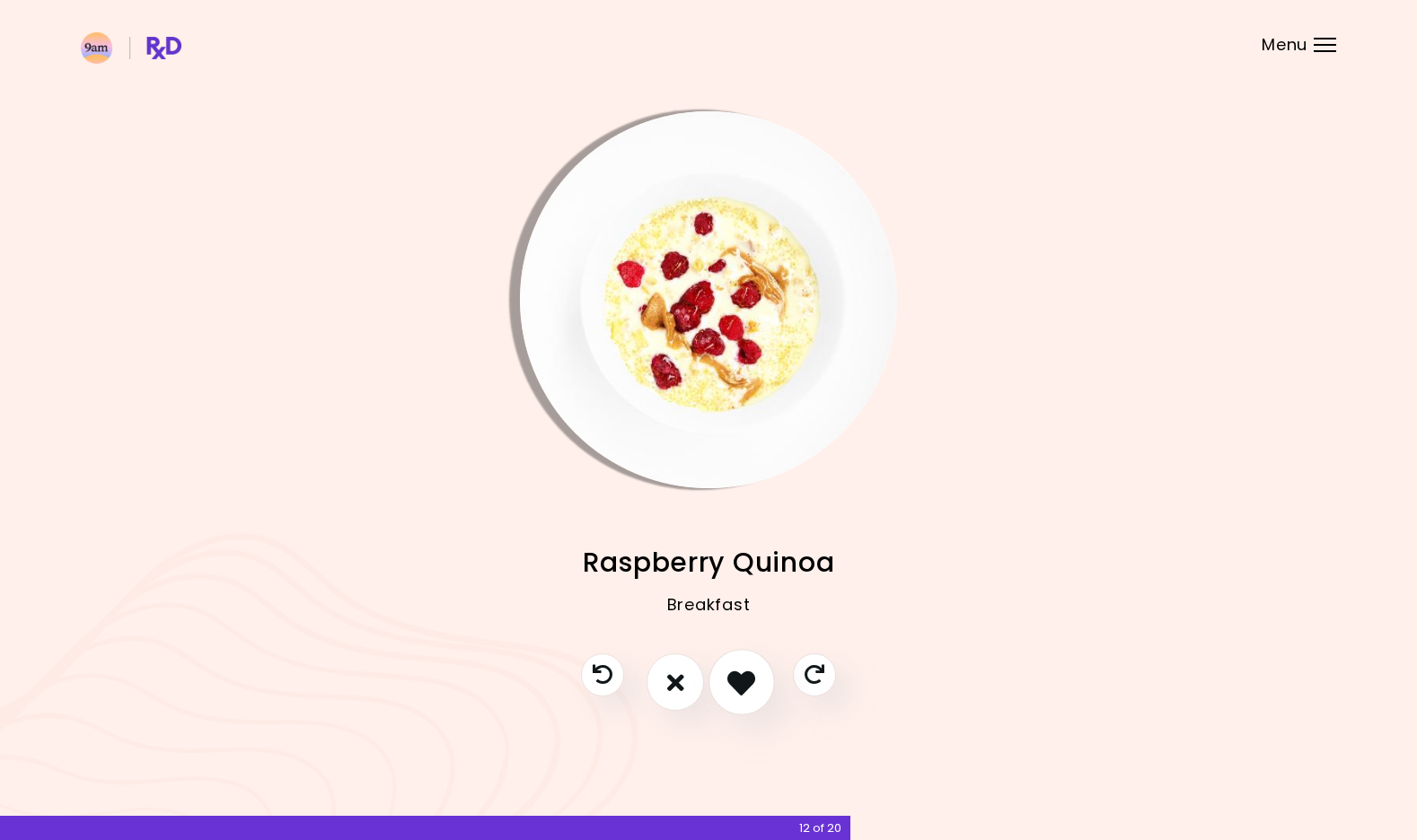
click at [738, 690] on icon "I like this recipe" at bounding box center [741, 682] width 28 height 28
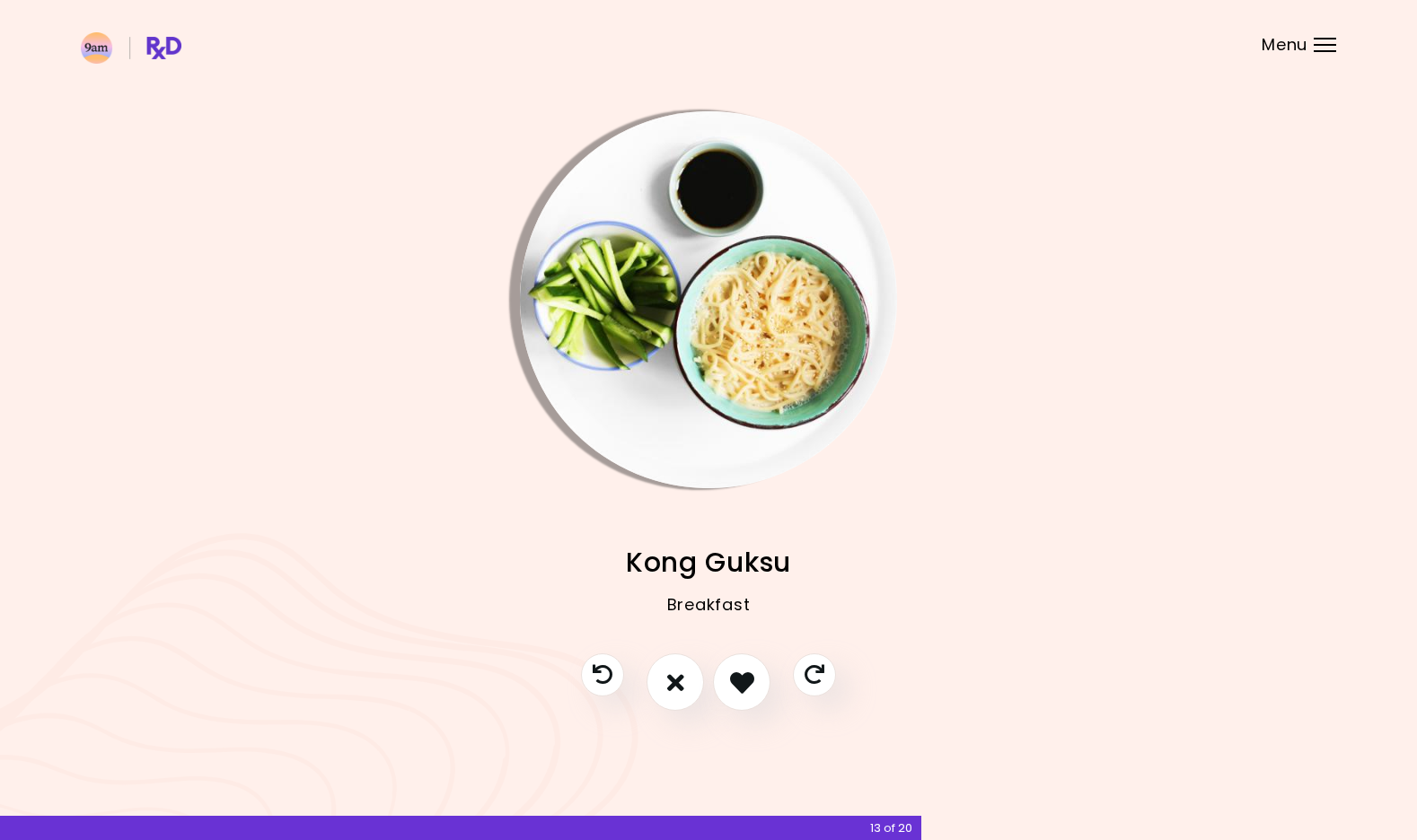
click at [741, 476] on img "Info - Kong Guksu" at bounding box center [708, 299] width 377 height 377
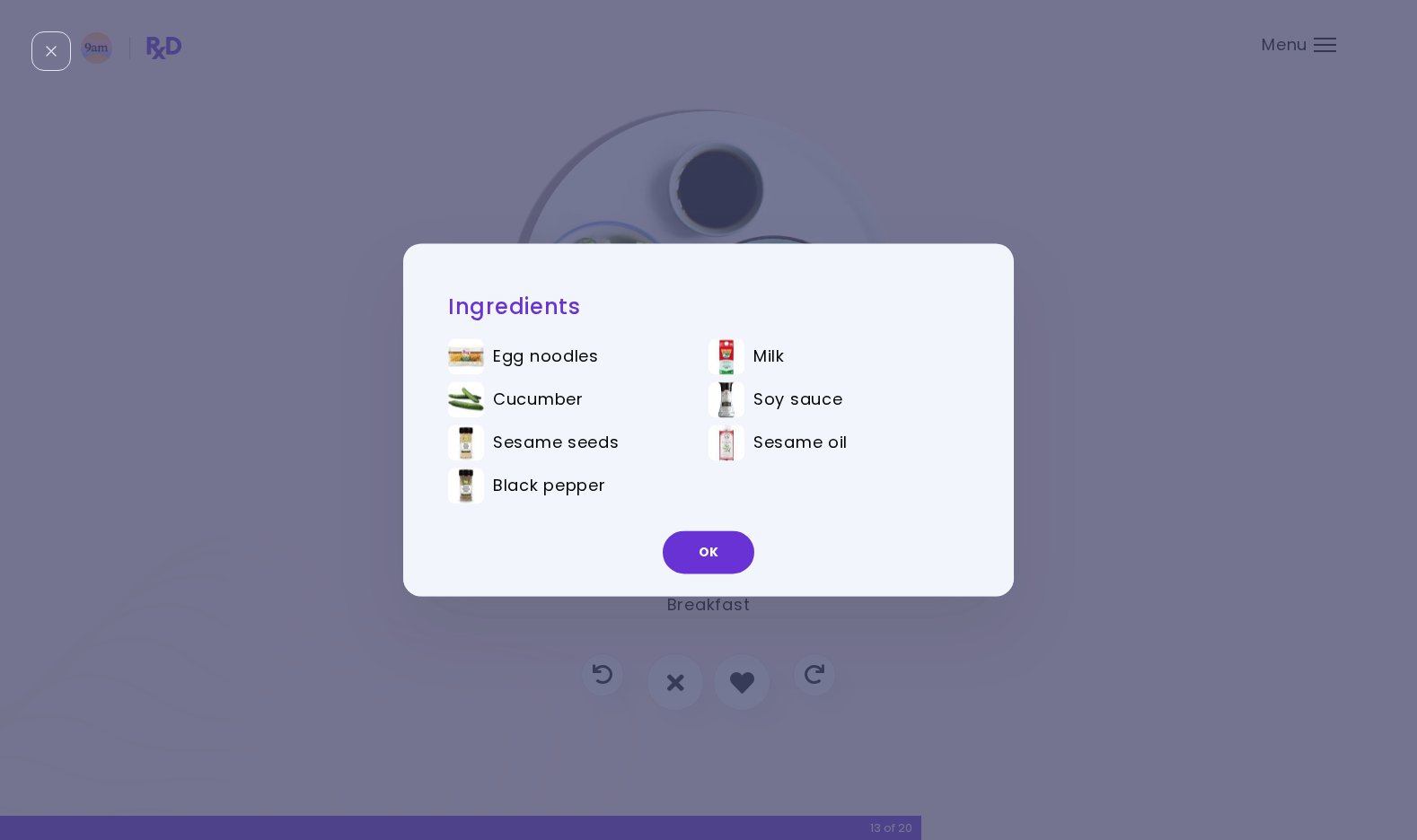
click at [1027, 604] on div "Ingredients Egg noodles Milk Cucumber Soy sauce Sesame seeds Sesame oil Black p…" at bounding box center [708, 420] width 1417 height 840
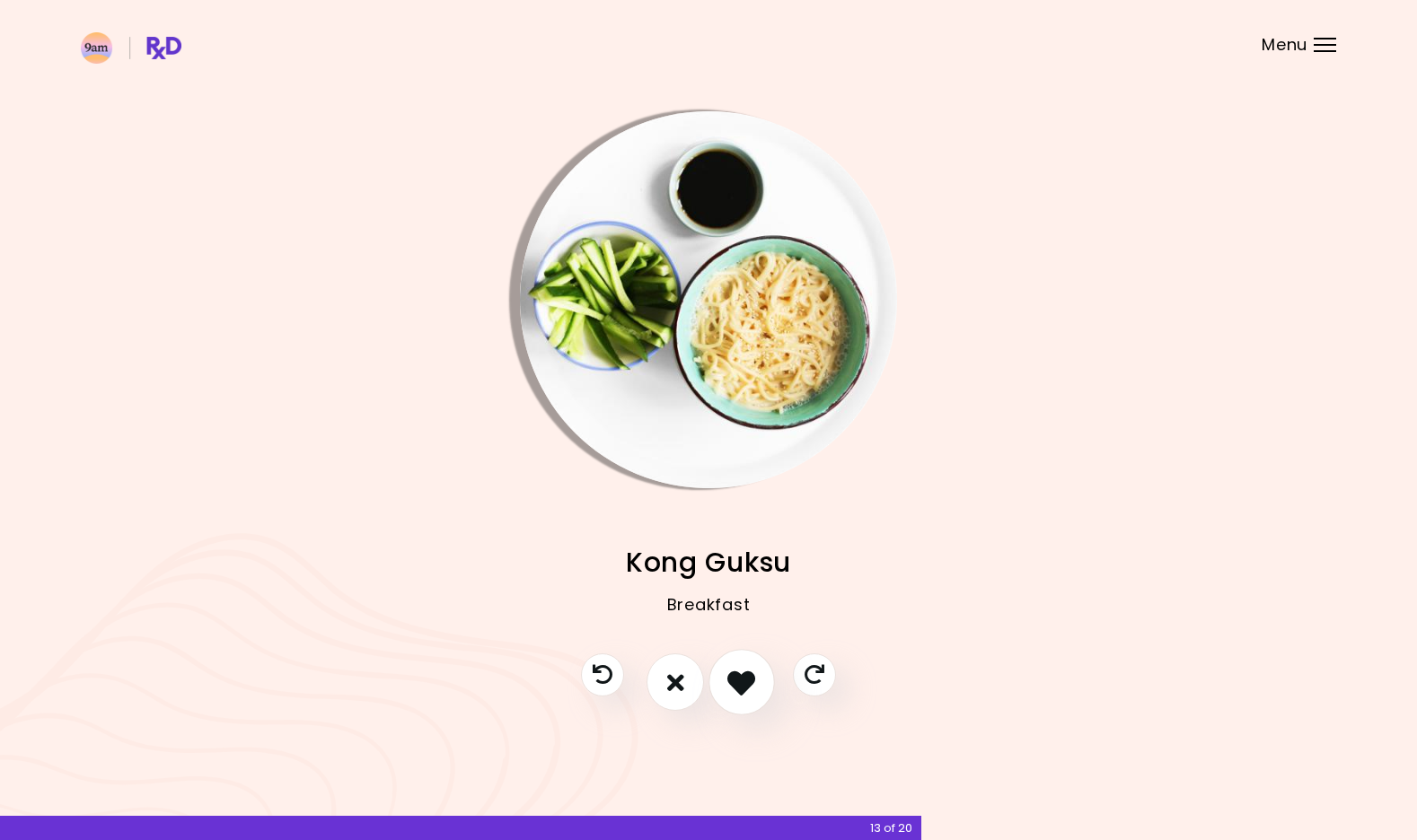
click at [752, 673] on icon "I like this recipe" at bounding box center [741, 682] width 28 height 28
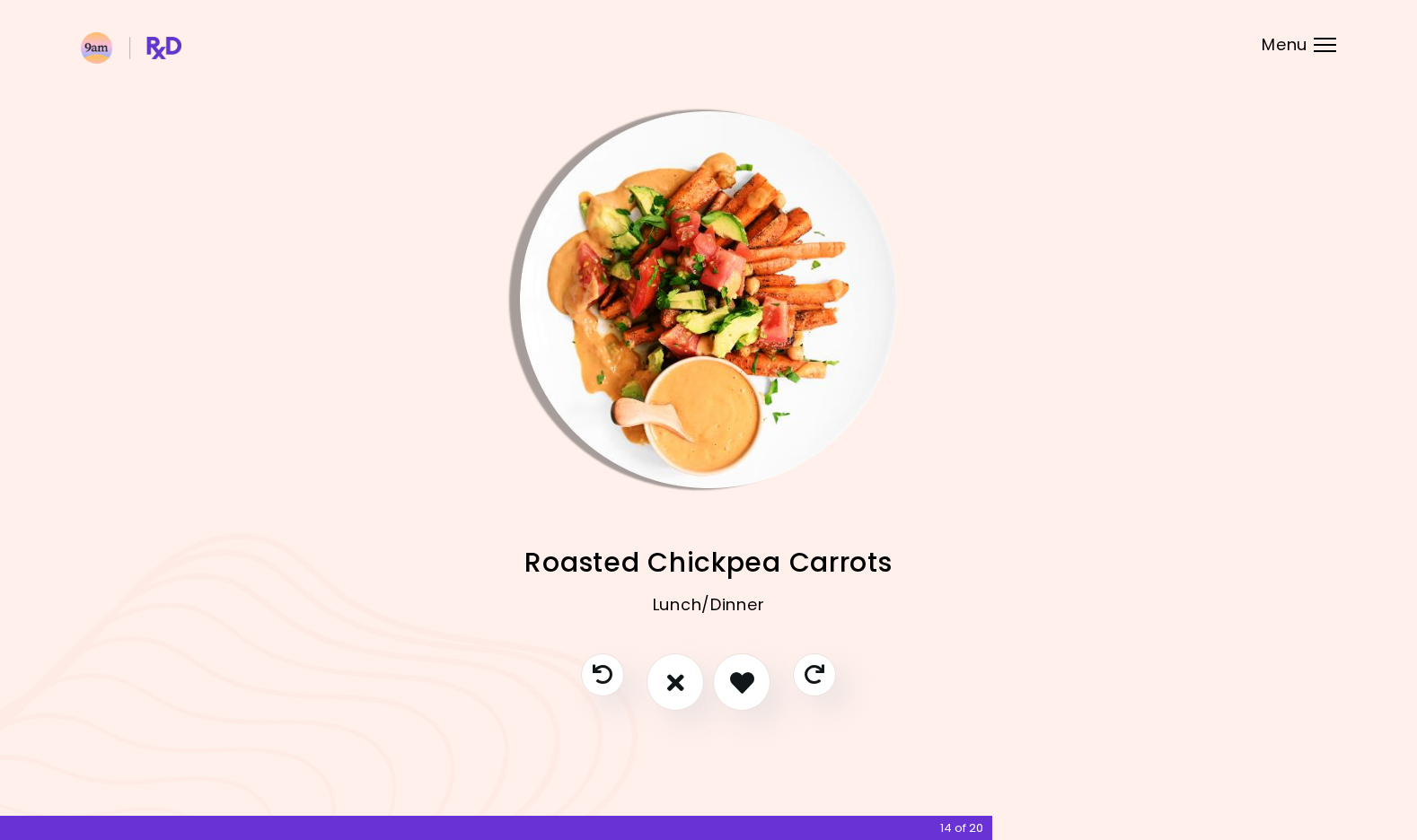
click at [778, 416] on img "Info - Roasted Chickpea Carrots" at bounding box center [708, 299] width 377 height 377
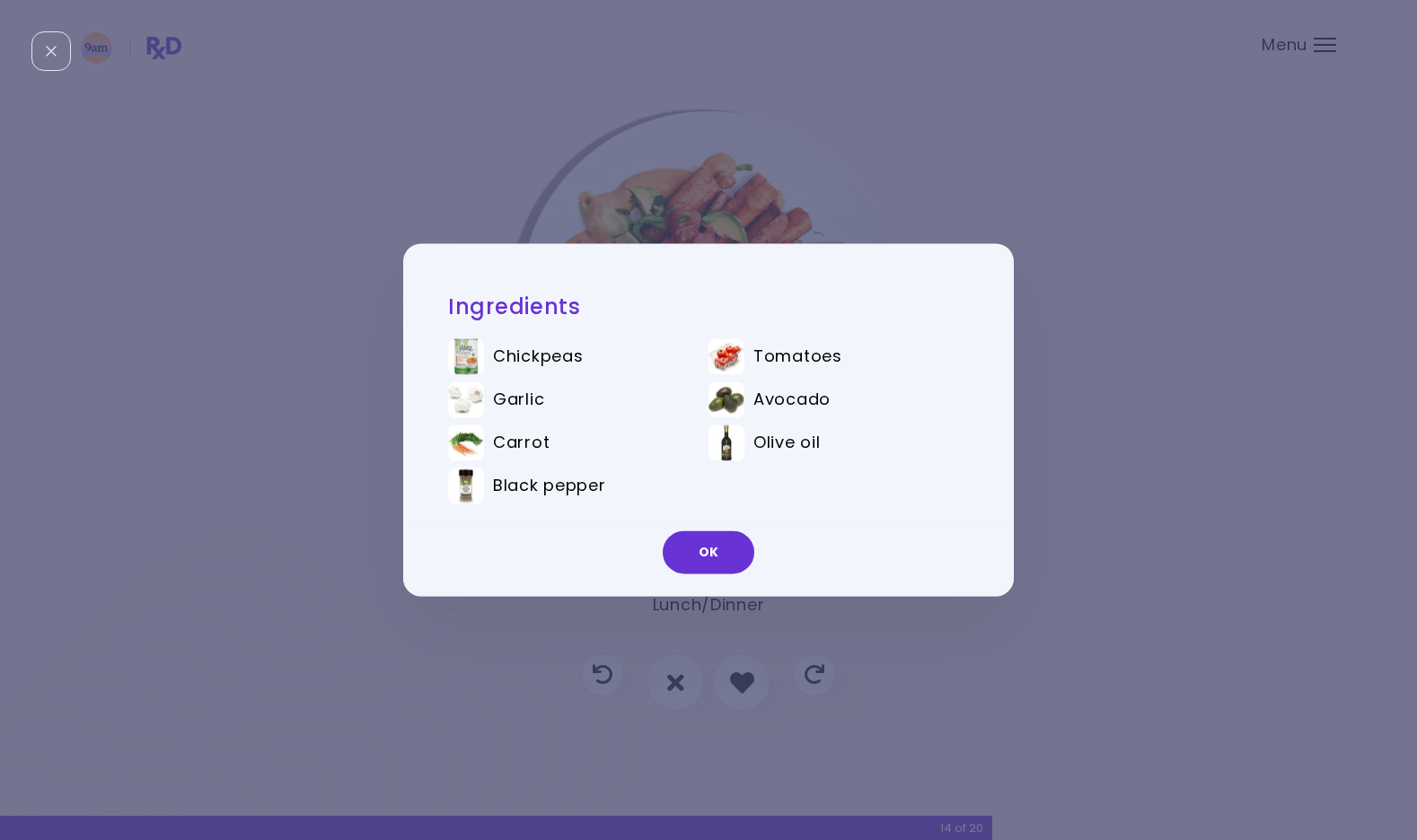
click at [767, 189] on div "Ingredients Chickpeas Tomatoes Garlic Avocado Carrot Olive oil Black pepper OK" at bounding box center [708, 420] width 1417 height 840
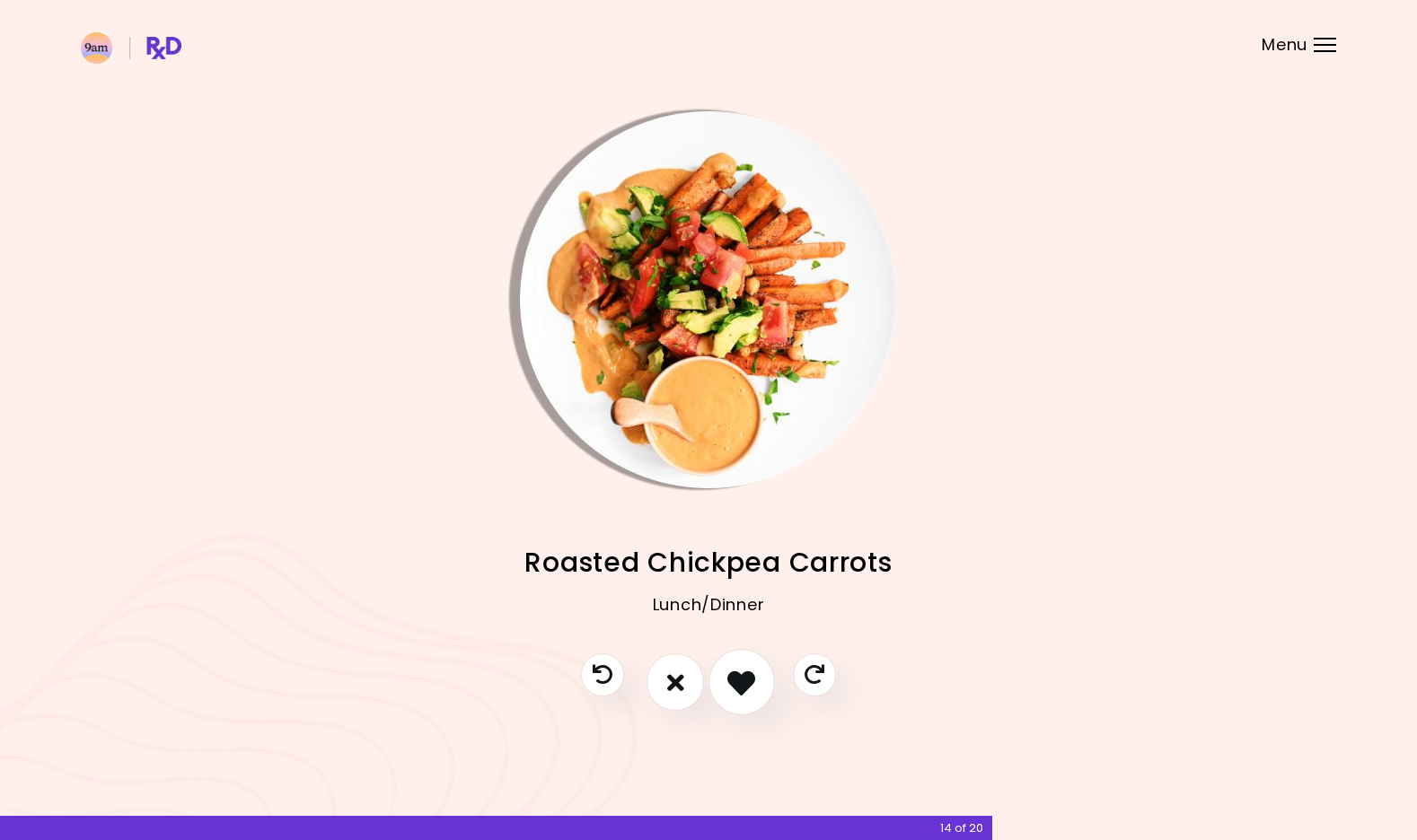
click at [742, 682] on icon "I like this recipe" at bounding box center [741, 682] width 28 height 28
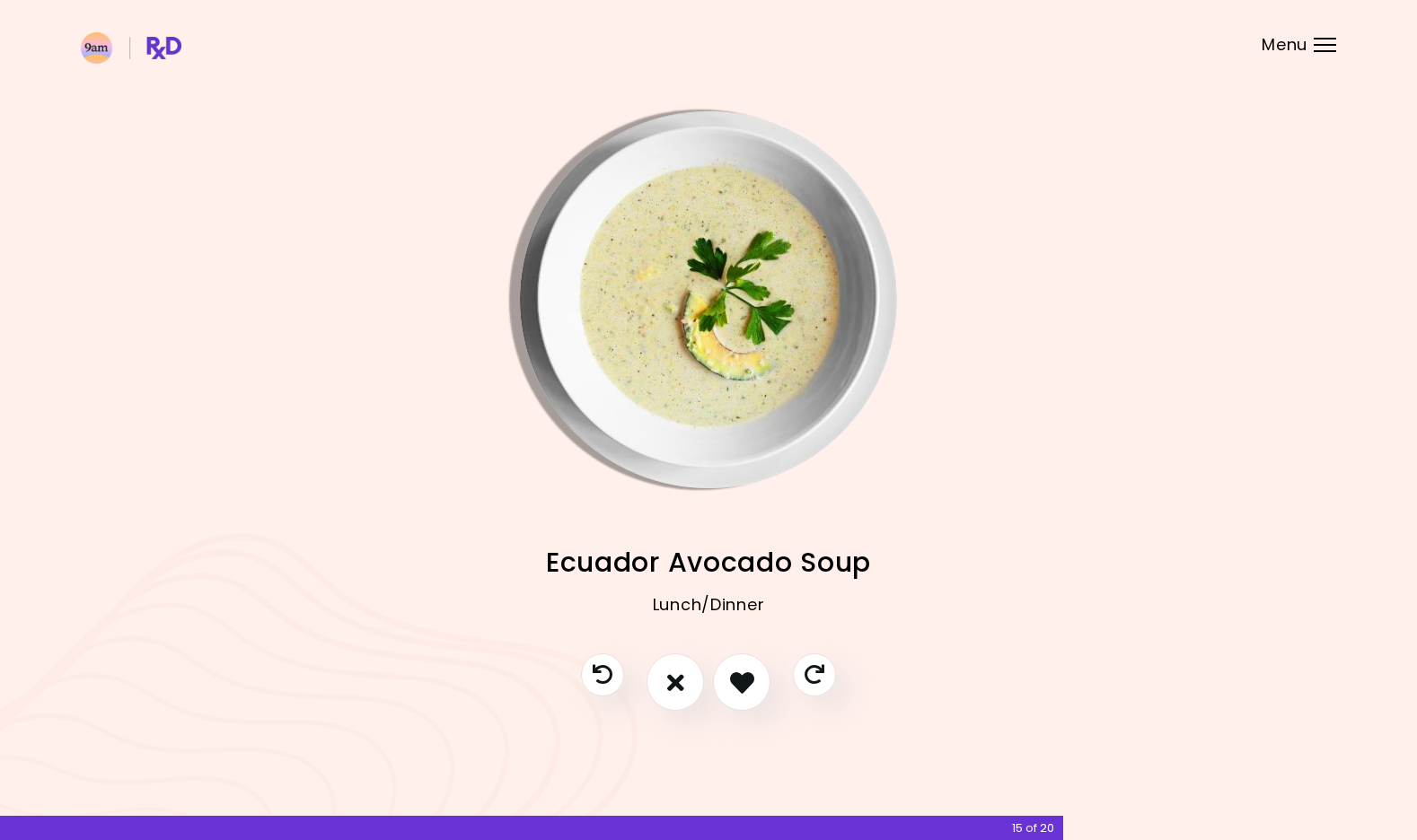
click at [738, 439] on img "Info - Ecuador Avocado Soup" at bounding box center [708, 299] width 377 height 377
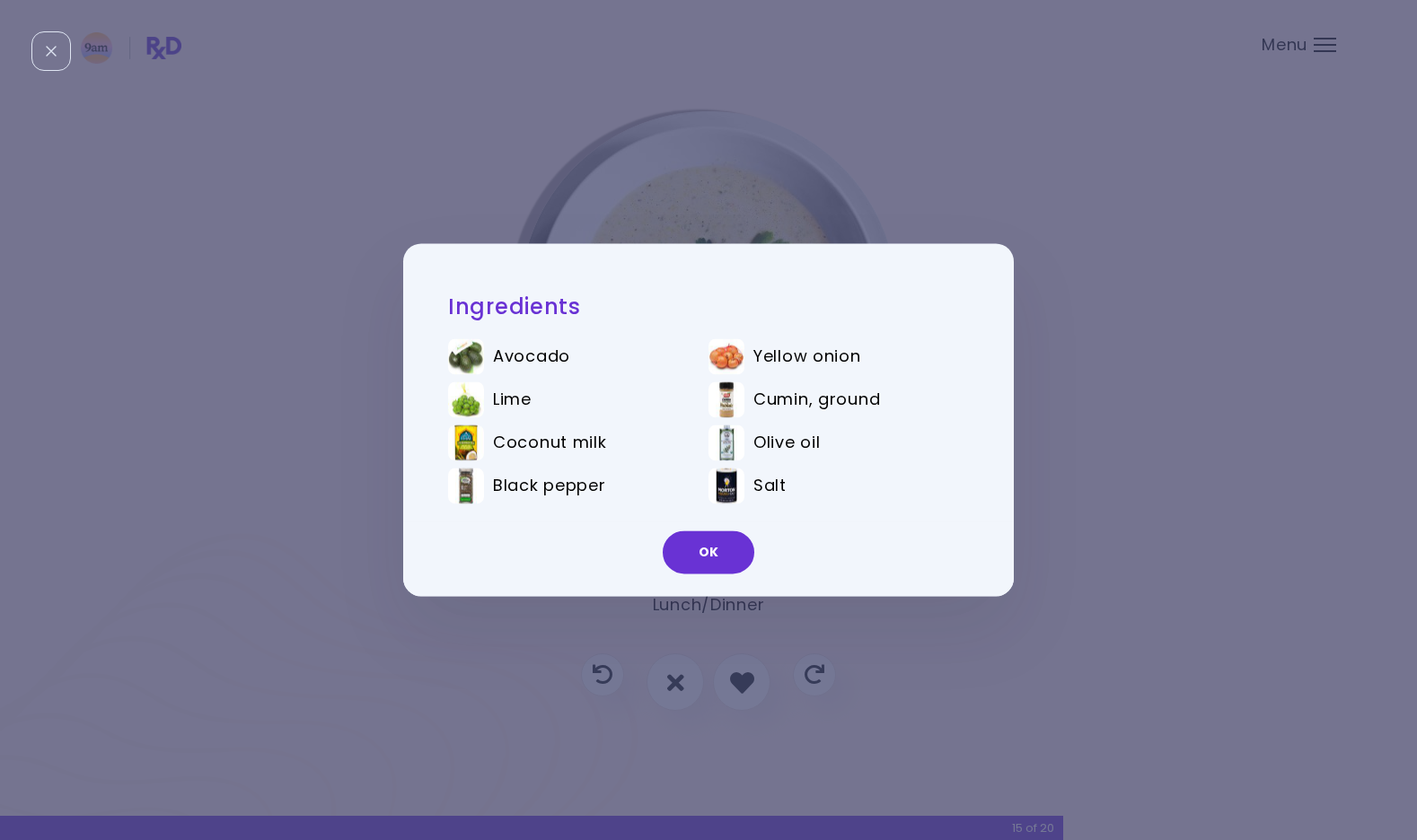
click at [738, 191] on div "Ingredients Avocado Yellow onion Lime Cumin, ground Coconut milk Olive oil Blac…" at bounding box center [708, 420] width 1417 height 840
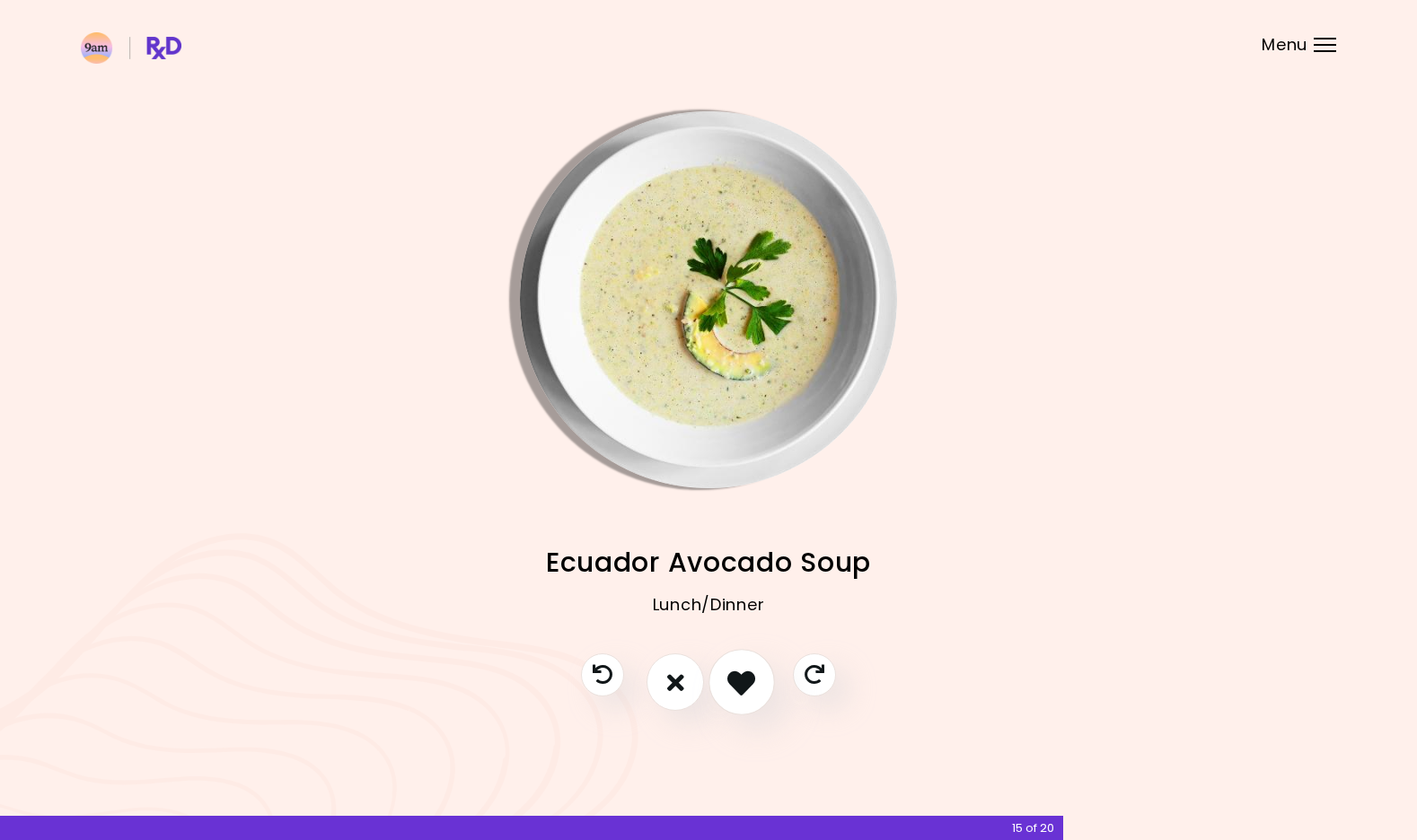
click at [747, 665] on button "I like this recipe" at bounding box center [742, 683] width 66 height 66
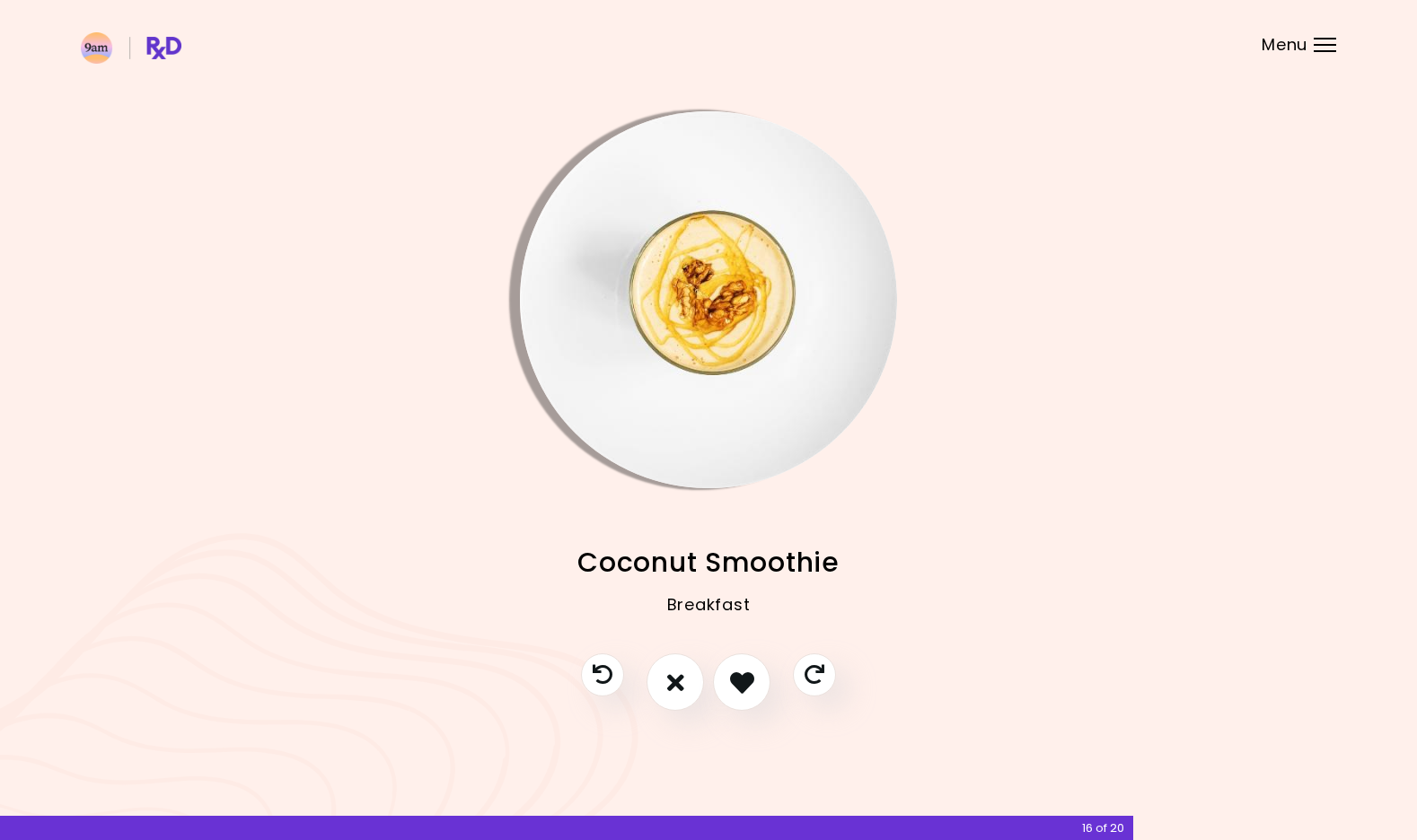
click at [753, 414] on img "Info - Coconut Smoothie" at bounding box center [708, 299] width 377 height 377
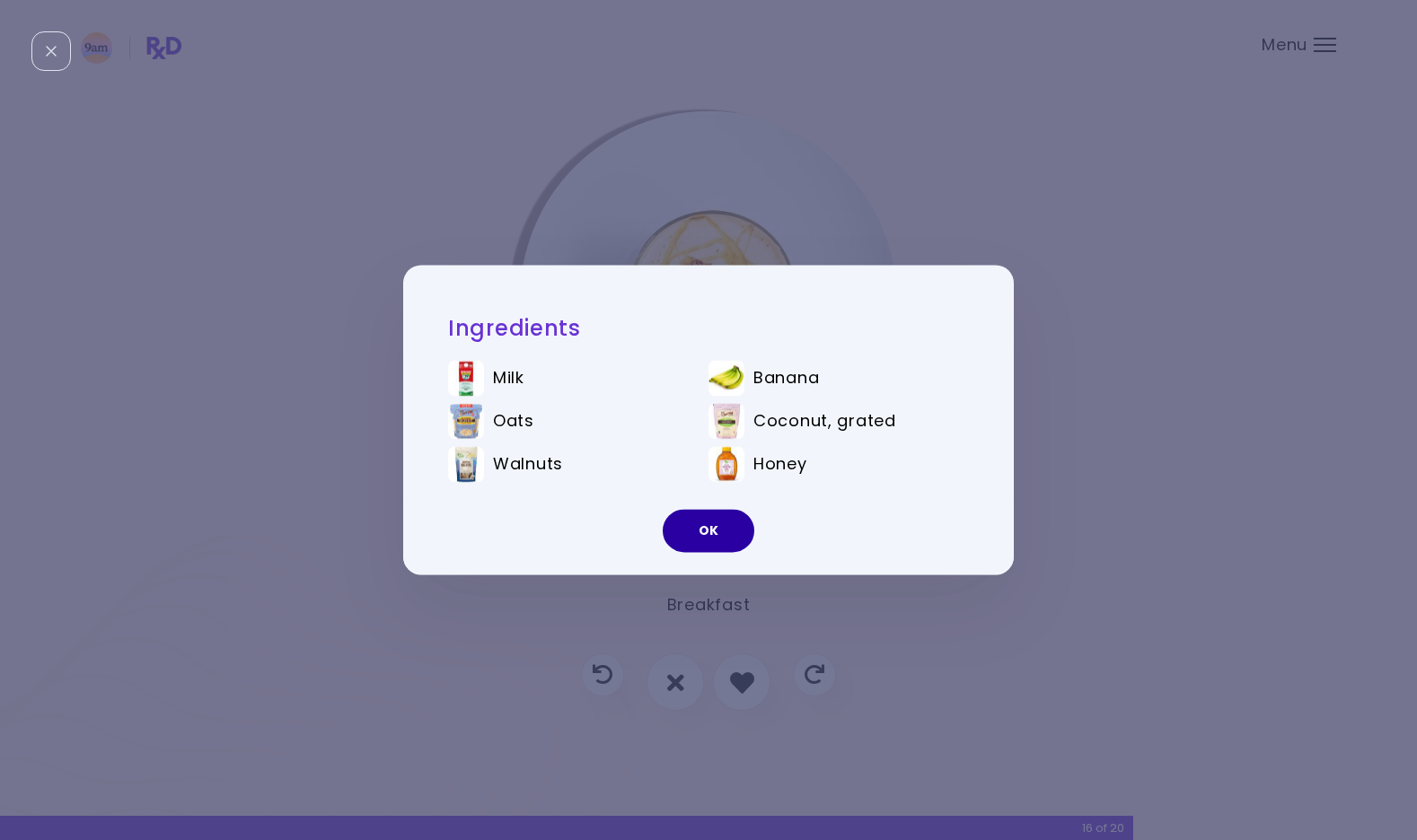
click at [717, 524] on button "OK" at bounding box center [709, 531] width 92 height 43
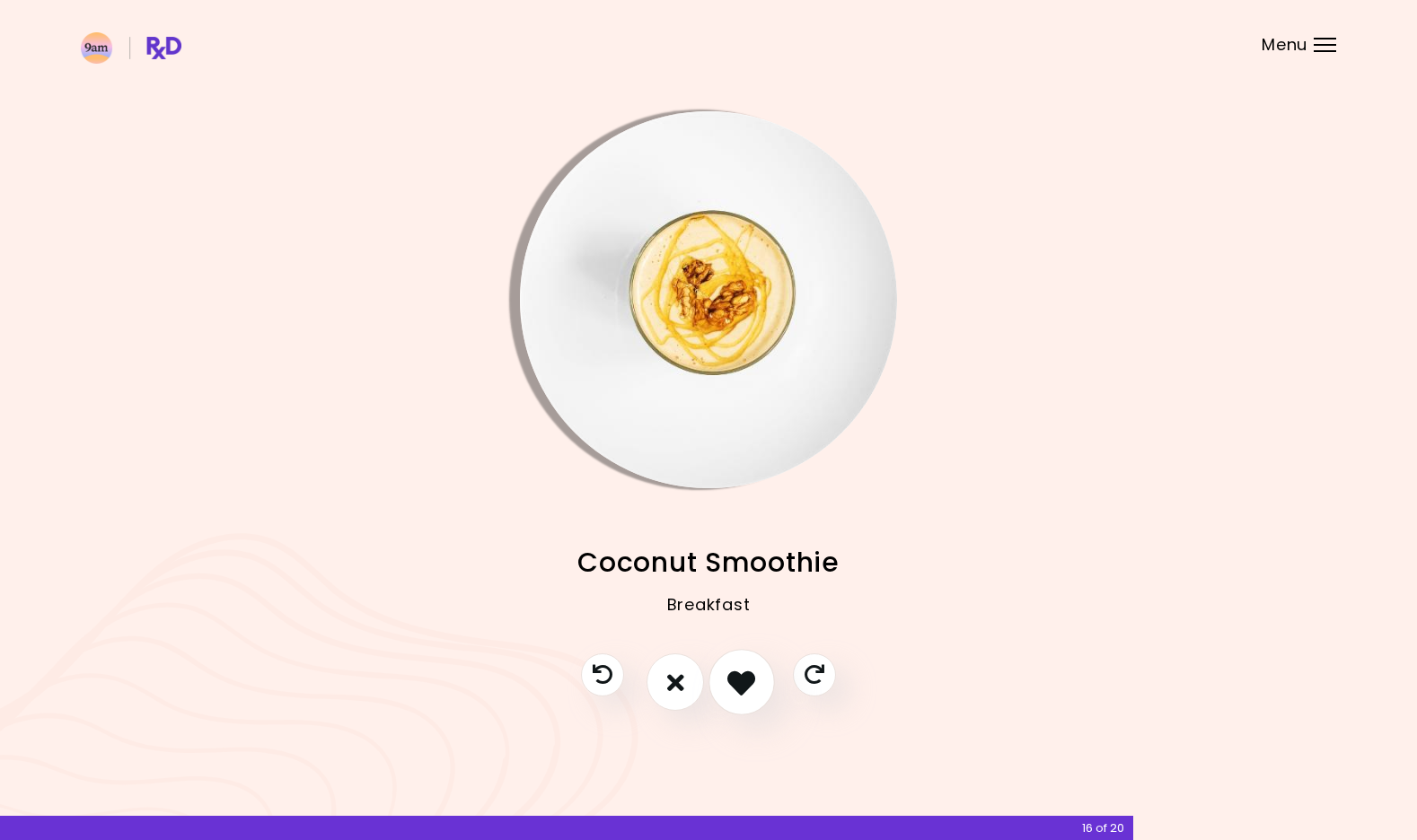
click at [733, 671] on icon "I like this recipe" at bounding box center [741, 682] width 28 height 28
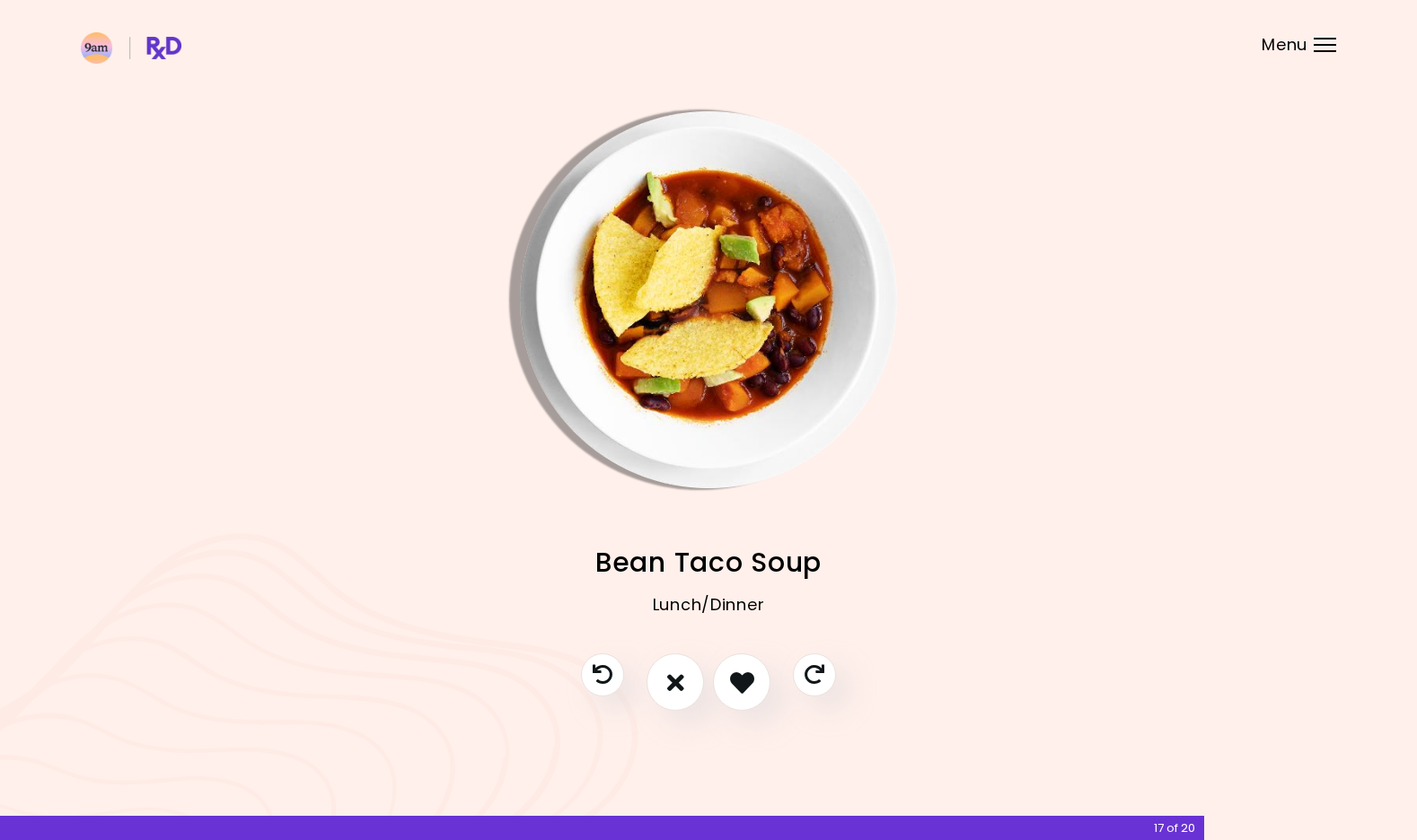
click at [745, 492] on div "Overnight Chia Pudding Breakfast Easy Quinoa Tamale Pie Lunch/Dinner Ground Bee…" at bounding box center [708, 571] width 1256 height 166
click at [744, 440] on img "Info - Bean Taco Soup" at bounding box center [708, 299] width 377 height 377
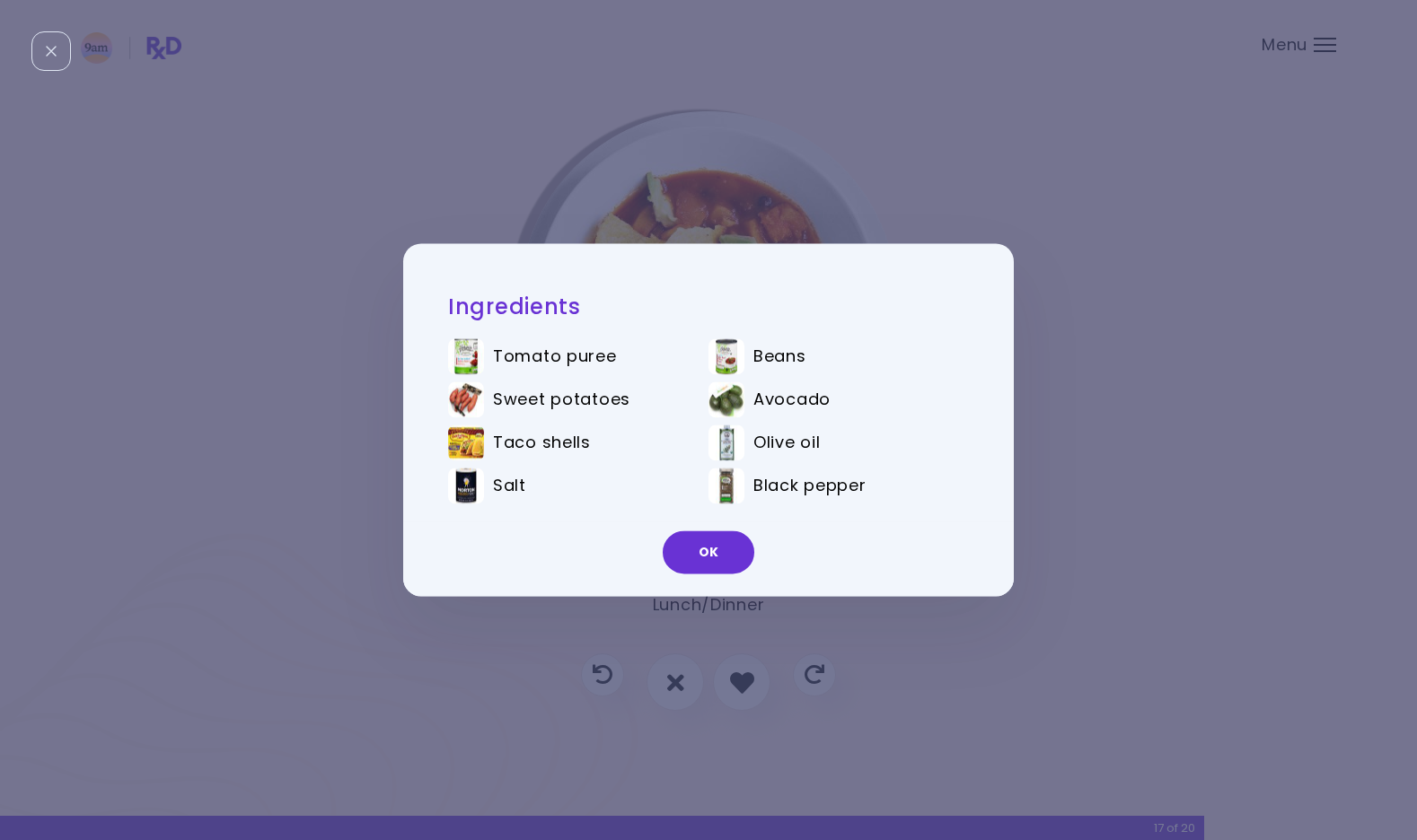
click at [641, 612] on div "Ingredients Tomato puree Beans Sweet potatoes Avocado Taco shells Olive oil Sal…" at bounding box center [708, 420] width 1417 height 840
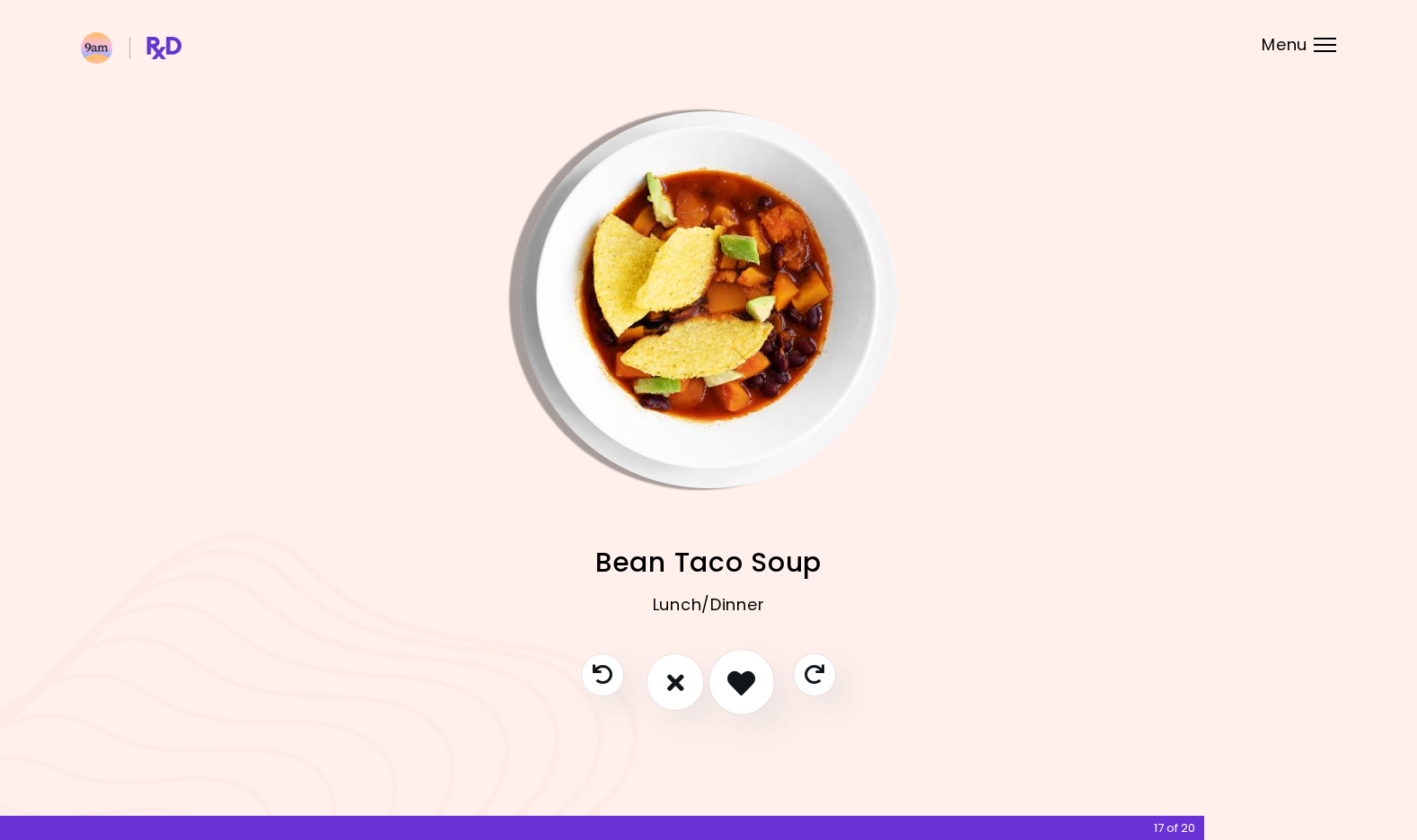
click at [739, 685] on icon "I like this recipe" at bounding box center [741, 682] width 28 height 28
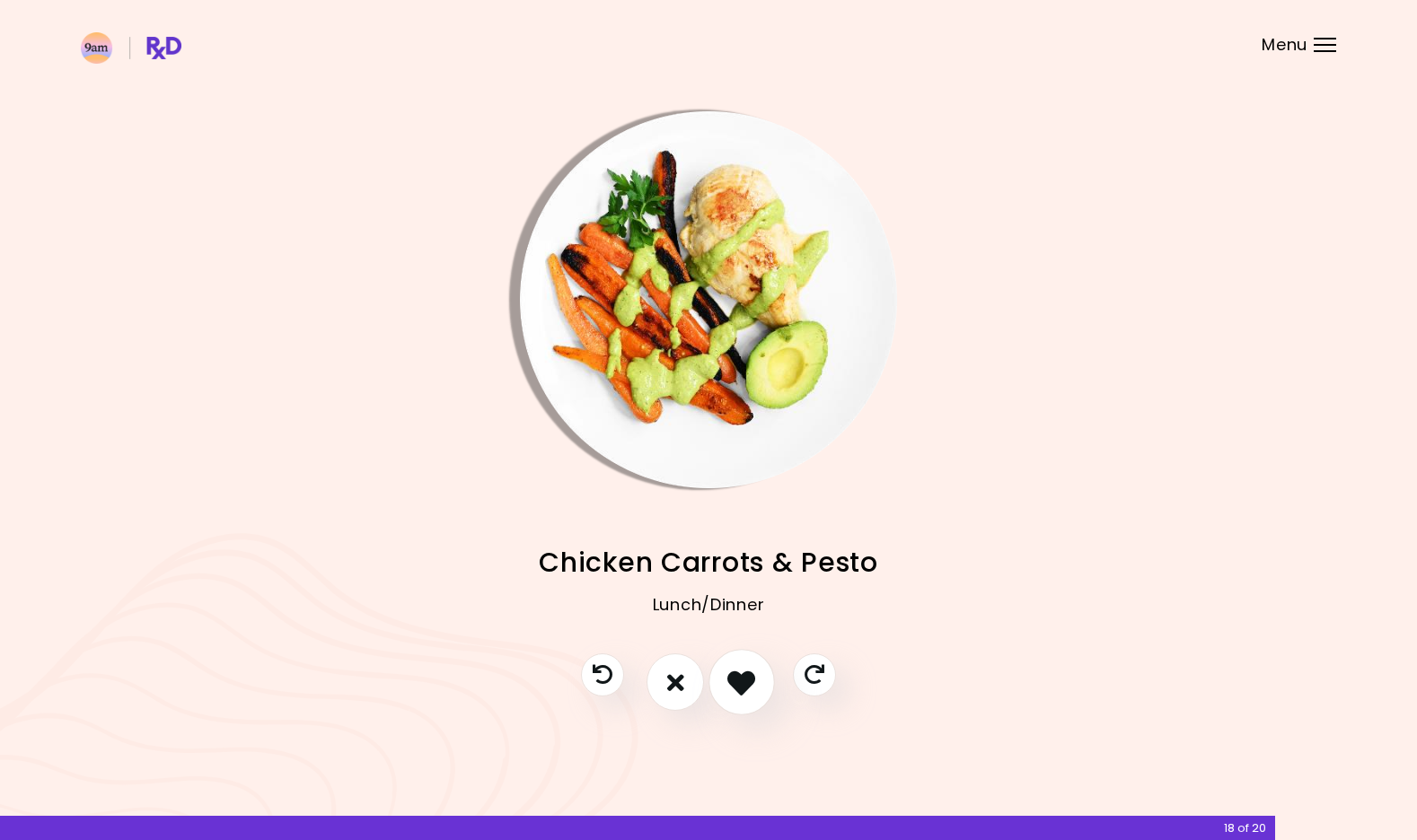
click at [752, 676] on icon "I like this recipe" at bounding box center [741, 682] width 28 height 28
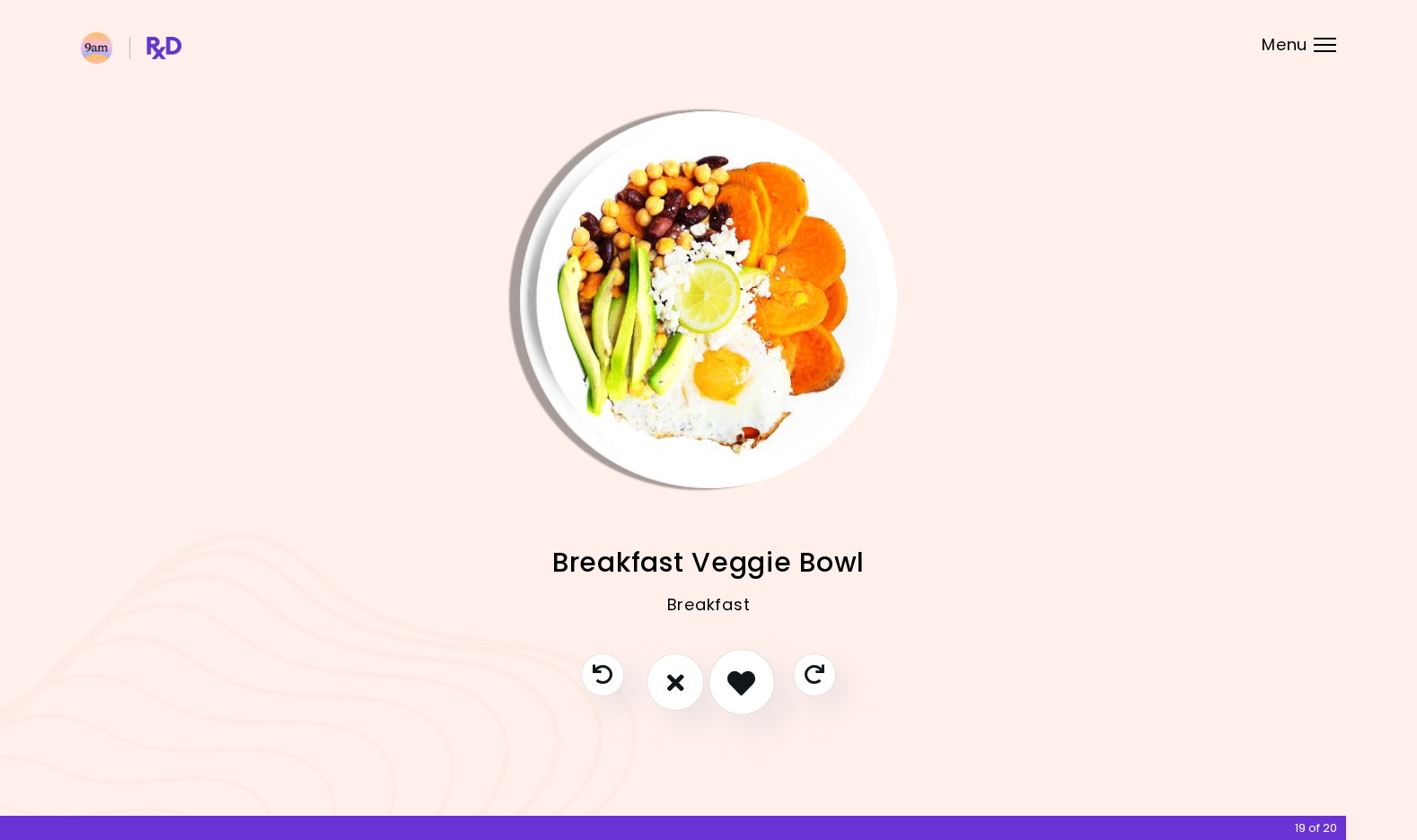
click at [752, 676] on icon "I like this recipe" at bounding box center [741, 682] width 28 height 28
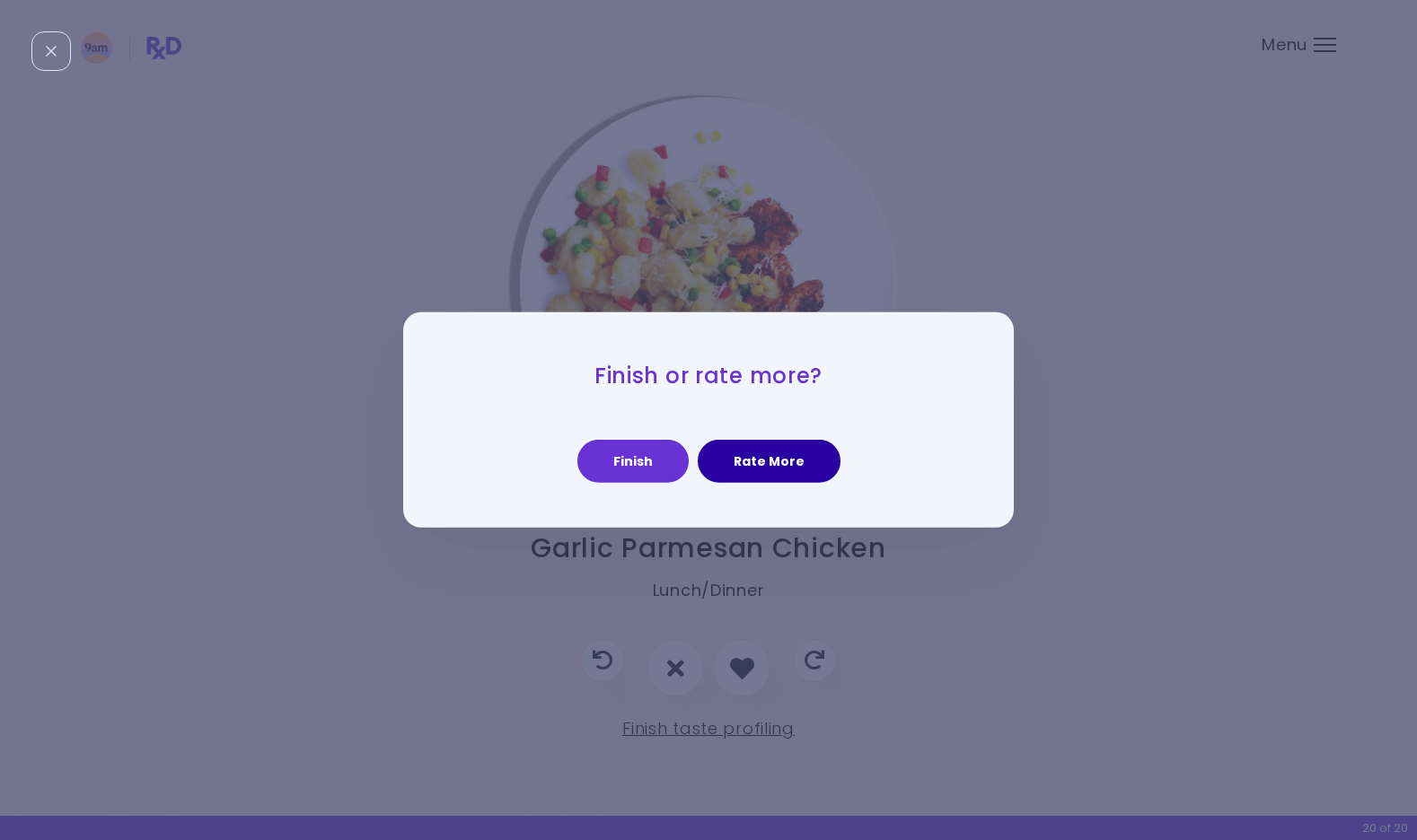
click at [767, 481] on button "Rate More" at bounding box center [769, 461] width 143 height 43
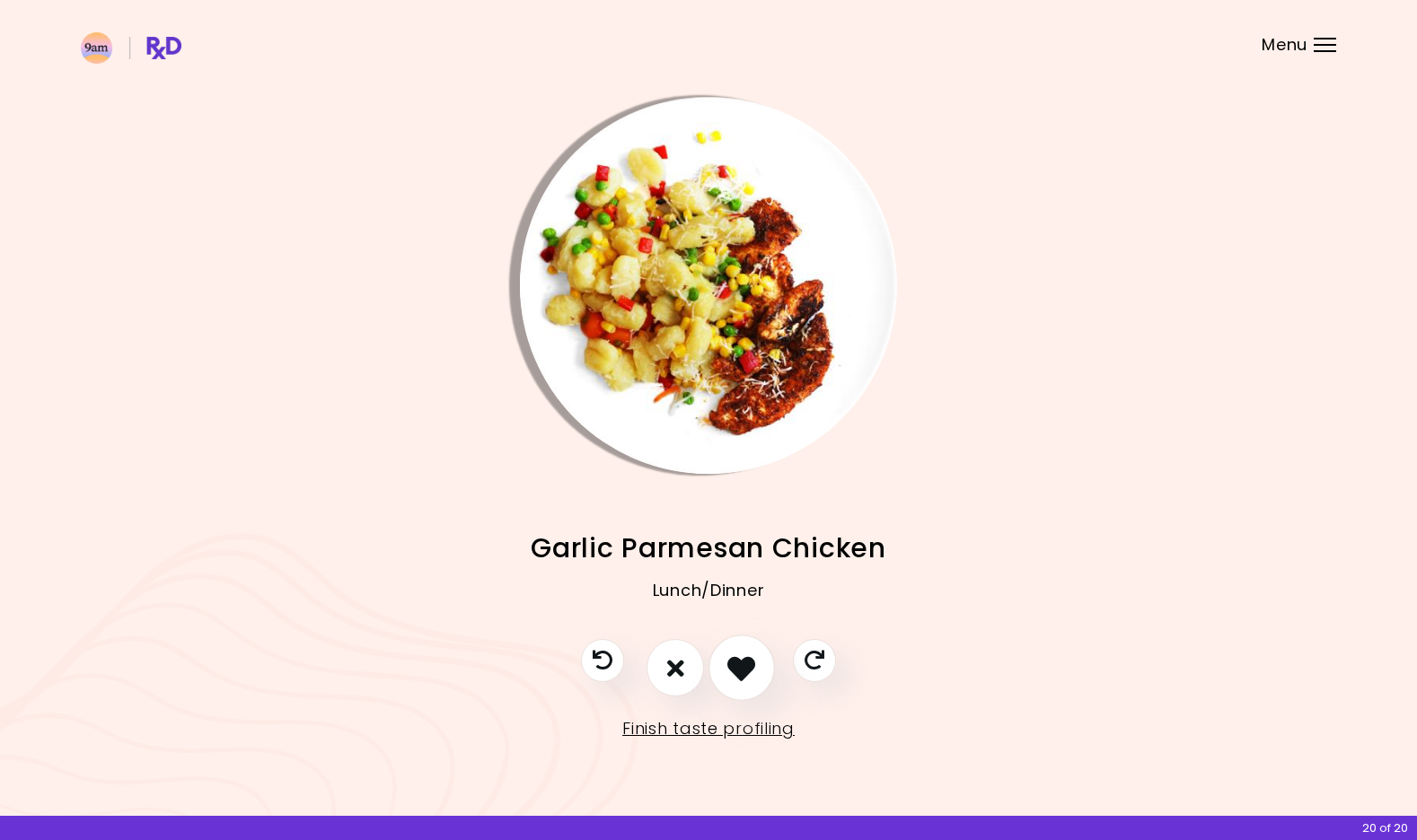
click at [755, 676] on icon "I like this recipe" at bounding box center [741, 669] width 28 height 28
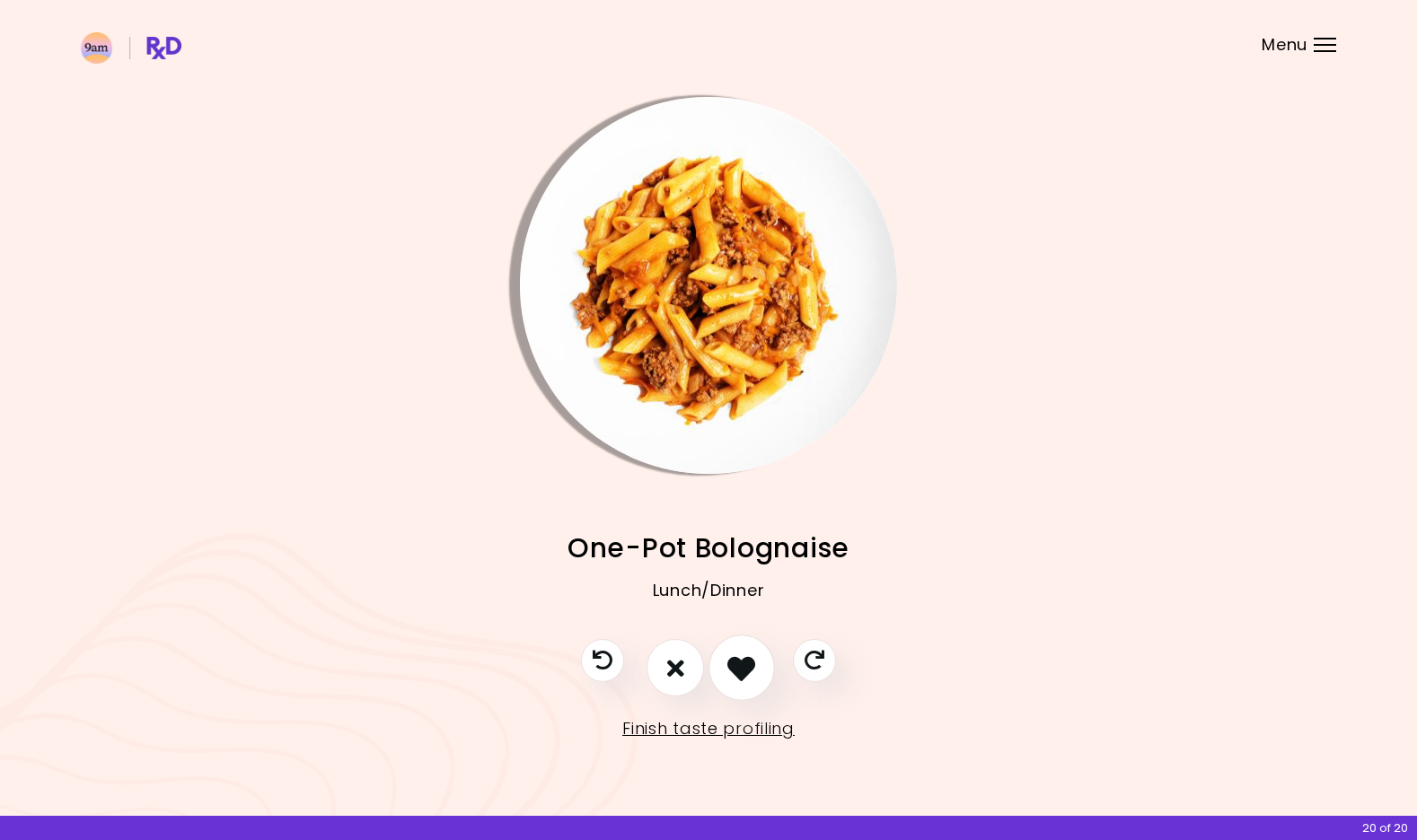
click at [755, 676] on icon "I like this recipe" at bounding box center [741, 669] width 28 height 28
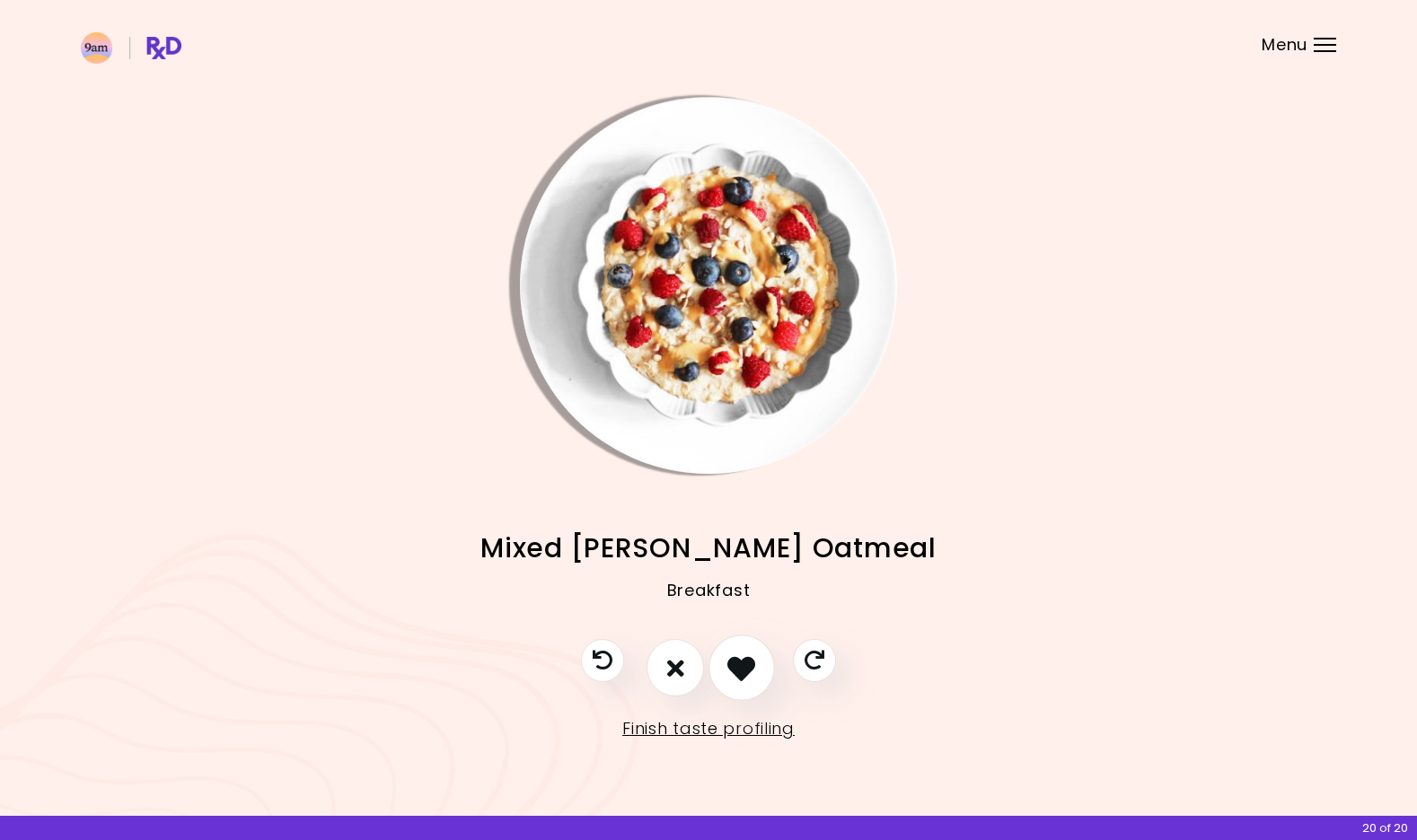
click at [755, 676] on icon "I like this recipe" at bounding box center [741, 669] width 28 height 28
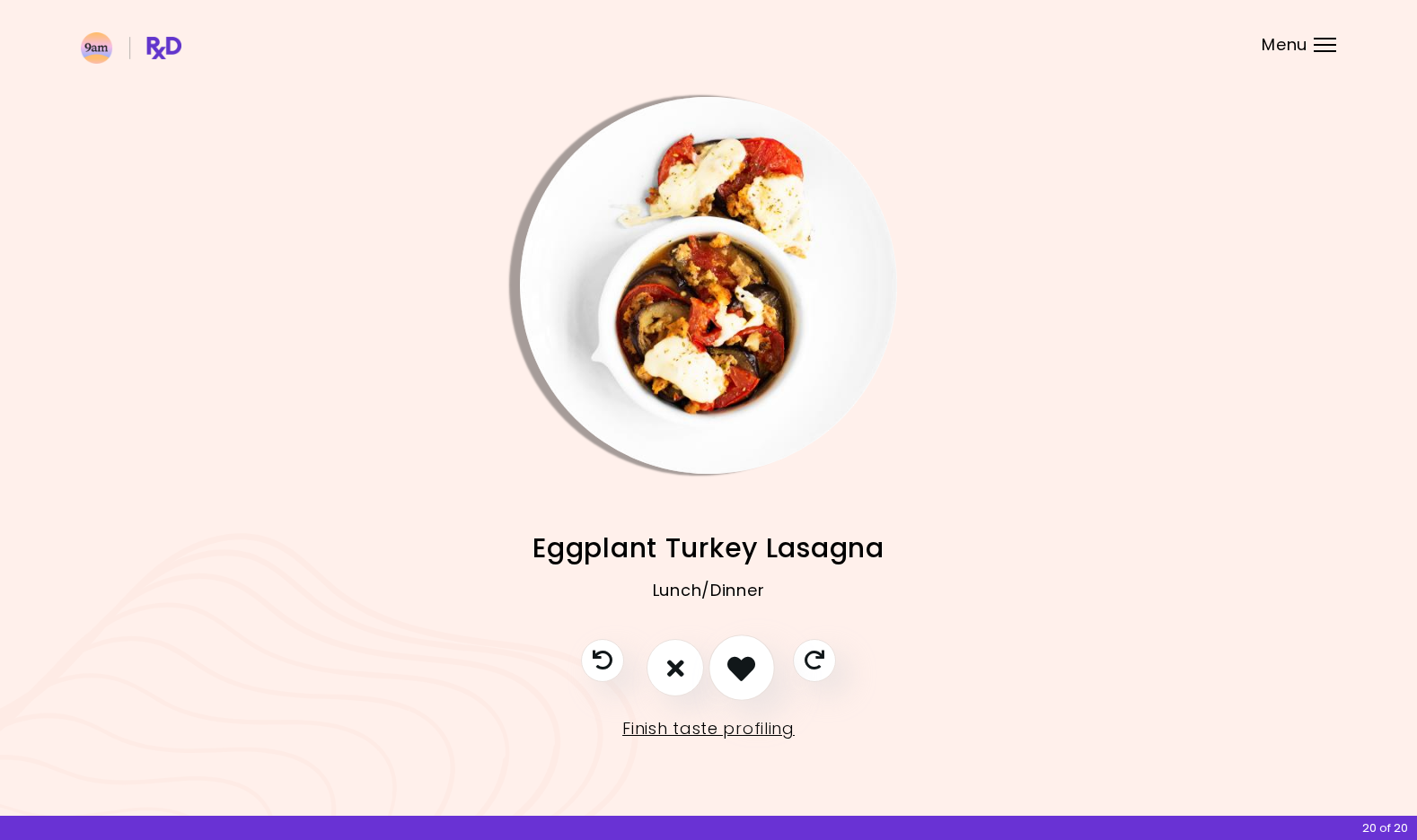
click at [755, 676] on icon "I like this recipe" at bounding box center [741, 669] width 28 height 28
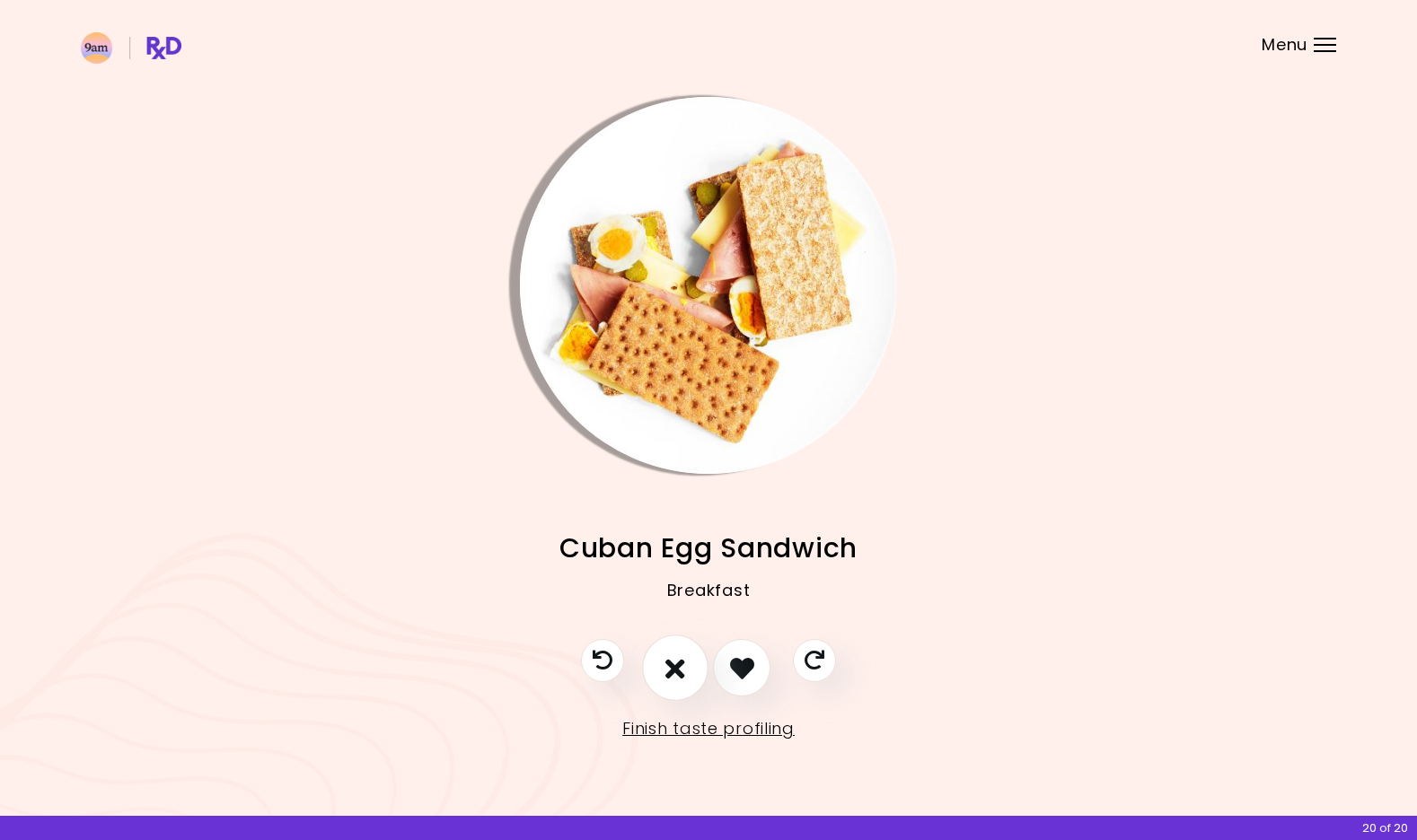
click at [698, 669] on button "I don't like this recipe" at bounding box center [675, 669] width 66 height 66
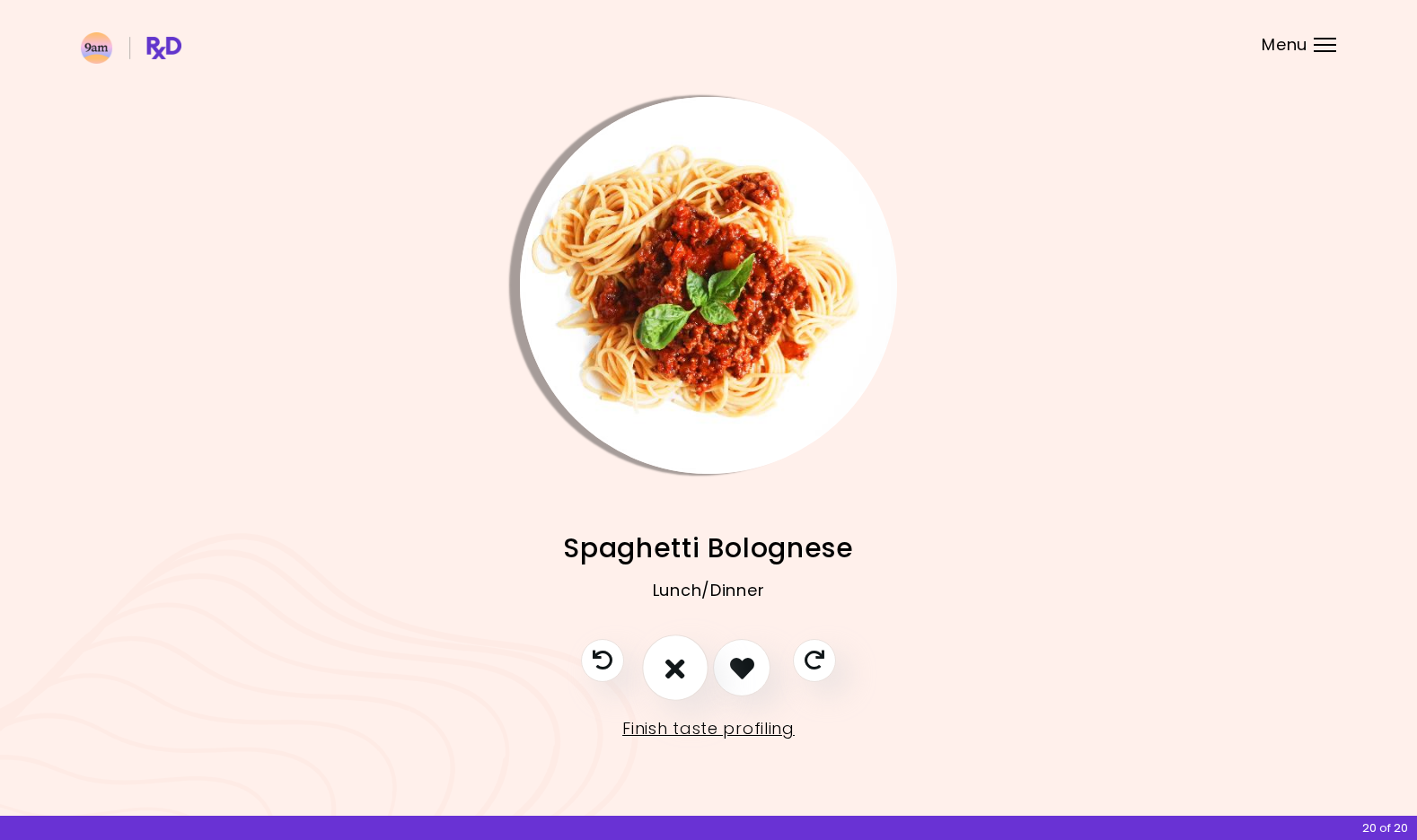
click at [698, 669] on button "I don't like this recipe" at bounding box center [675, 669] width 66 height 66
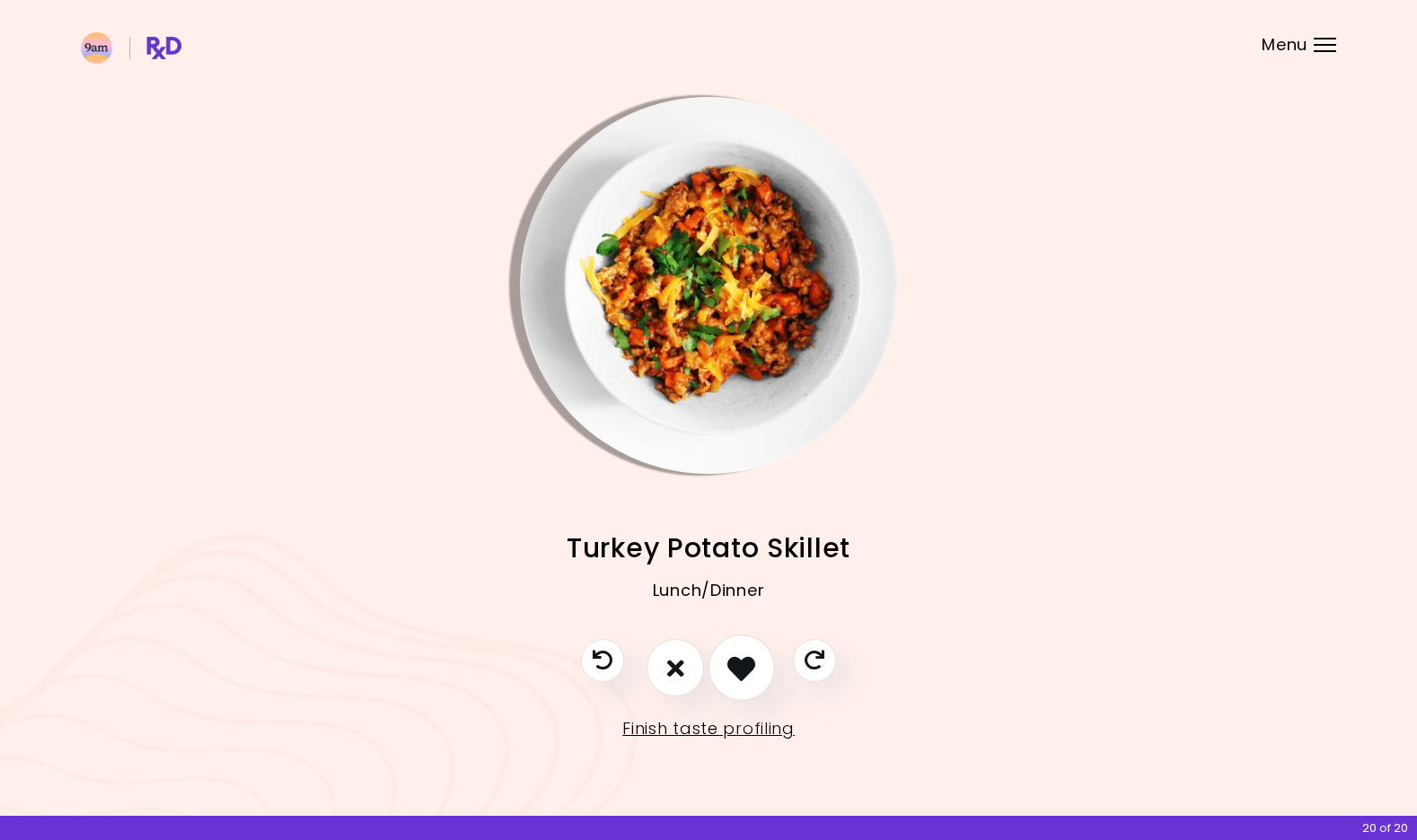
click at [736, 669] on icon "I like this recipe" at bounding box center [741, 669] width 28 height 28
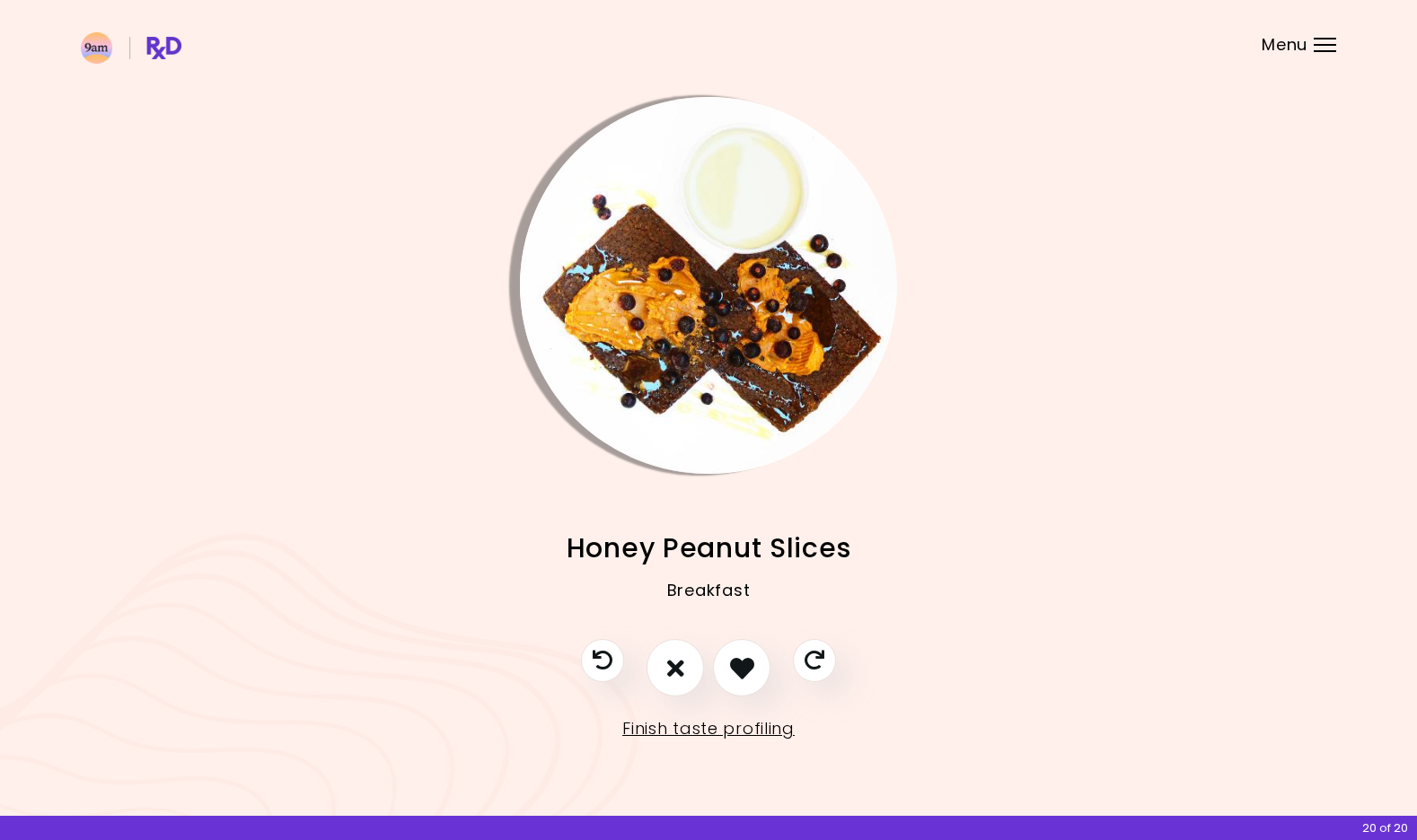
click at [714, 456] on img "Info - Honey Peanut Slices" at bounding box center [708, 285] width 377 height 377
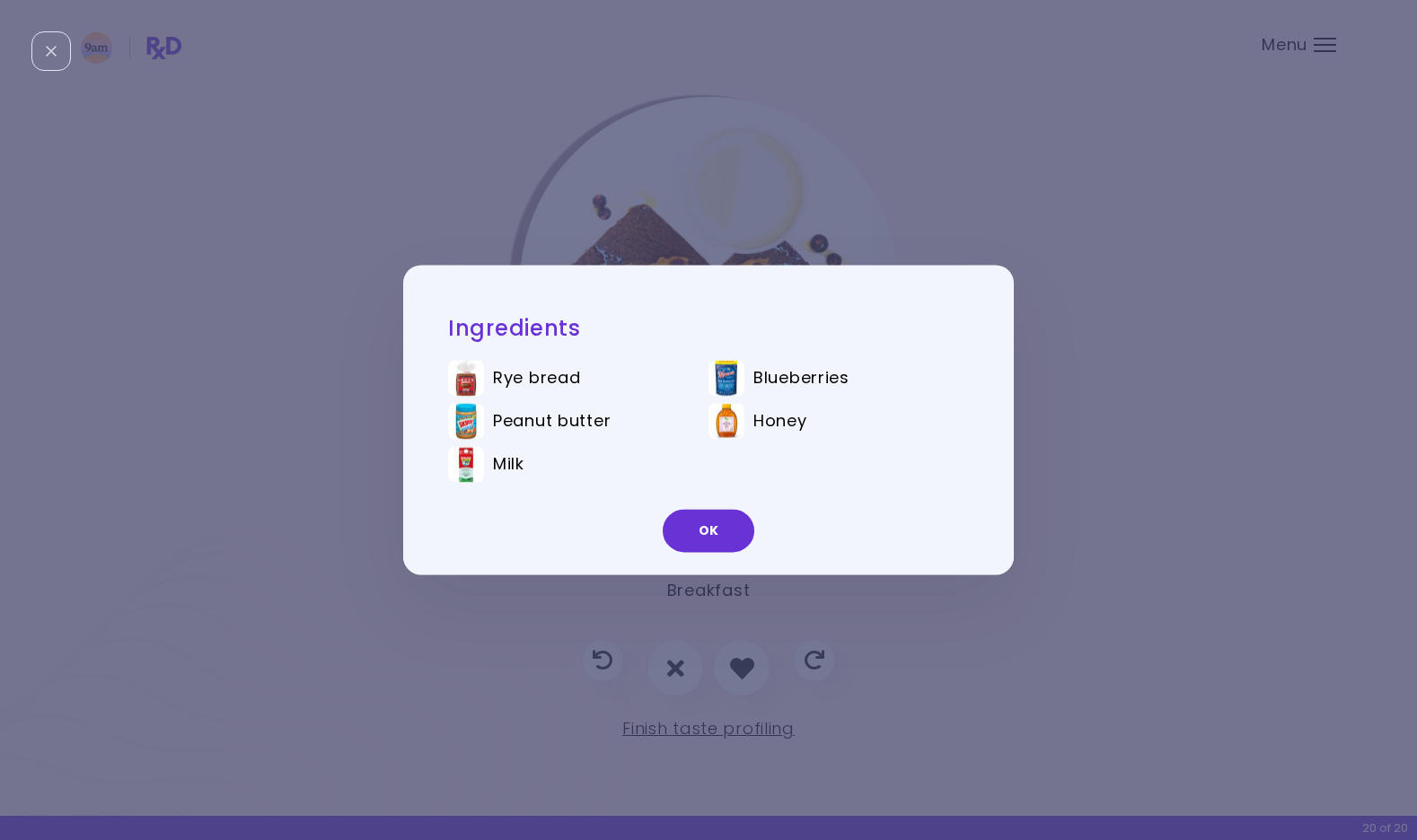
click at [646, 581] on div "Ingredients Rye bread Blueberries Peanut butter Honey Milk OK" at bounding box center [708, 420] width 1417 height 840
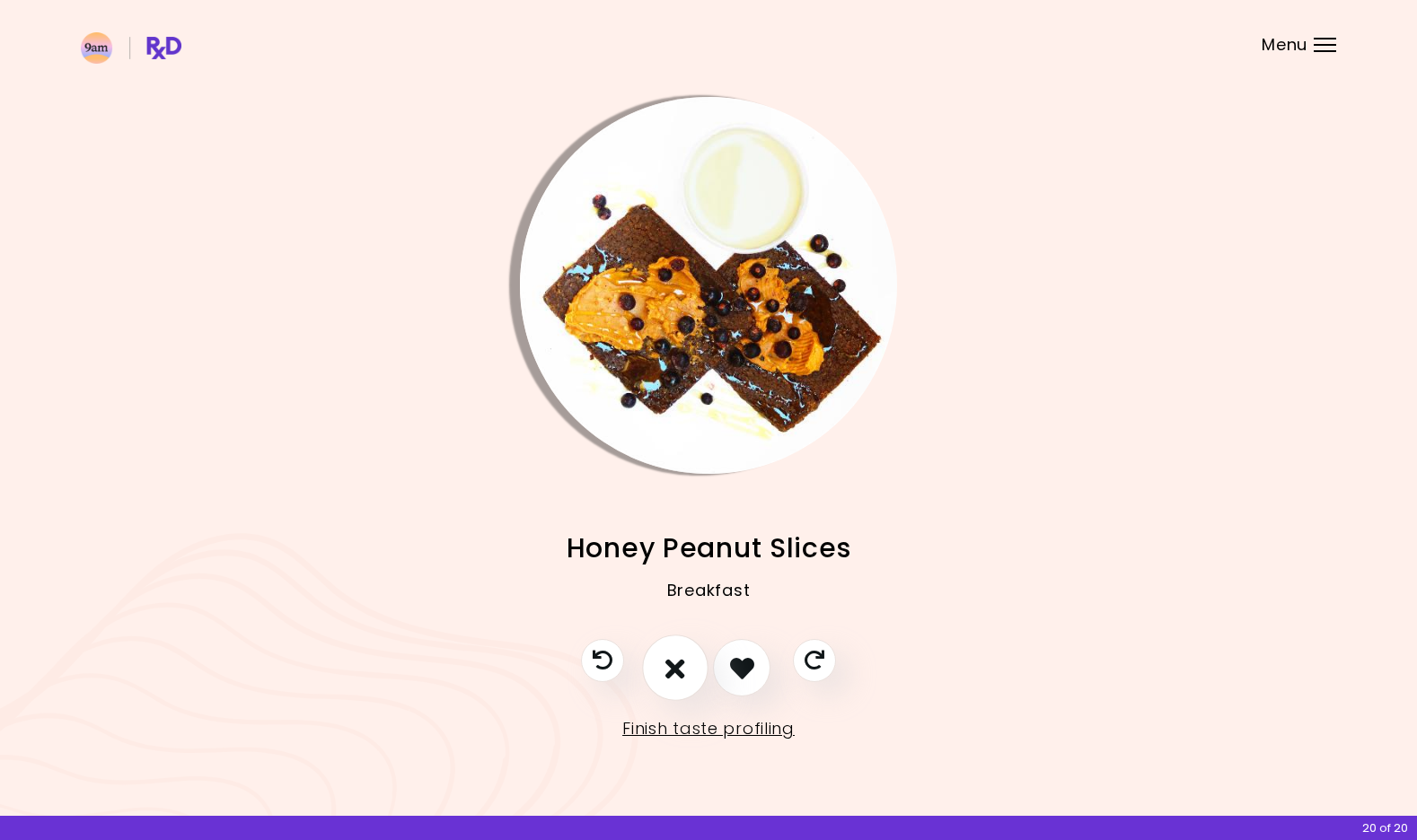
click at [664, 665] on button "I don't like this recipe" at bounding box center [675, 669] width 66 height 66
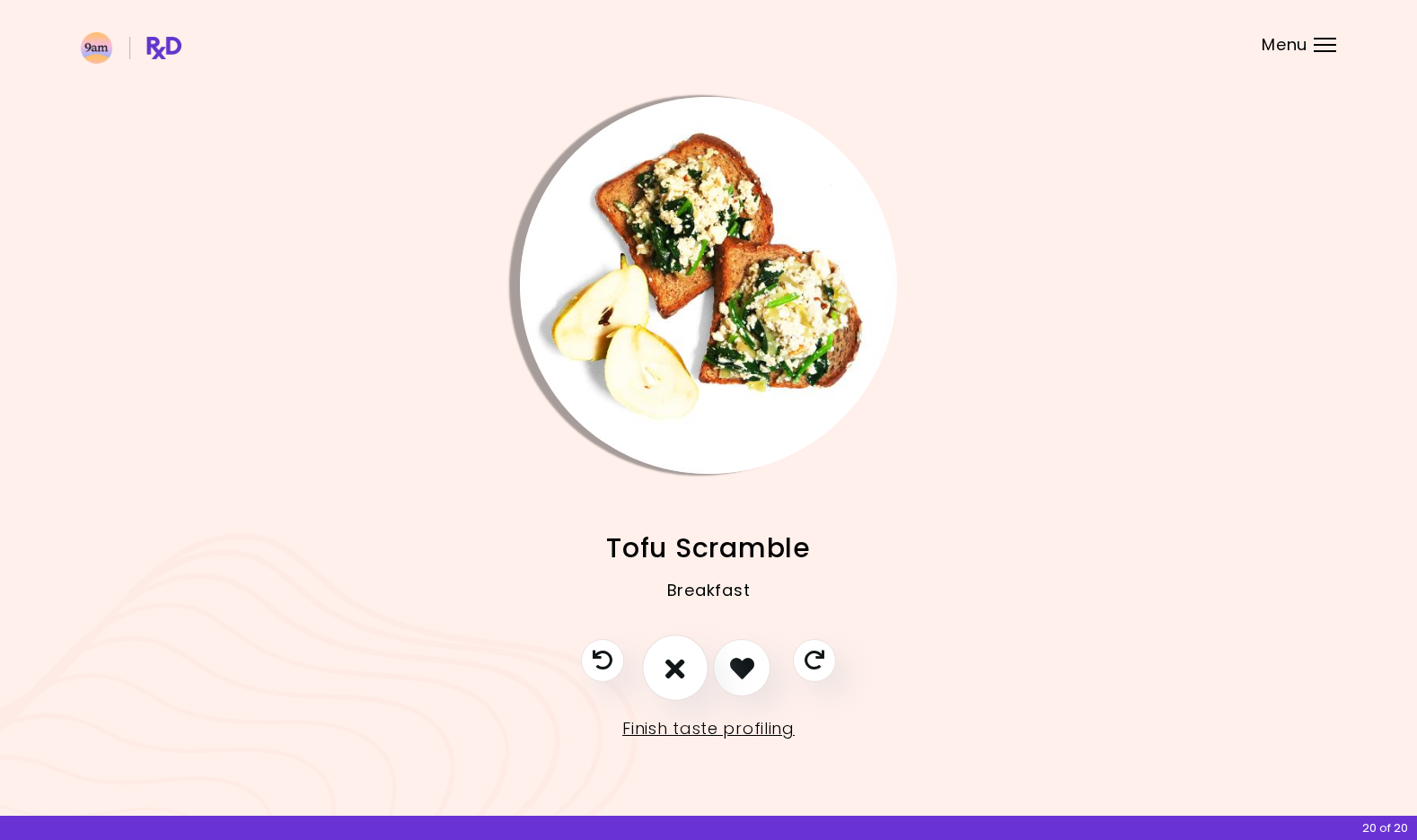
click at [664, 665] on button "I don't like this recipe" at bounding box center [675, 669] width 66 height 66
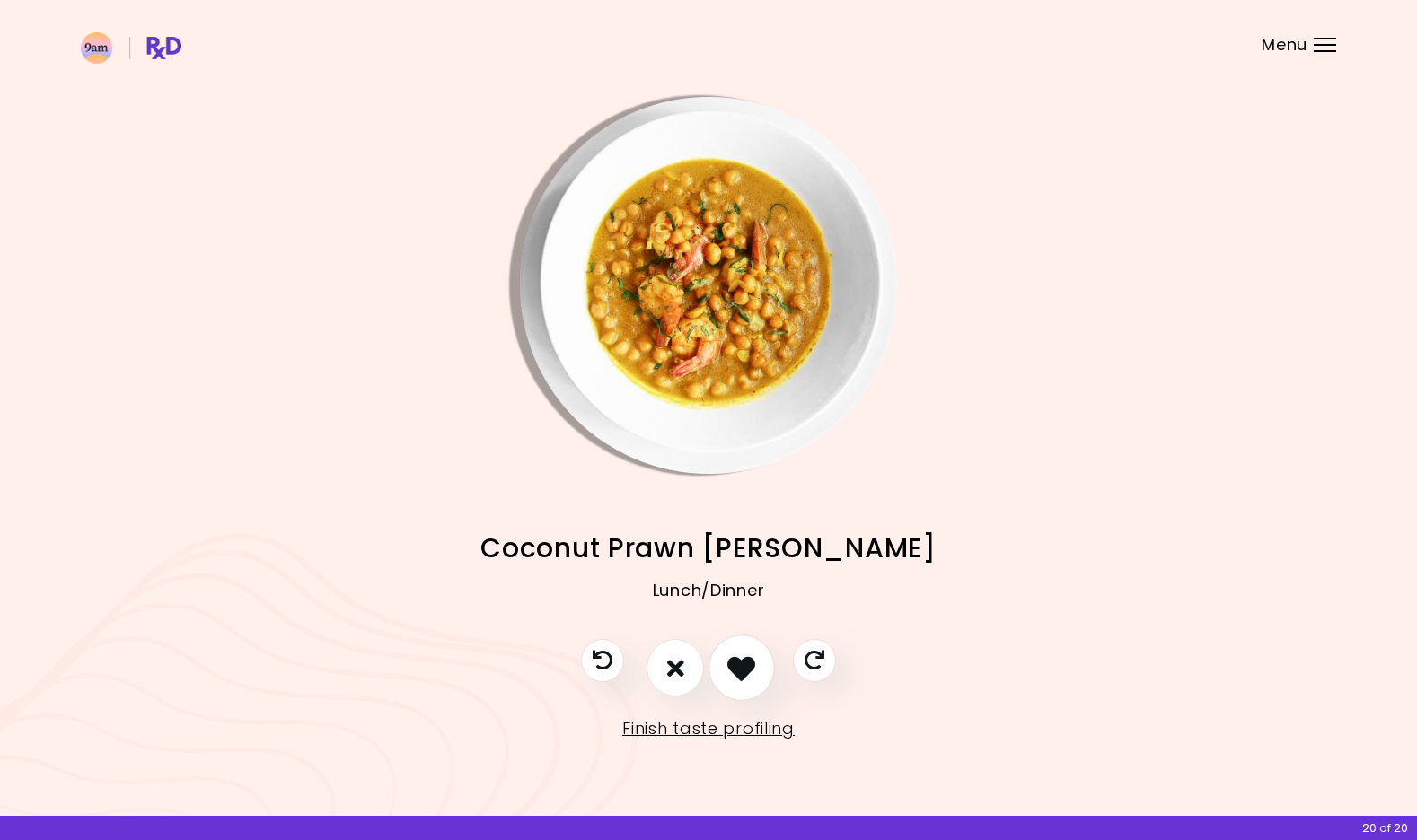
click at [725, 657] on button "I like this recipe" at bounding box center [742, 669] width 66 height 66
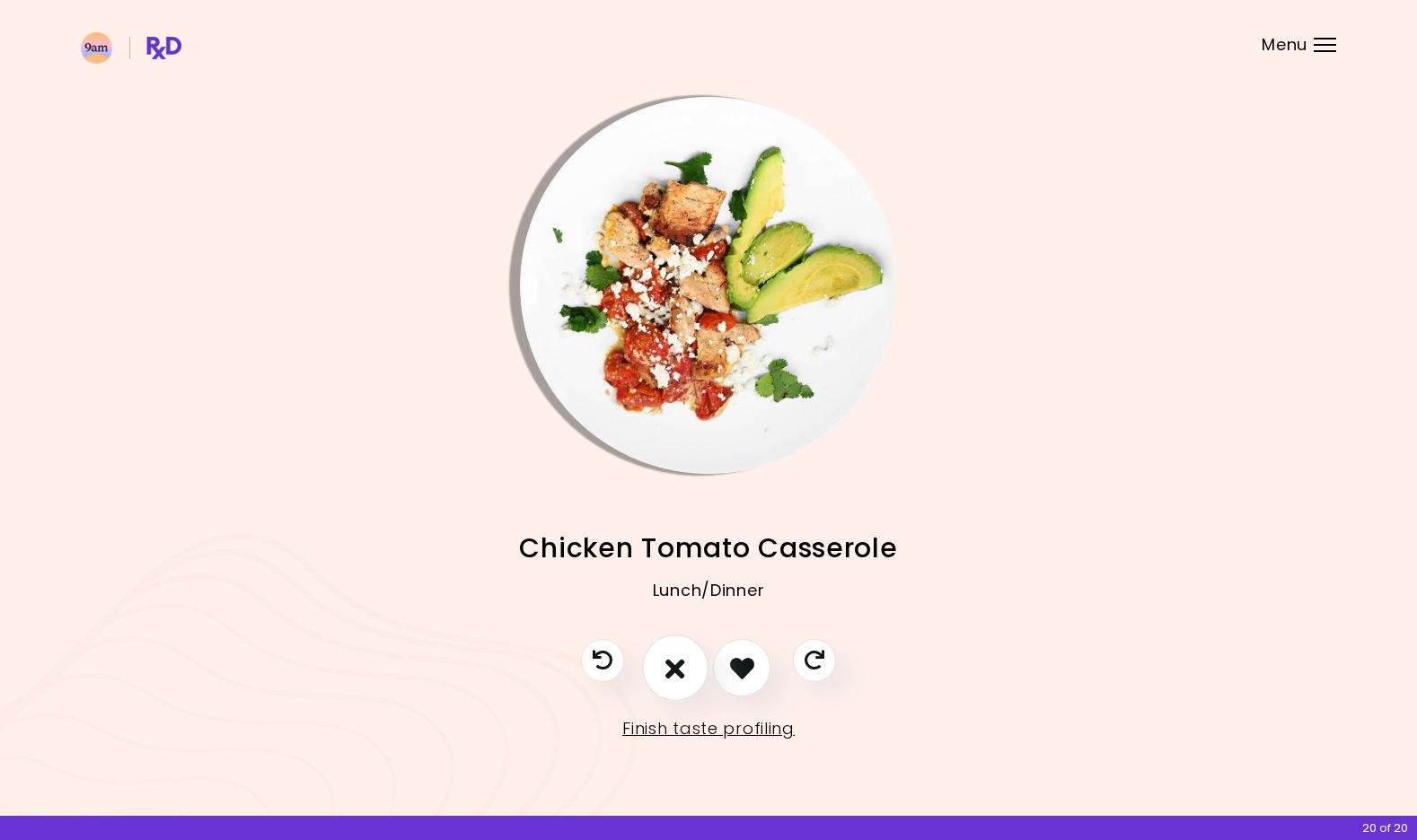
click at [690, 668] on button "I don't like this recipe" at bounding box center [675, 669] width 66 height 66
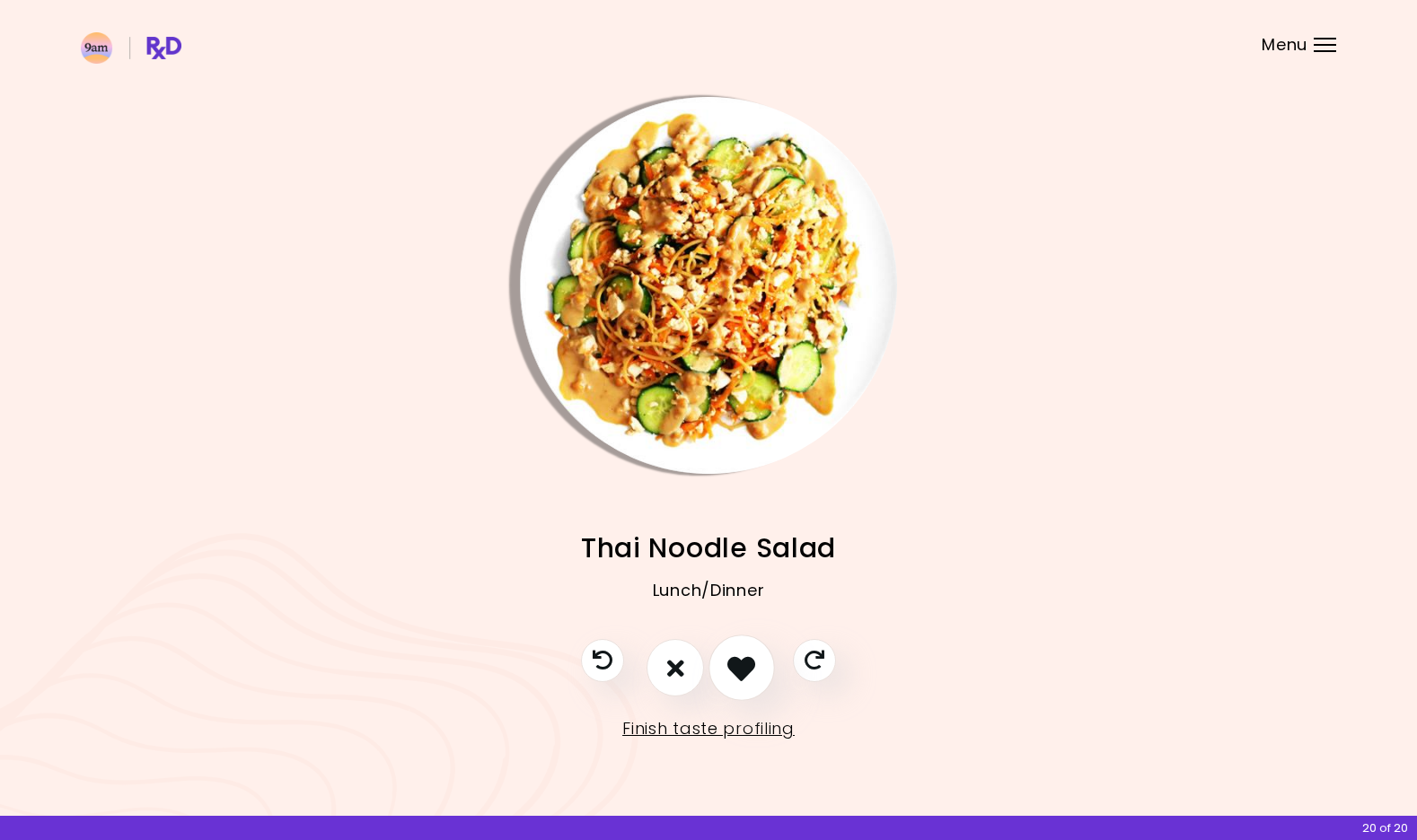
click at [736, 671] on icon "I like this recipe" at bounding box center [741, 669] width 28 height 28
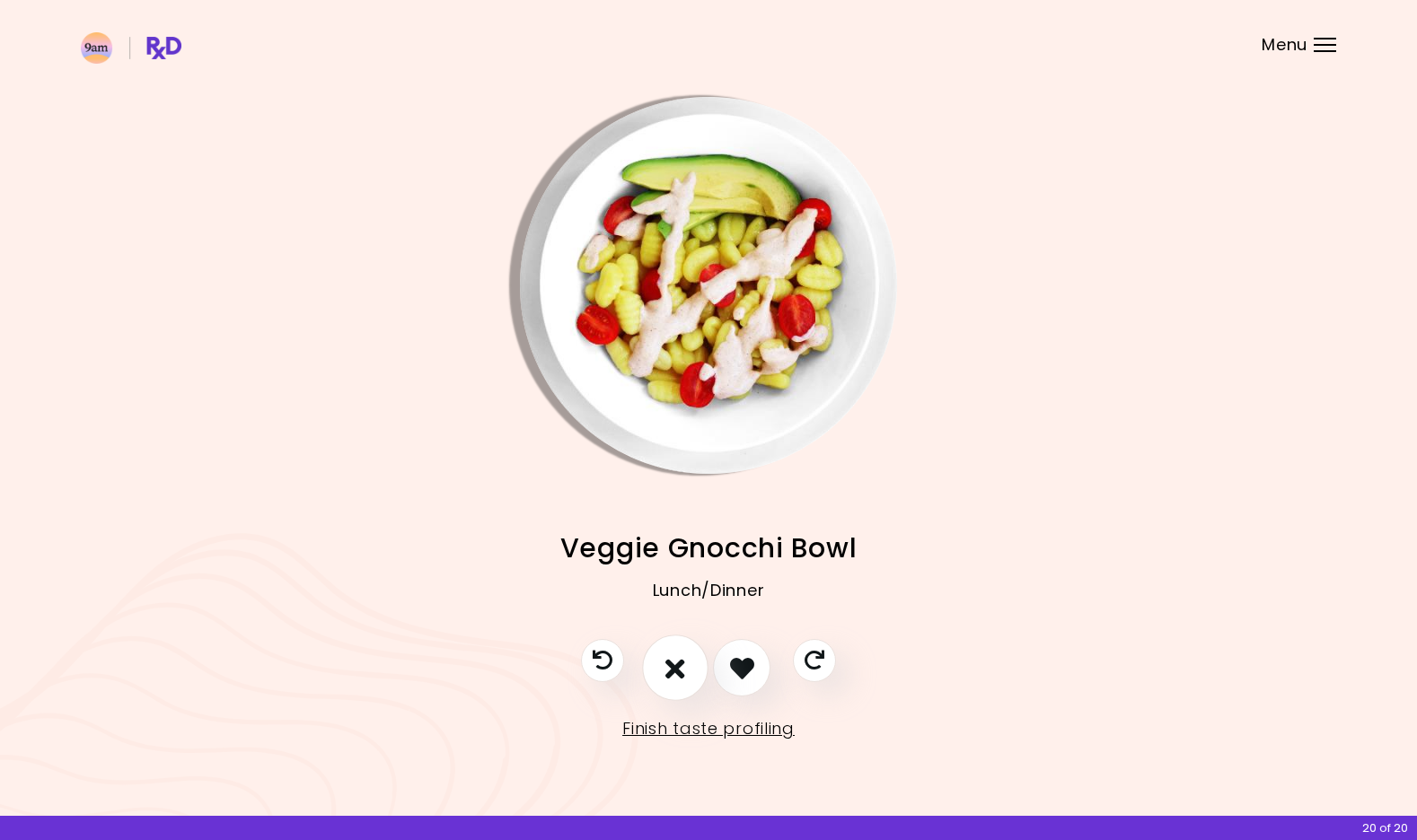
click at [697, 669] on button "I don't like this recipe" at bounding box center [675, 669] width 66 height 66
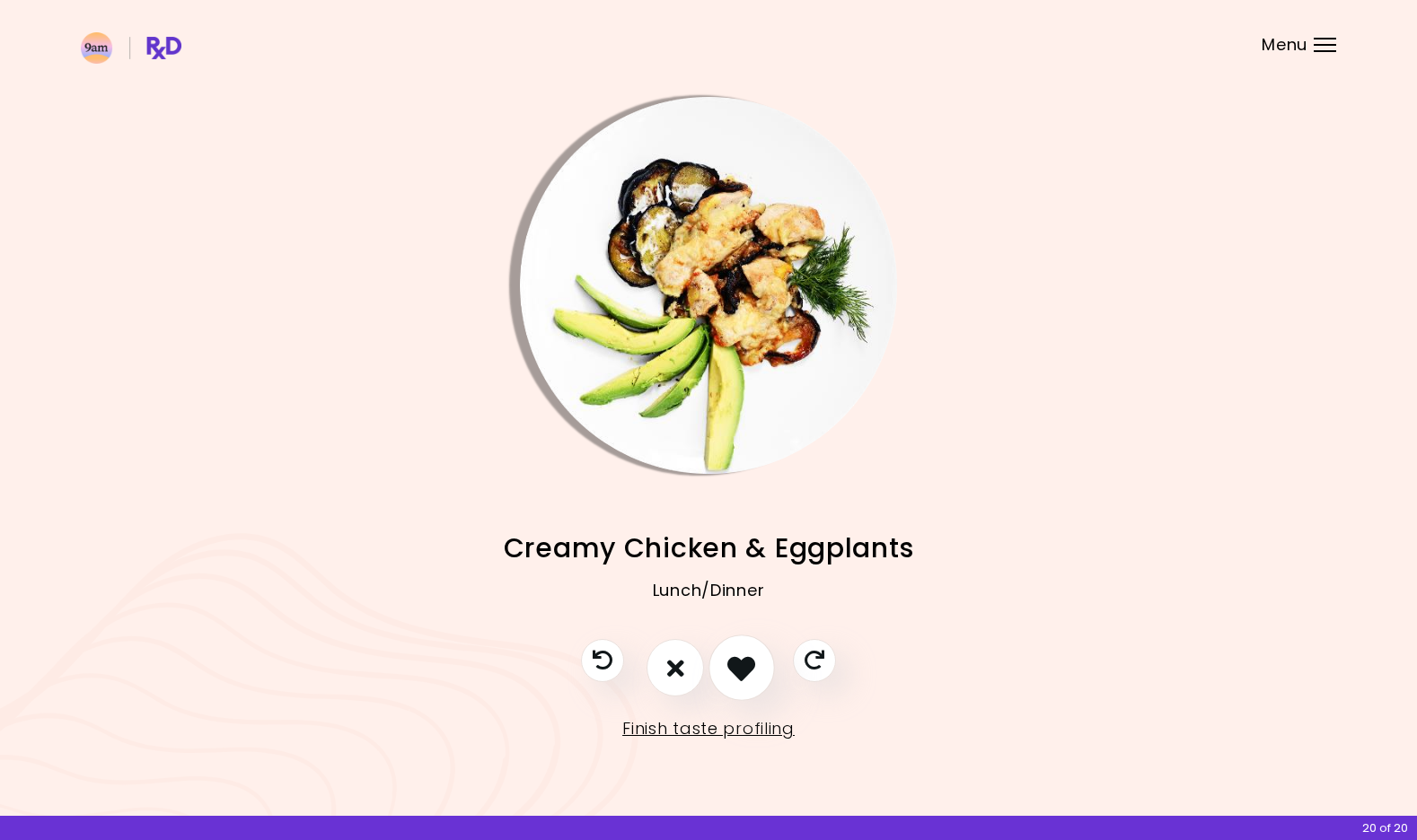
click at [741, 669] on icon "I like this recipe" at bounding box center [741, 669] width 28 height 28
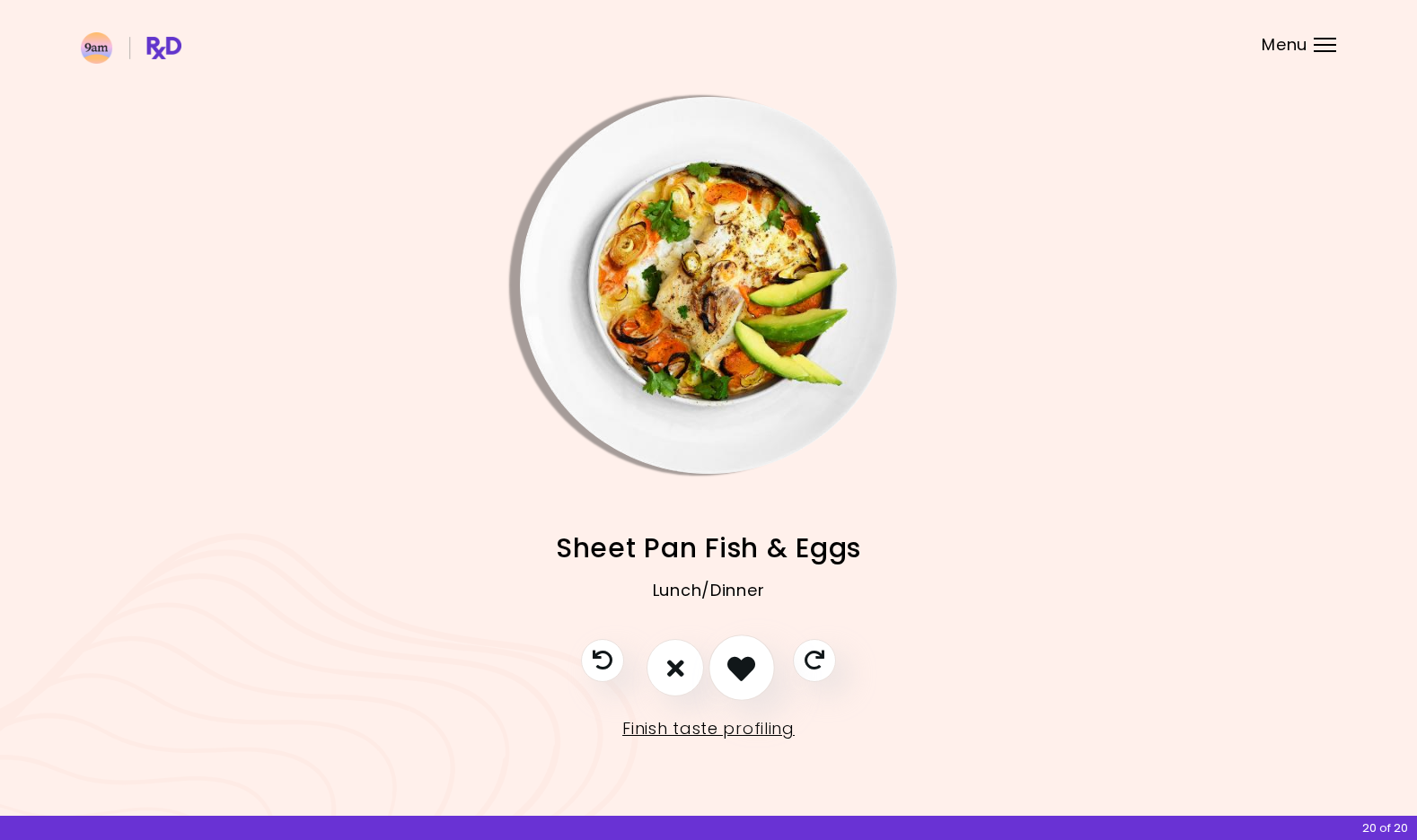
click at [741, 669] on icon "I like this recipe" at bounding box center [741, 669] width 28 height 28
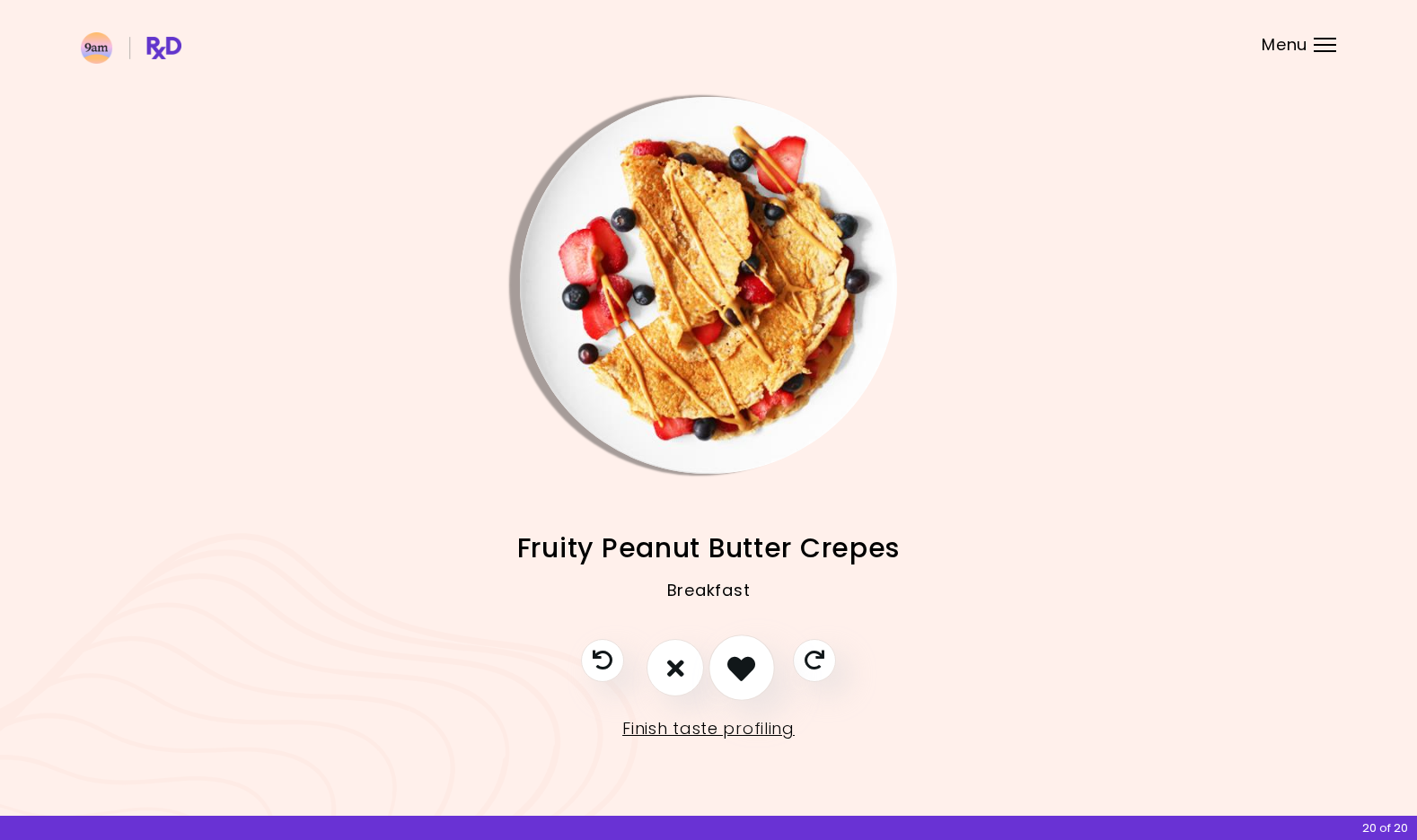
click at [741, 669] on icon "I like this recipe" at bounding box center [741, 669] width 28 height 28
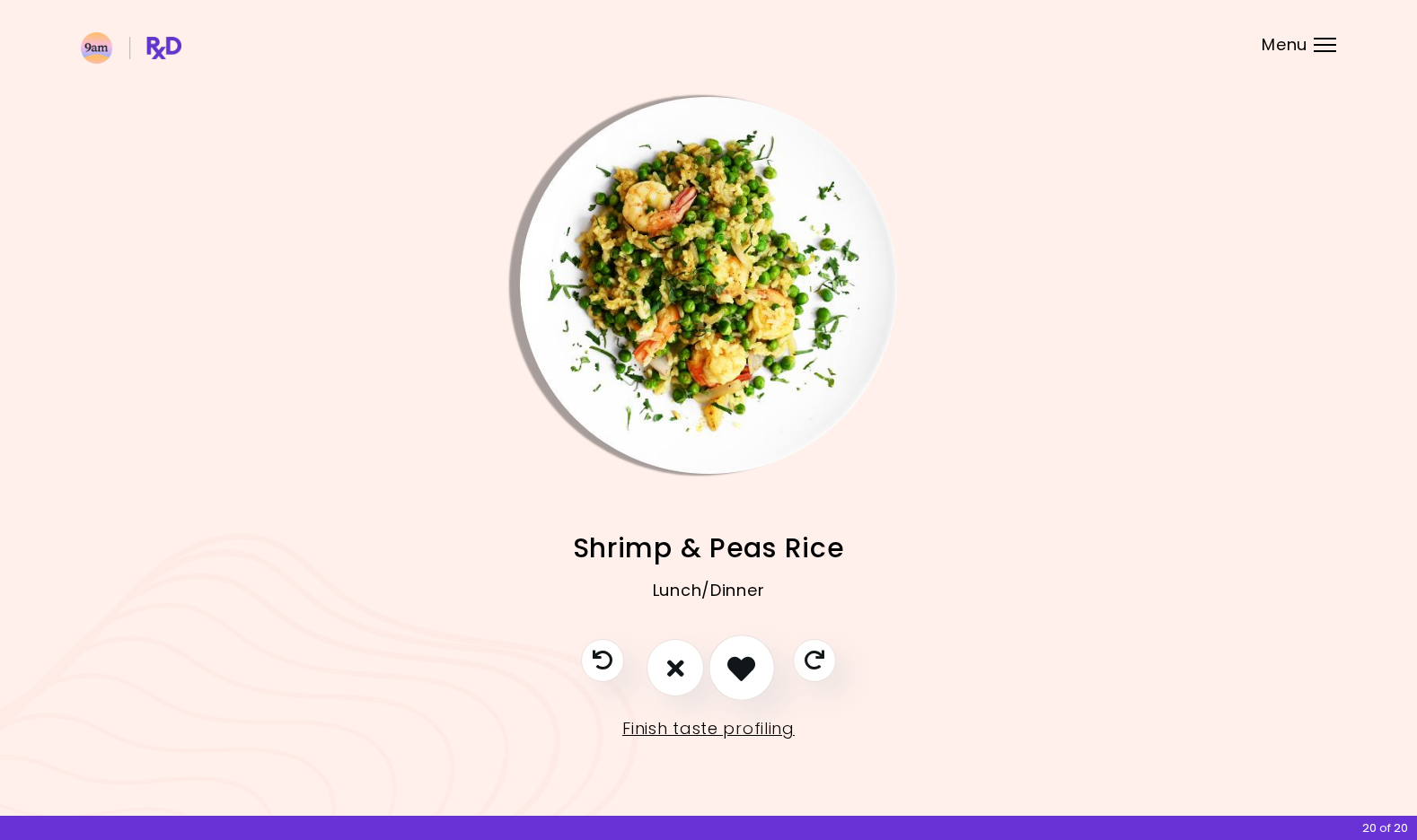
click at [741, 669] on icon "I like this recipe" at bounding box center [741, 669] width 28 height 28
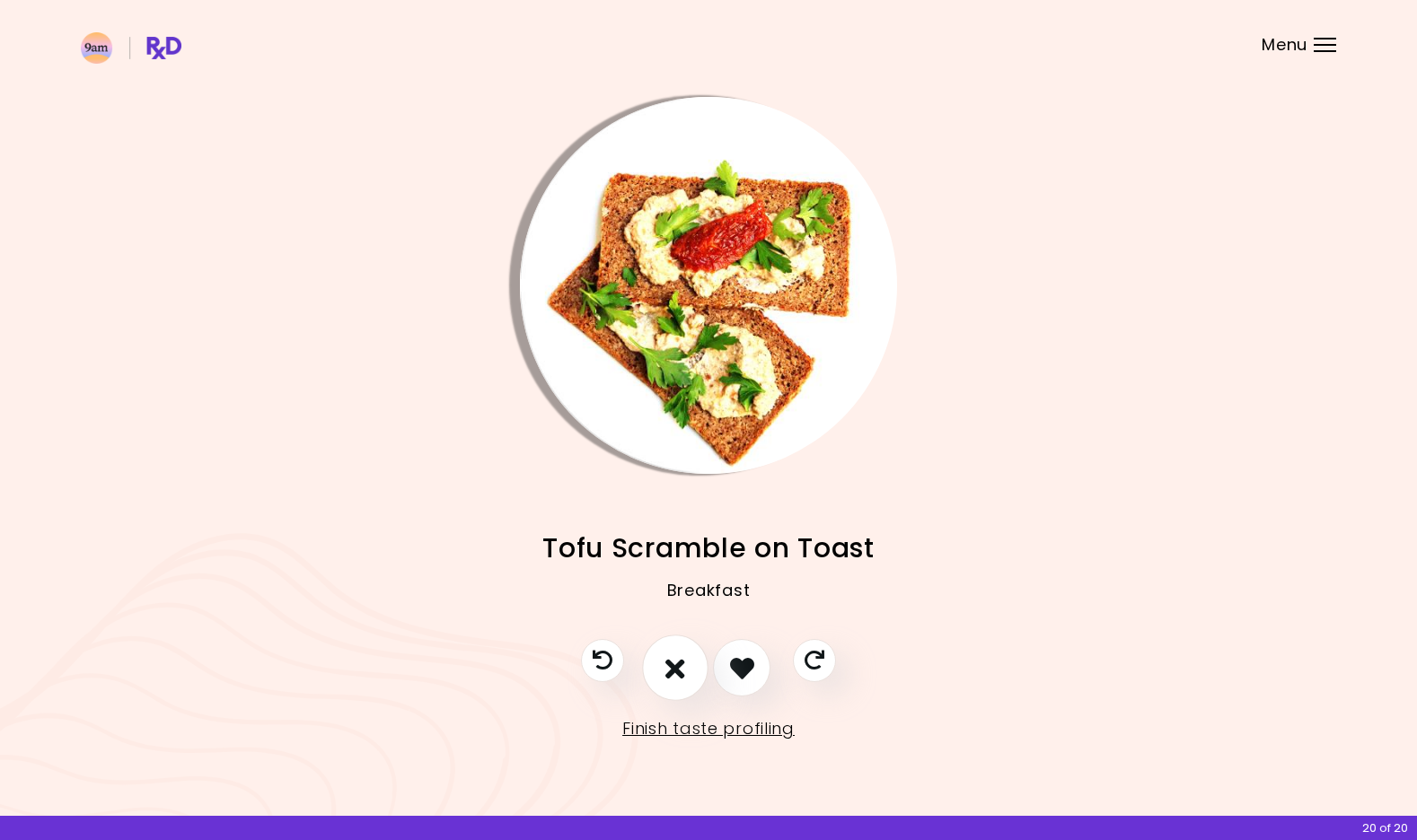
click at [687, 657] on button "I don't like this recipe" at bounding box center [675, 669] width 66 height 66
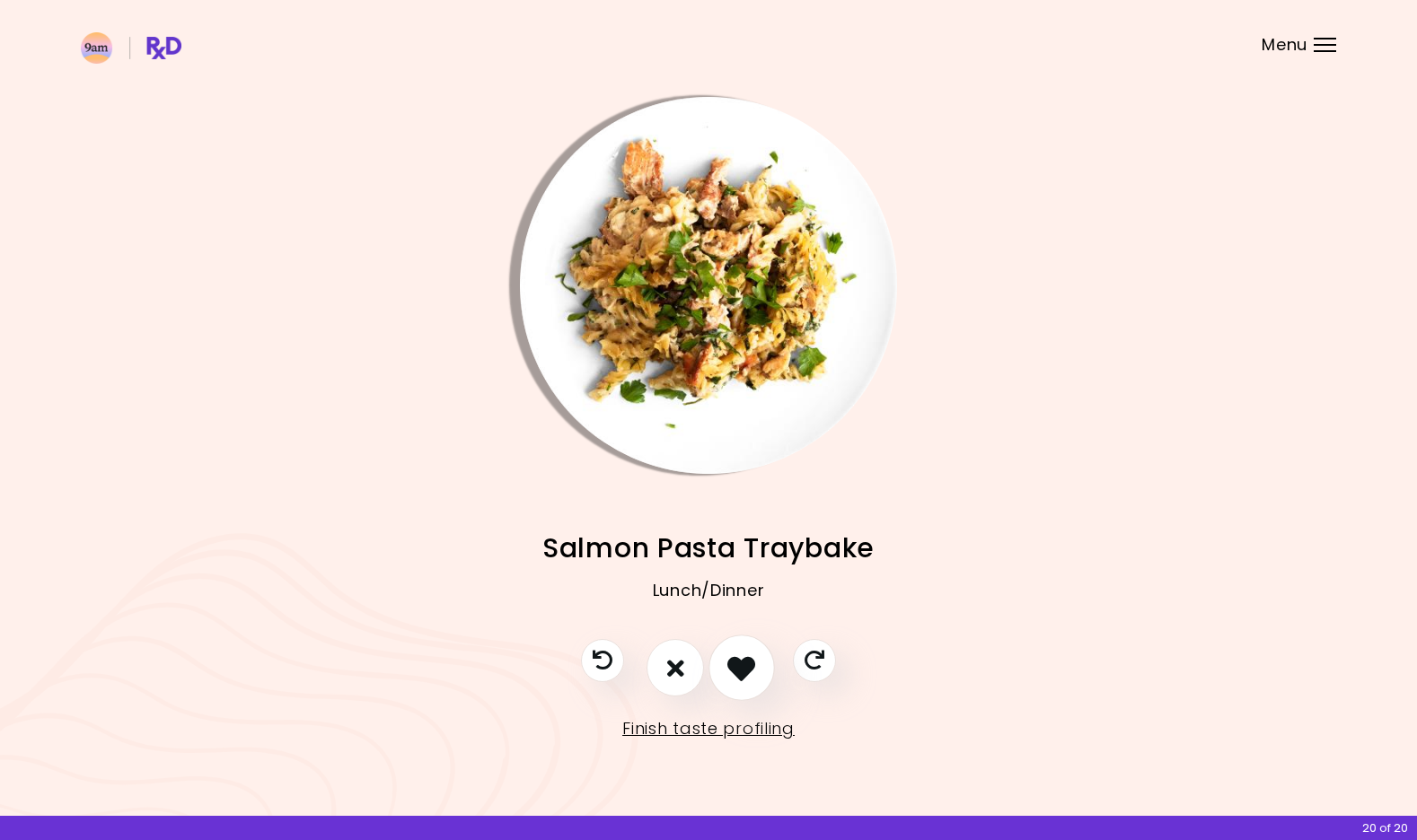
click at [731, 665] on icon "I like this recipe" at bounding box center [741, 669] width 28 height 28
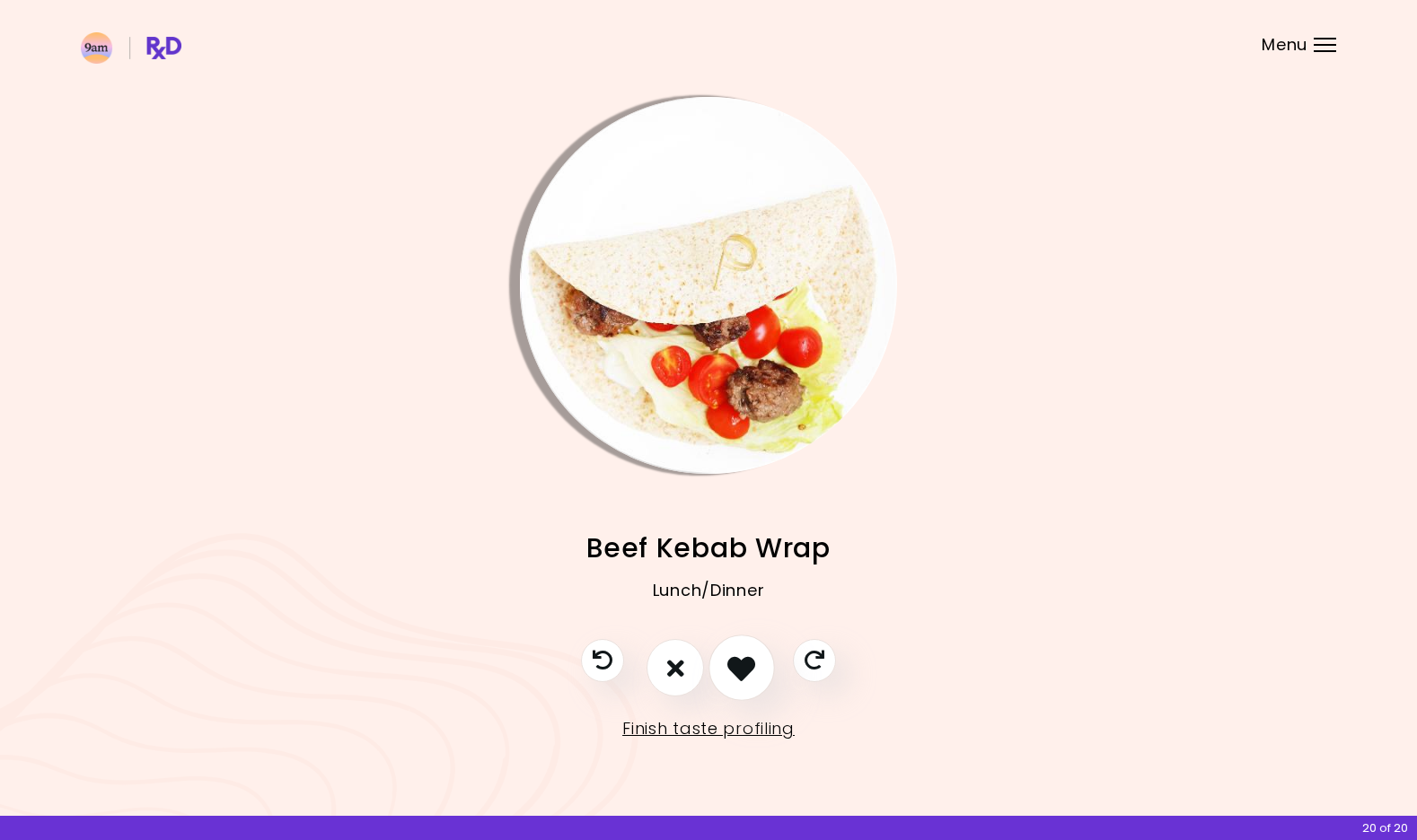
click at [740, 669] on icon "I like this recipe" at bounding box center [741, 669] width 28 height 28
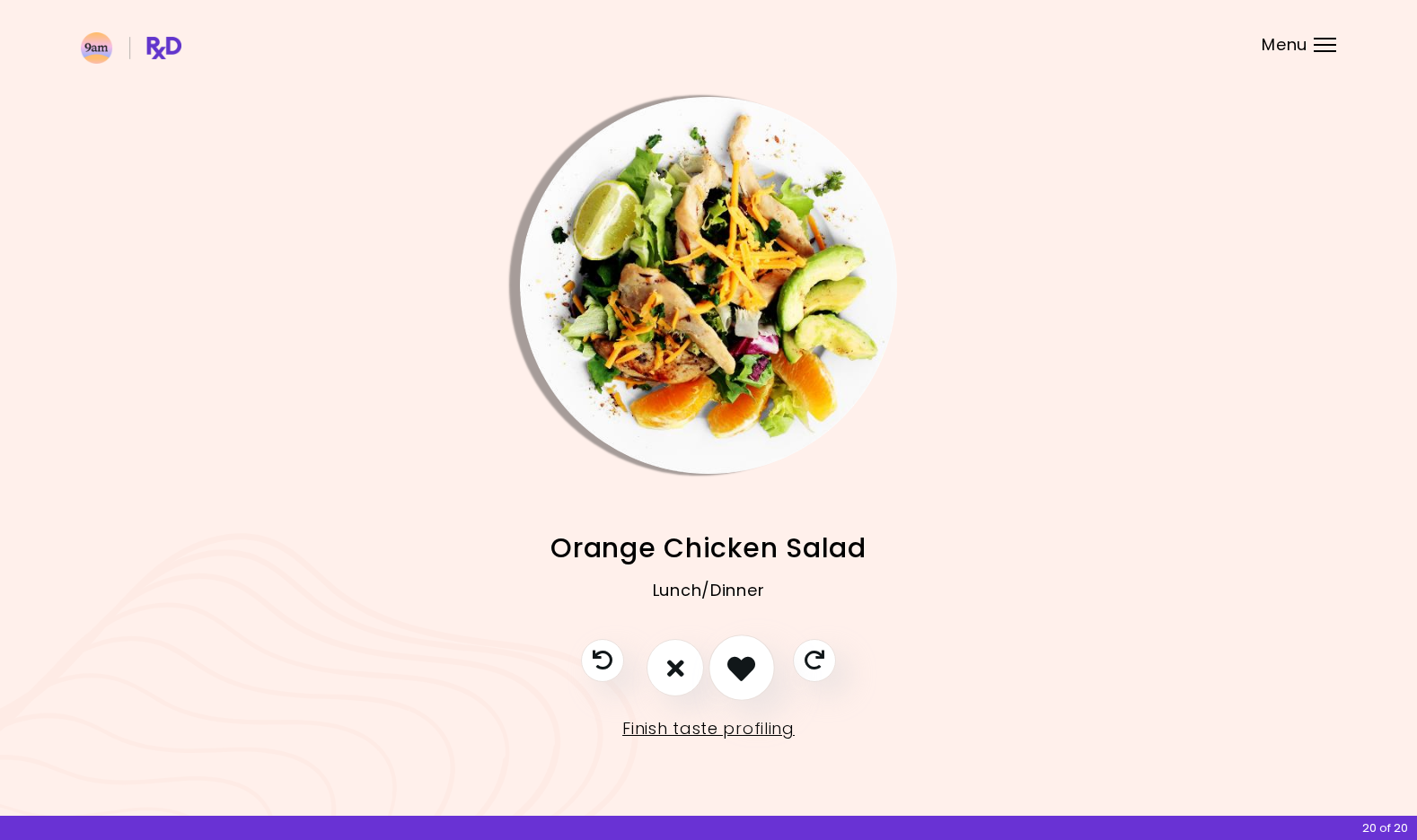
click at [740, 669] on icon "I like this recipe" at bounding box center [741, 669] width 28 height 28
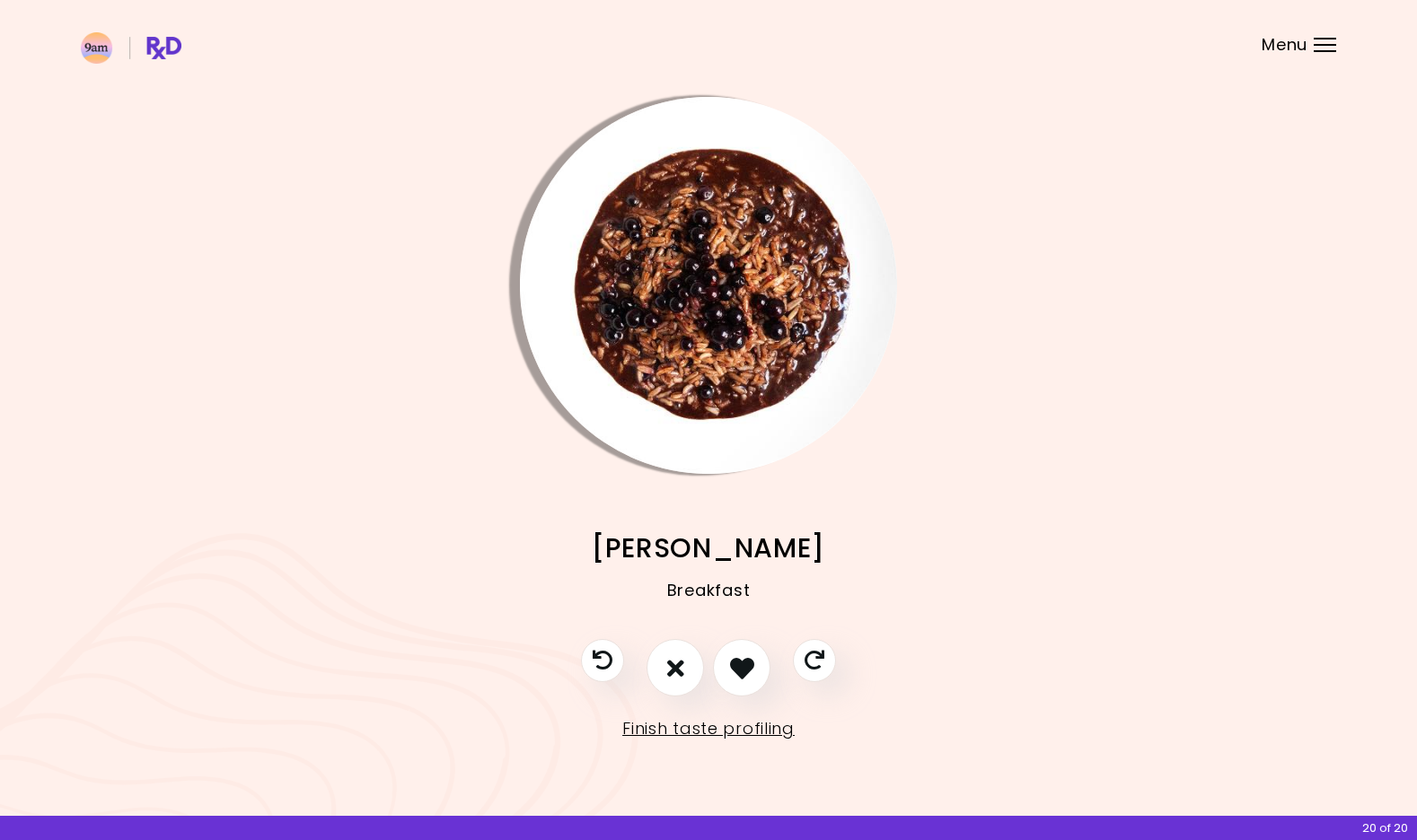
click at [722, 480] on div "Overnight Chia Pudding Breakfast Easy Quinoa Tamale Pie Lunch/Dinner Ground Bee…" at bounding box center [708, 557] width 1256 height 166
click at [716, 442] on img "Info - Choco Berry Risotto" at bounding box center [708, 285] width 377 height 377
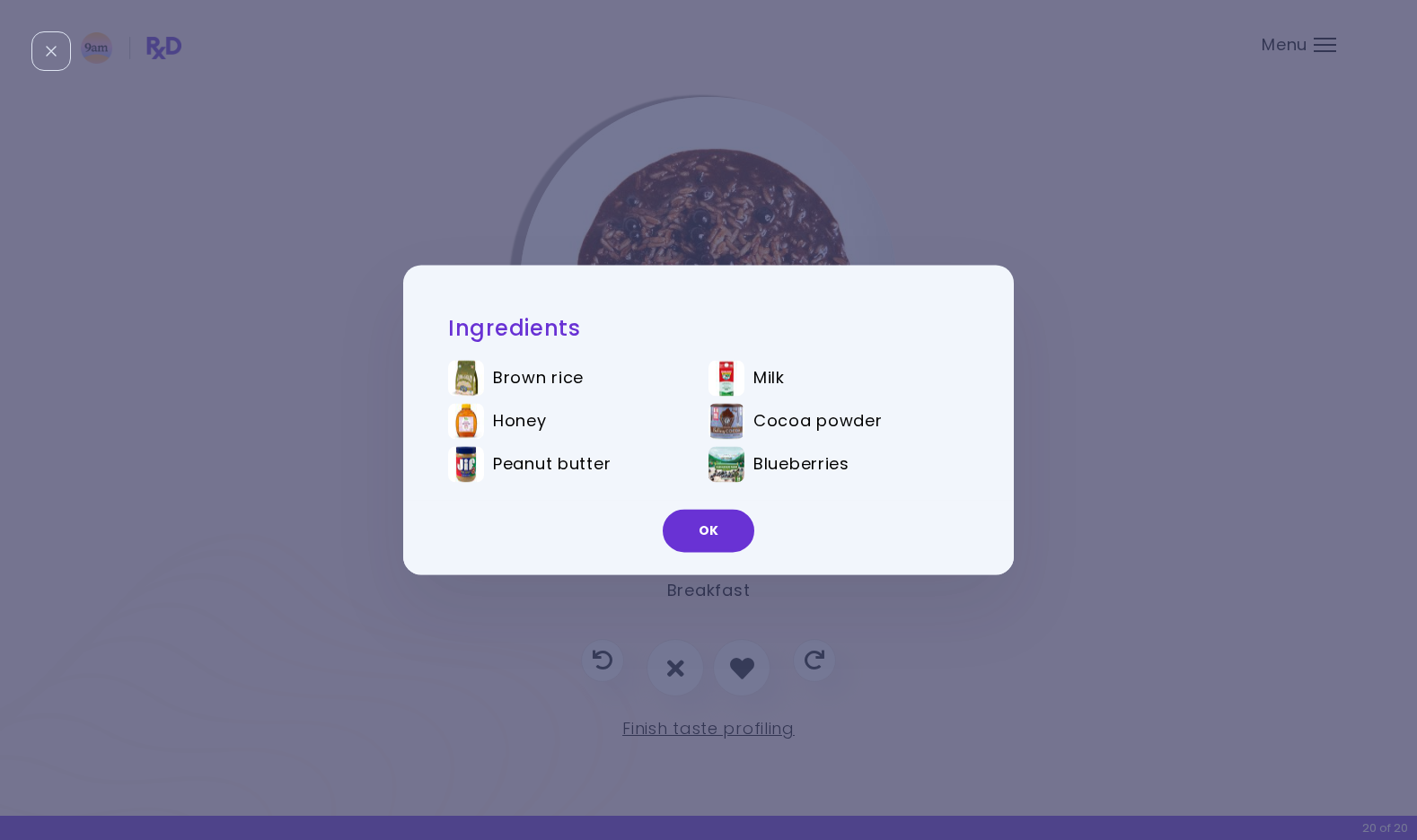
click at [623, 571] on div "OK" at bounding box center [709, 537] width 611 height 74
click at [683, 667] on div "Ingredients Brown rice Milk Honey Cocoa powder Peanut butter Blueberries OK" at bounding box center [708, 420] width 1417 height 840
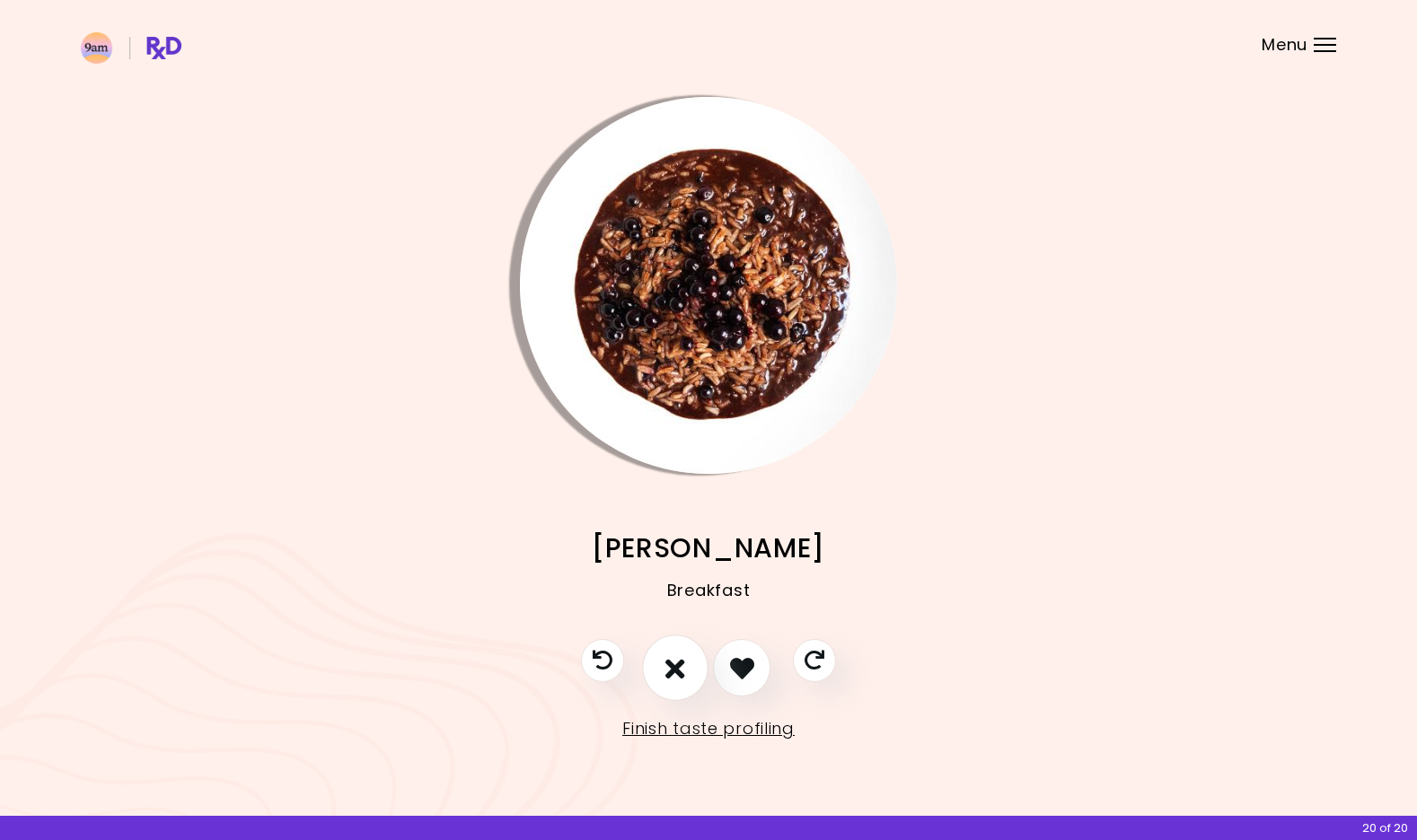
click at [667, 669] on icon "I don't like this recipe" at bounding box center [676, 669] width 20 height 28
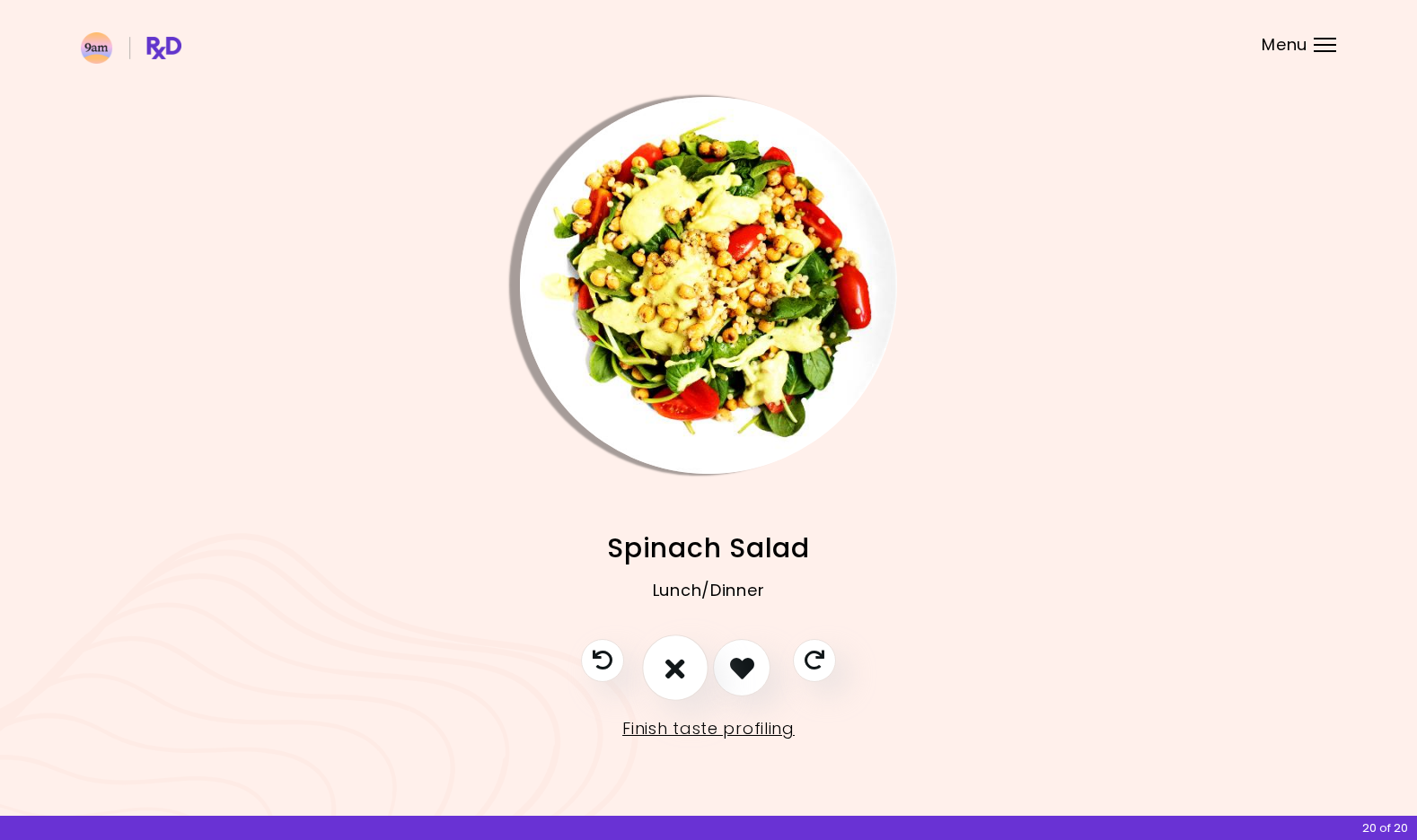
click at [667, 669] on icon "I don't like this recipe" at bounding box center [676, 669] width 20 height 28
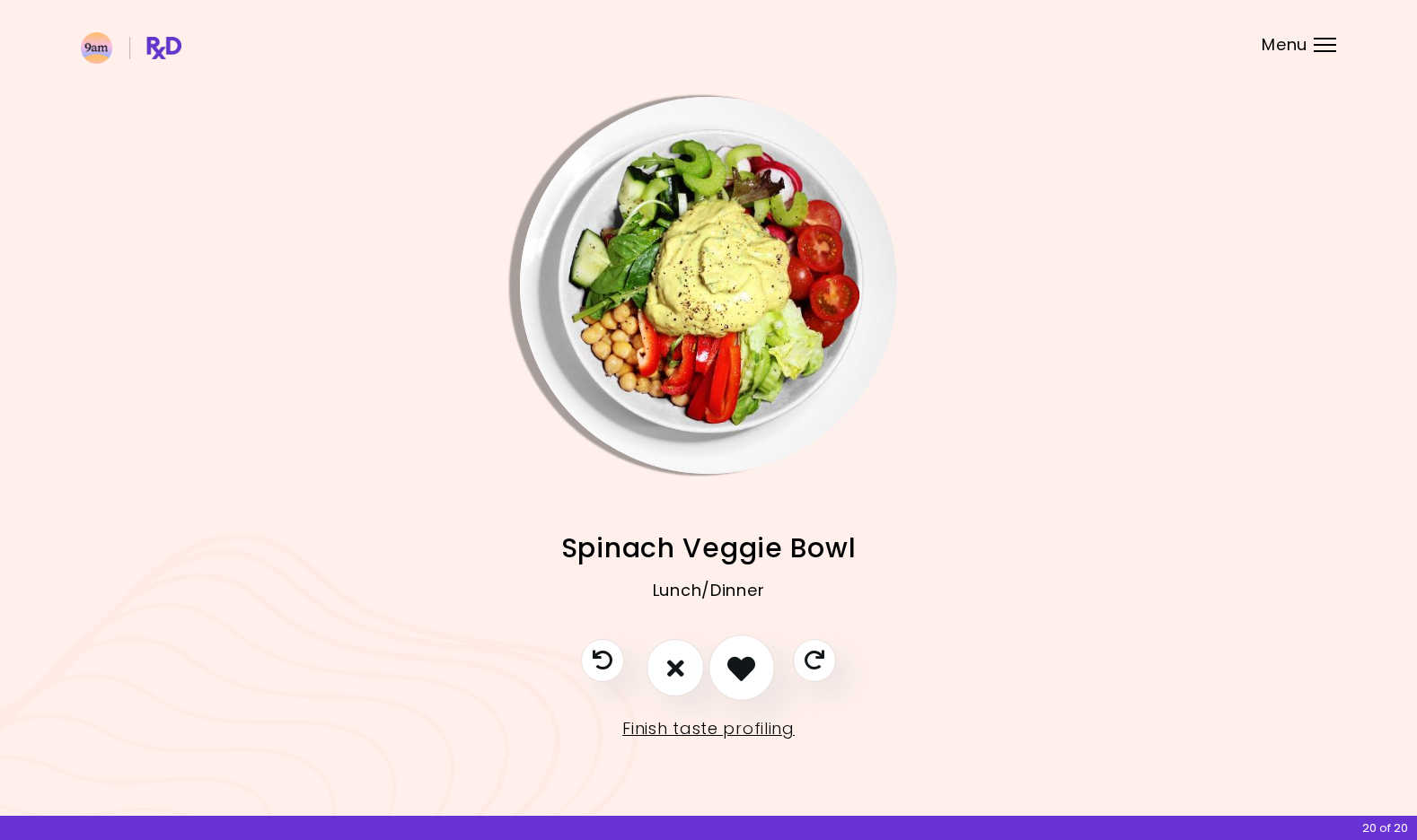
click at [736, 666] on icon "I like this recipe" at bounding box center [741, 669] width 28 height 28
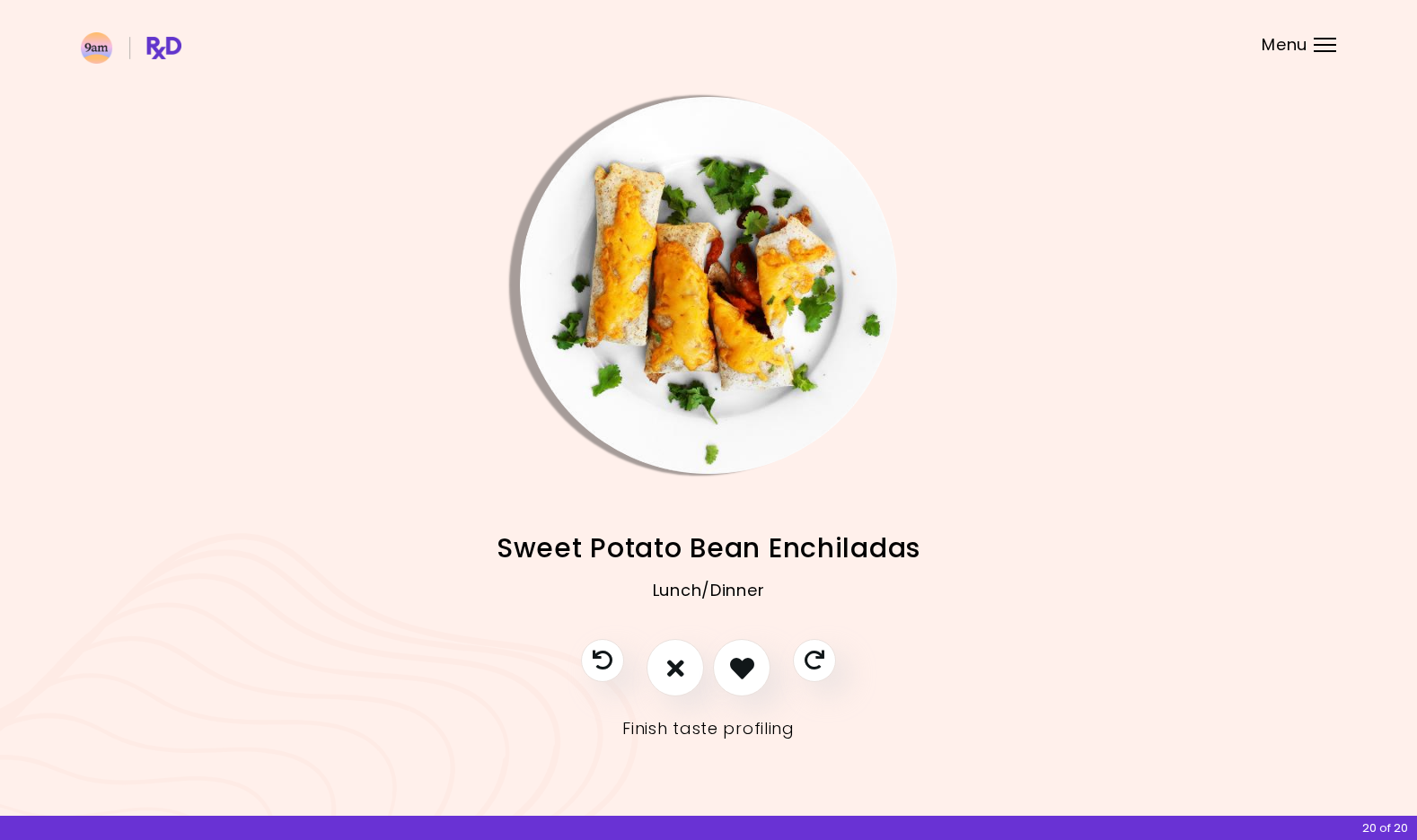
click at [728, 734] on link "Finish taste profiling" at bounding box center [709, 728] width 172 height 28
